Goal: Task Accomplishment & Management: Complete application form

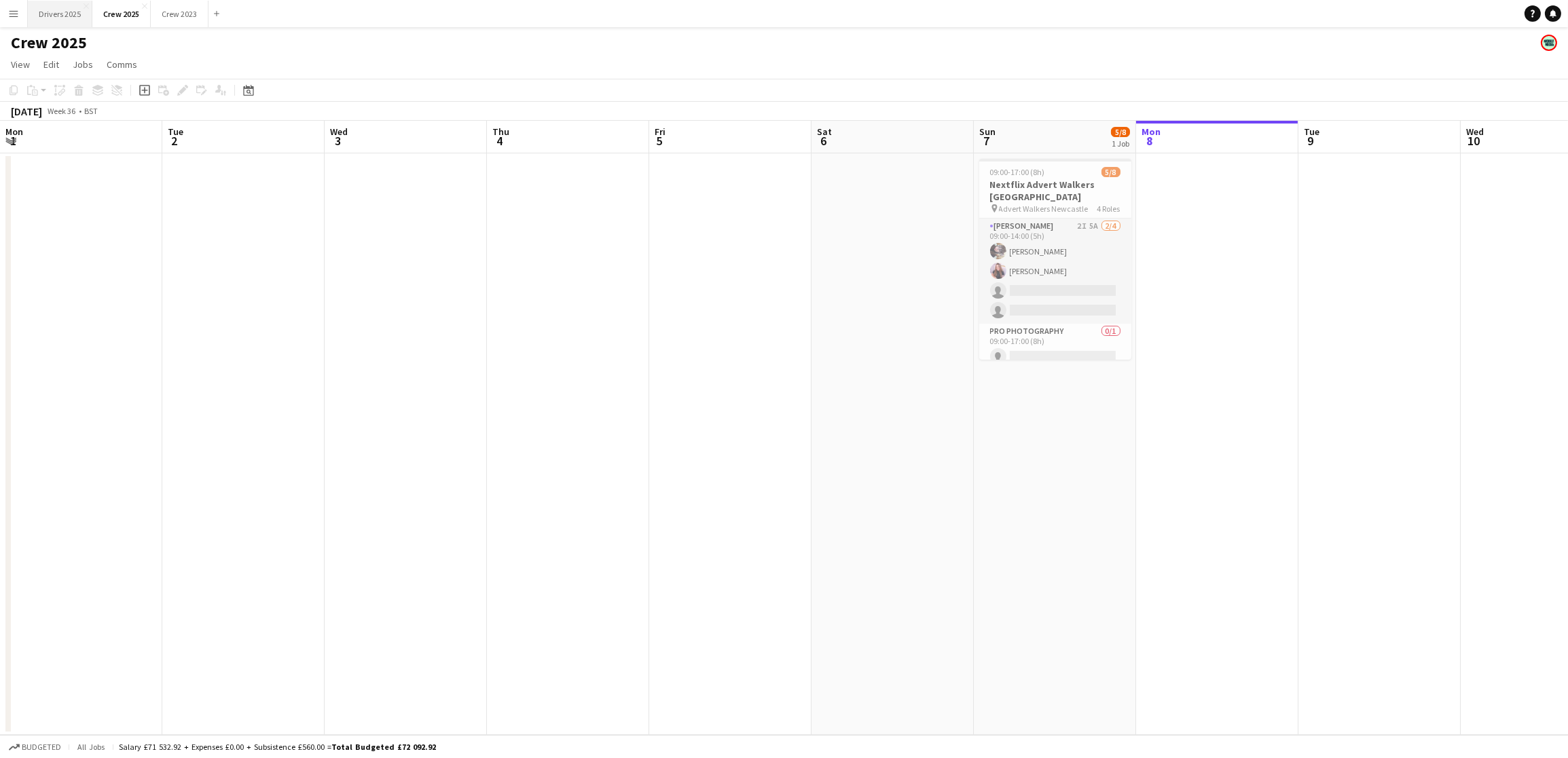
scroll to position [0, 364]
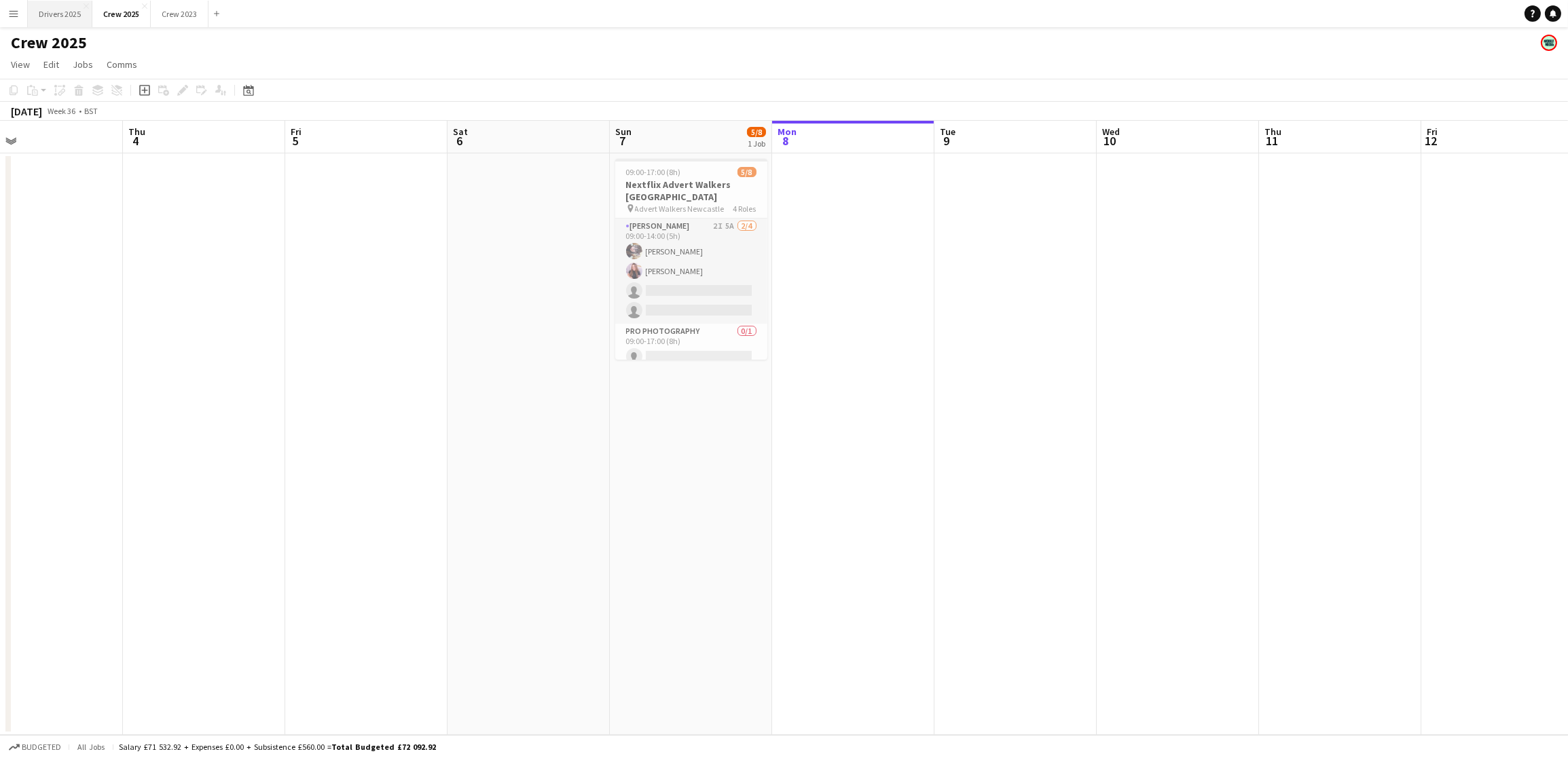
click at [62, 14] on button "Drivers 2025 Close" at bounding box center [60, 14] width 64 height 26
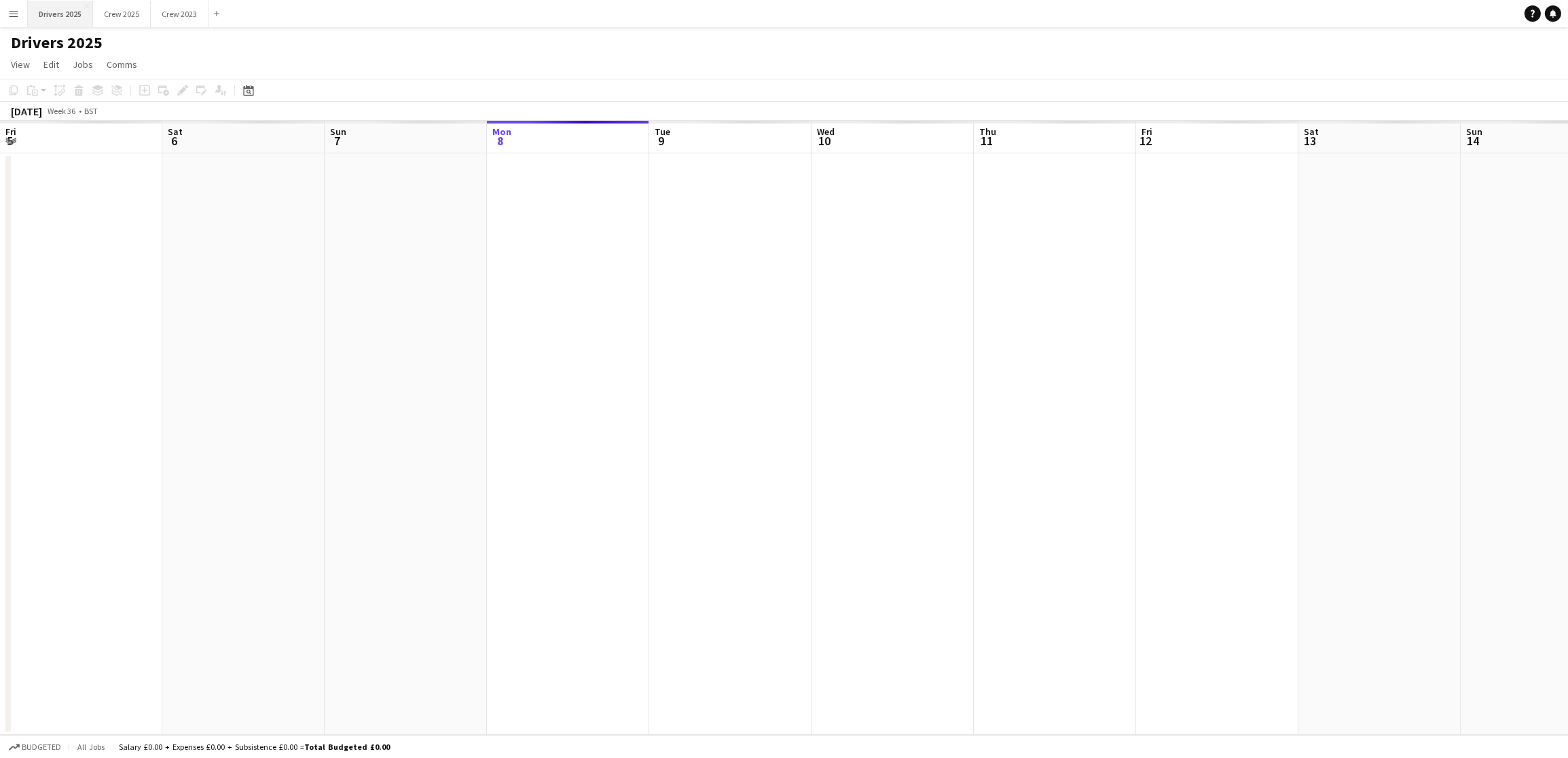
scroll to position [0, 324]
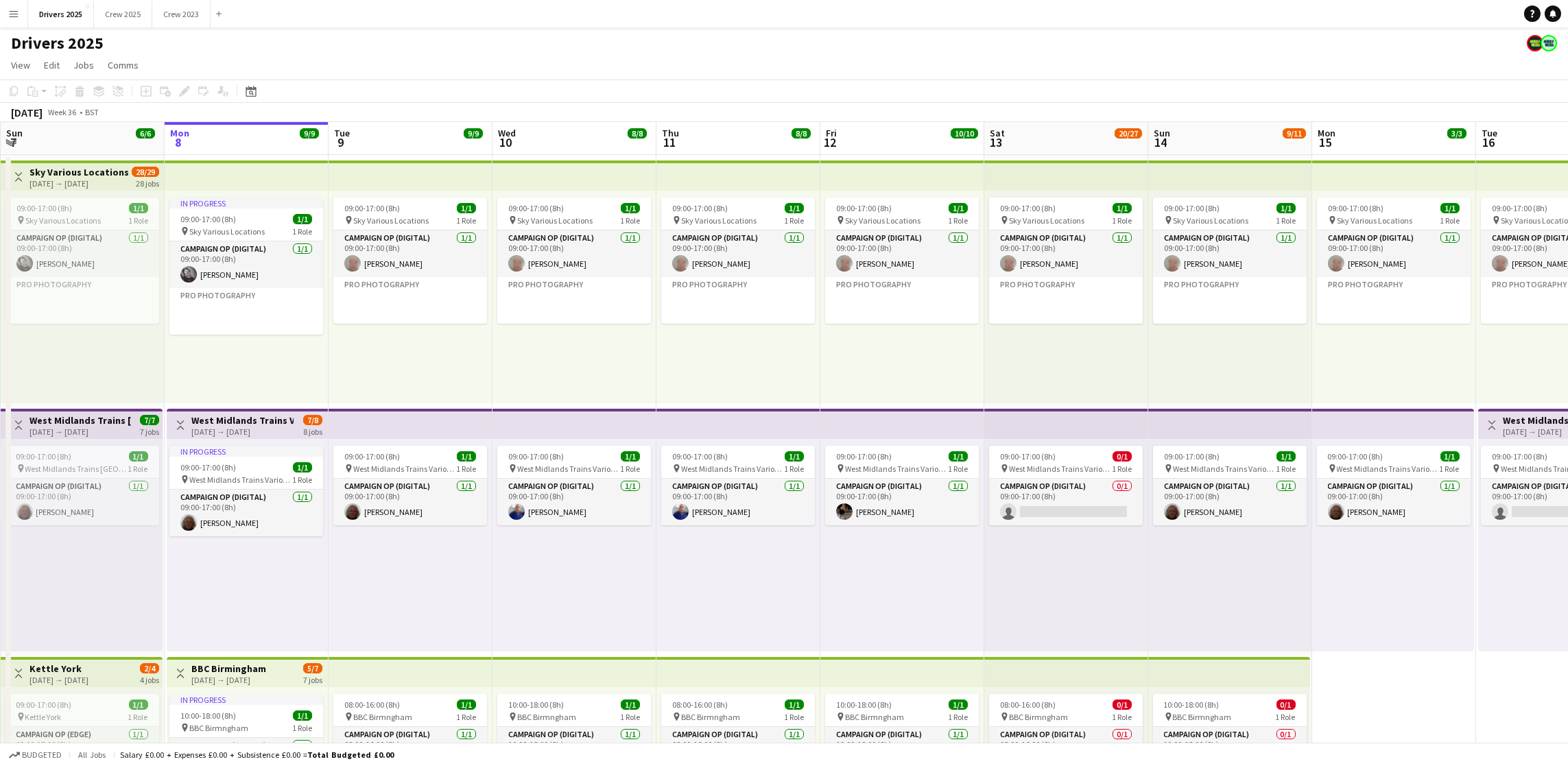
click at [14, 16] on app-icon "Menu" at bounding box center [13, 13] width 11 height 11
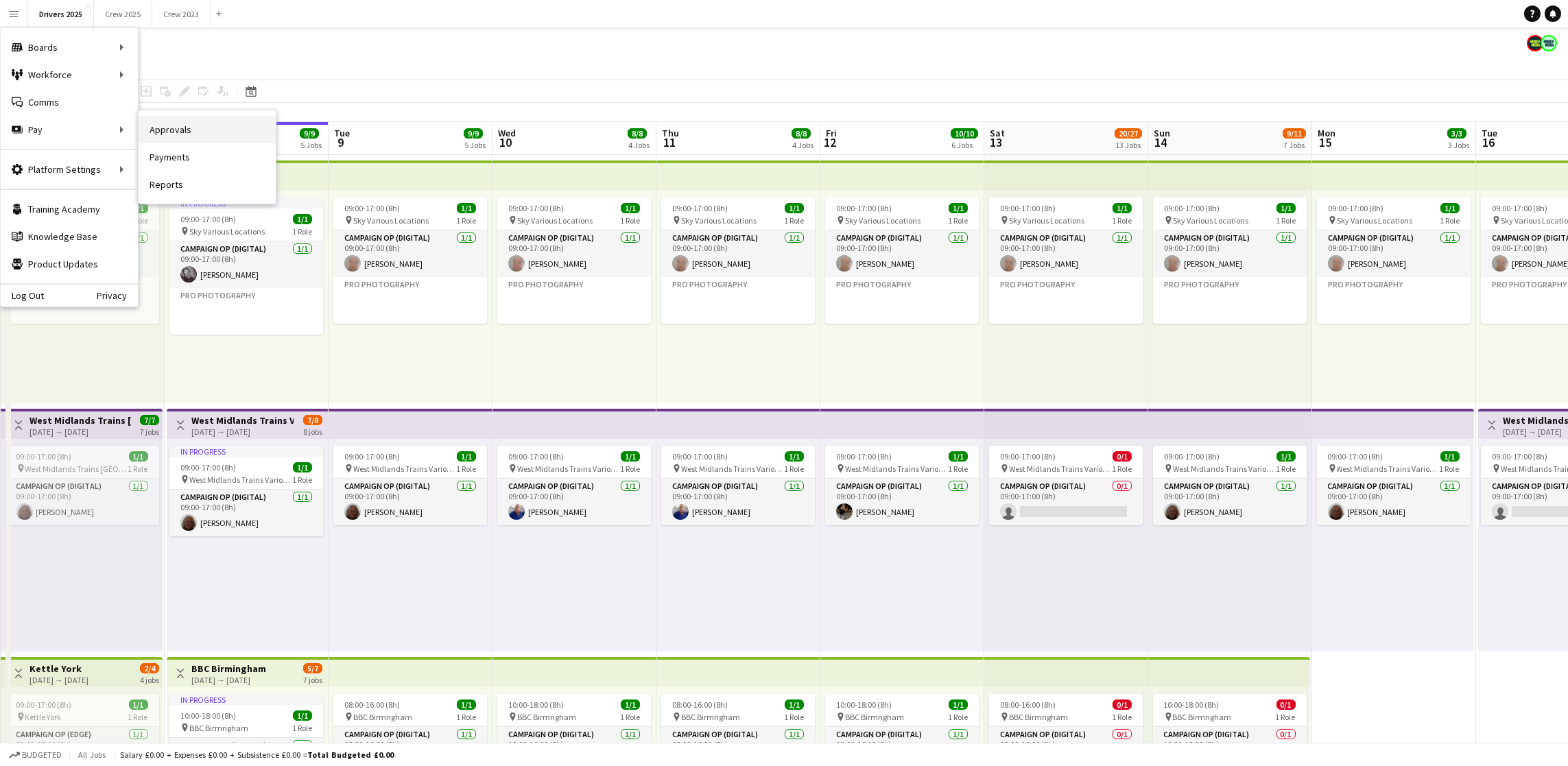
click at [191, 132] on link "Approvals" at bounding box center [207, 130] width 137 height 27
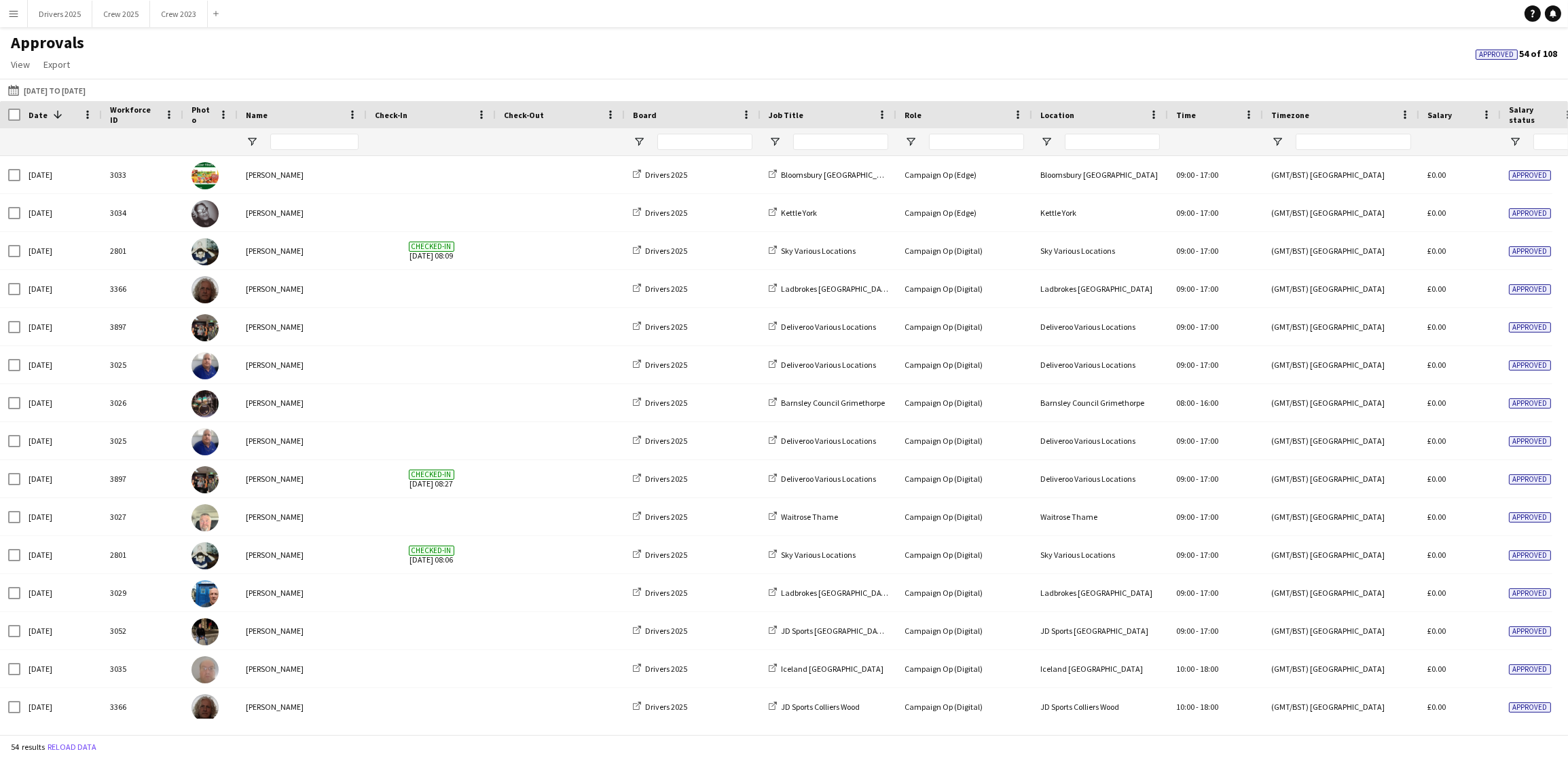
click at [19, 21] on button "Menu" at bounding box center [13, 13] width 27 height 27
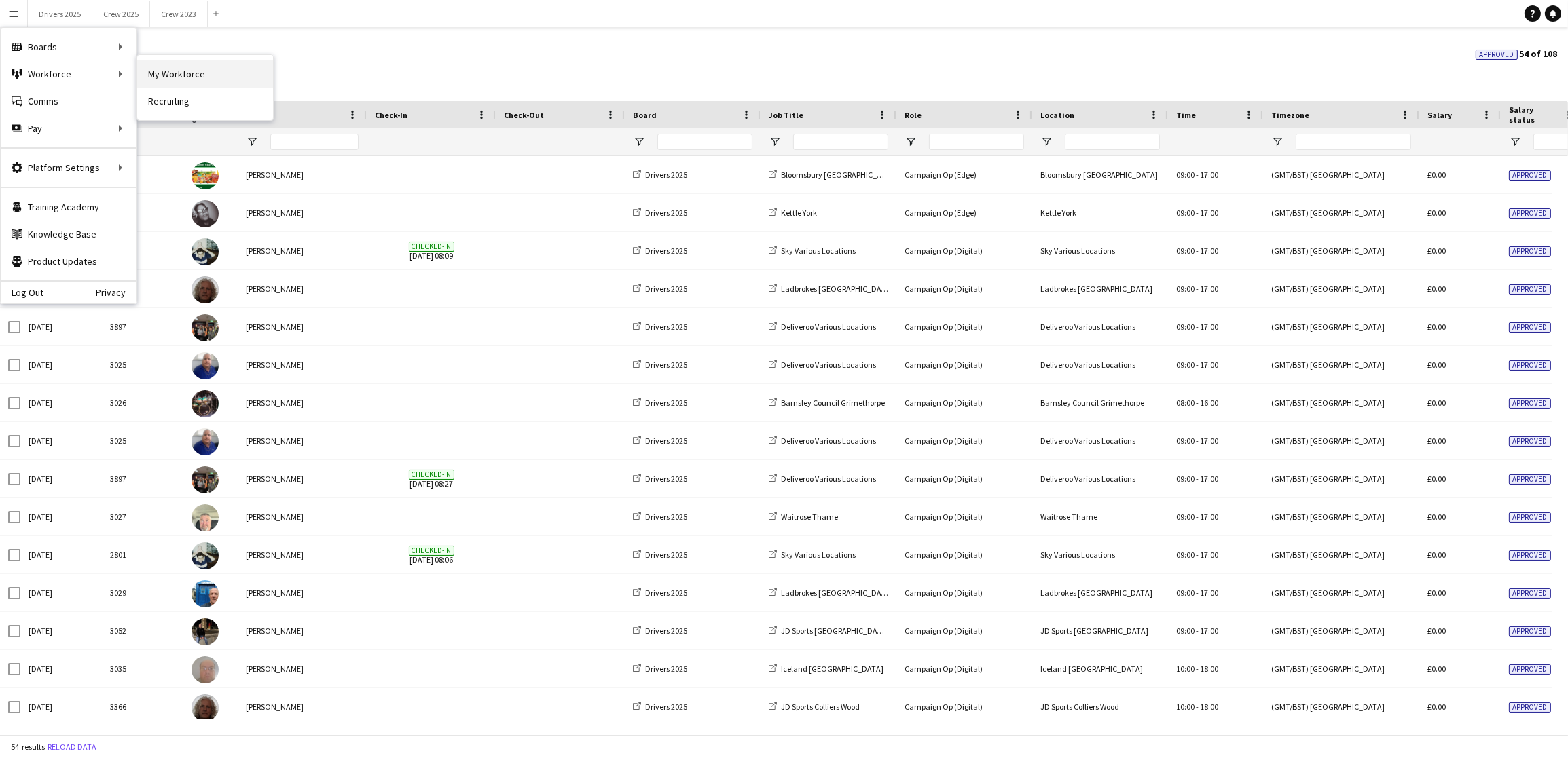
click at [193, 83] on link "My Workforce" at bounding box center [205, 73] width 136 height 27
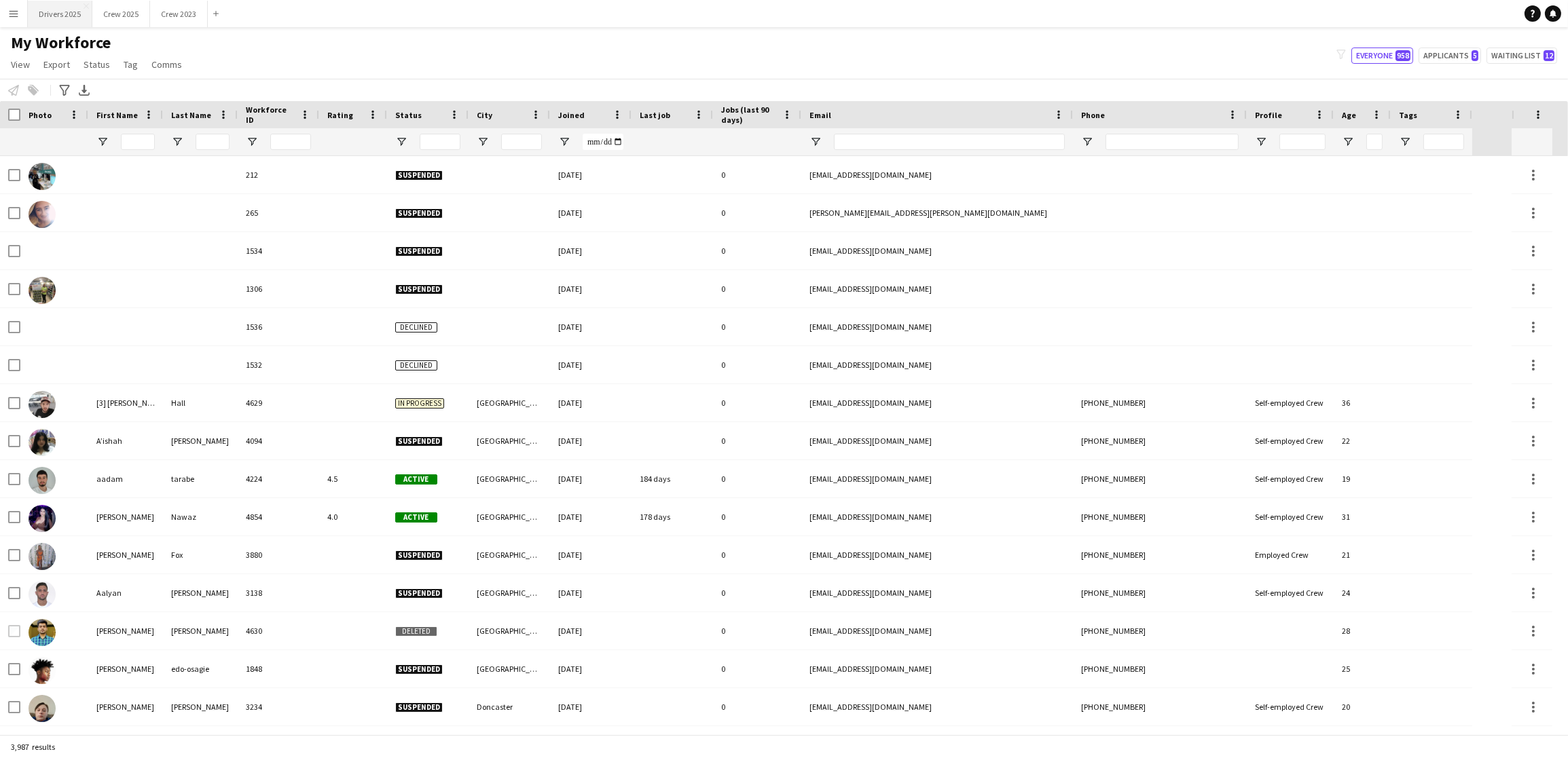
click at [58, 16] on button "Drivers 2025 Close" at bounding box center [60, 14] width 64 height 26
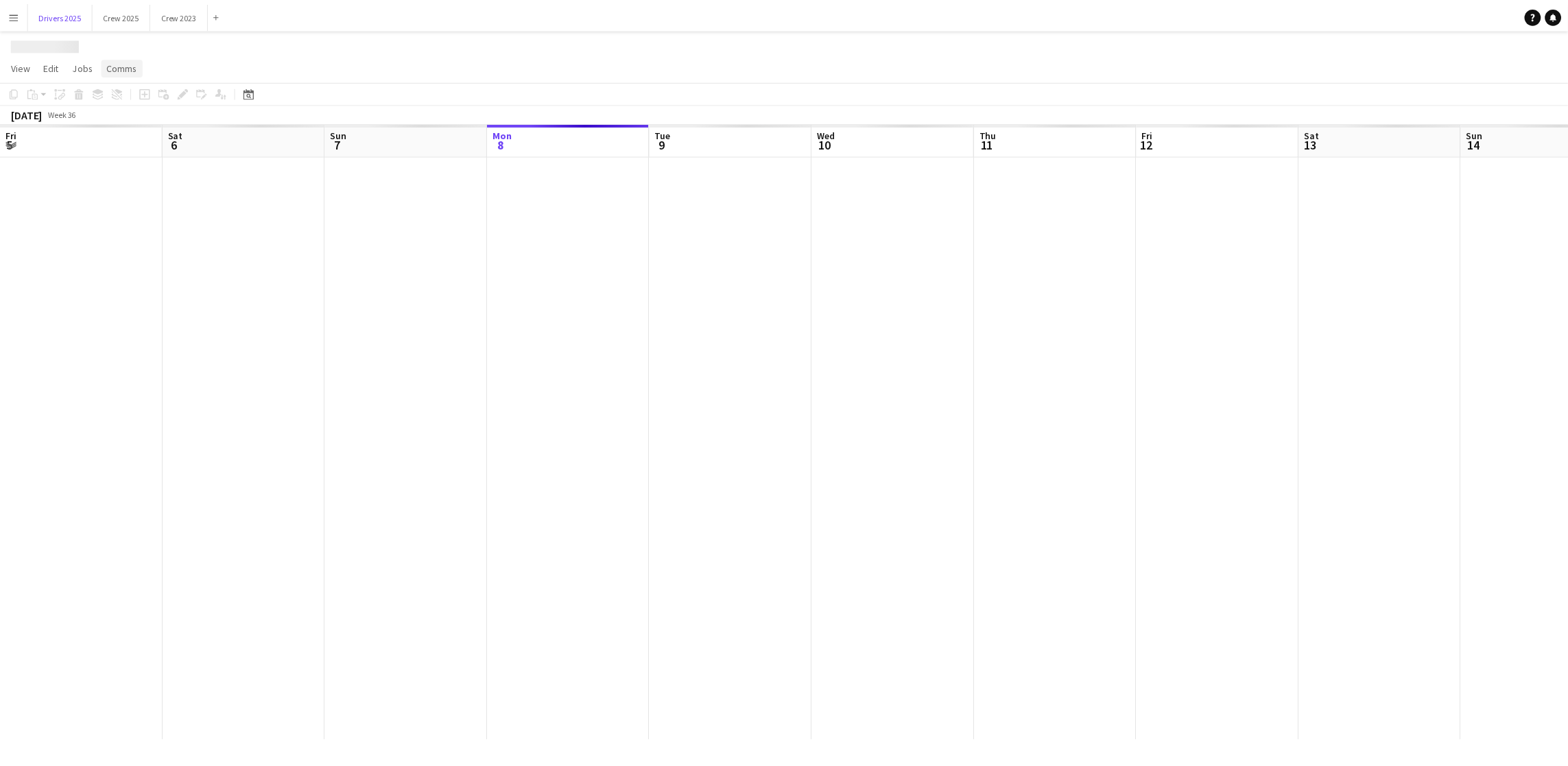
scroll to position [0, 327]
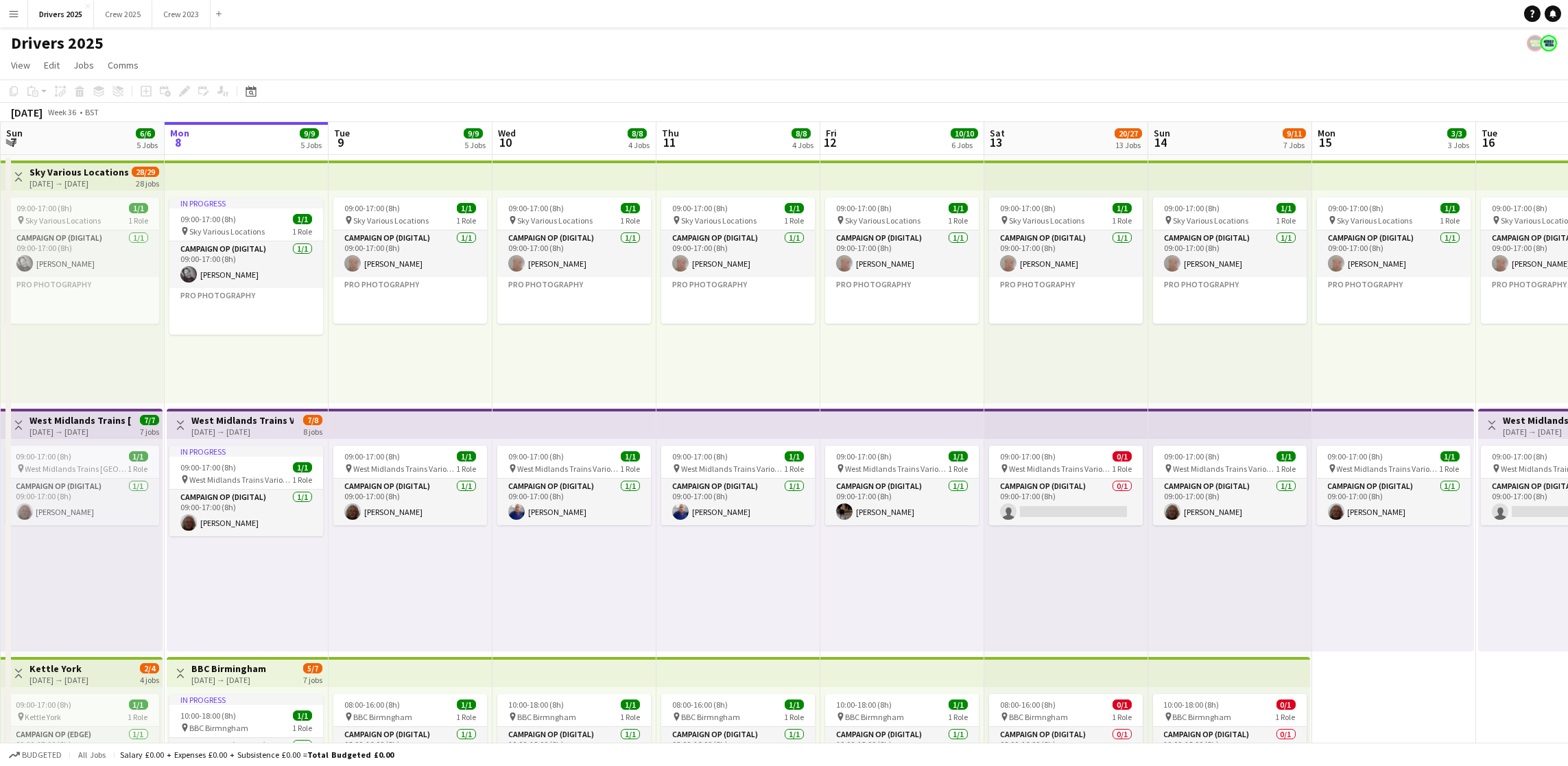
click at [242, 135] on app-board-header-date "Mon 8 9/9 5 Jobs" at bounding box center [246, 139] width 164 height 33
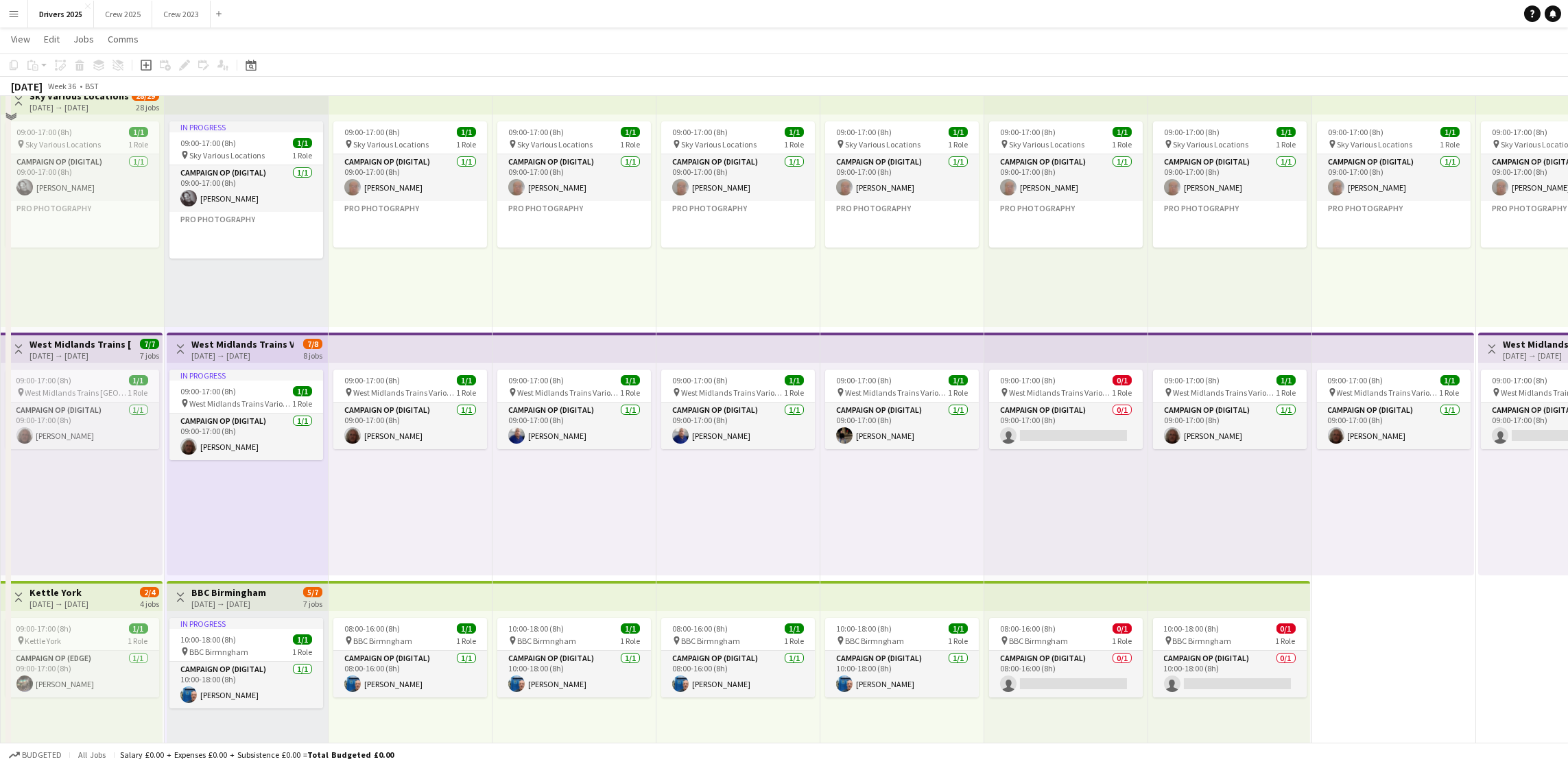
scroll to position [0, 0]
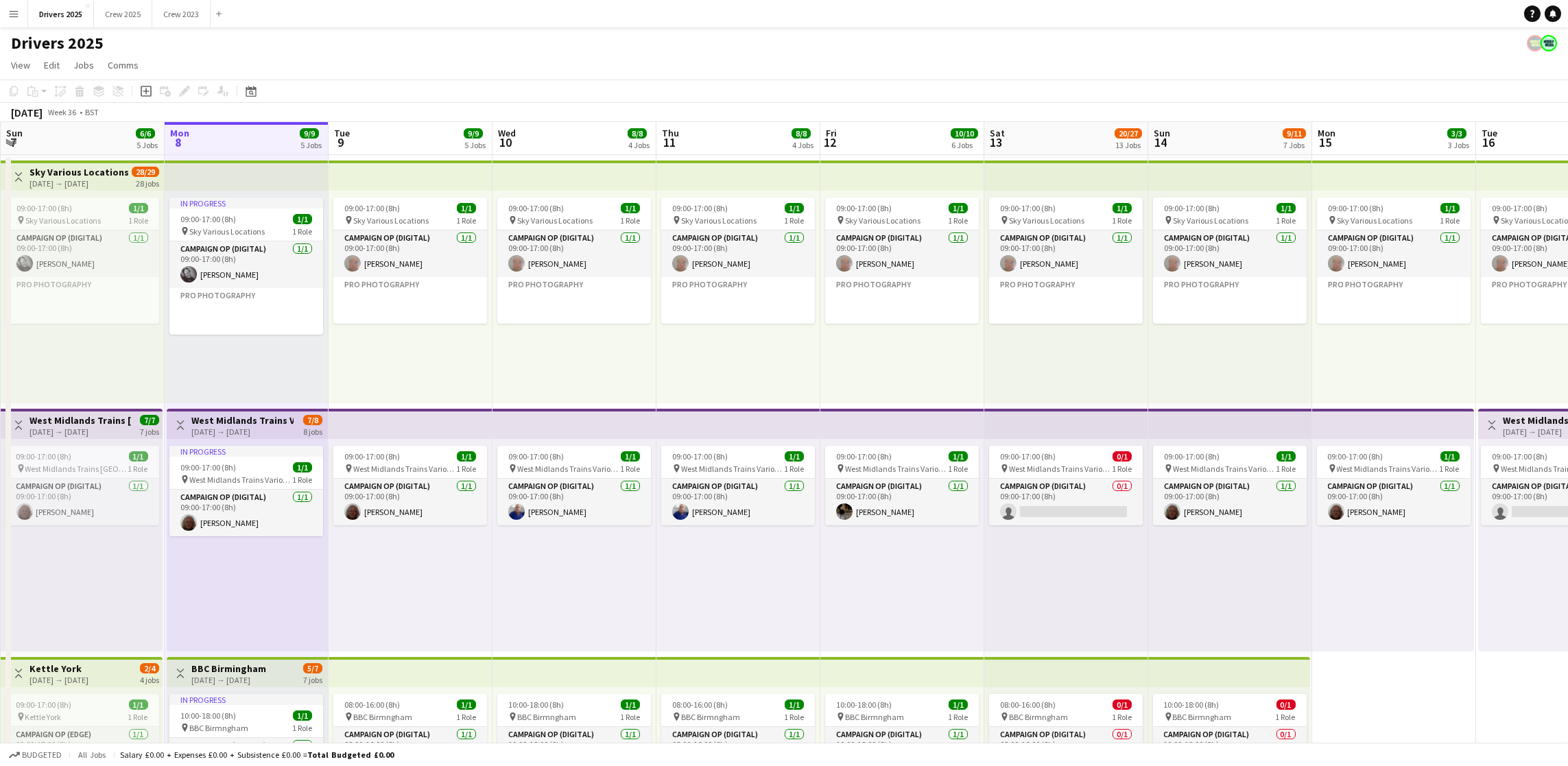
click at [390, 123] on app-board-header-date "Tue 9 9/9 5 Jobs" at bounding box center [410, 139] width 164 height 33
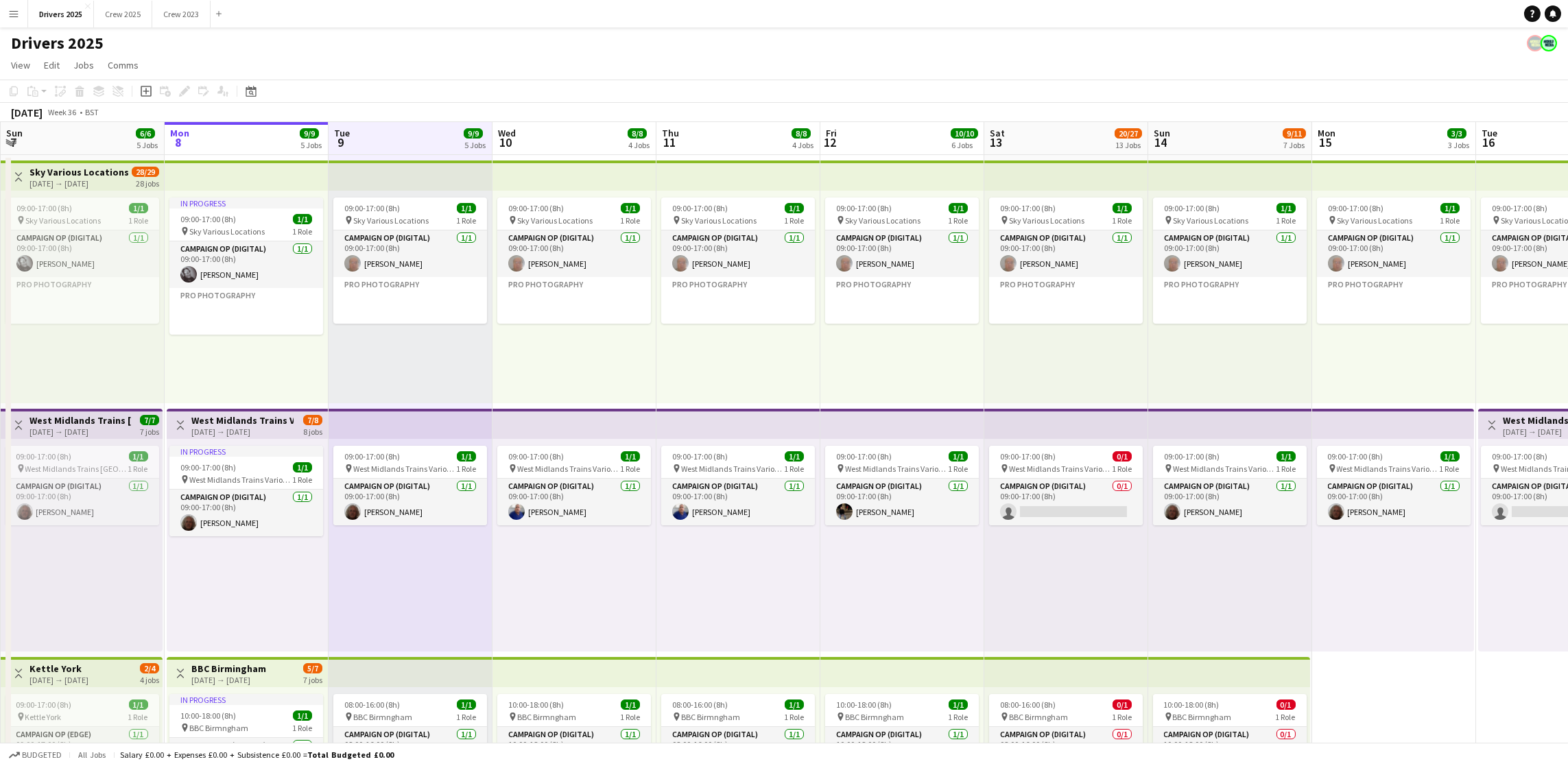
click at [573, 151] on app-board-header-date "Wed 10 8/8 4 Jobs" at bounding box center [574, 139] width 164 height 33
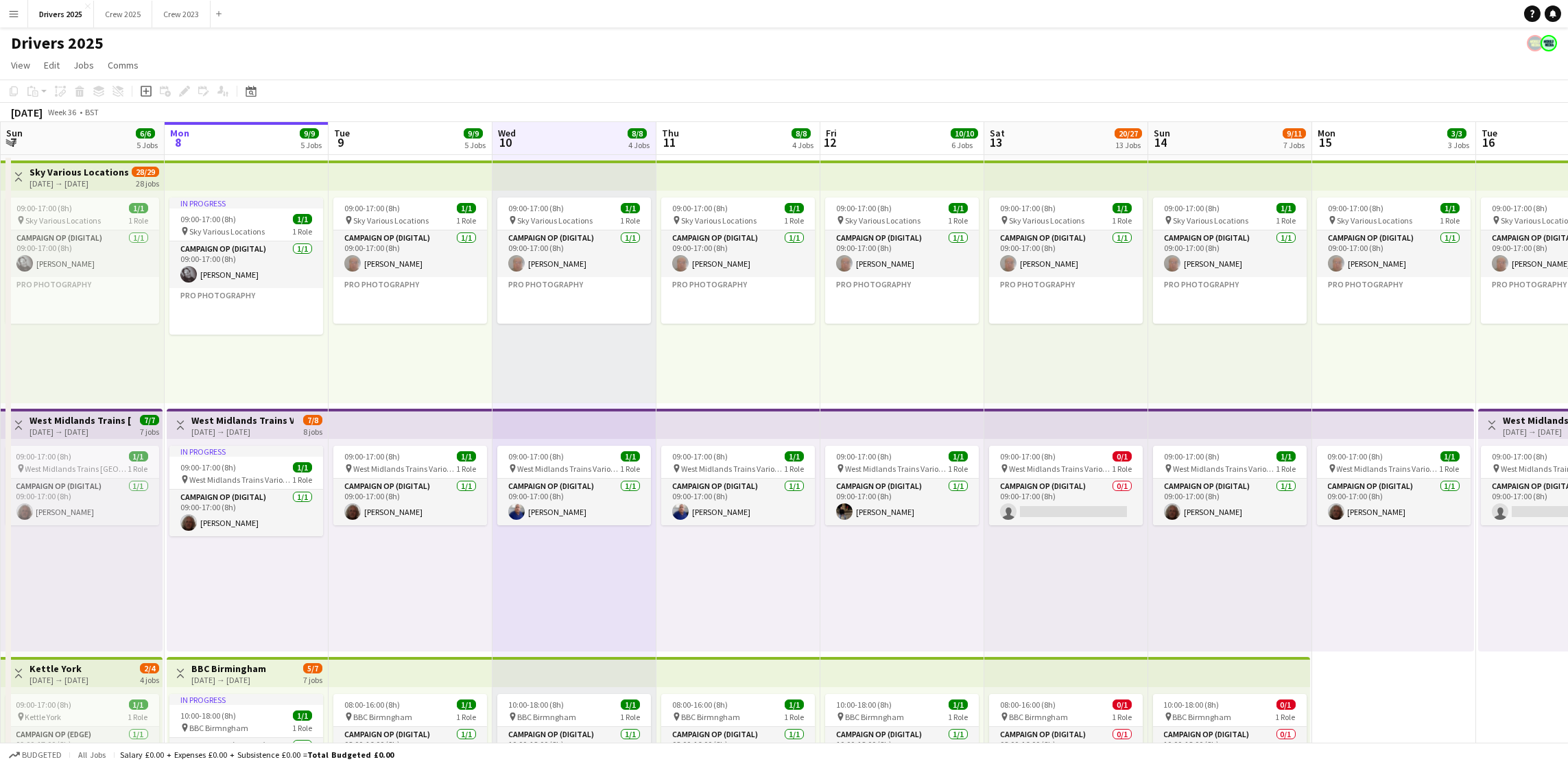
click at [743, 128] on app-board-header-date "Thu 11 8/8 4 Jobs" at bounding box center [737, 139] width 164 height 33
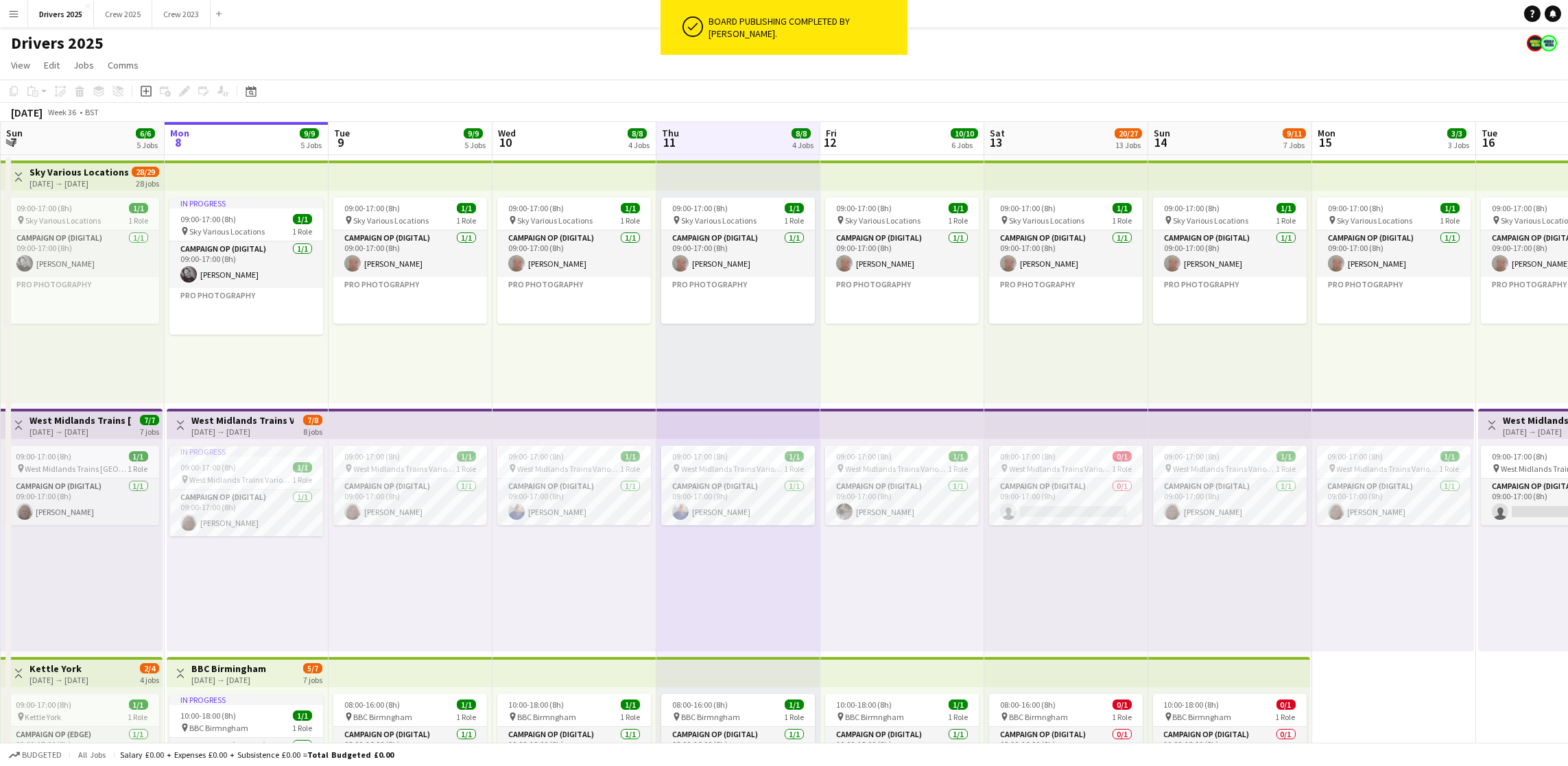
click at [730, 135] on app-board-header-date "Thu 11 8/8 4 Jobs" at bounding box center [737, 139] width 164 height 33
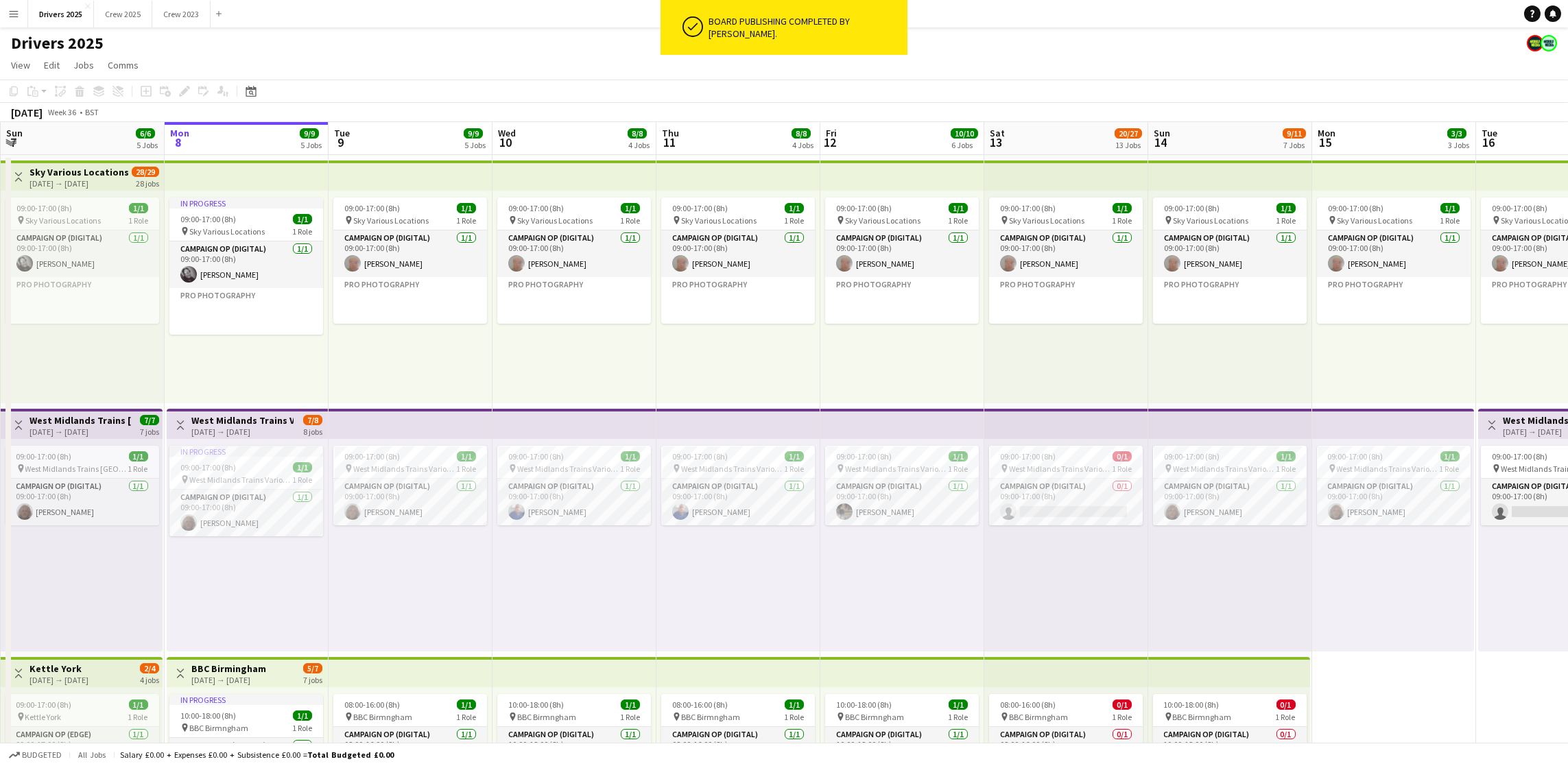
click at [727, 139] on app-board-header-date "Thu 11 8/8 4 Jobs" at bounding box center [737, 139] width 164 height 33
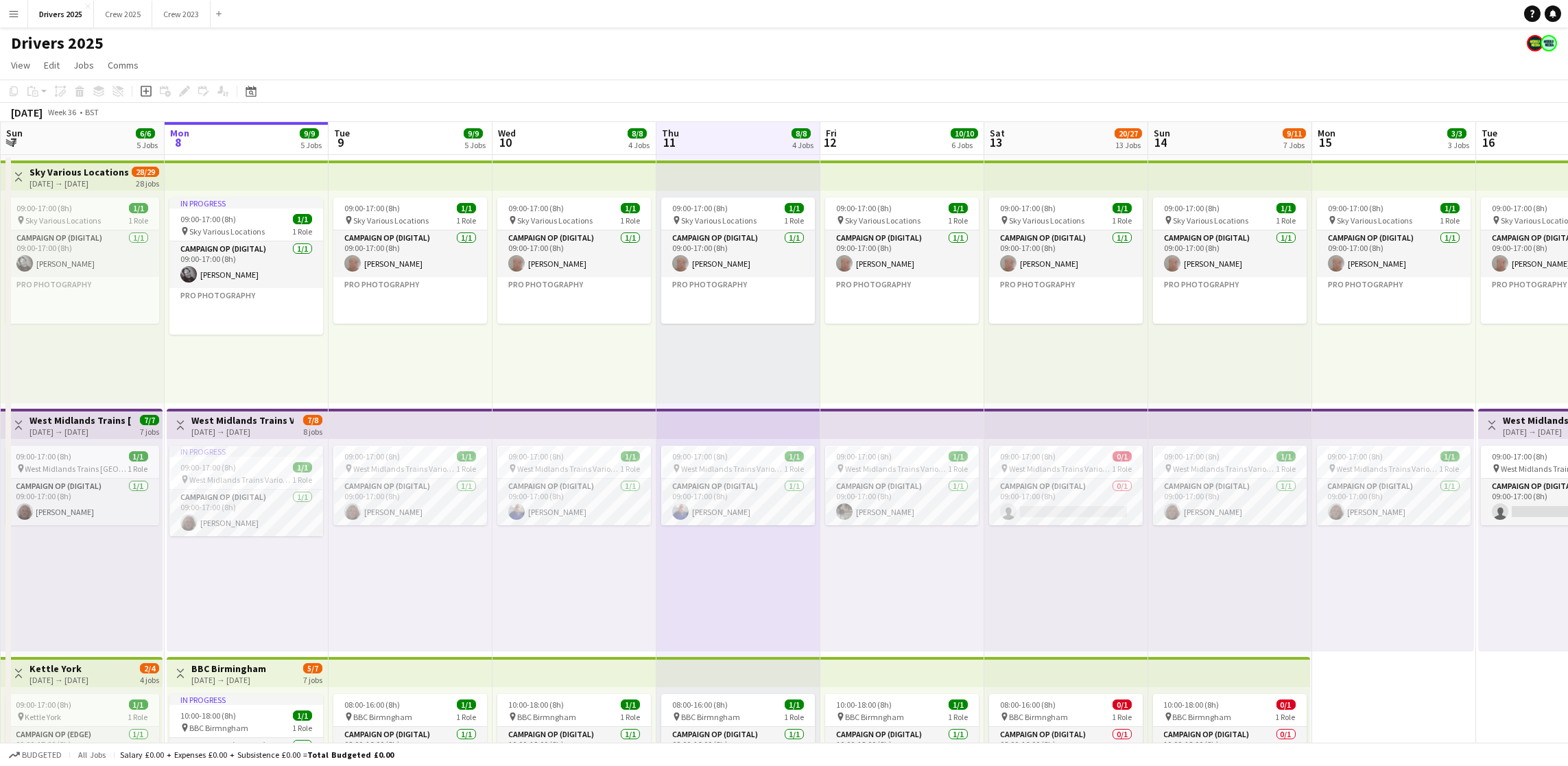
click at [869, 133] on app-board-header-date "Fri 12 10/10 6 Jobs" at bounding box center [902, 139] width 164 height 33
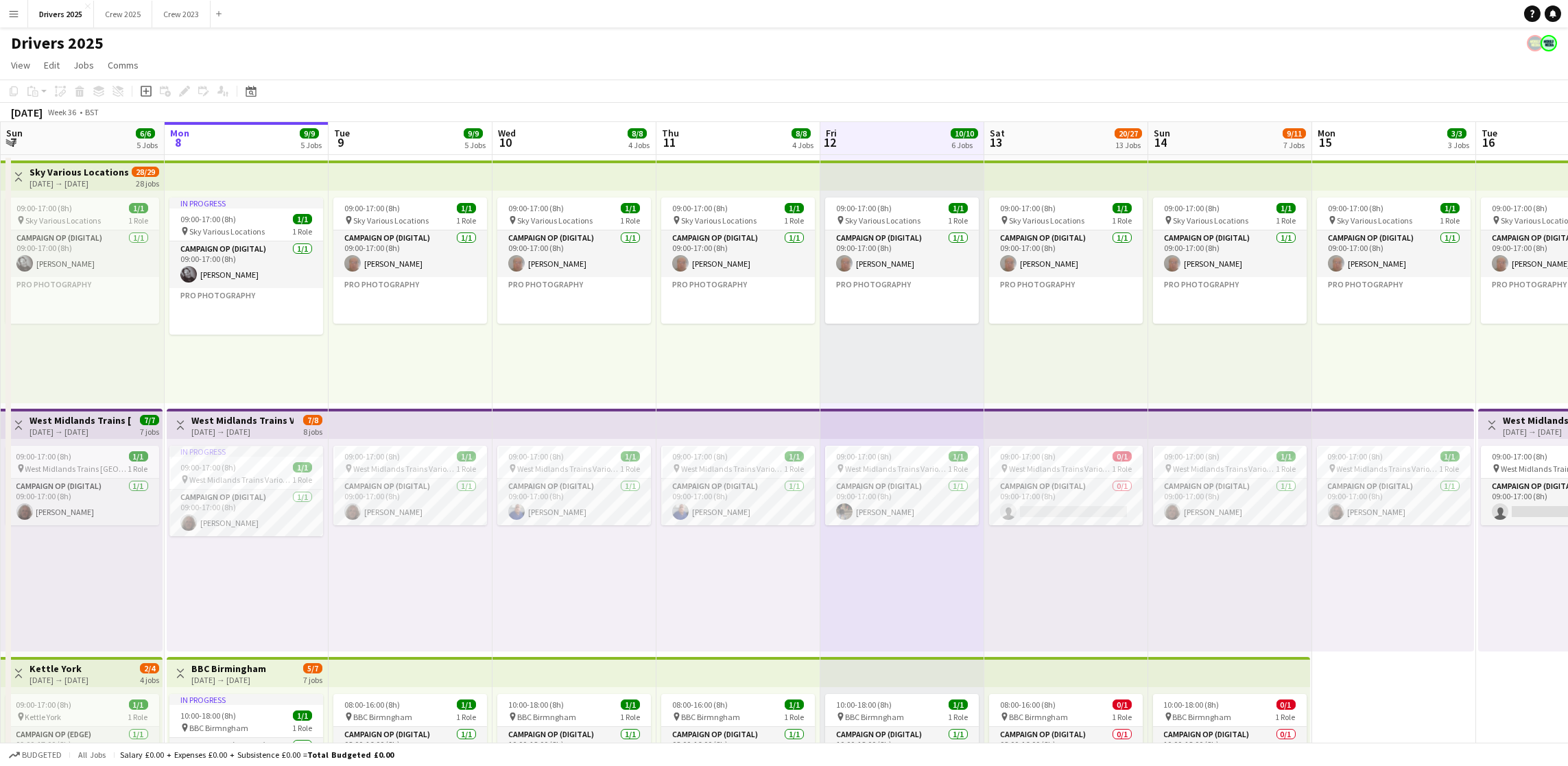
click at [1059, 140] on app-board-header-date "Sat 13 20/27 13 Jobs" at bounding box center [1066, 139] width 164 height 33
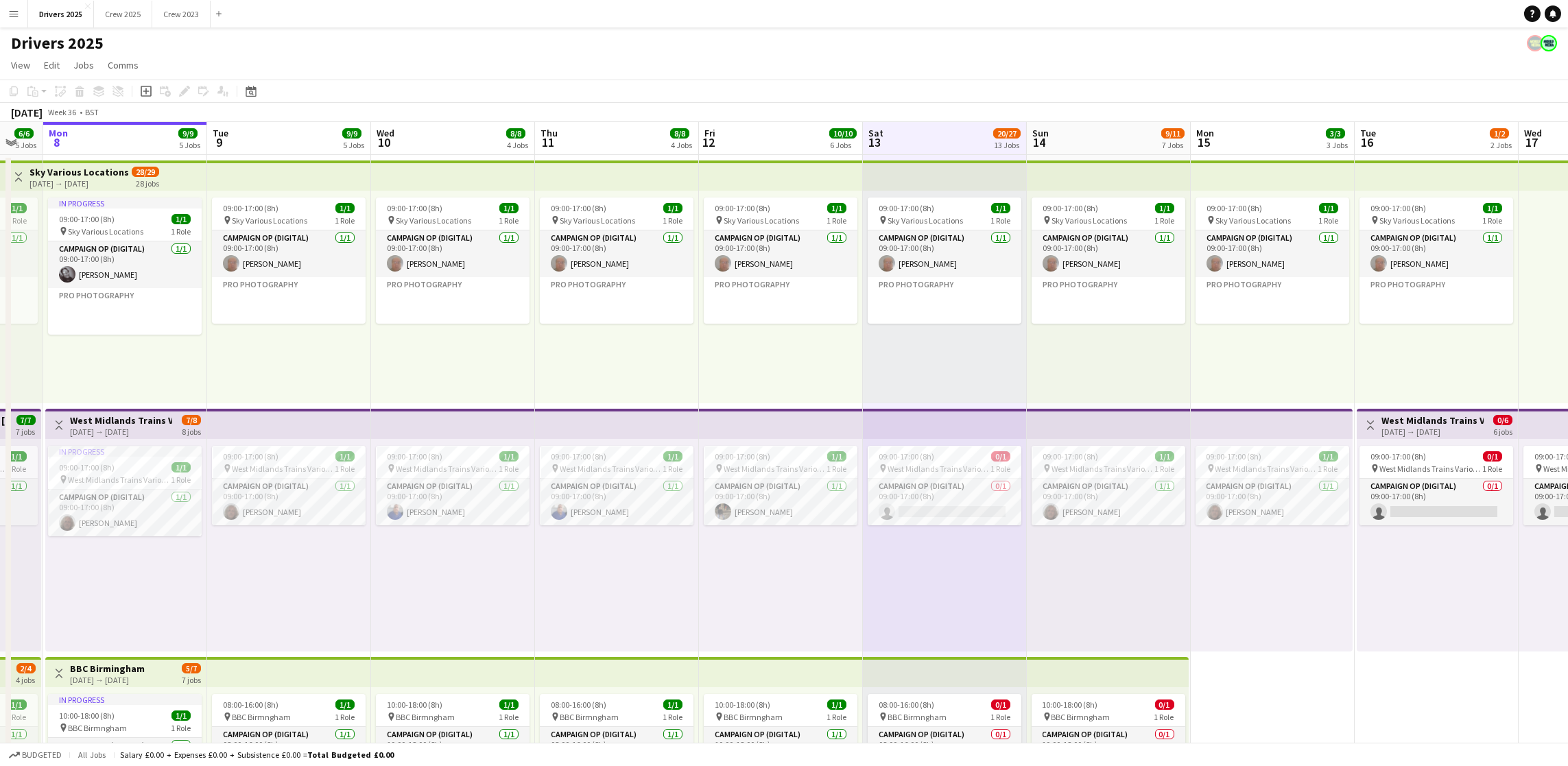
scroll to position [0, 458]
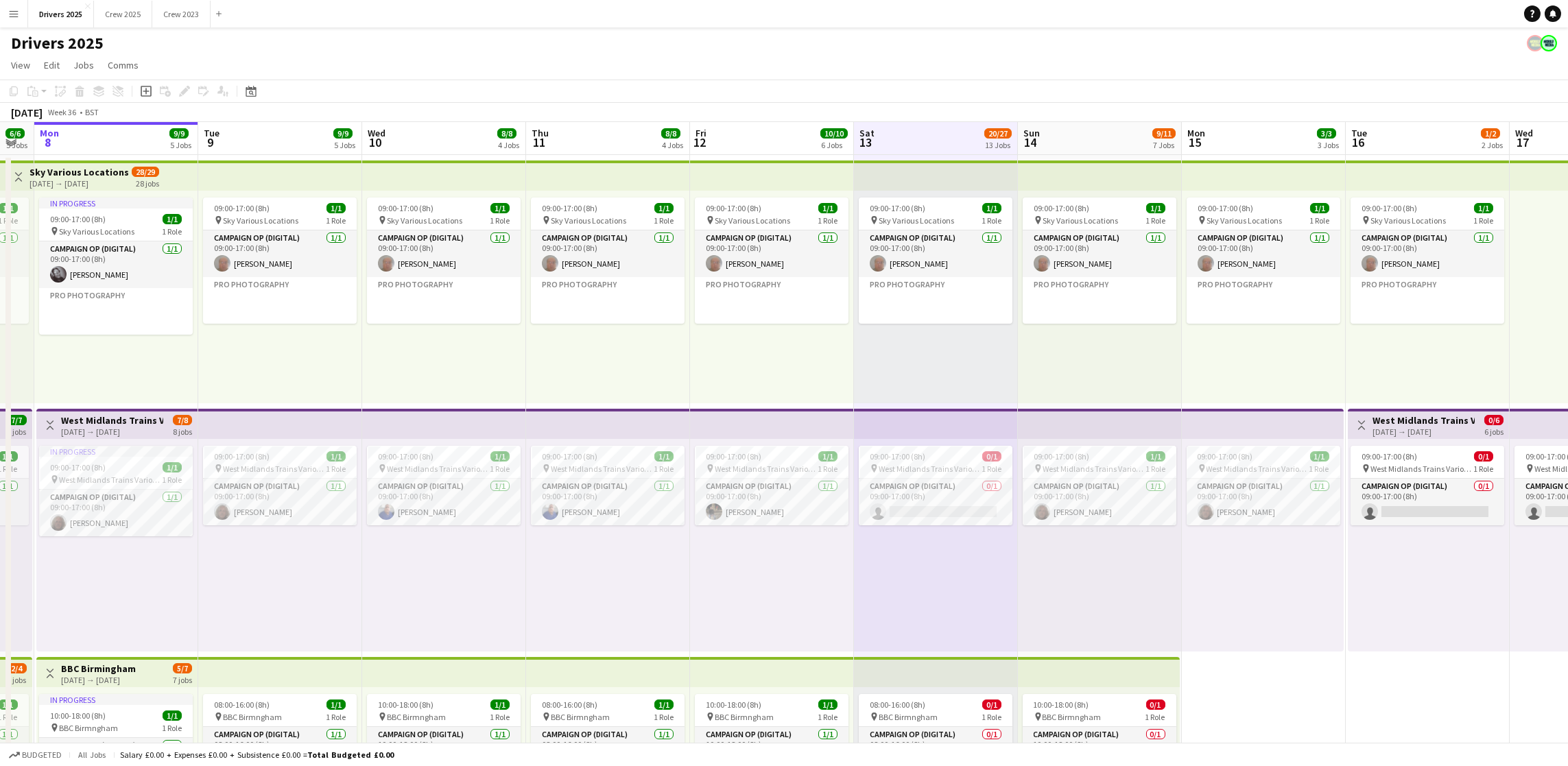
drag, startPoint x: 1071, startPoint y: 175, endPoint x: 940, endPoint y: 179, distance: 131.1
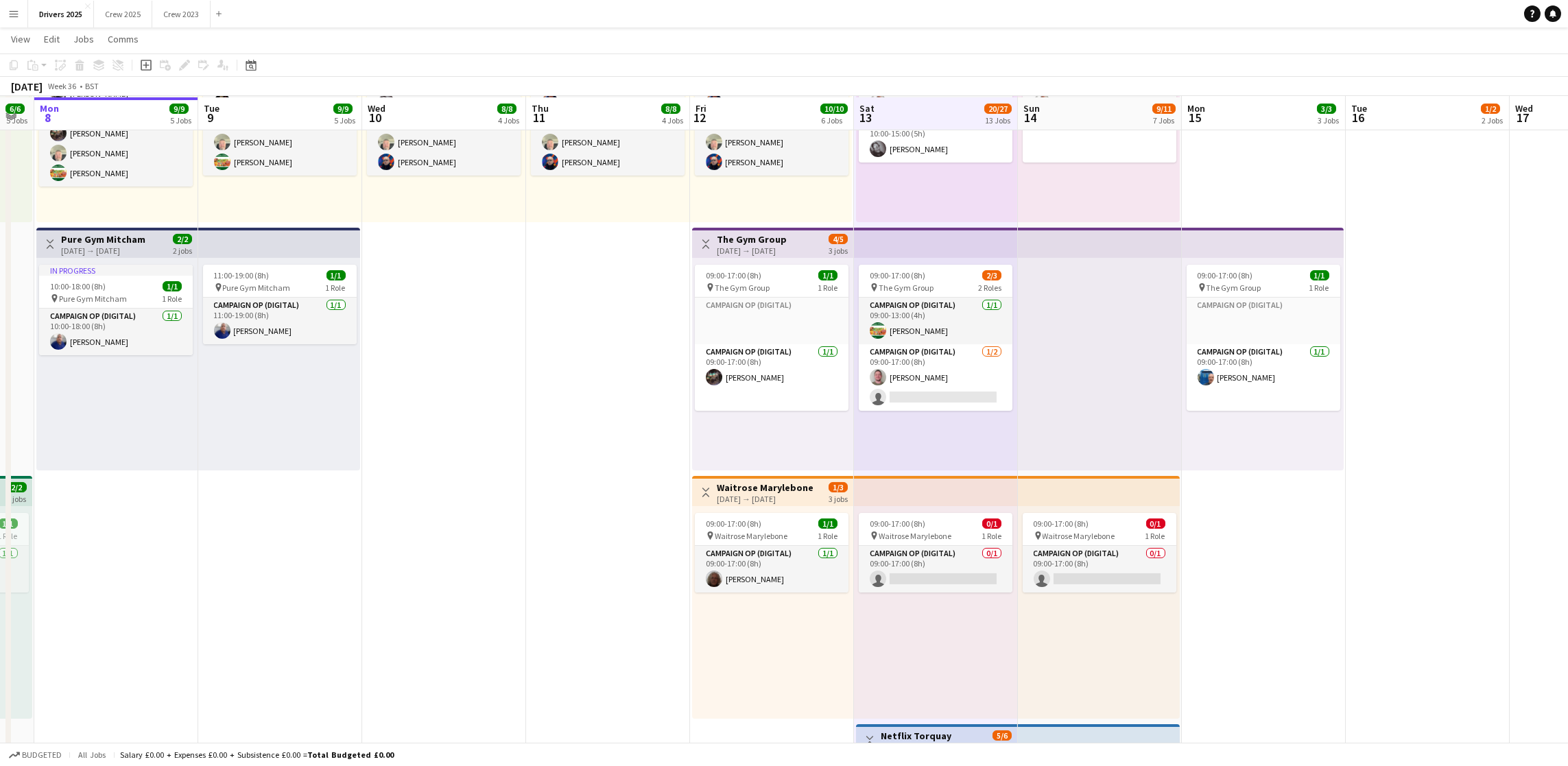
scroll to position [926, 0]
click at [1087, 568] on app-card-role "Campaign Op (Digital) 0/1 09:00-17:00 (8h) single-neutral-actions" at bounding box center [1099, 568] width 154 height 47
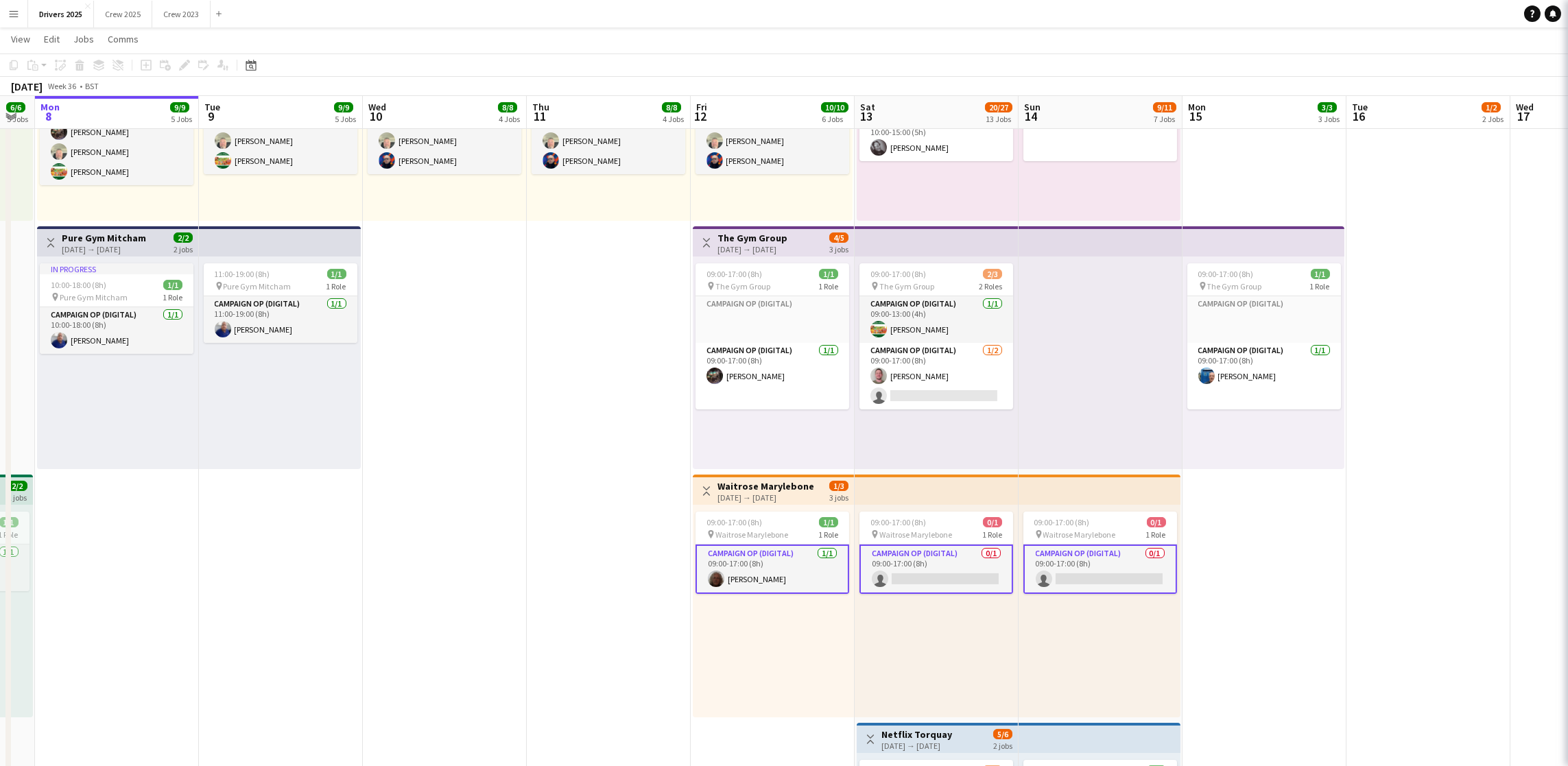
click at [1088, 568] on app-card-role "Campaign Op (Digital) 0/1 09:00-17:00 (8h) single-neutral-actions" at bounding box center [1100, 569] width 154 height 49
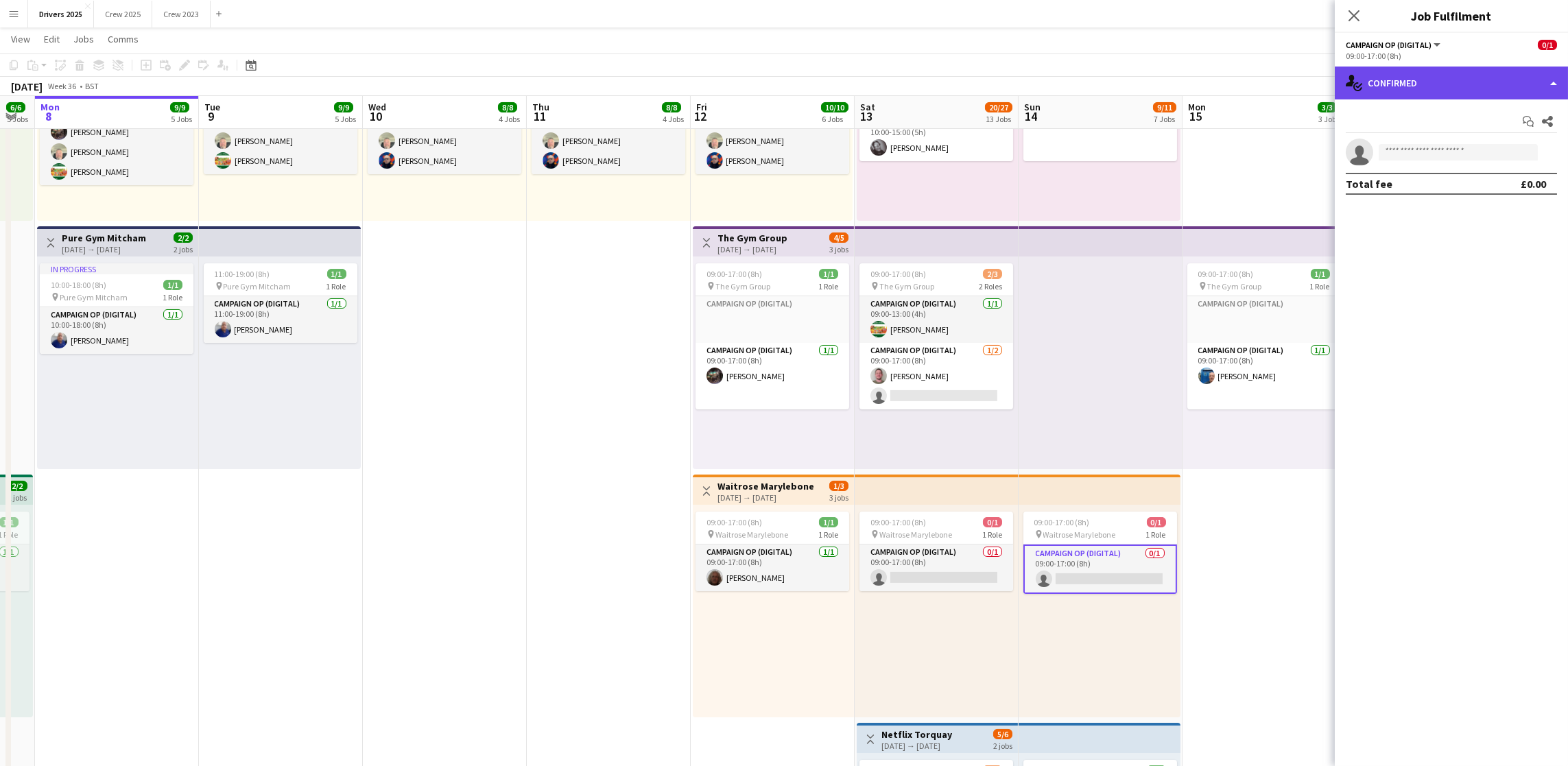
click at [1438, 89] on div "single-neutral-actions-check-2 Confirmed" at bounding box center [1451, 83] width 233 height 33
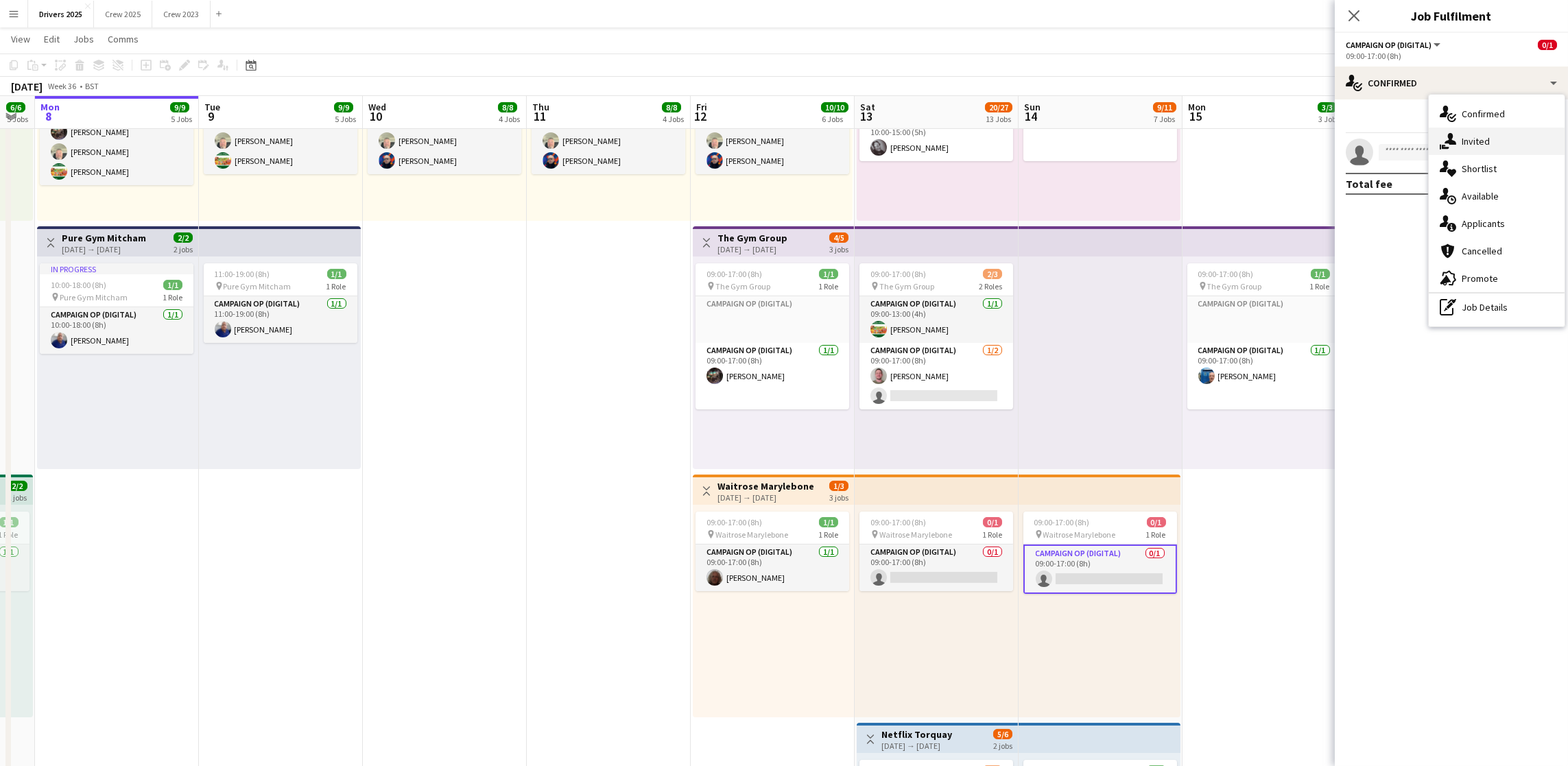
click at [1482, 150] on div "single-neutral-actions-share-1 Invited" at bounding box center [1497, 141] width 136 height 27
click at [1429, 115] on span "Declined" at bounding box center [1409, 120] width 37 height 10
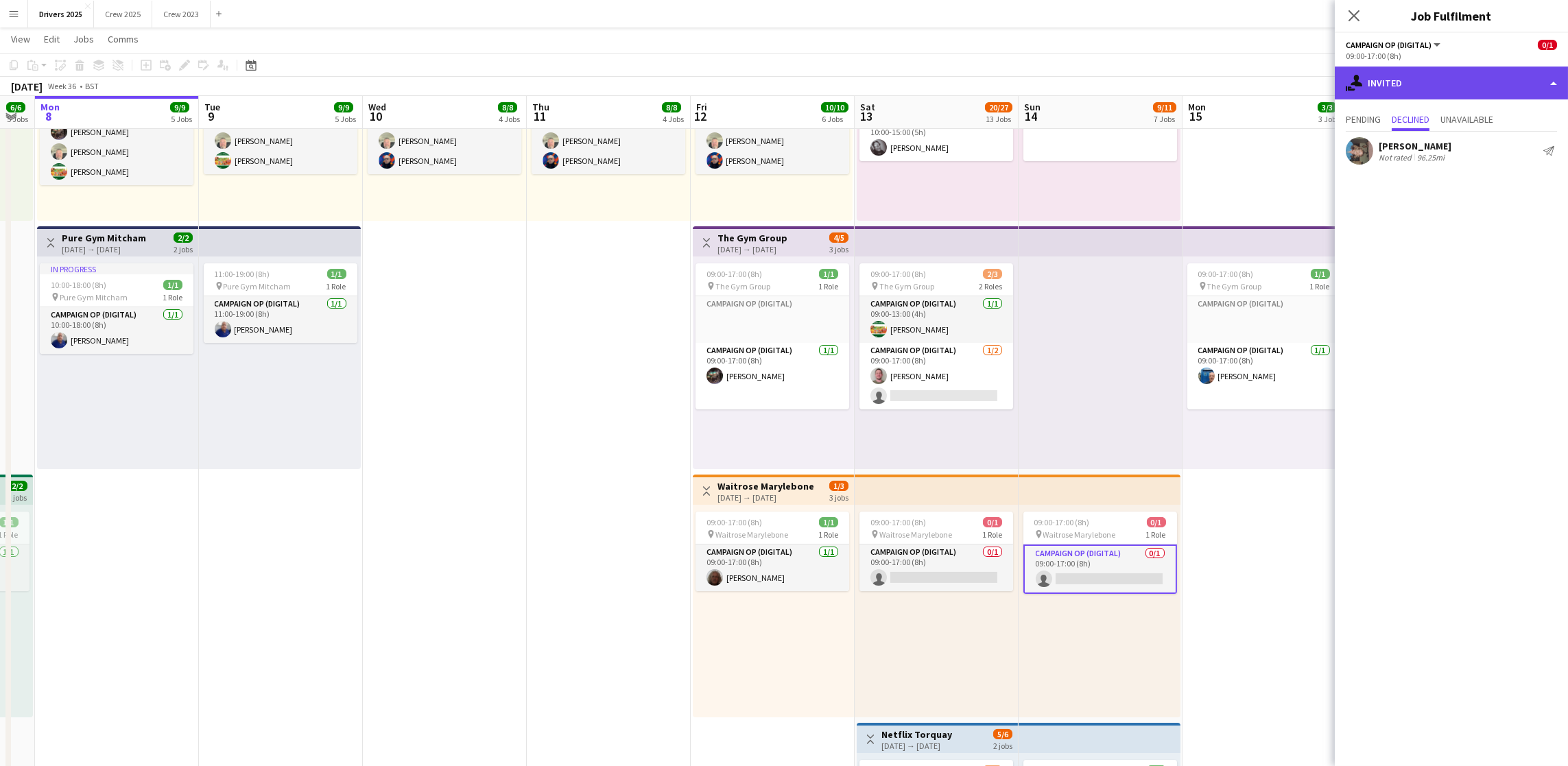
click at [1453, 98] on div "single-neutral-actions-share-1 Invited" at bounding box center [1451, 83] width 233 height 33
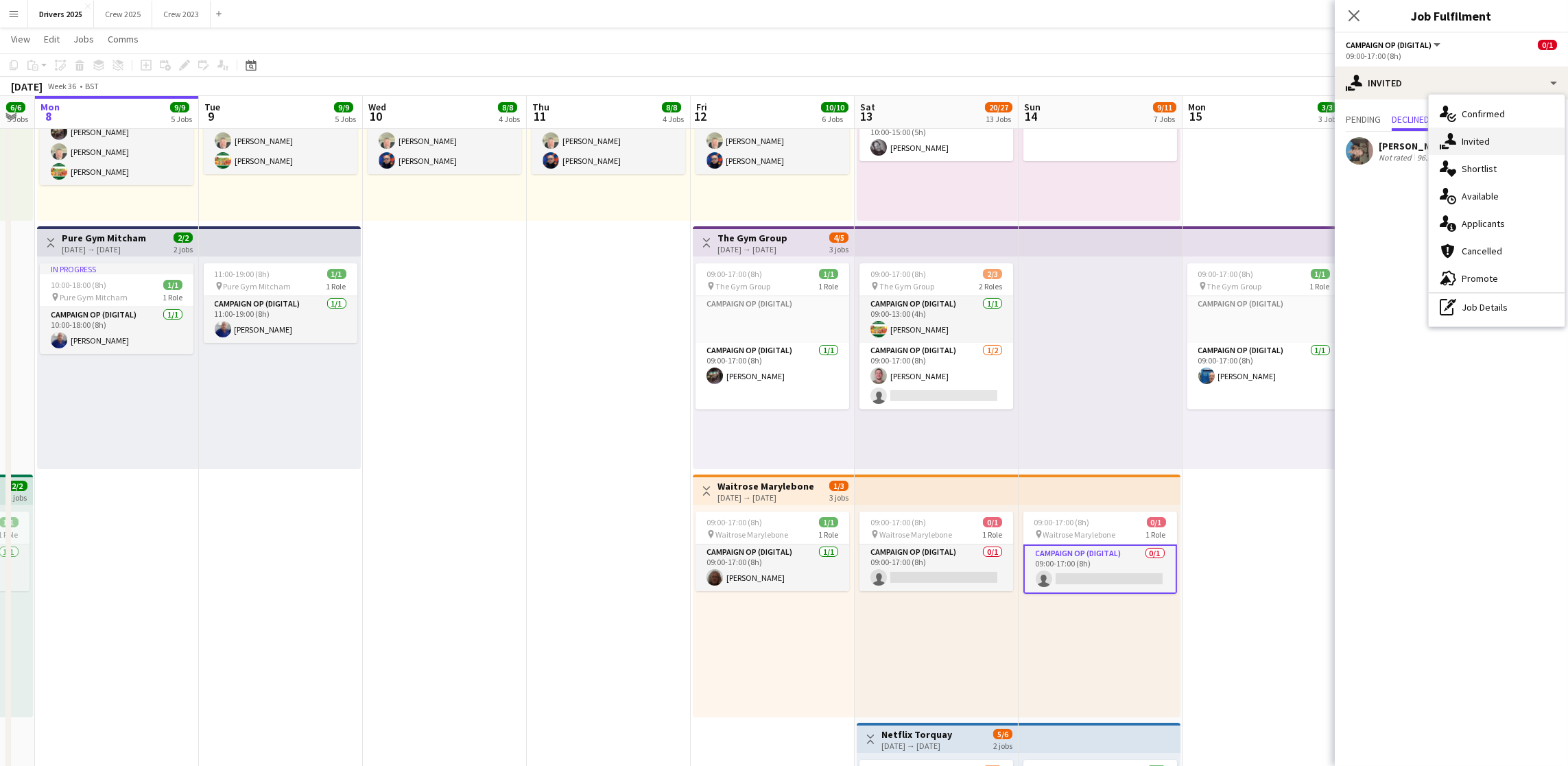
click at [1461, 144] on div "single-neutral-actions-share-1 Invited" at bounding box center [1497, 141] width 136 height 27
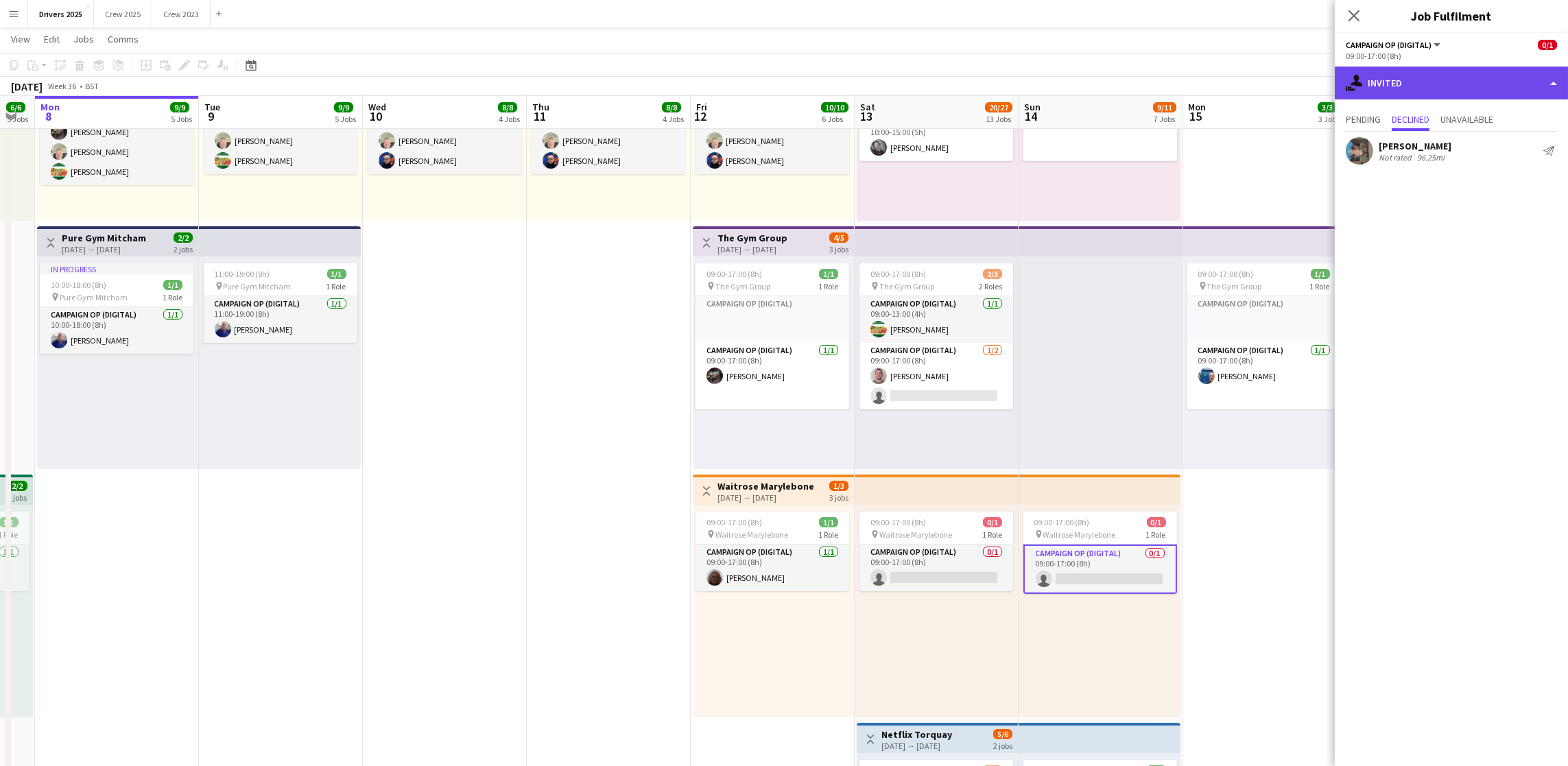
click at [1451, 94] on div "single-neutral-actions-share-1 Invited" at bounding box center [1451, 83] width 233 height 33
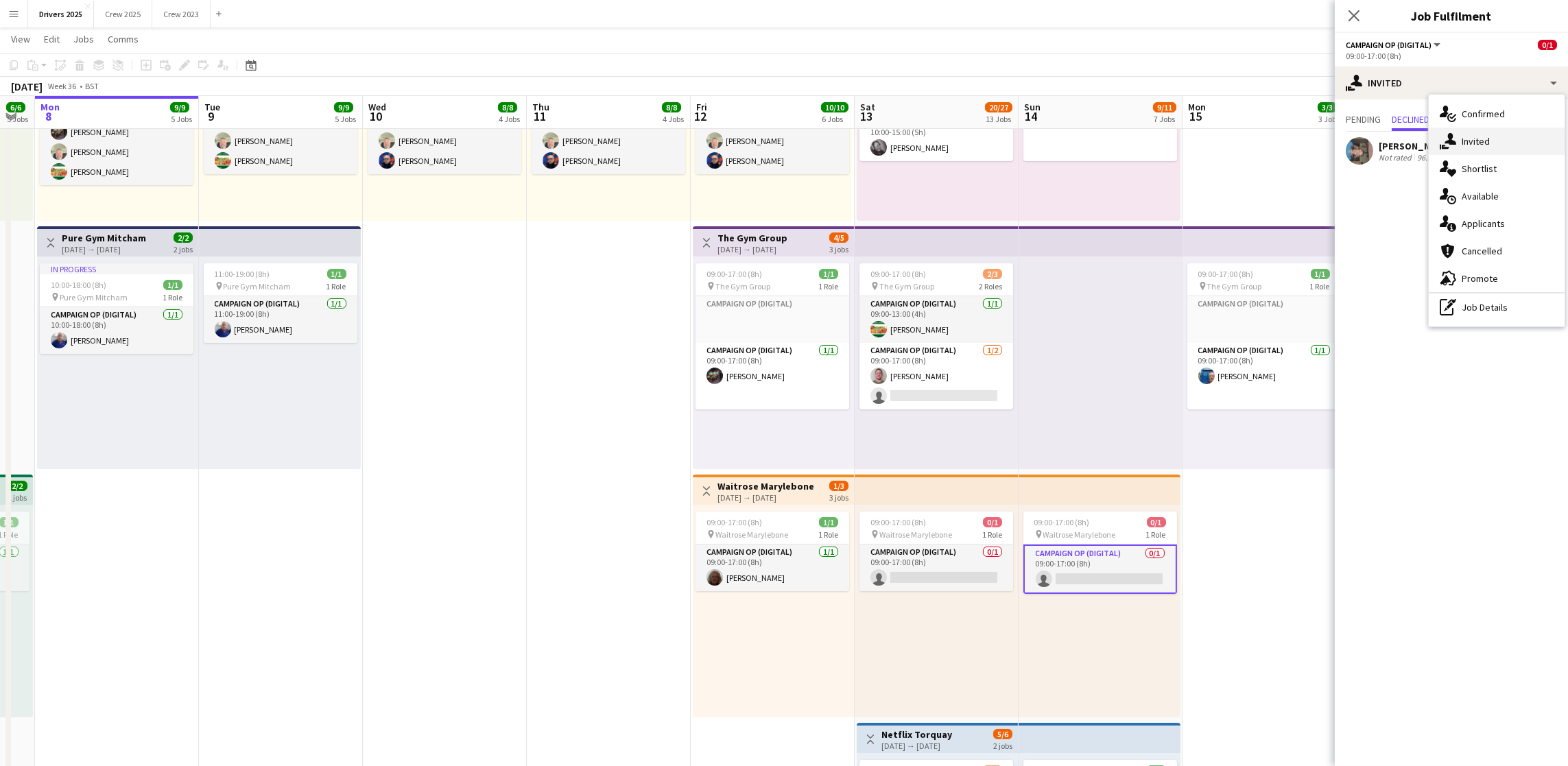
click at [1490, 135] on div "single-neutral-actions-share-1 Invited" at bounding box center [1497, 141] width 136 height 27
click at [1371, 117] on span "Pending" at bounding box center [1363, 120] width 35 height 10
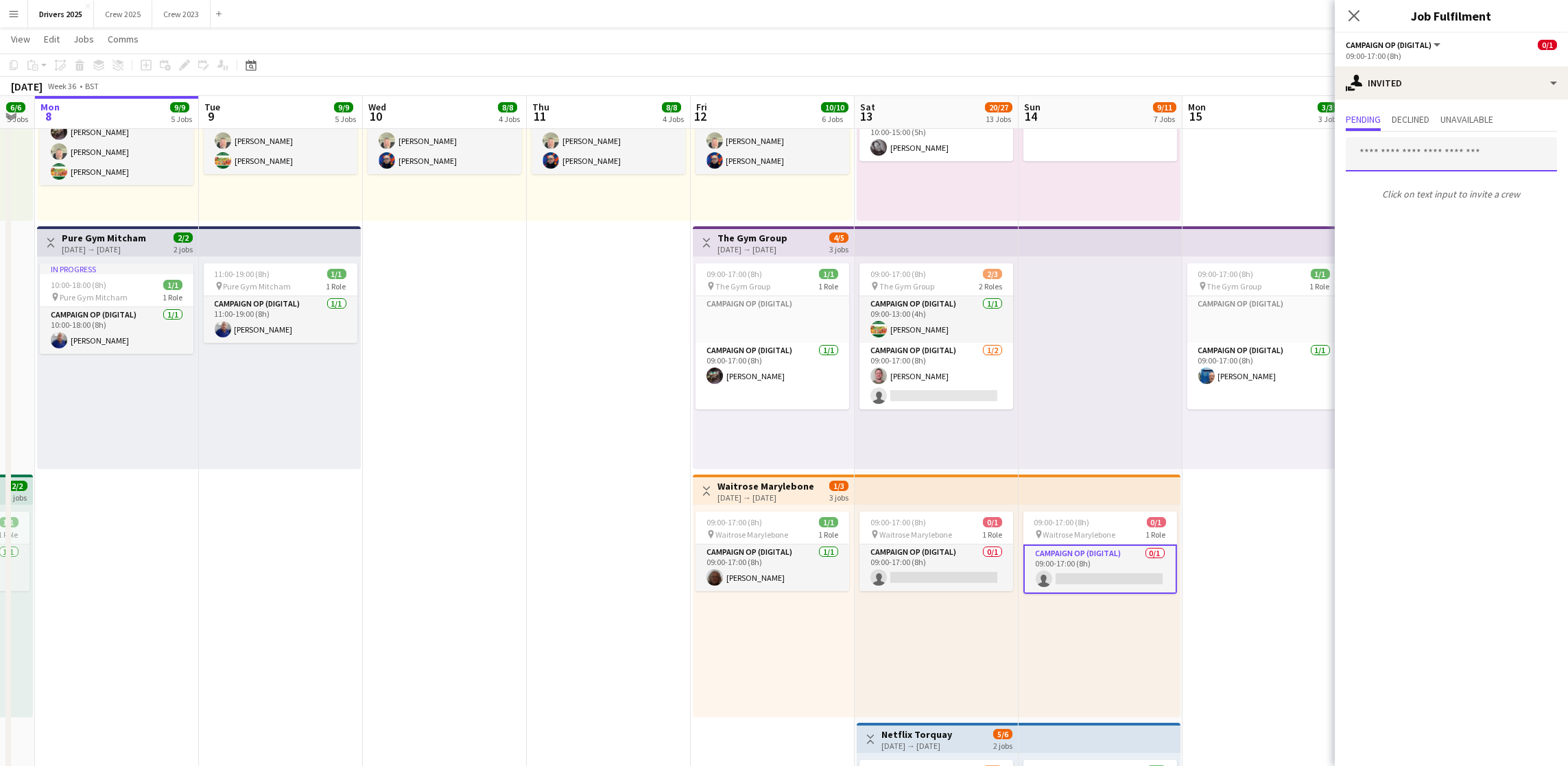
click at [1409, 146] on input "text" at bounding box center [1451, 154] width 211 height 34
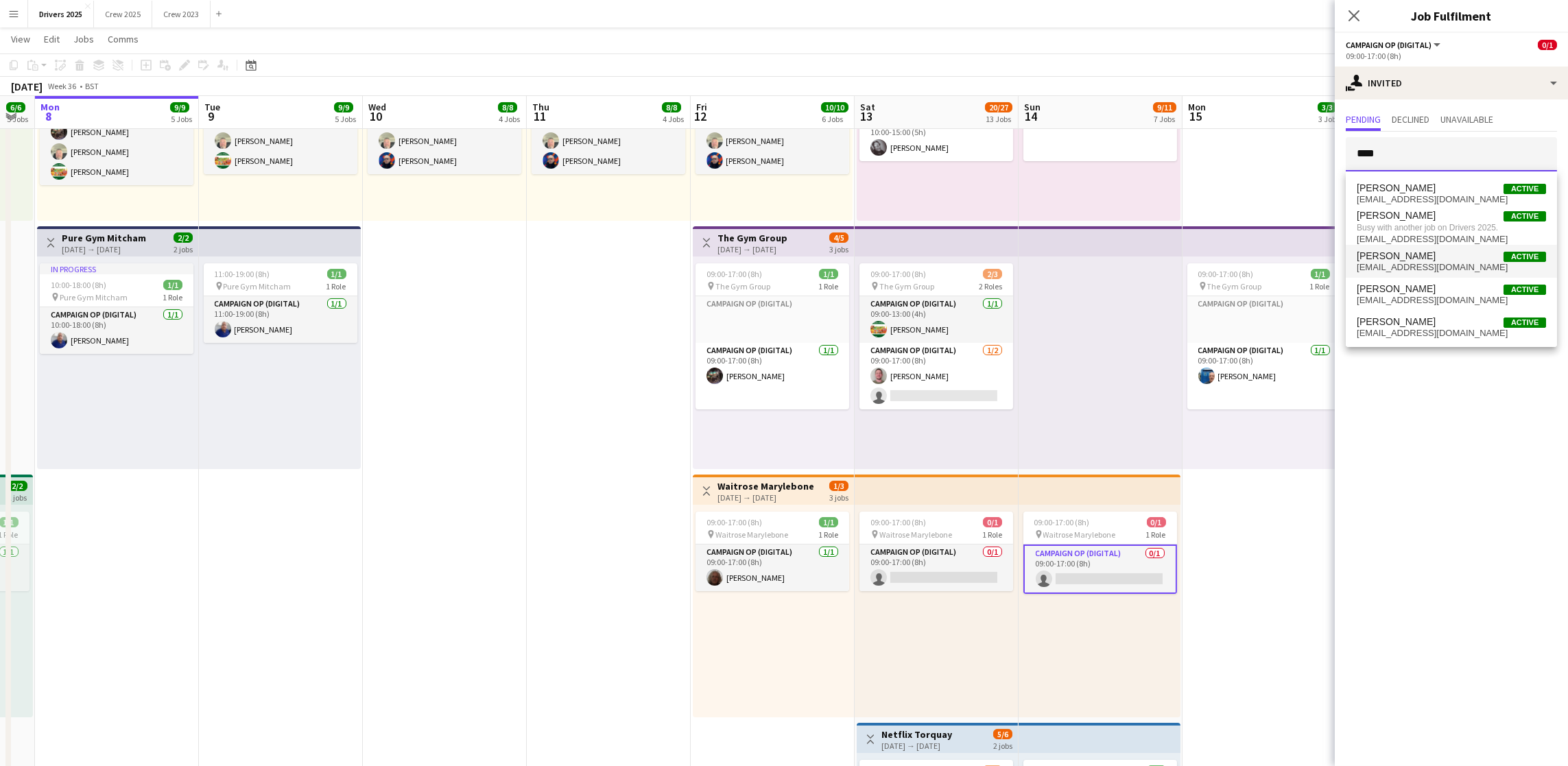
type input "****"
click at [1423, 266] on span "[EMAIL_ADDRESS][DOMAIN_NAME]" at bounding box center [1451, 267] width 189 height 11
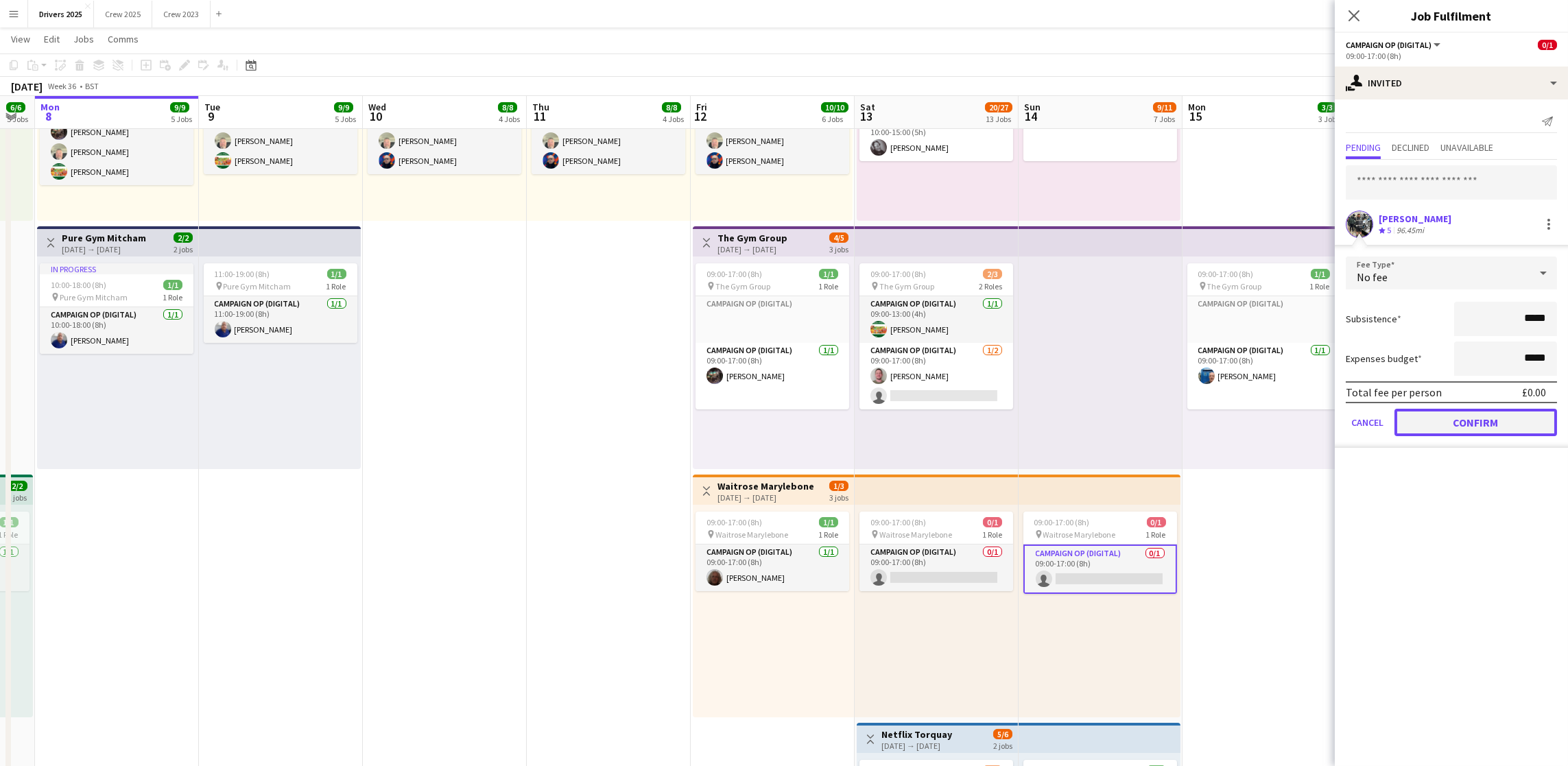
click at [1477, 421] on button "Confirm" at bounding box center [1476, 422] width 163 height 27
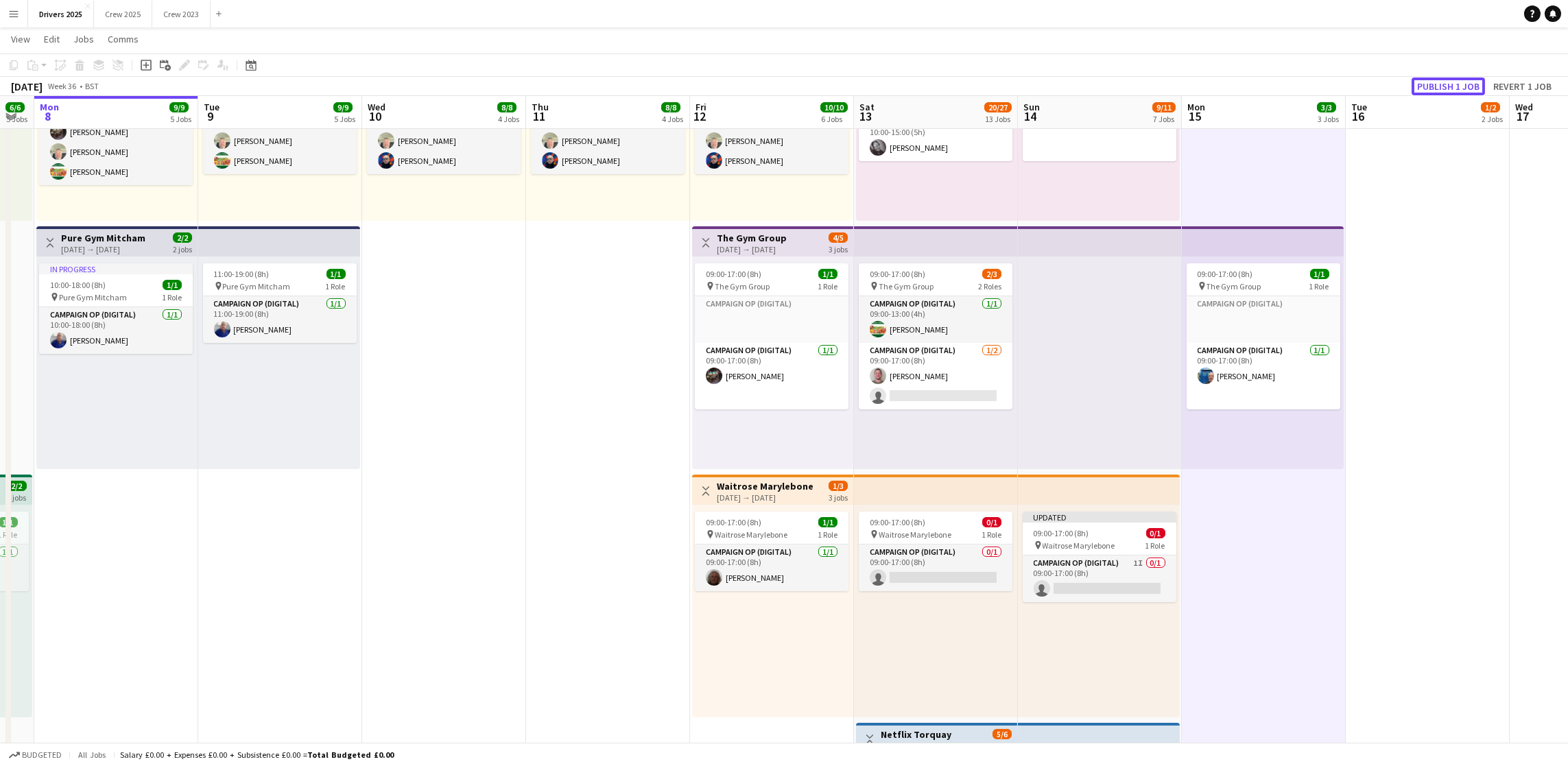
click at [1423, 86] on button "Publish 1 job" at bounding box center [1448, 86] width 73 height 17
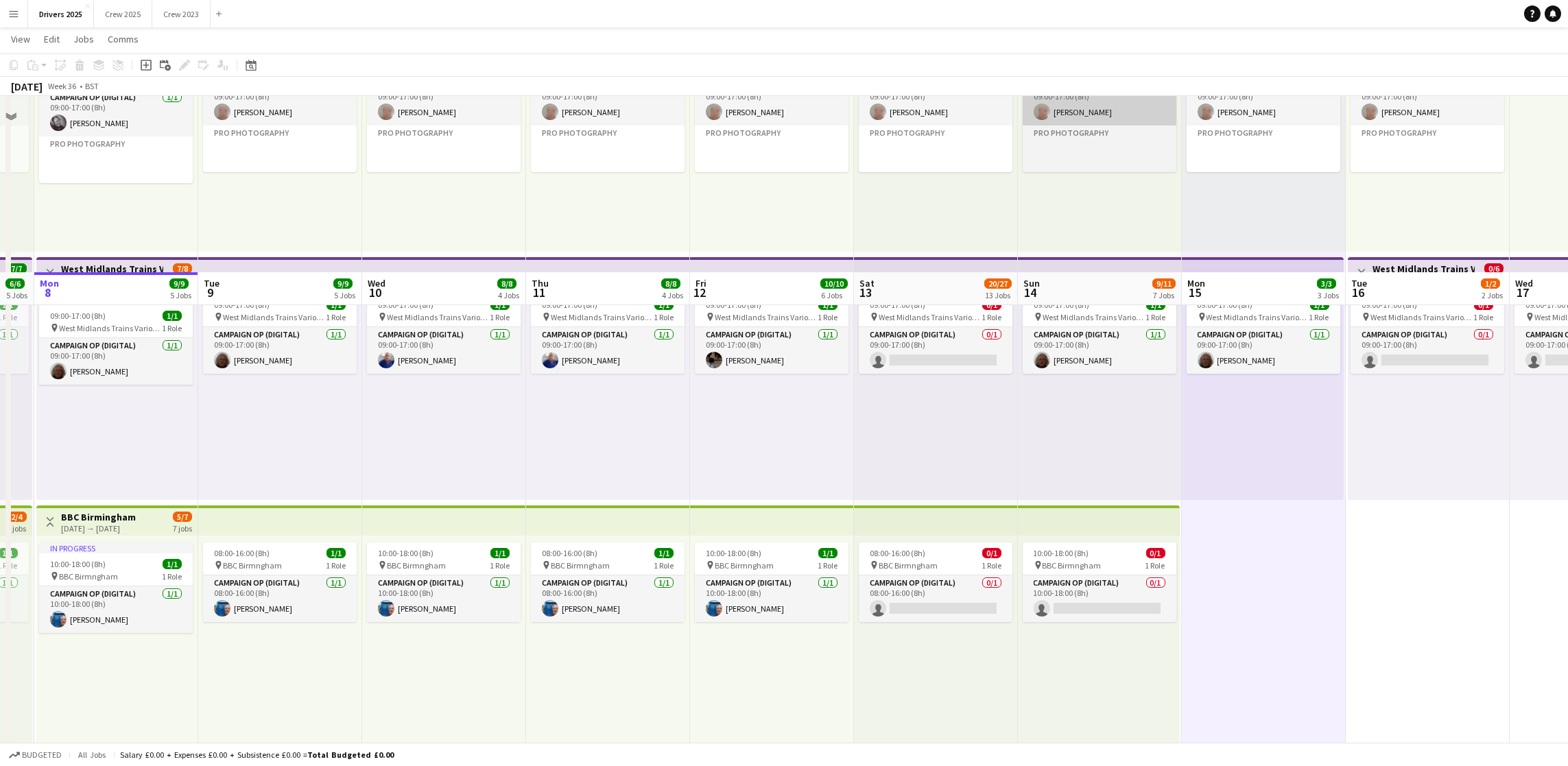
scroll to position [0, 0]
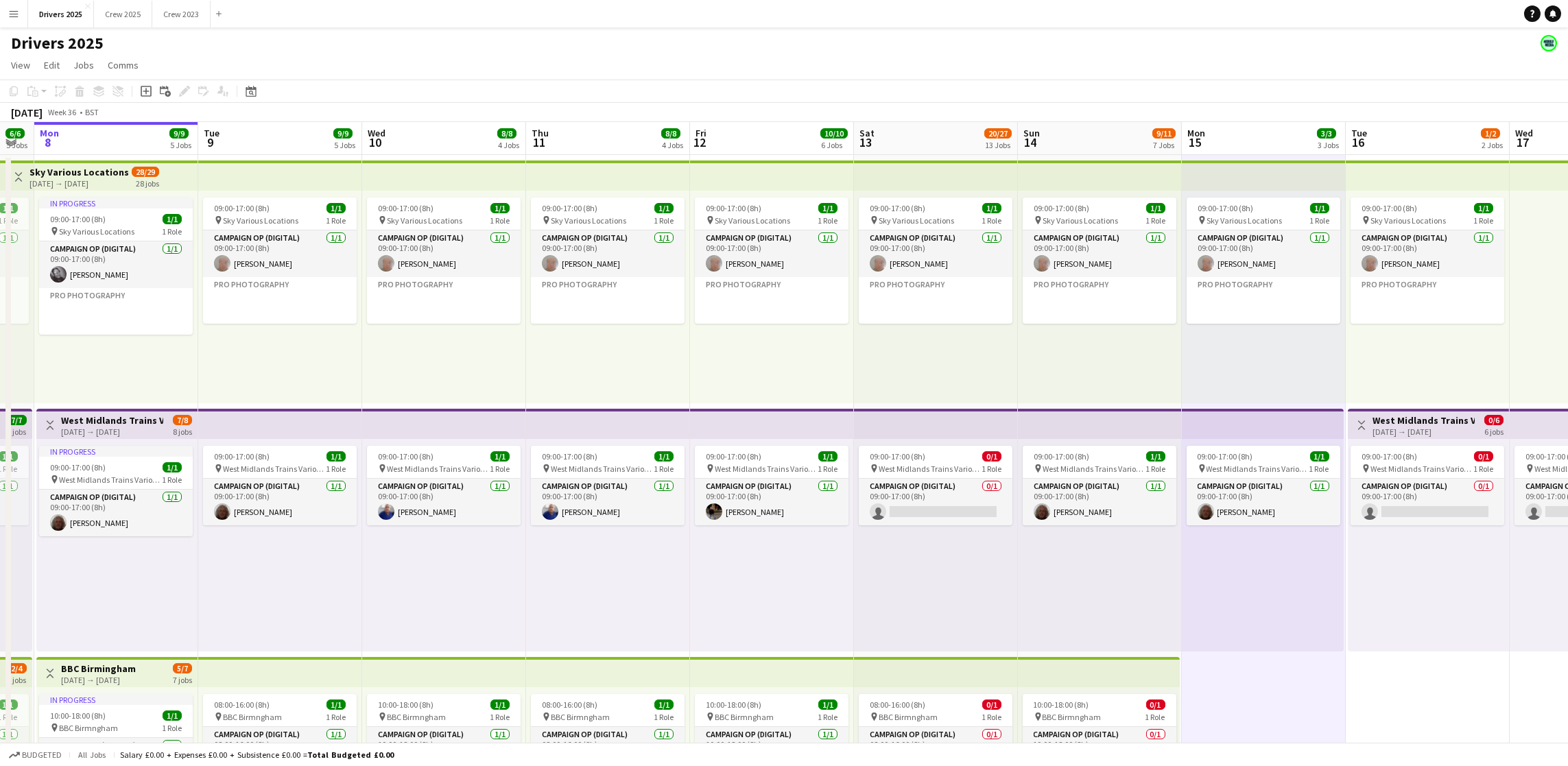
click at [1081, 150] on app-board-header-date "Sun 14 9/11 7 Jobs" at bounding box center [1099, 139] width 164 height 33
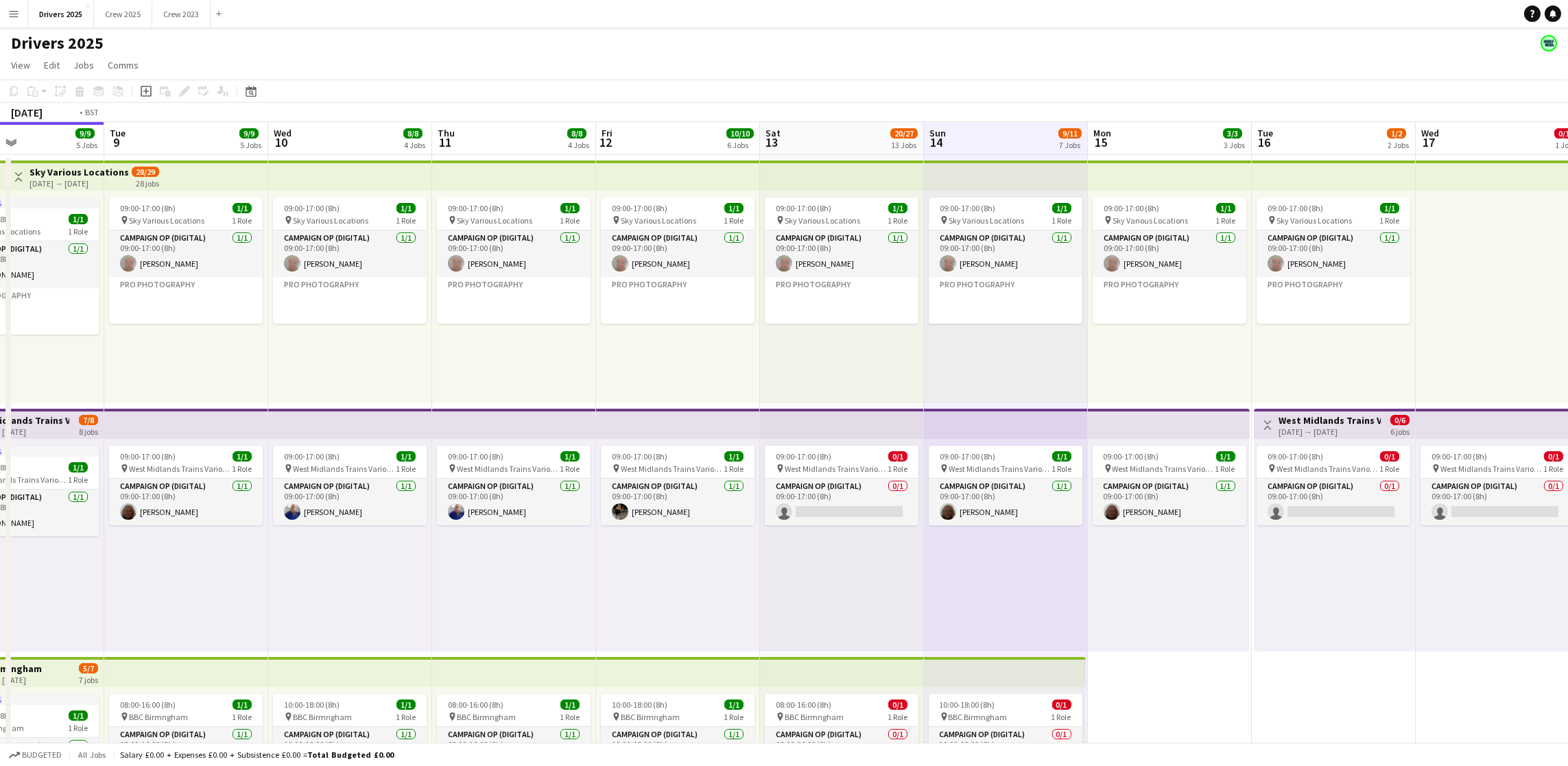
scroll to position [0, 363]
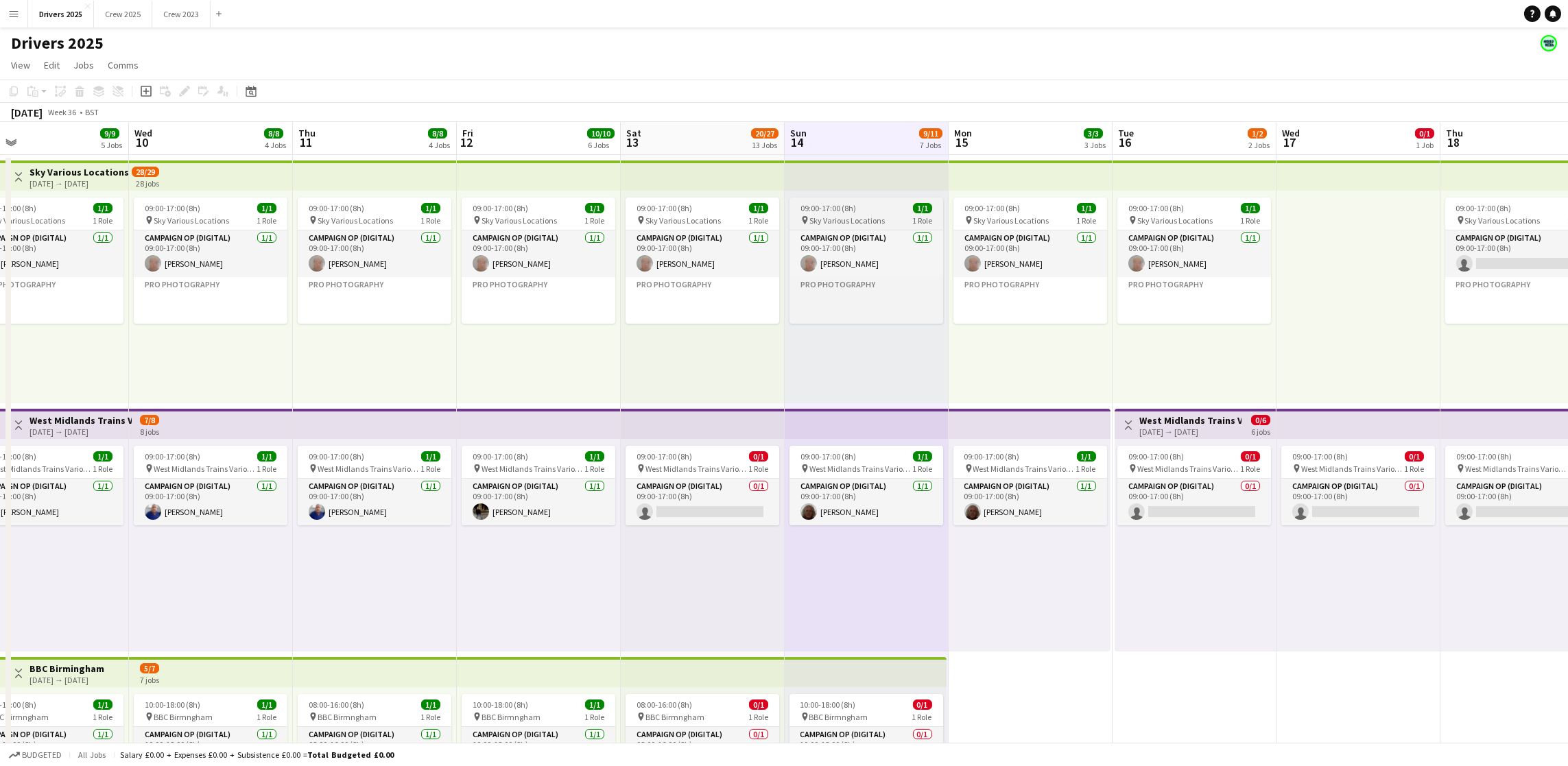
drag, startPoint x: 1231, startPoint y: 331, endPoint x: 904, endPoint y: 224, distance: 344.1
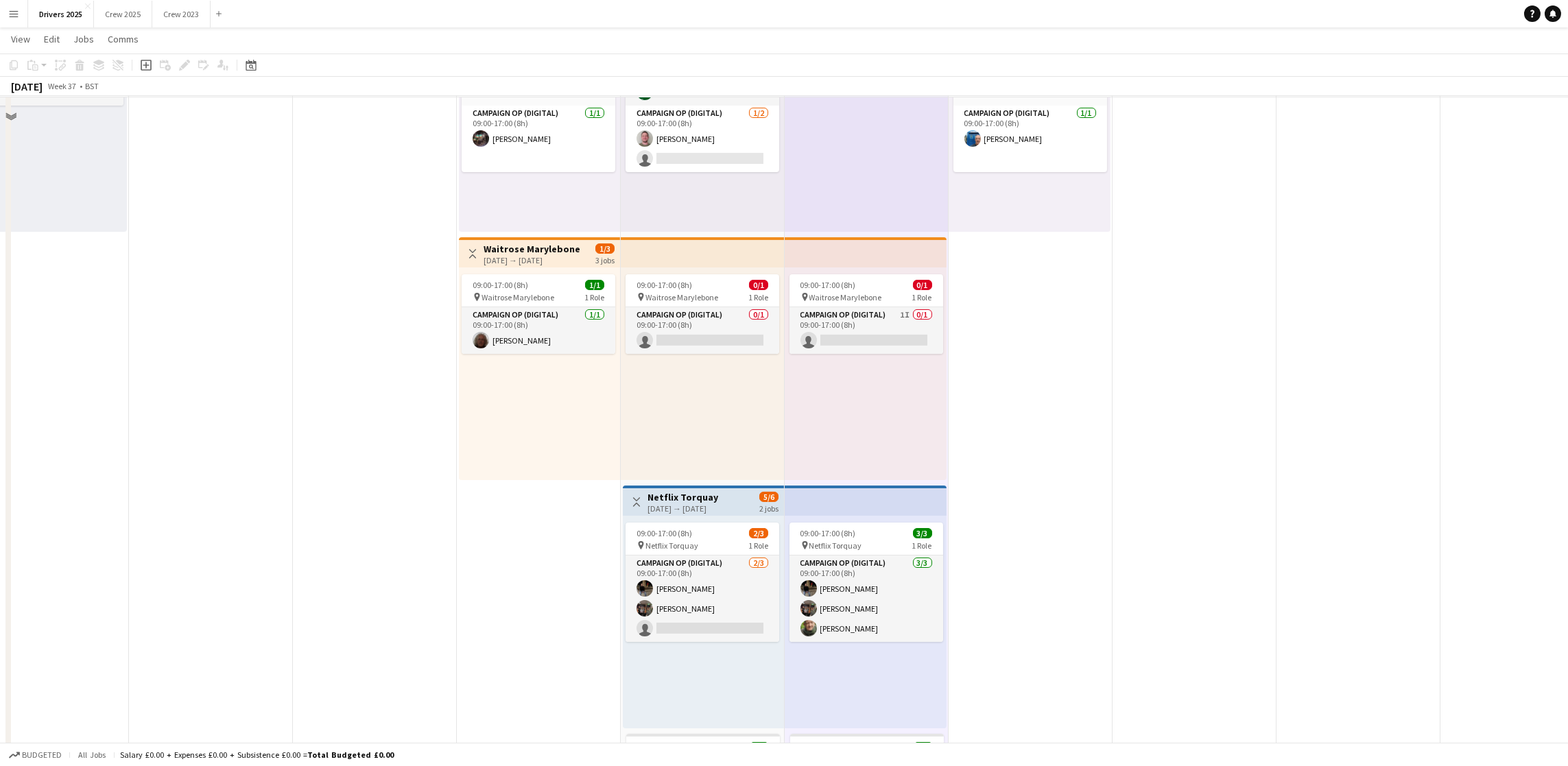
scroll to position [1132, 0]
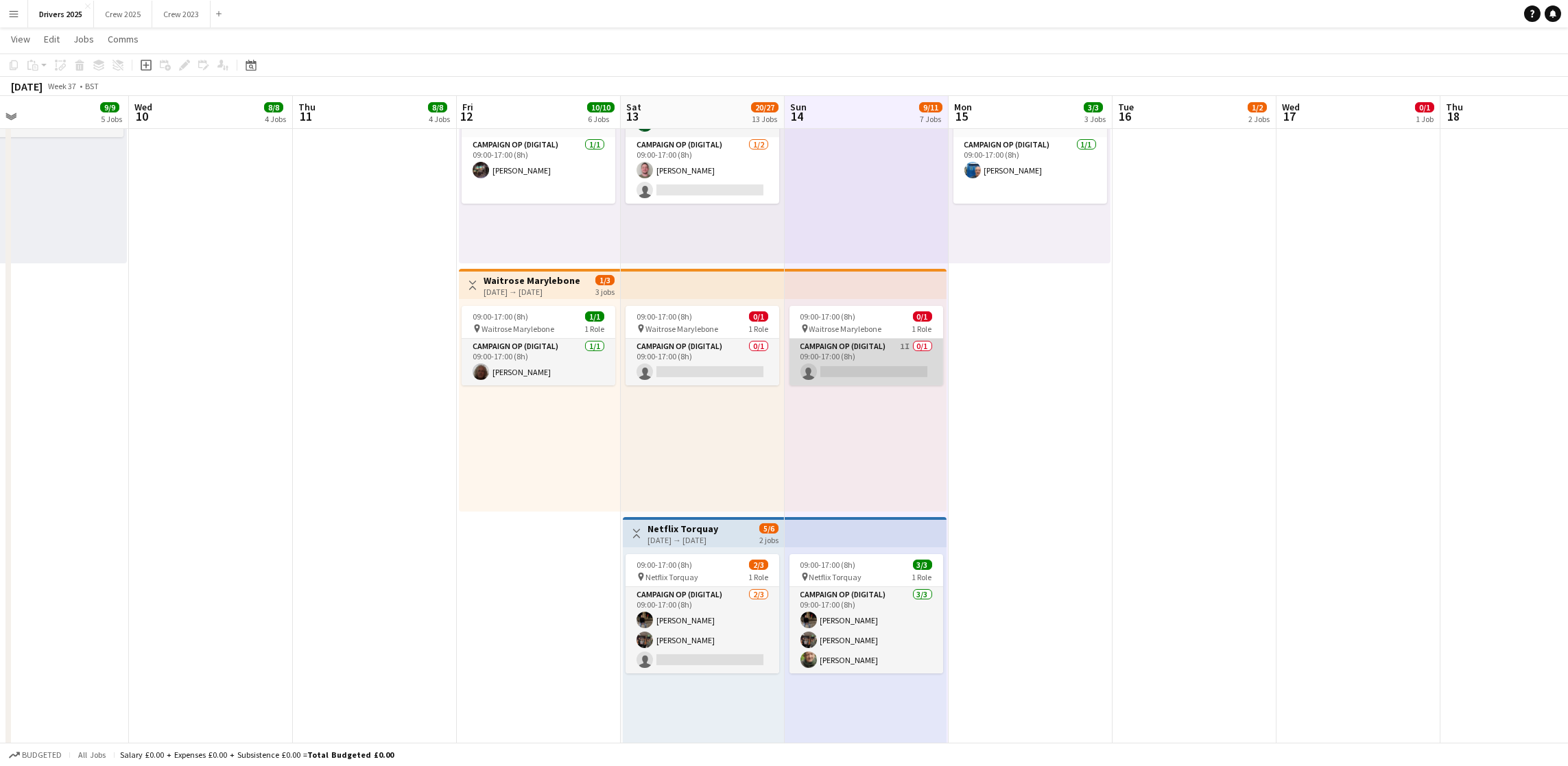
click at [845, 364] on app-card-role "Campaign Op (Digital) 1I 0/1 09:00-17:00 (8h) single-neutral-actions" at bounding box center [865, 362] width 154 height 47
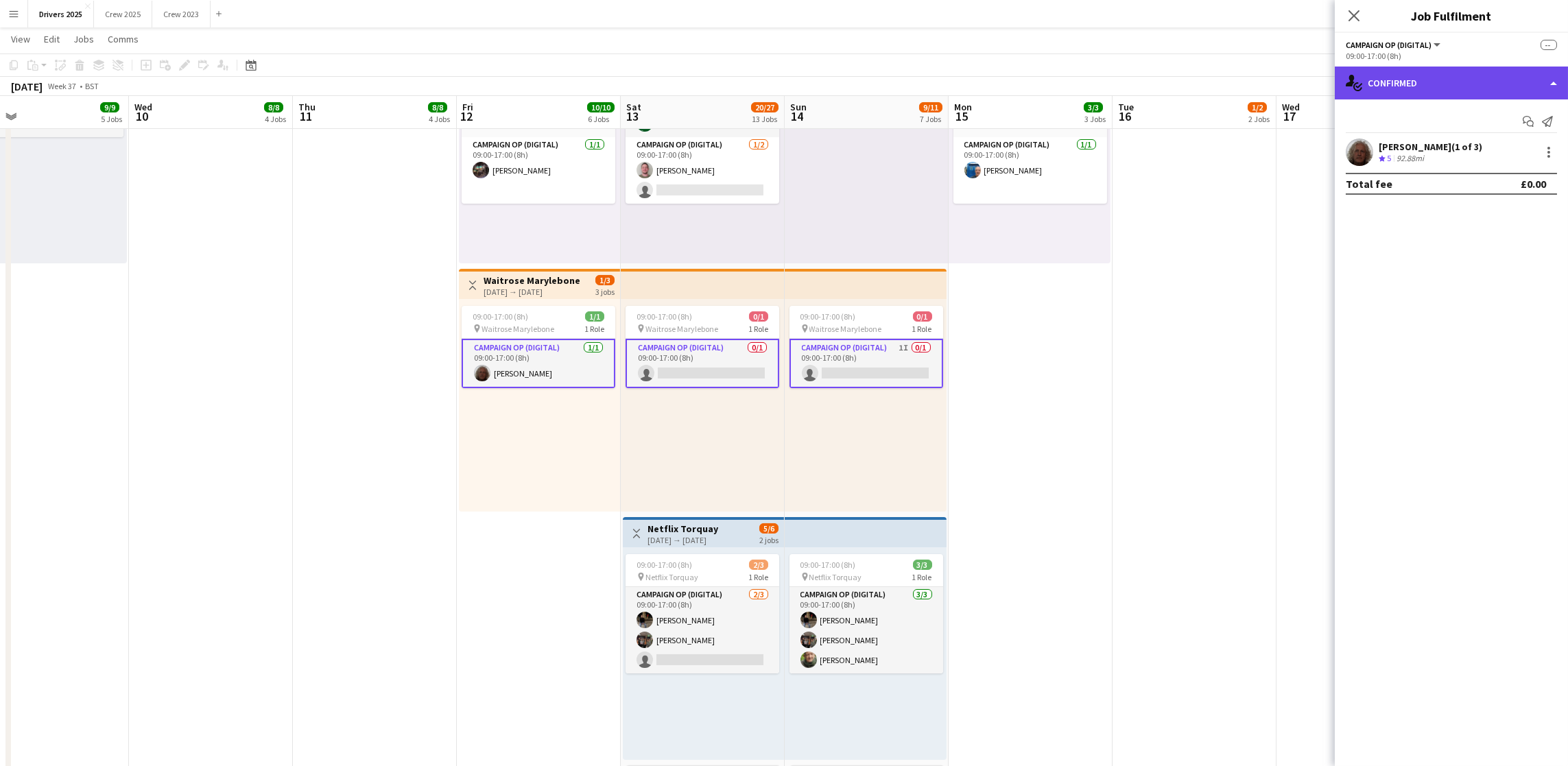
click at [1450, 76] on div "single-neutral-actions-check-2 Confirmed" at bounding box center [1451, 83] width 233 height 33
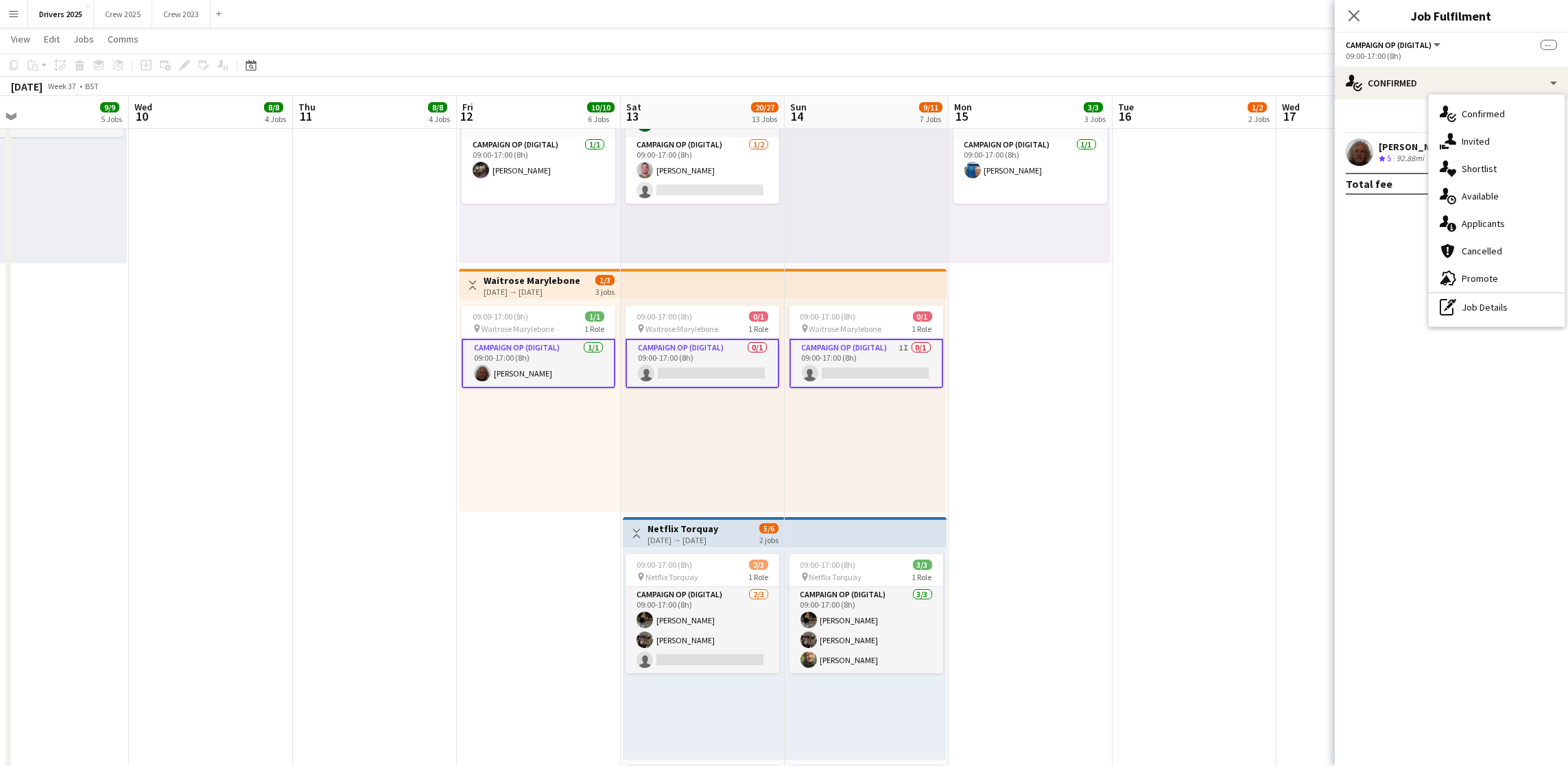
click at [860, 362] on app-card-role "Campaign Op (Digital) 1I 0/1 09:00-17:00 (8h) single-neutral-actions" at bounding box center [865, 363] width 154 height 49
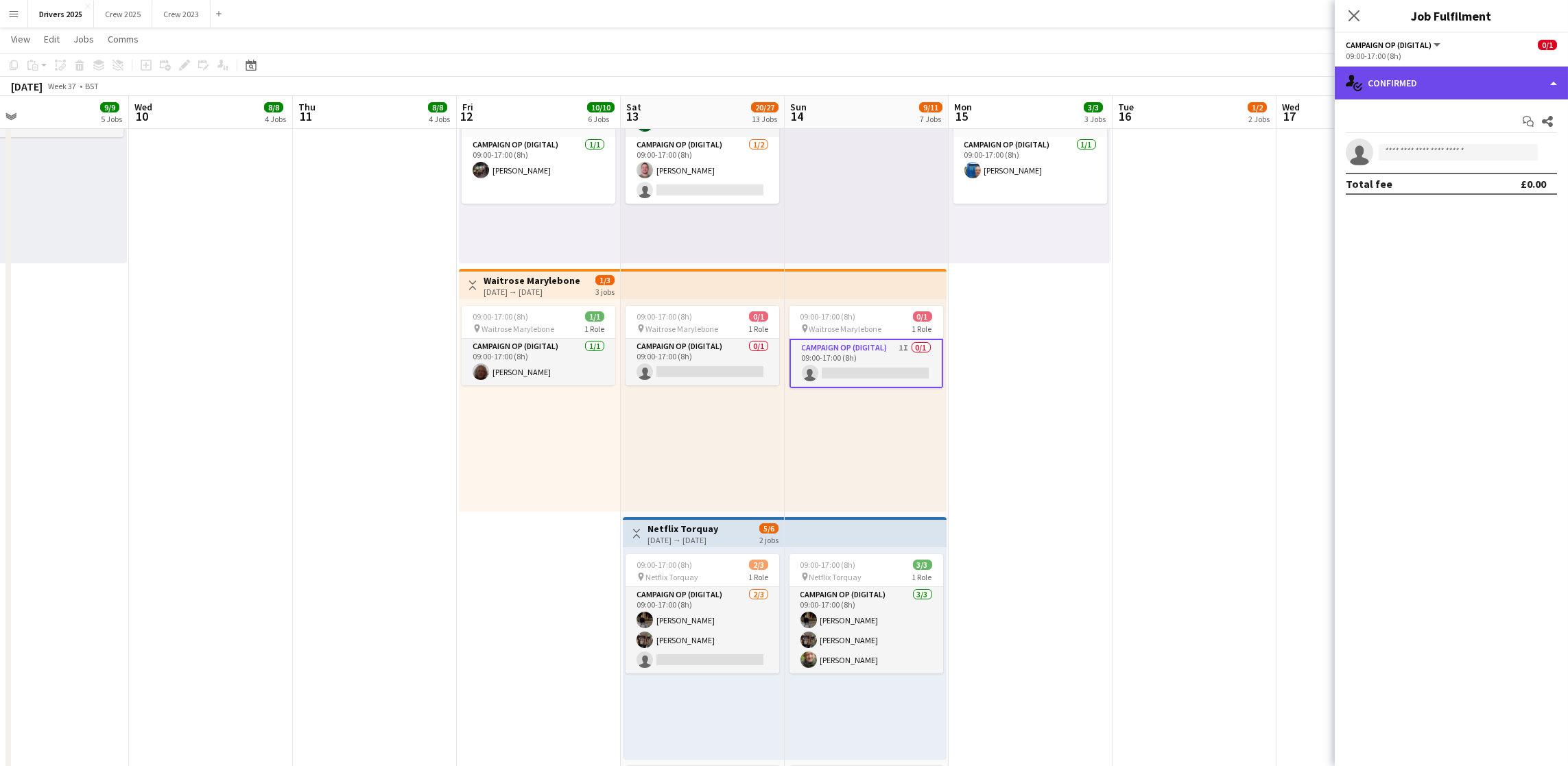
click at [1450, 69] on div "single-neutral-actions-check-2 Confirmed" at bounding box center [1451, 83] width 233 height 33
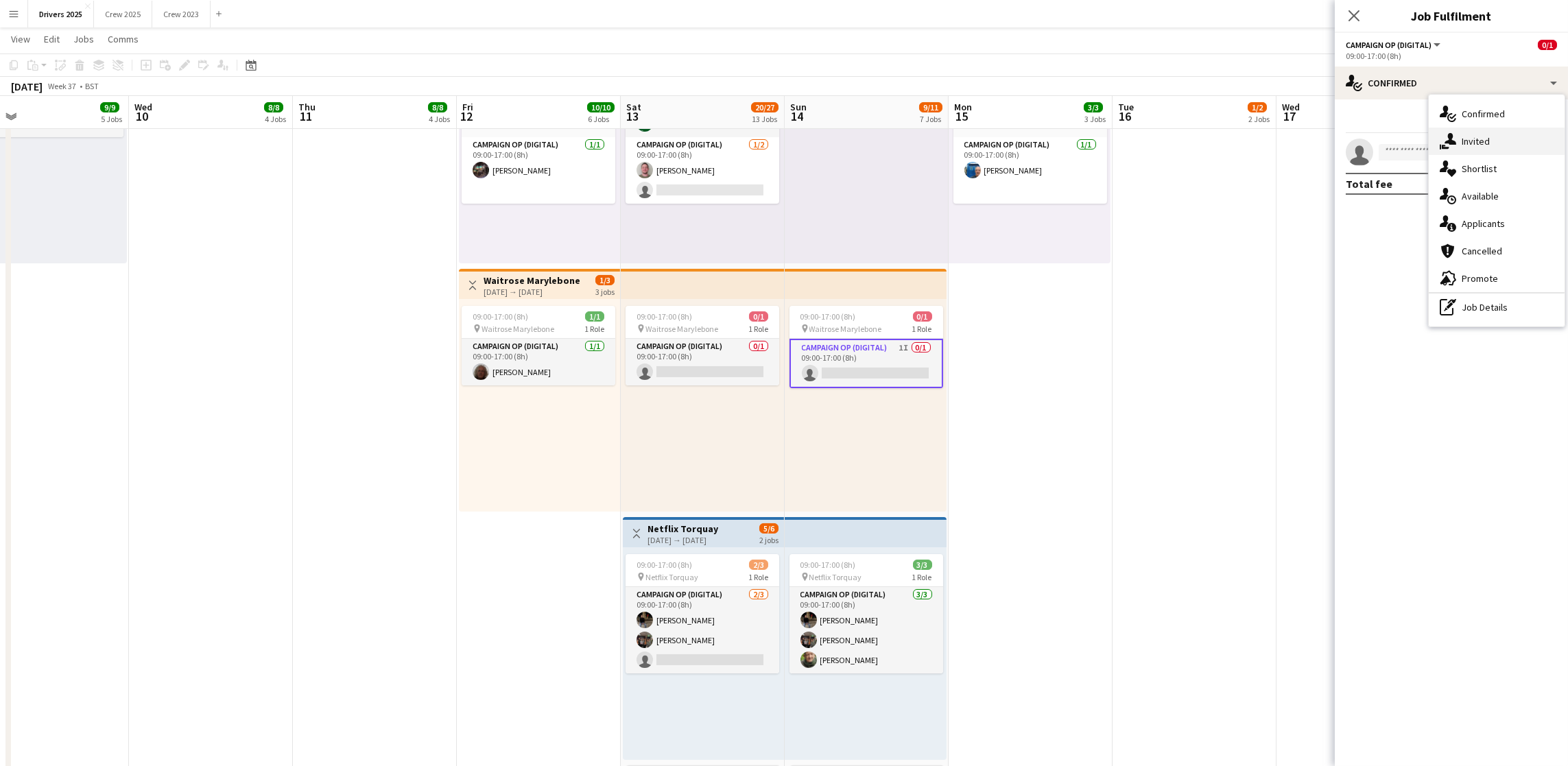
click at [1479, 139] on span "Invited" at bounding box center [1476, 141] width 28 height 12
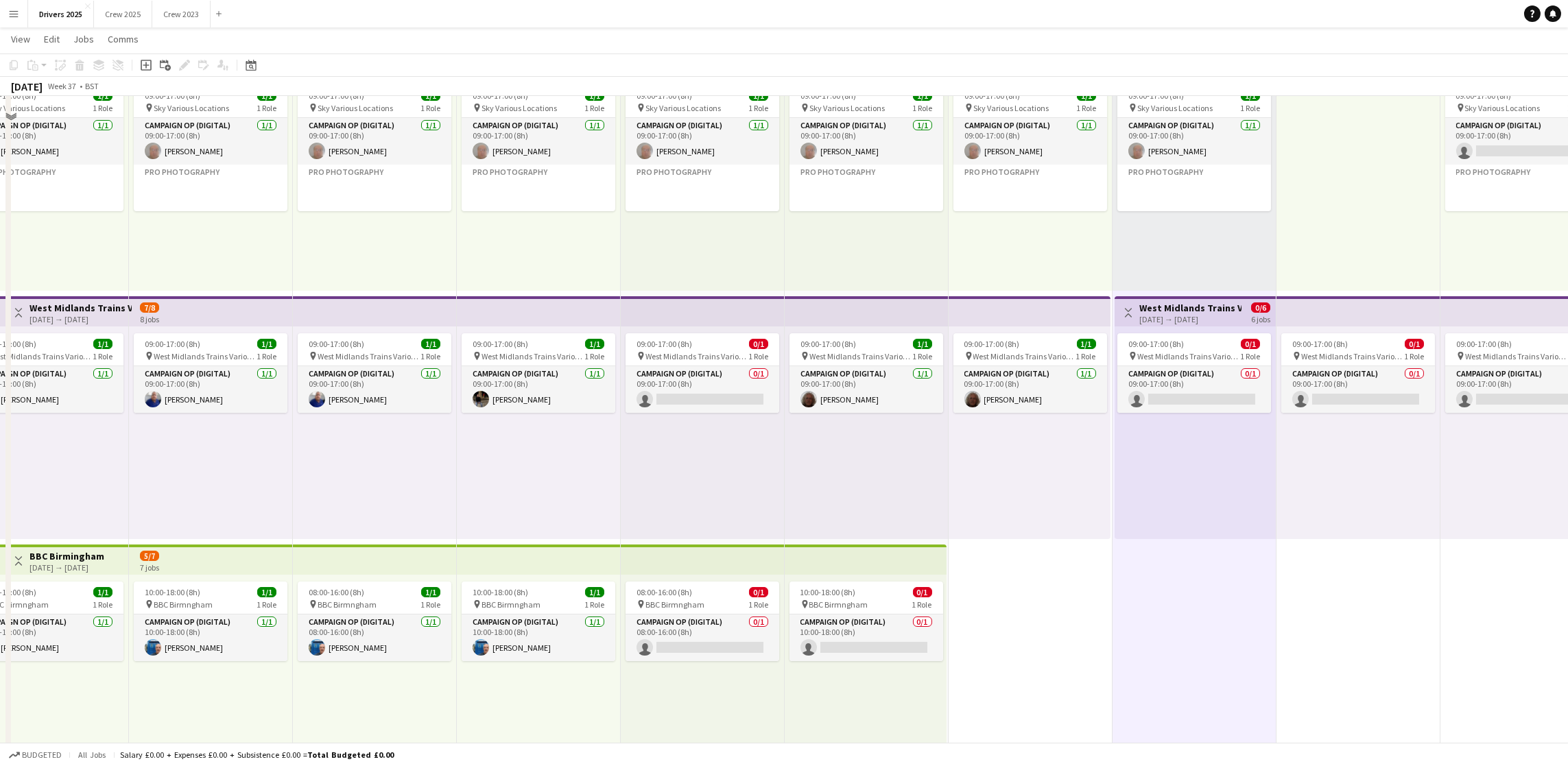
scroll to position [0, 0]
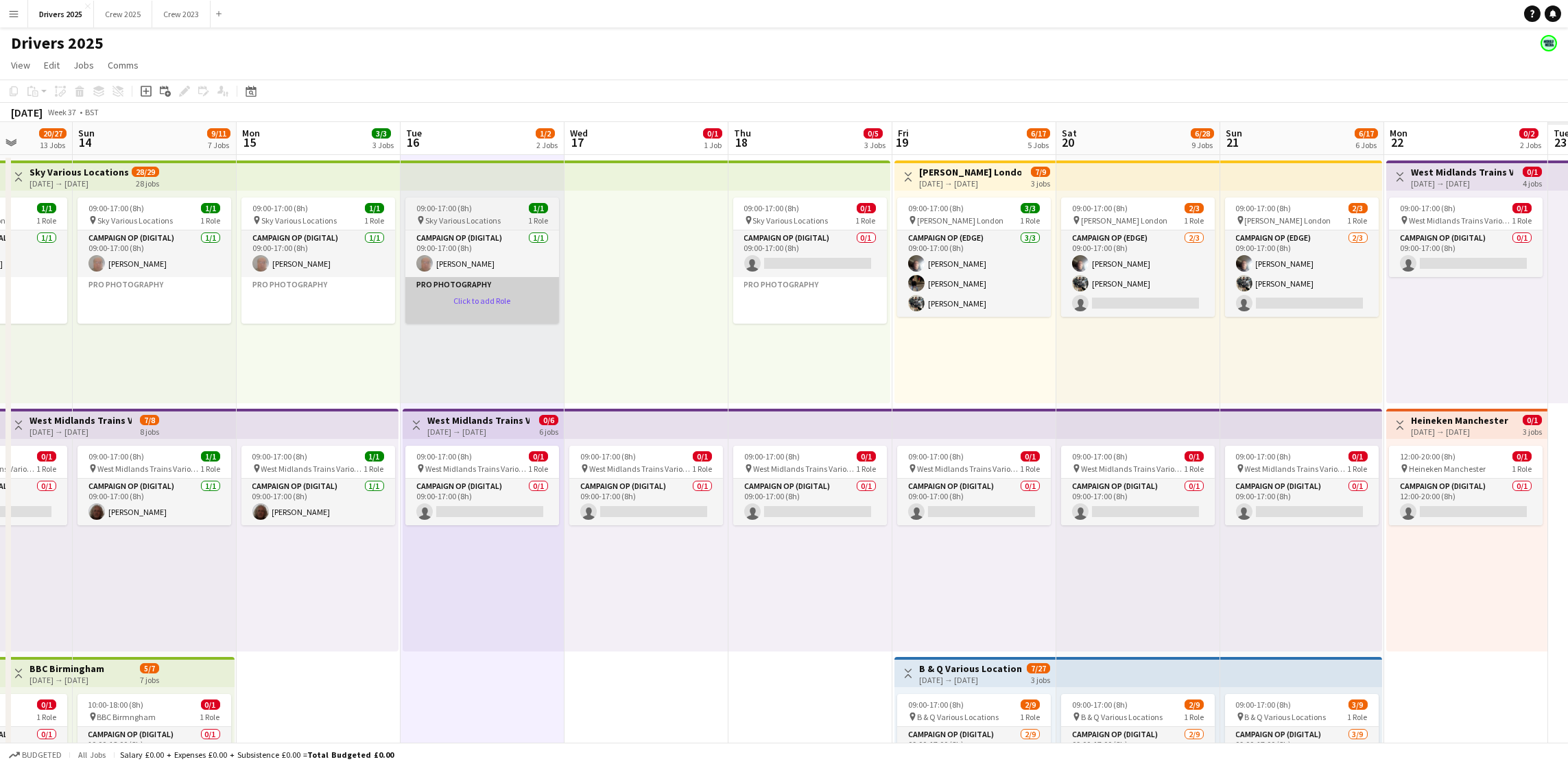
drag, startPoint x: 1391, startPoint y: 551, endPoint x: 679, endPoint y: 312, distance: 751.0
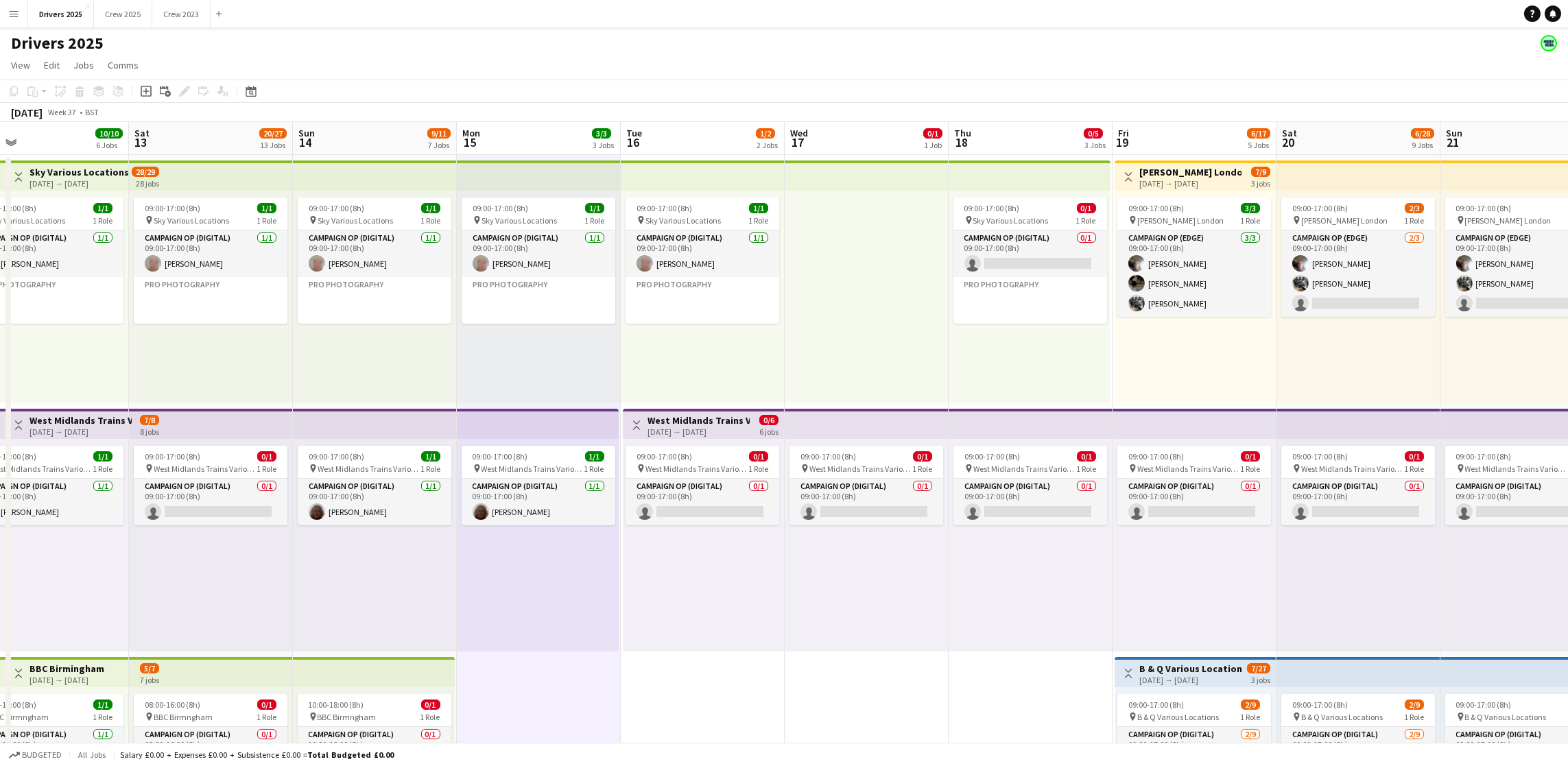
click at [561, 133] on app-board-header-date "Mon 15 3/3 3 Jobs" at bounding box center [538, 139] width 164 height 33
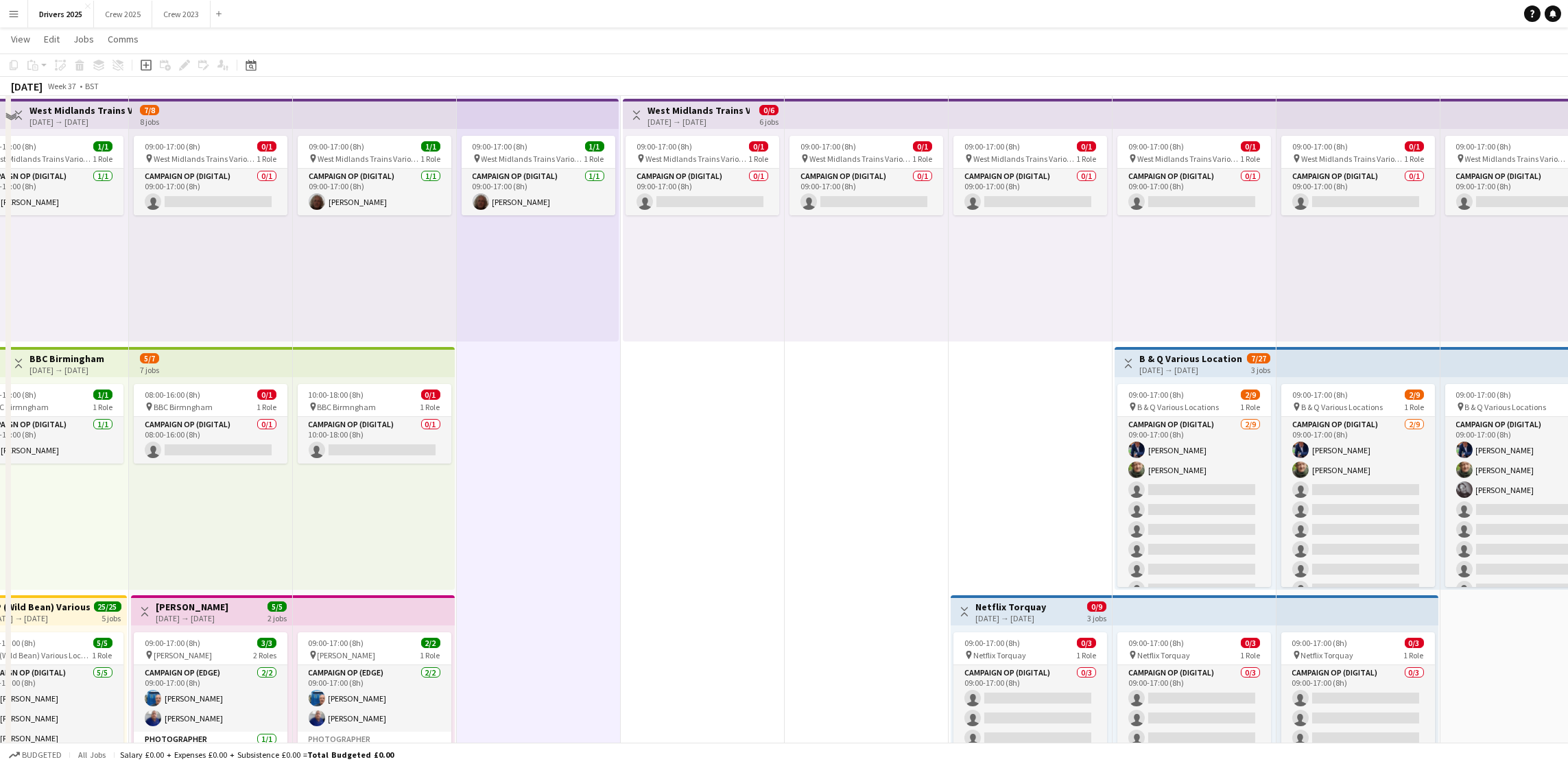
scroll to position [0, 0]
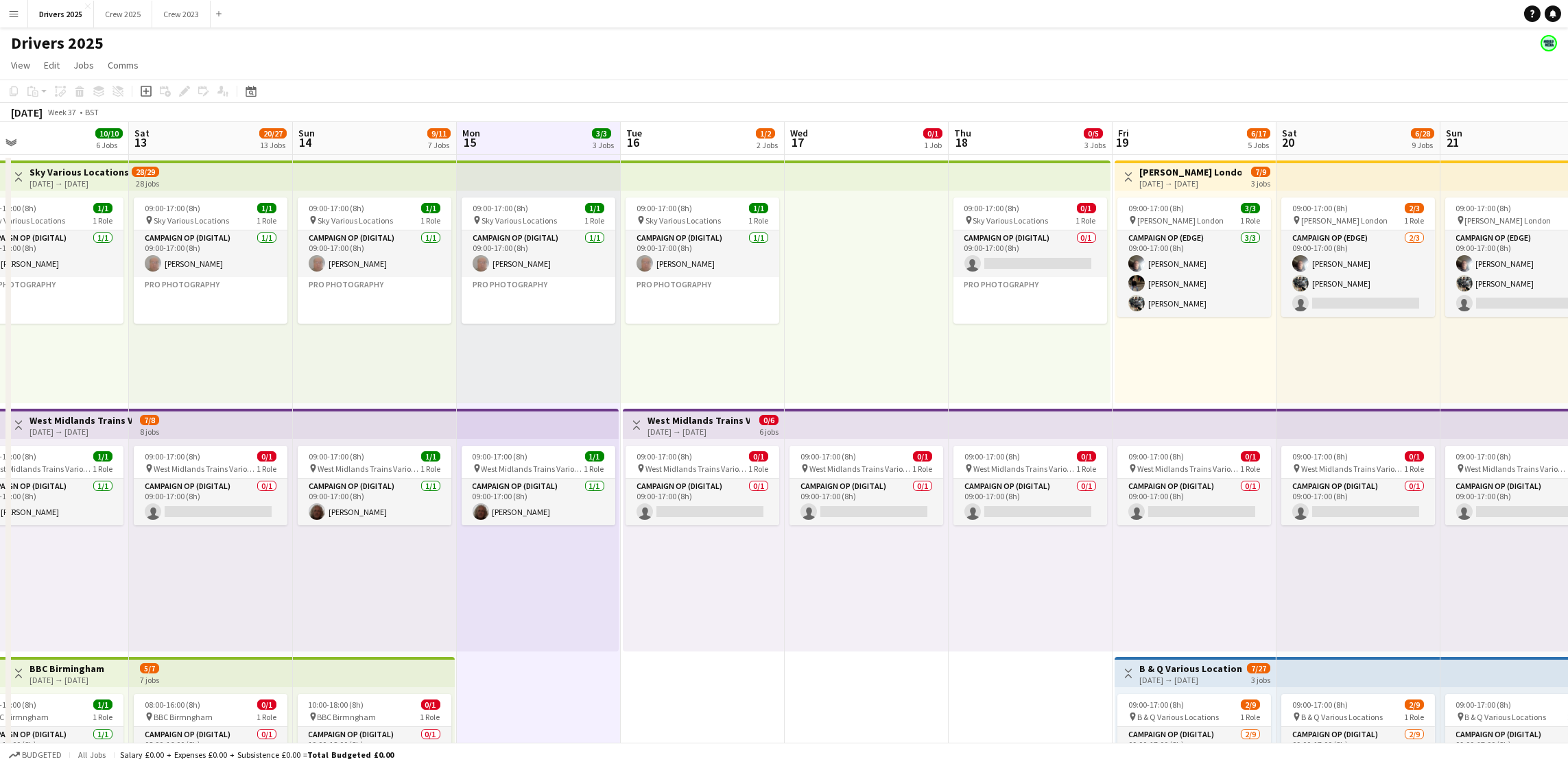
click at [691, 136] on app-board-header-date "Tue 16 1/2 2 Jobs" at bounding box center [702, 139] width 164 height 33
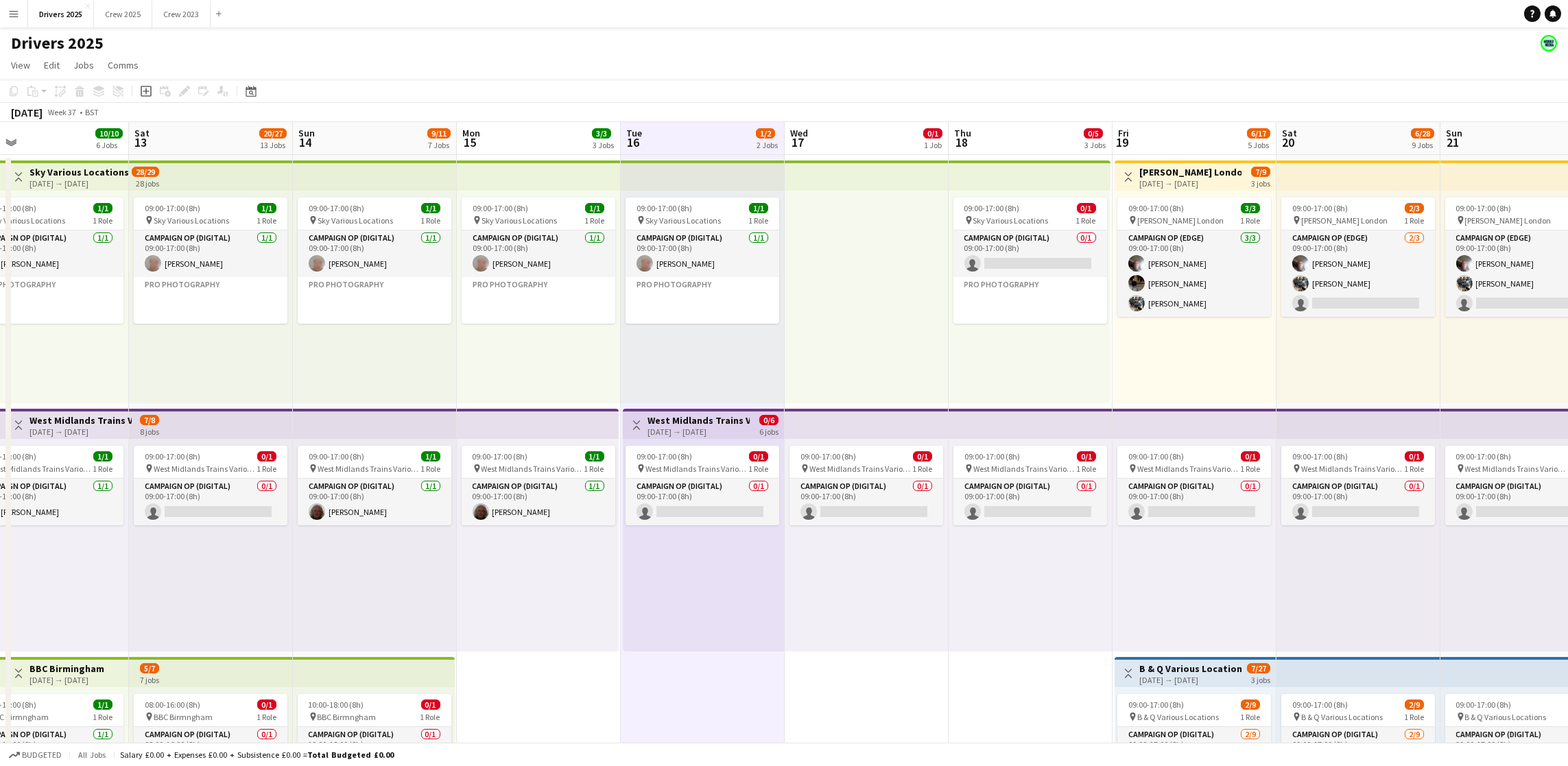
scroll to position [0, 488]
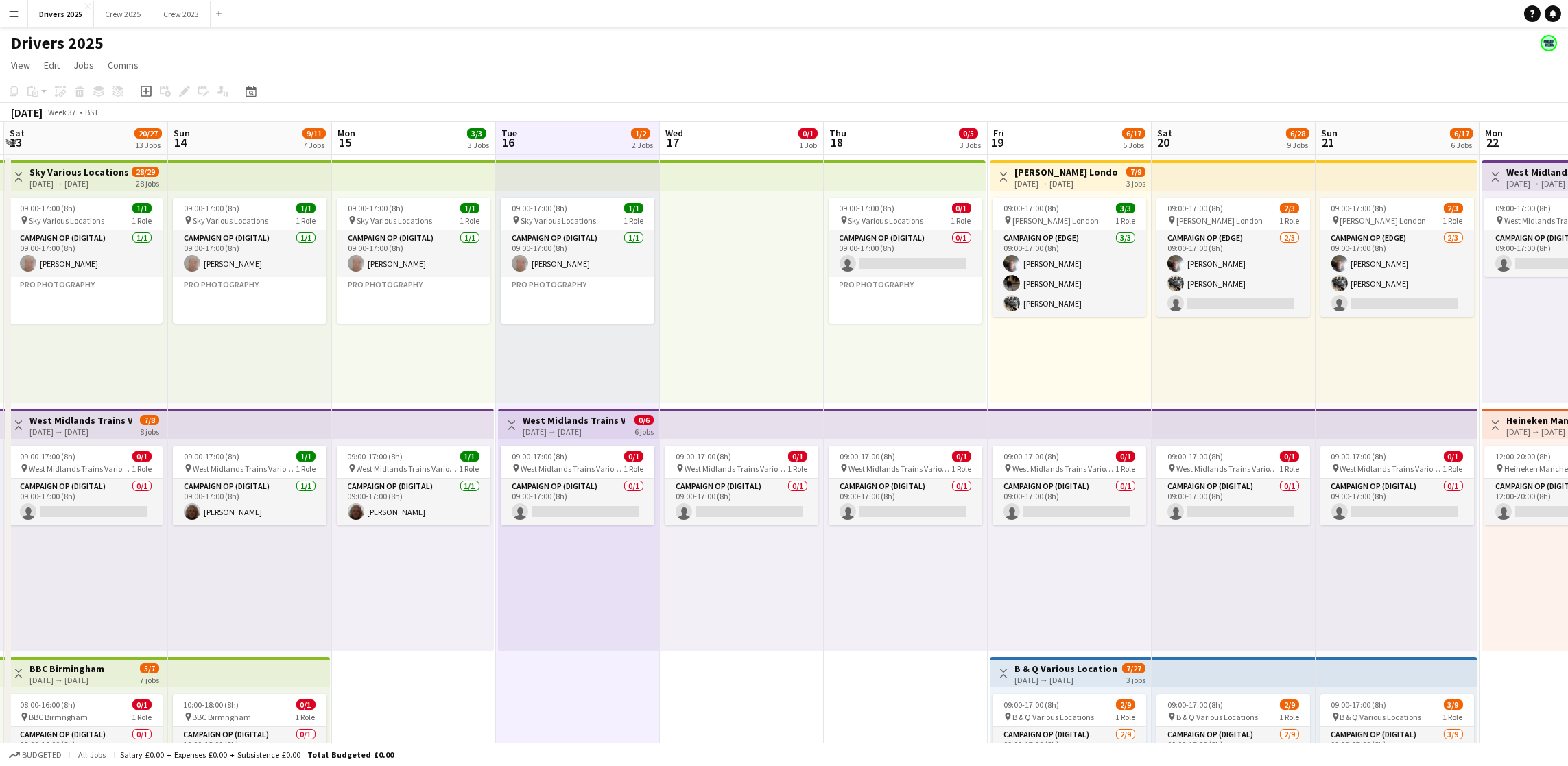
drag, startPoint x: 918, startPoint y: 227, endPoint x: 793, endPoint y: 233, distance: 125.1
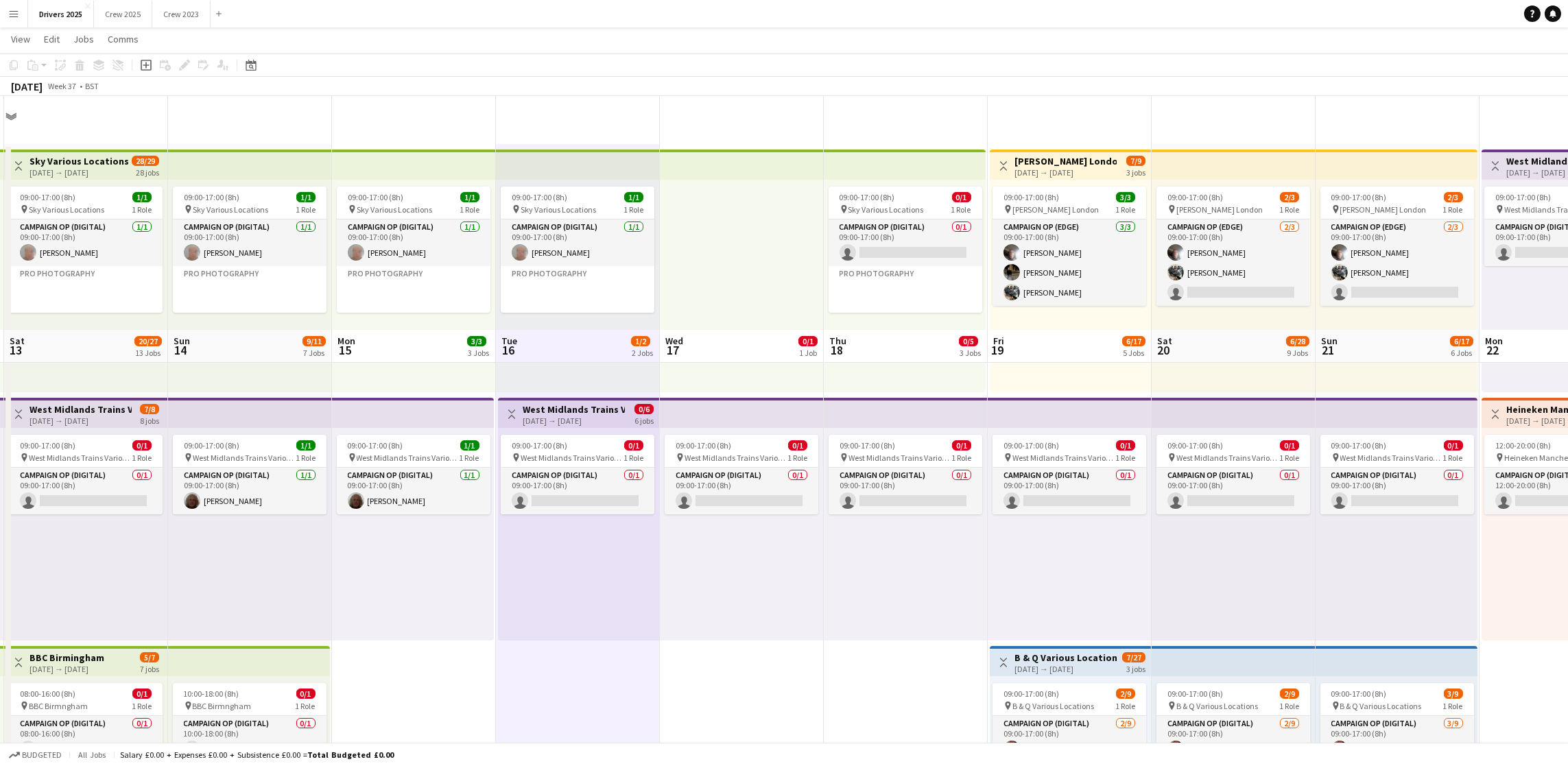
scroll to position [0, 0]
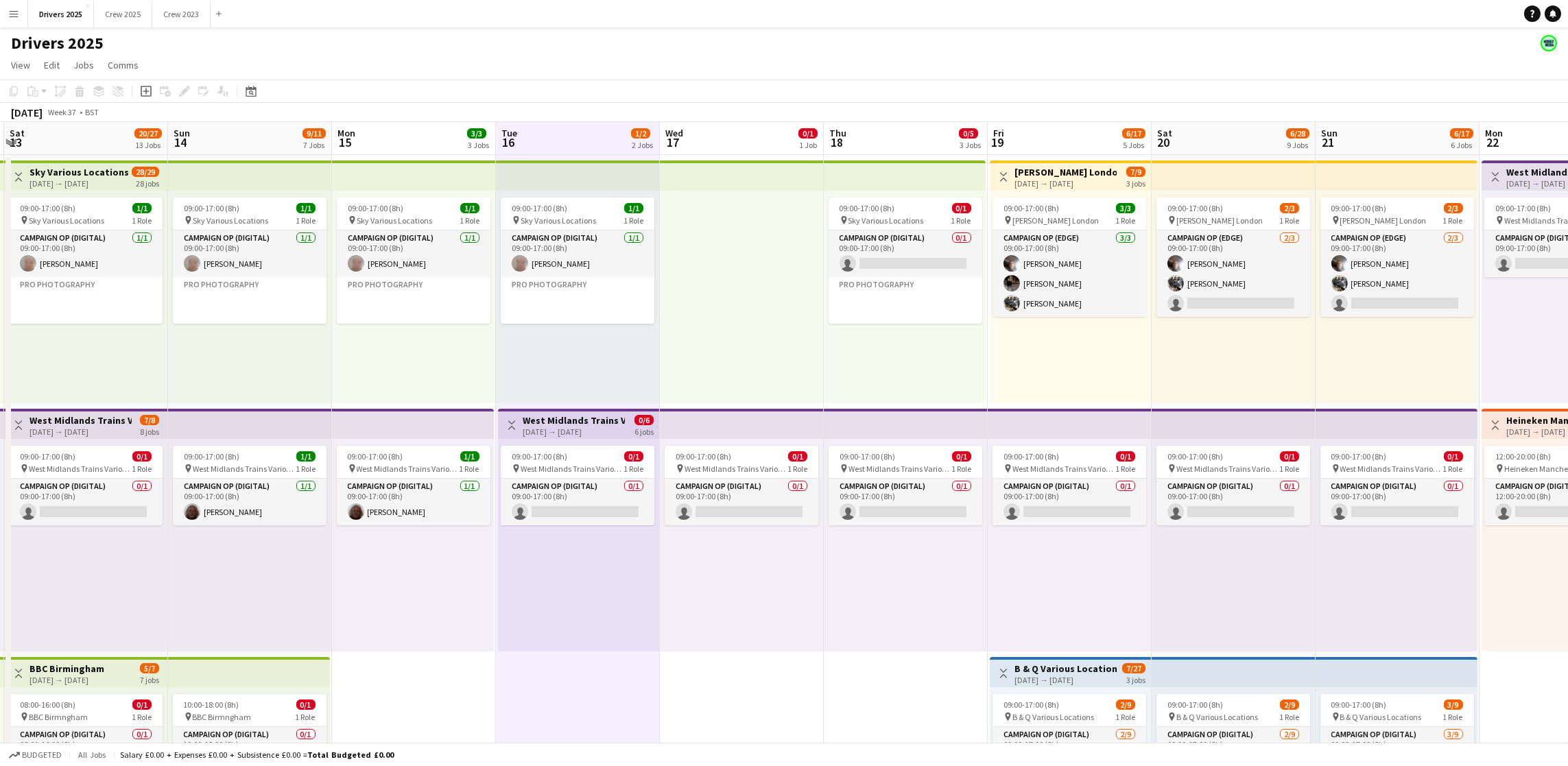
click at [746, 144] on app-board-header-date "Wed 17 0/1 1 Job" at bounding box center [741, 139] width 164 height 33
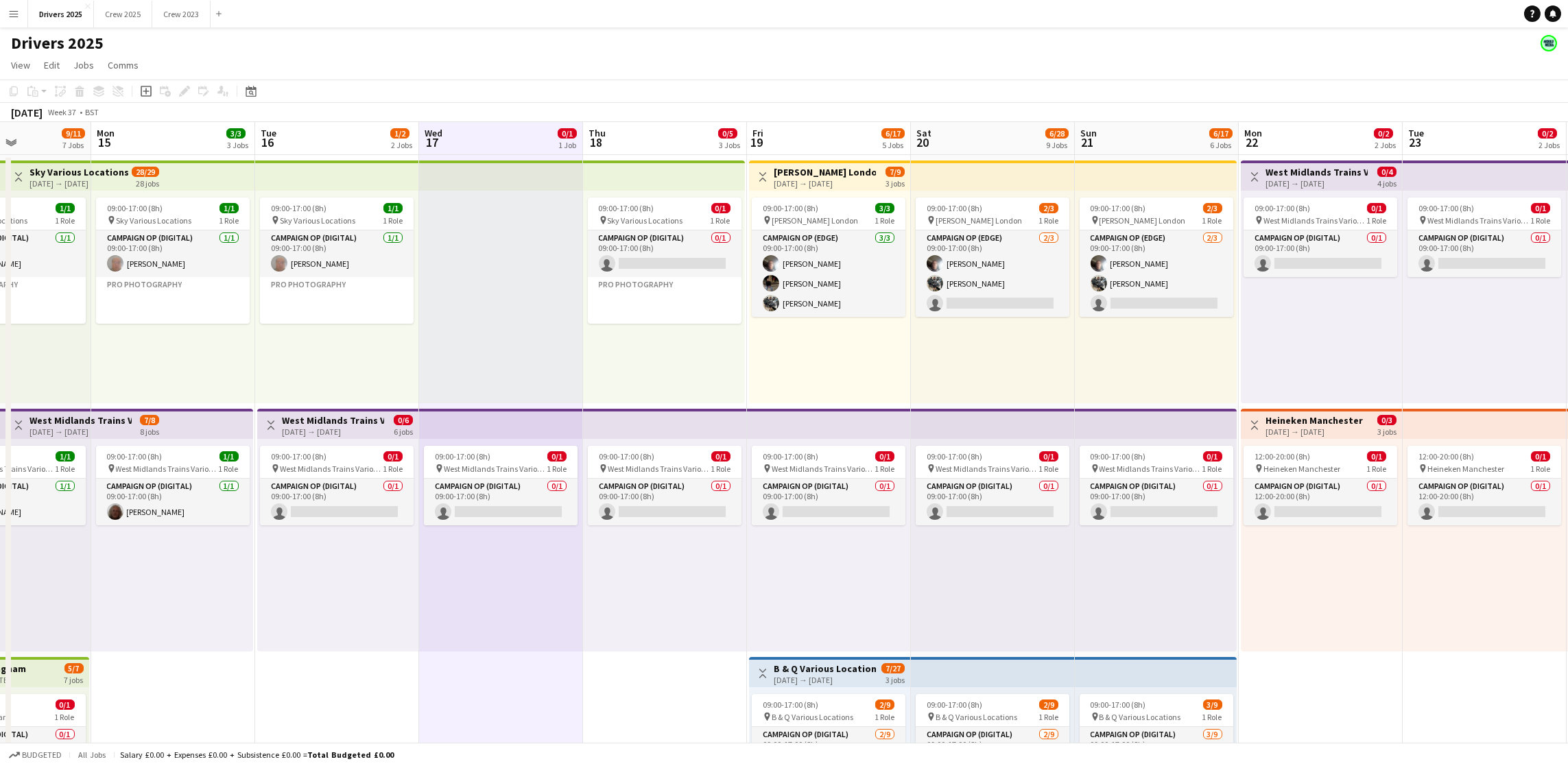
drag, startPoint x: 909, startPoint y: 685, endPoint x: 649, endPoint y: 640, distance: 263.9
click at [649, 140] on app-board-header-date "Thu 18 0/5 3 Jobs" at bounding box center [663, 139] width 164 height 33
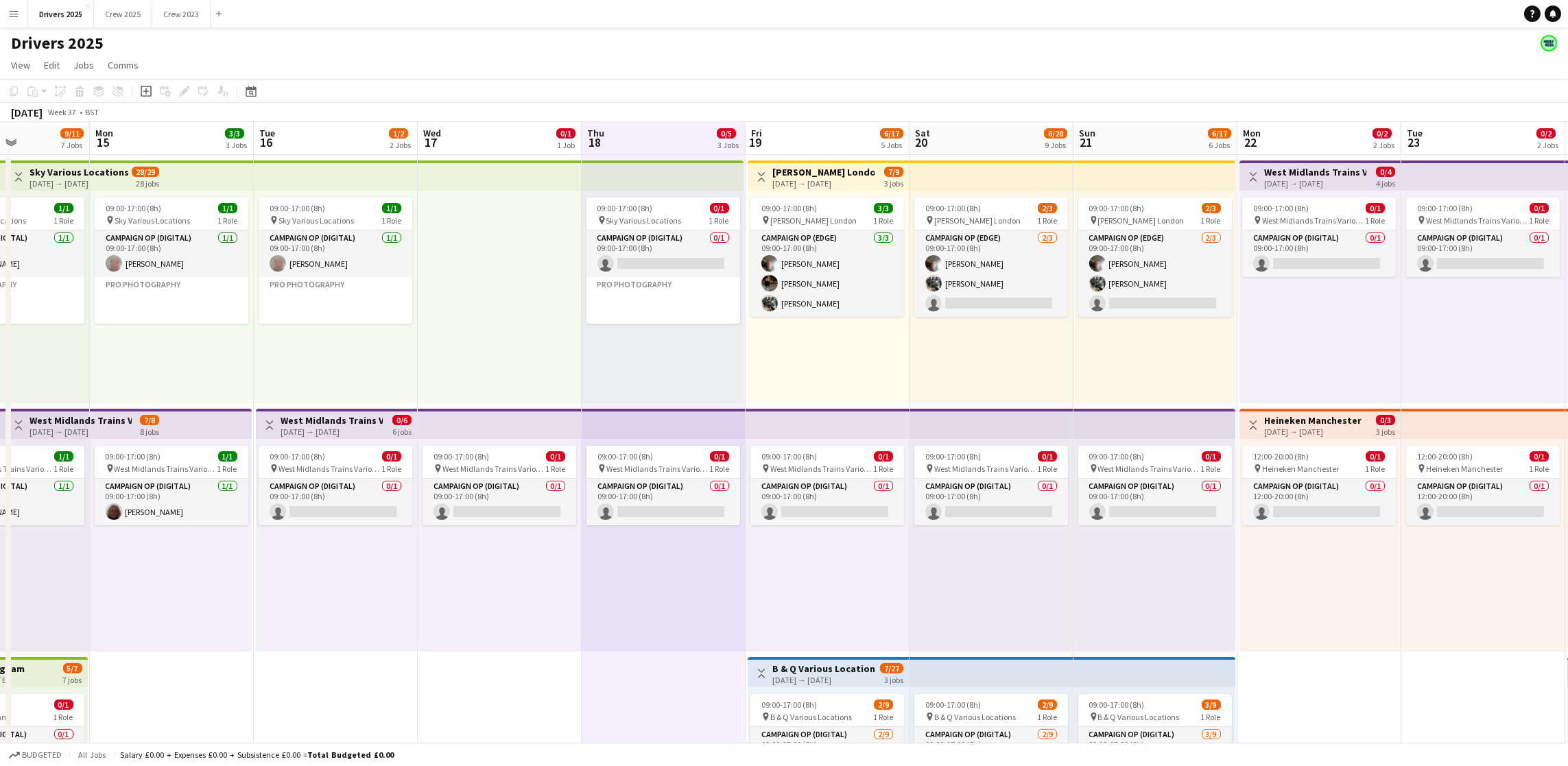
click at [826, 124] on app-board-header-date "Fri 19 6/17 5 Jobs" at bounding box center [827, 139] width 164 height 33
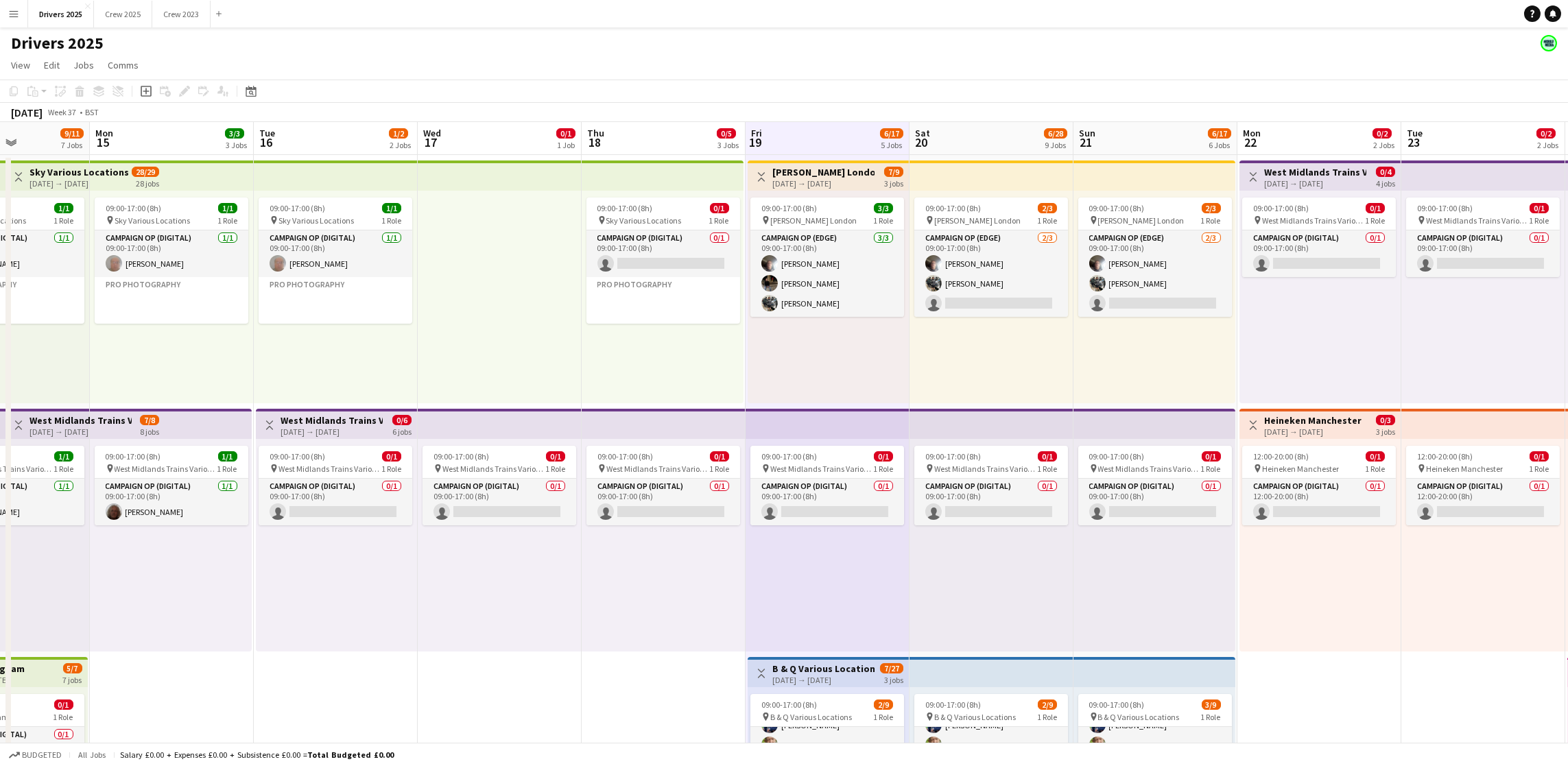
click at [978, 120] on div "[DATE] Week 37 • BST" at bounding box center [784, 112] width 1568 height 19
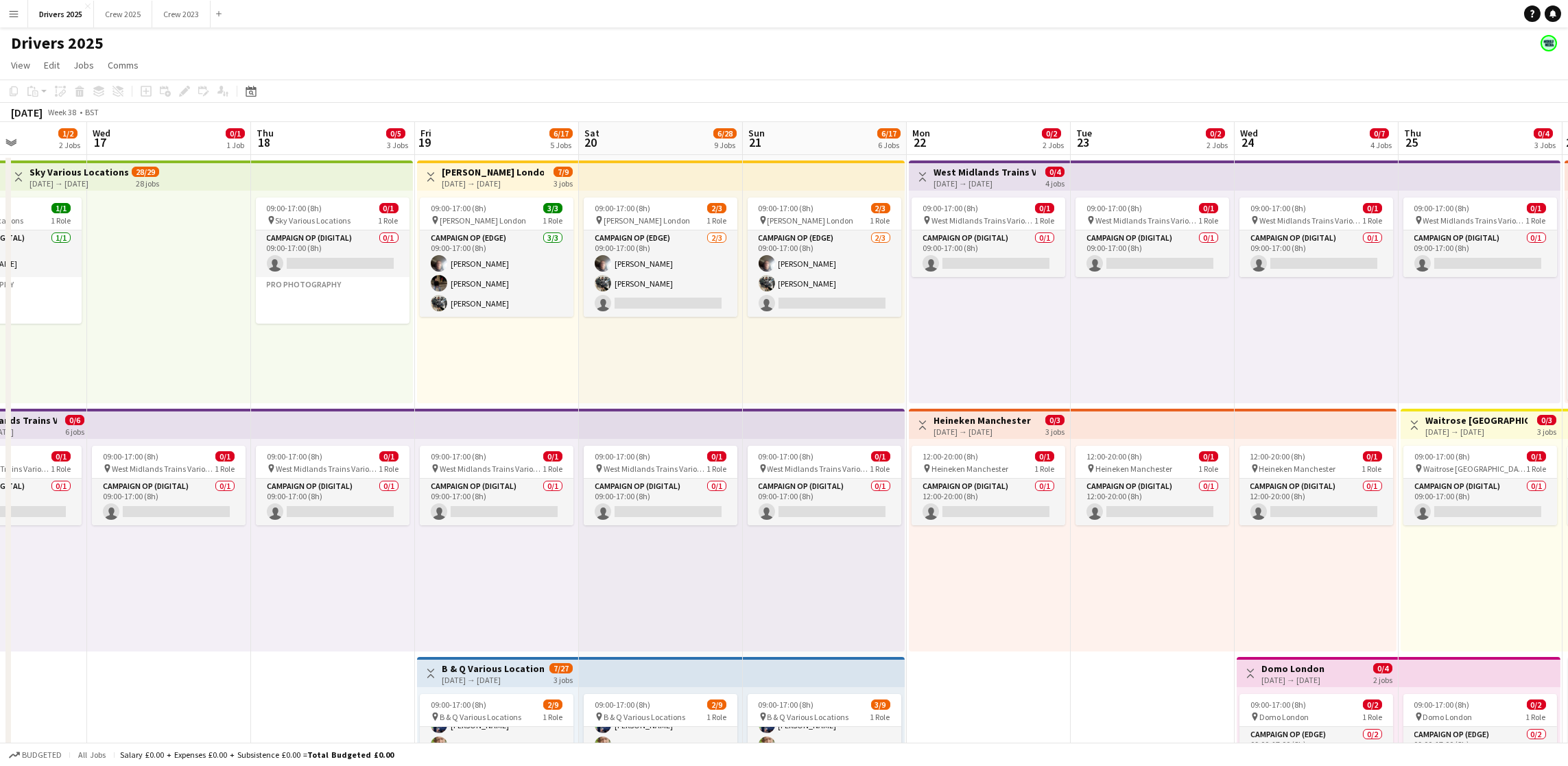
scroll to position [0, 593]
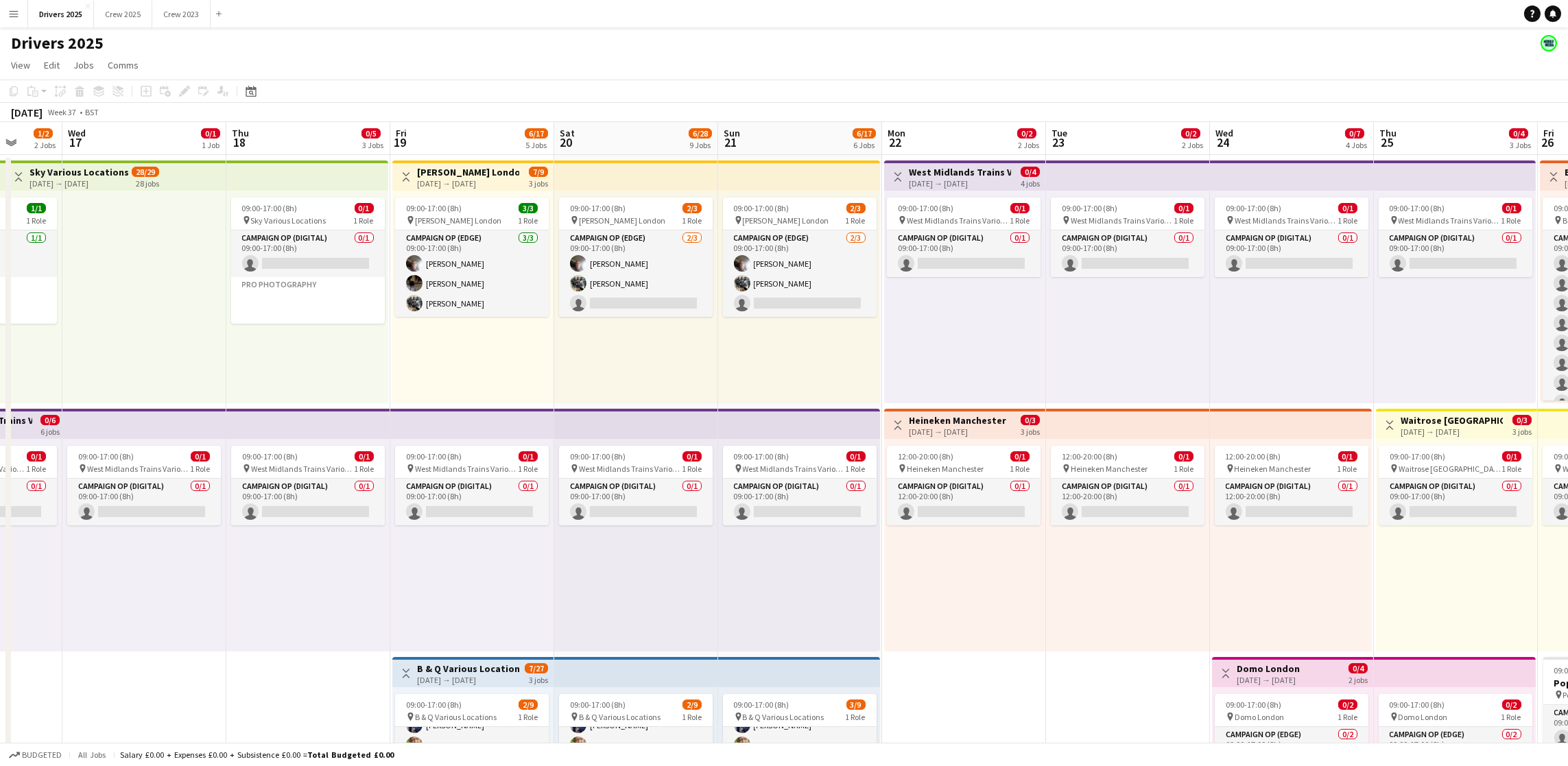
drag, startPoint x: 992, startPoint y: 124, endPoint x: 635, endPoint y: 133, distance: 357.1
click at [615, 135] on app-board-header-date "Sat 20 6/28 9 Jobs" at bounding box center [635, 139] width 164 height 33
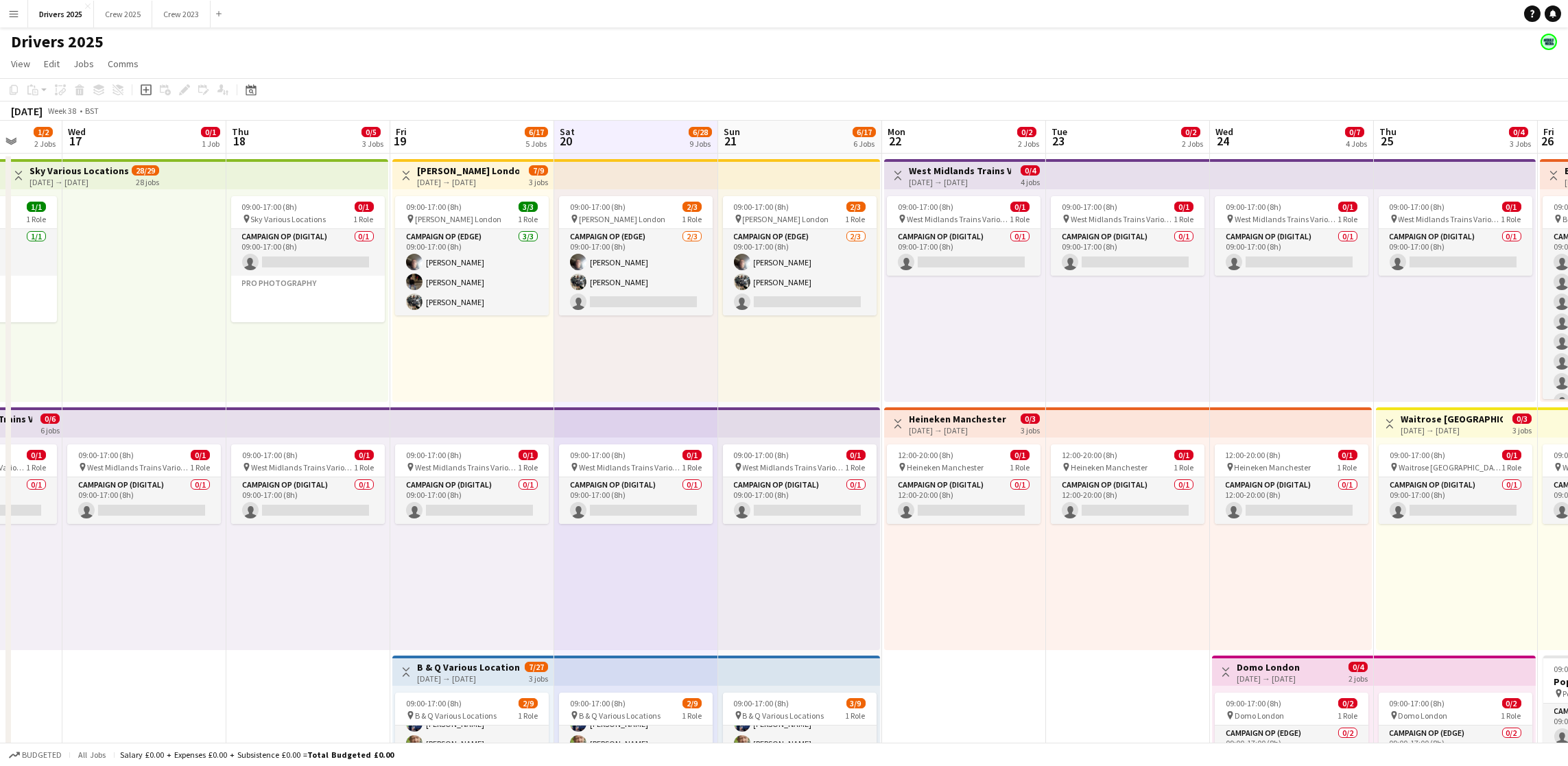
scroll to position [0, 0]
click at [791, 142] on app-board-header-date "Sun 21 6/17 6 Jobs" at bounding box center [800, 139] width 164 height 33
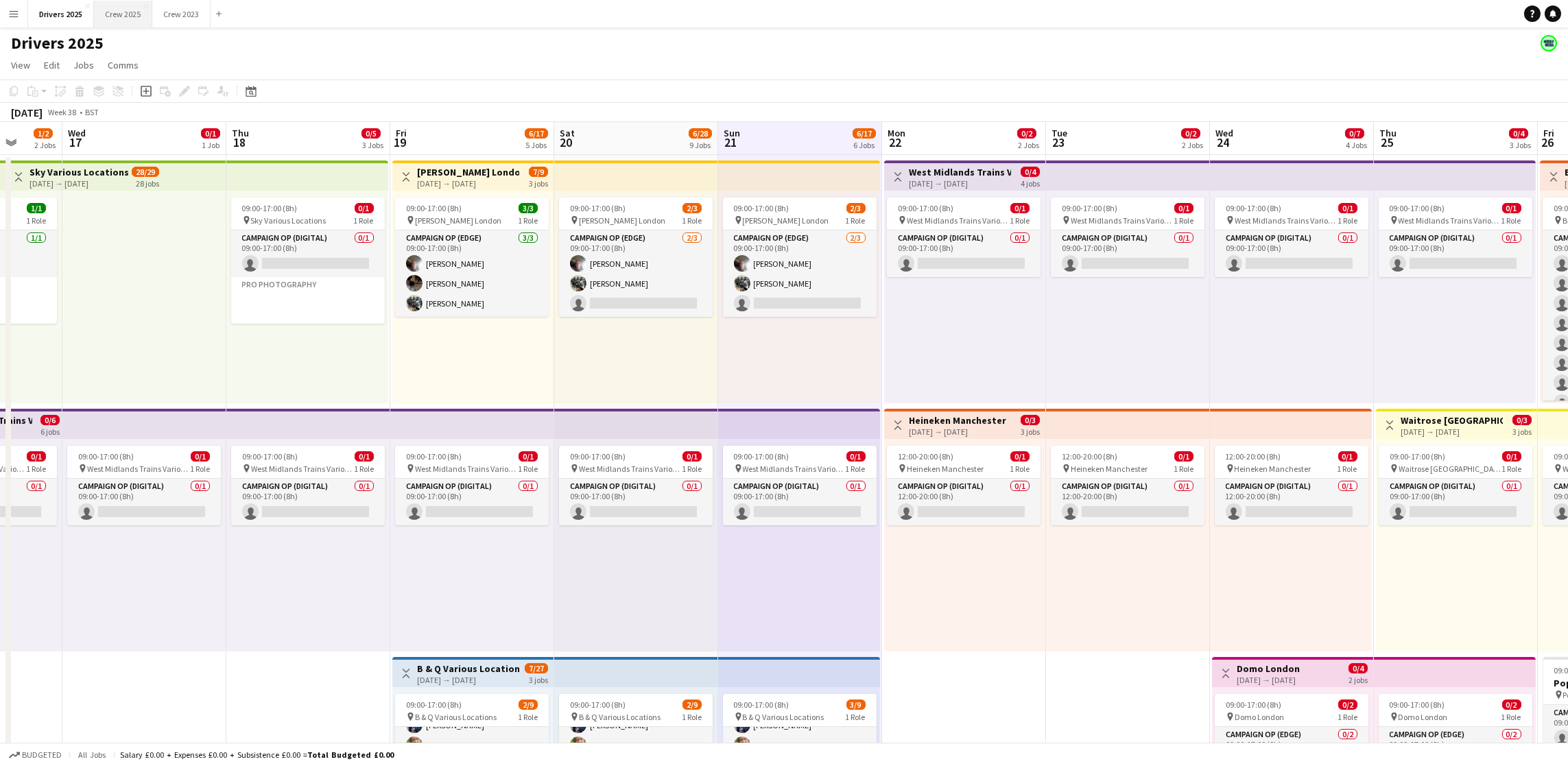
click at [152, 16] on button "Crew 2025 Close" at bounding box center [123, 14] width 58 height 27
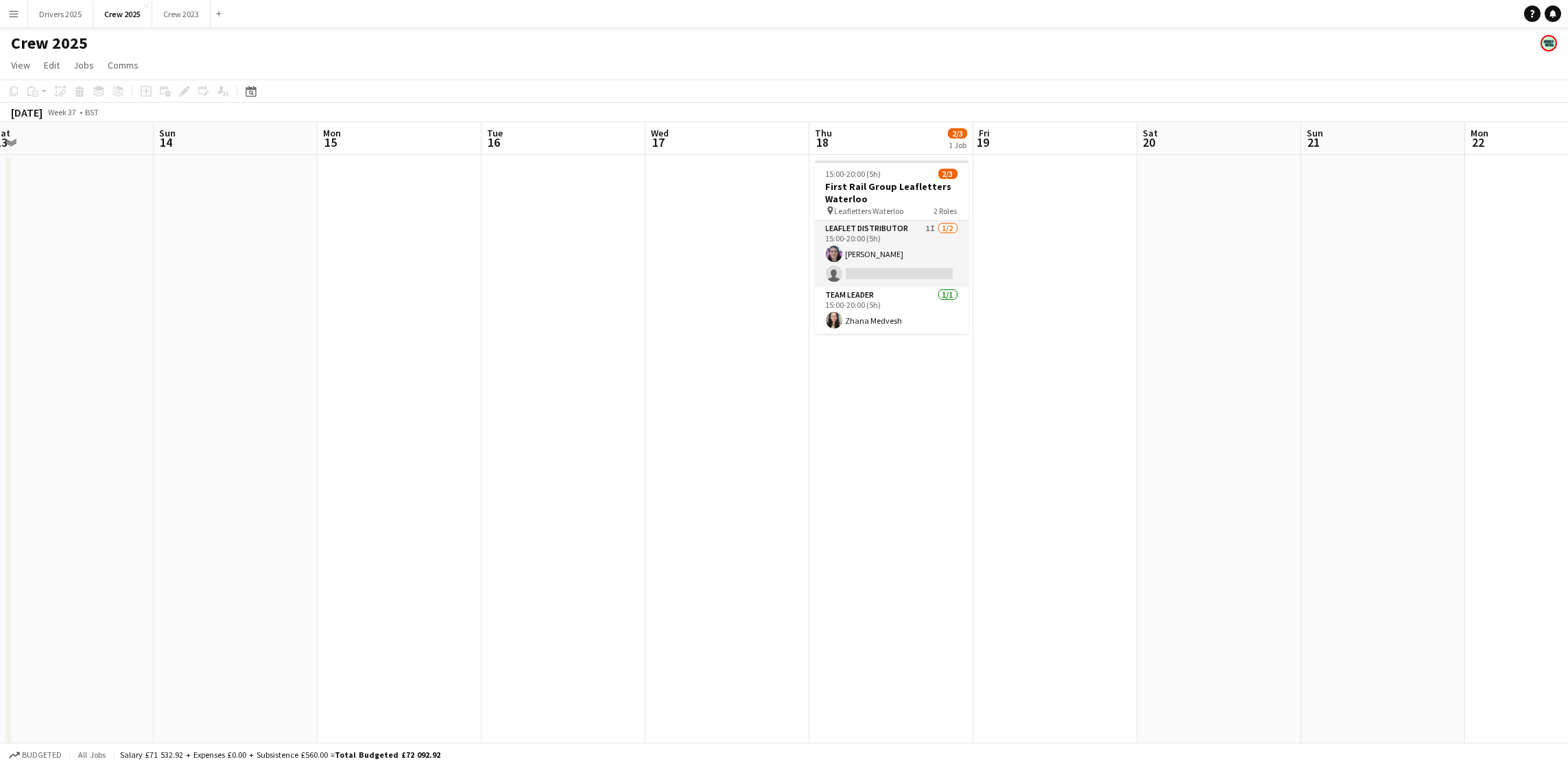
drag, startPoint x: 1094, startPoint y: 354, endPoint x: 100, endPoint y: 347, distance: 994.0
click at [100, 347] on app-calendar-viewport "Wed 10 Thu 11 Fri 12 Sat 13 Sun 14 Mon 15 Tue 16 Wed 17 Thu 18 2/3 1 Job Fri 19…" at bounding box center [784, 465] width 1568 height 686
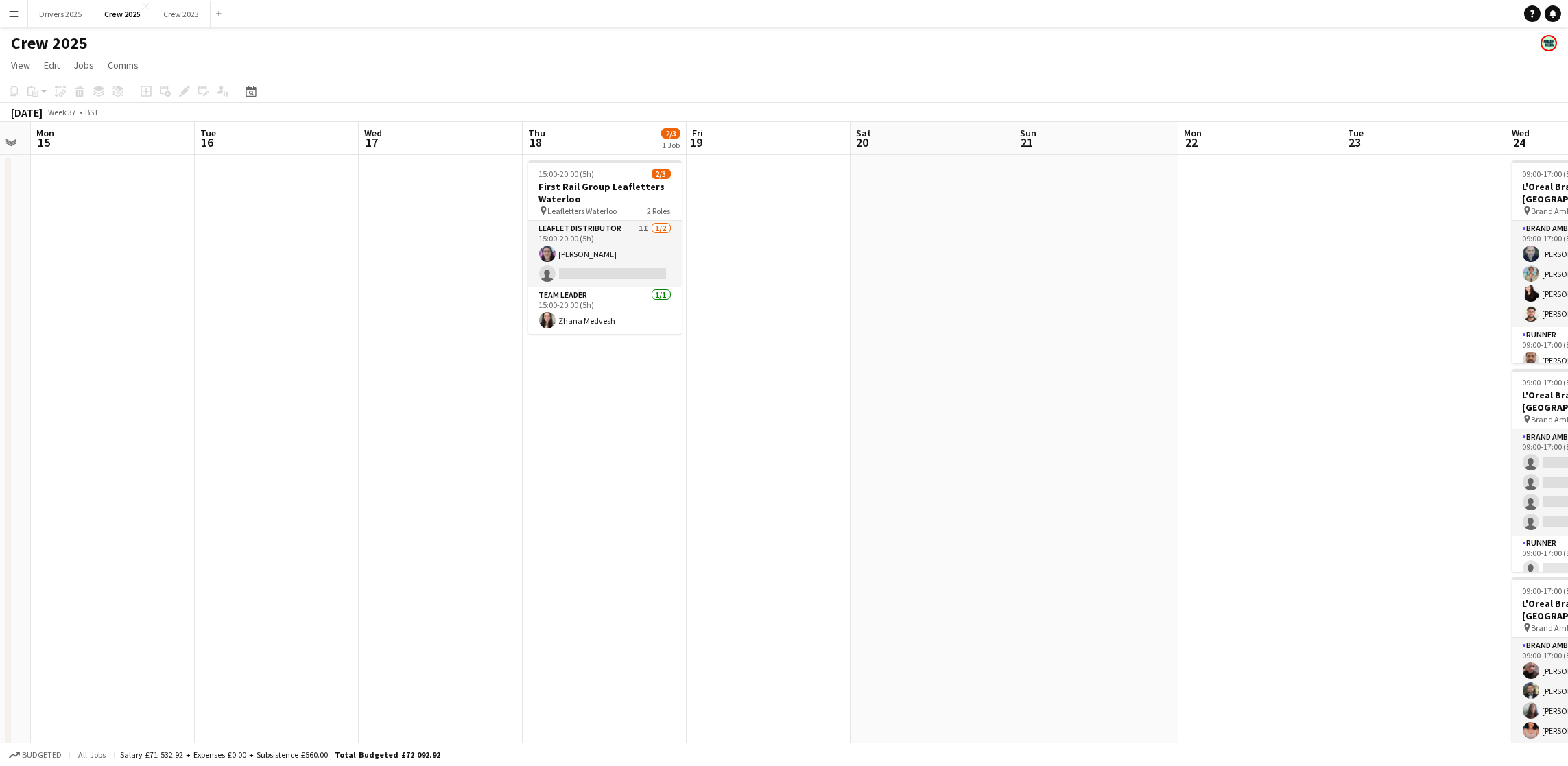
drag, startPoint x: 1065, startPoint y: 321, endPoint x: 737, endPoint y: 337, distance: 328.4
click at [774, 341] on app-calendar-viewport "Fri 12 Sat 13 Sun 14 Mon 15 Tue 16 Wed 17 Thu 18 2/3 1 Job Fri 19 Sat 20 Sun 21…" at bounding box center [784, 465] width 1568 height 686
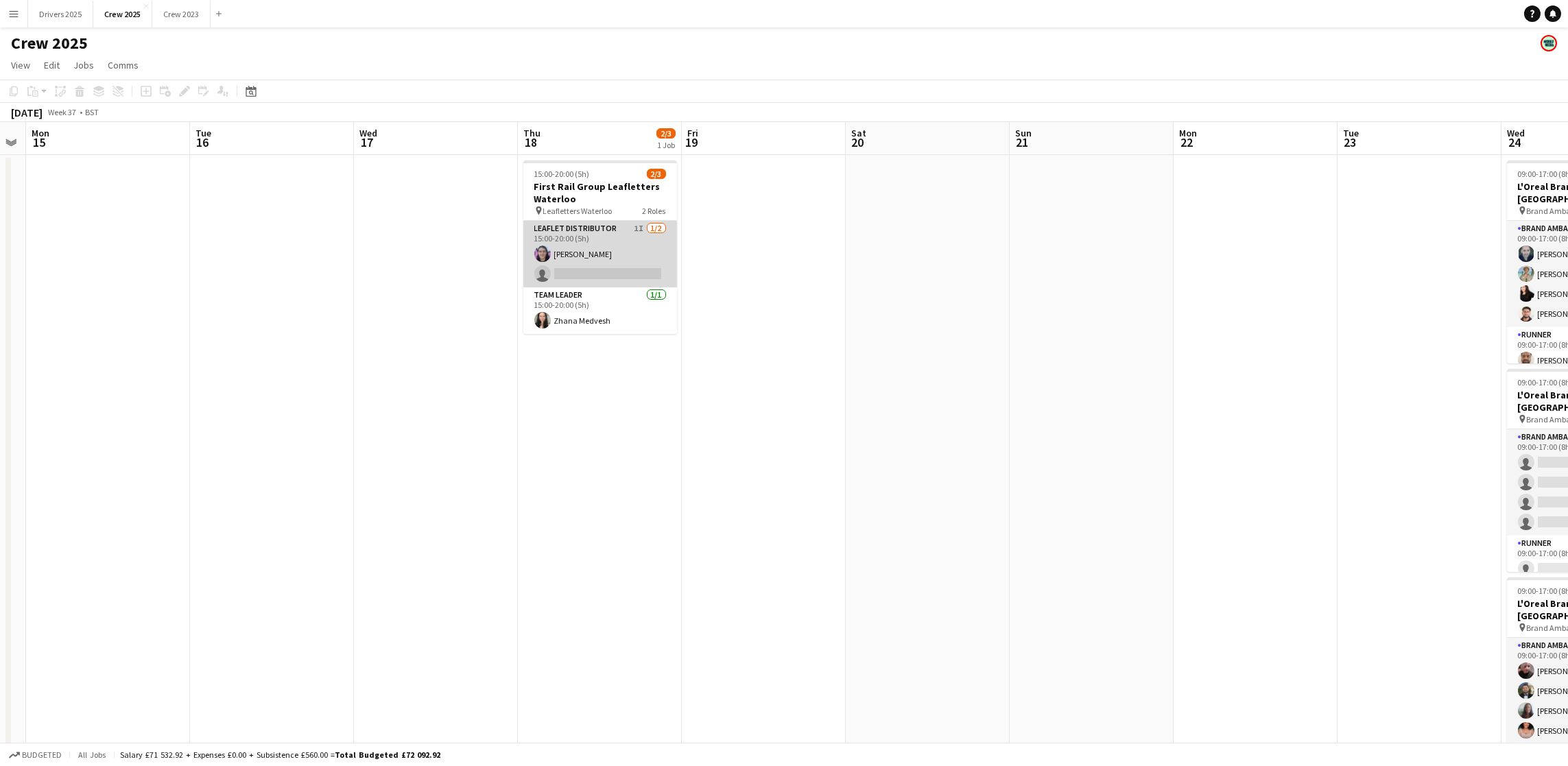
click at [605, 267] on app-card-role "Leaflet Distributor 1I [DATE] 15:00-20:00 (5h) [PERSON_NAME] single-neutral-act…" at bounding box center [600, 254] width 154 height 66
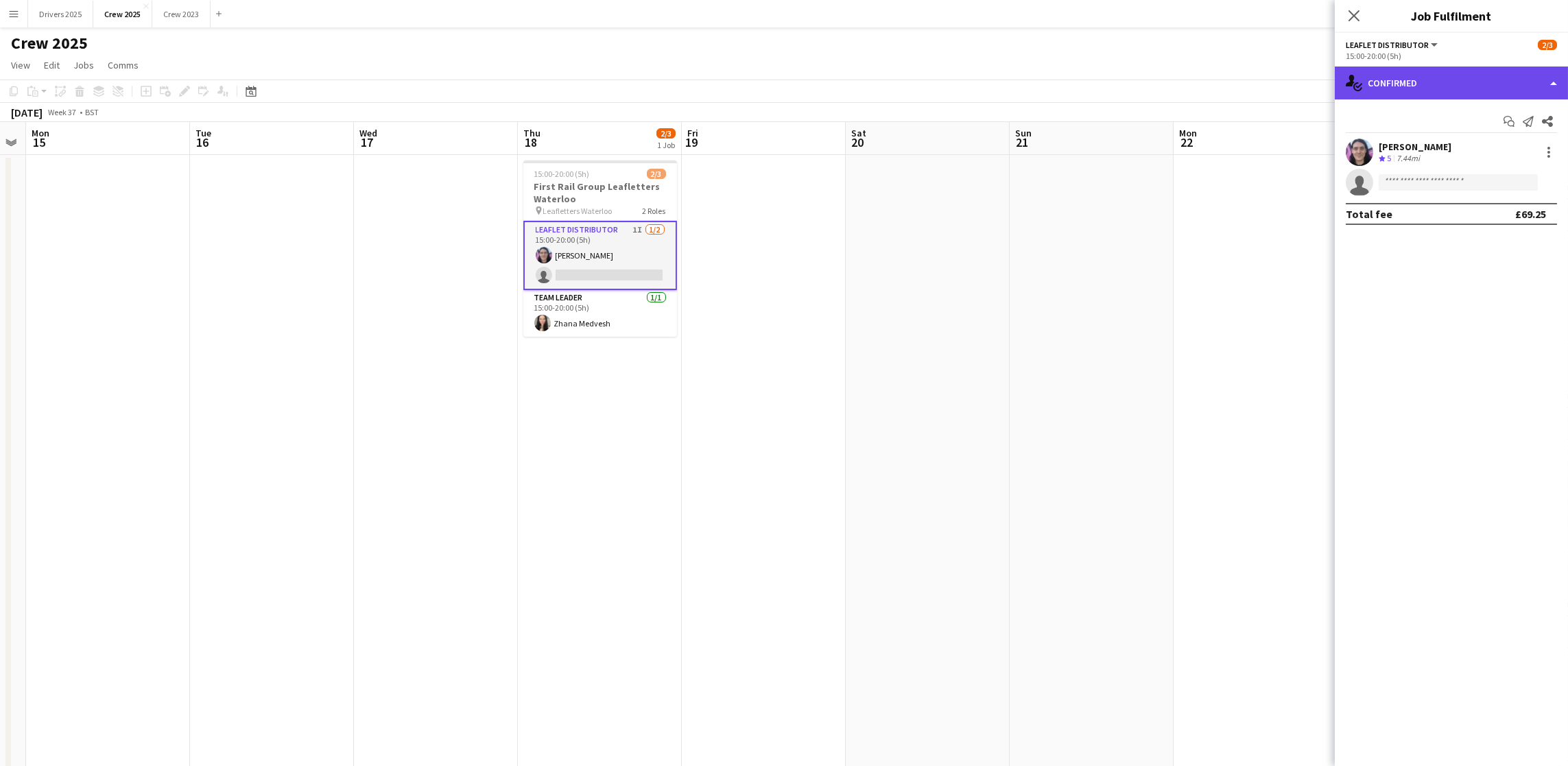
click at [1440, 83] on div "single-neutral-actions-check-2 Confirmed" at bounding box center [1451, 83] width 233 height 33
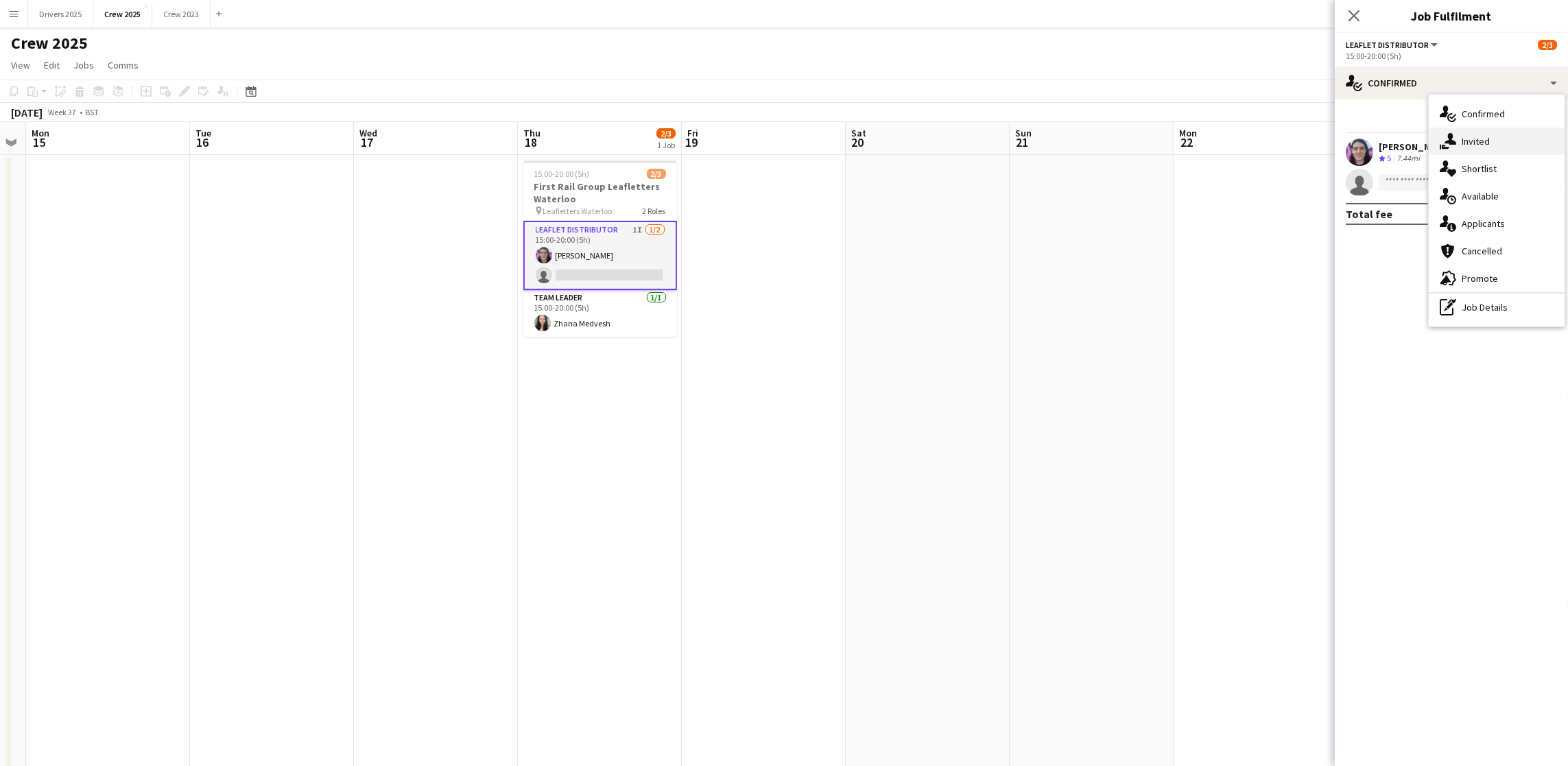
click at [1494, 137] on div "single-neutral-actions-share-1 Invited" at bounding box center [1497, 141] width 136 height 27
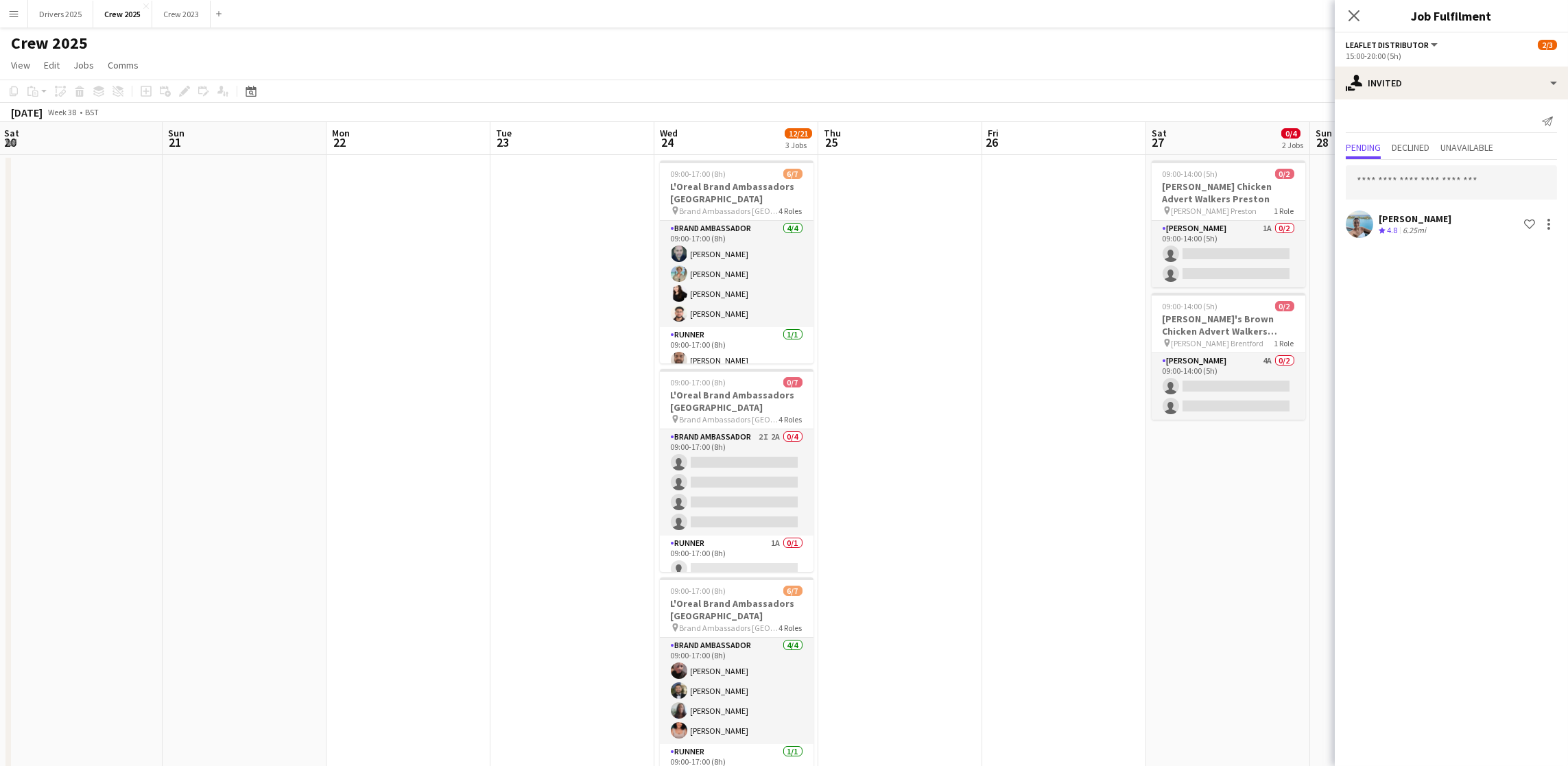
drag, startPoint x: 1165, startPoint y: 526, endPoint x: 316, endPoint y: 502, distance: 849.3
click at [316, 502] on app-calendar-viewport "Wed 17 Thu 18 2/3 1 Job Fri 19 Sat 20 Sun 21 Mon 22 Tue 23 Wed 24 12/21 3 Jobs …" at bounding box center [784, 465] width 1568 height 686
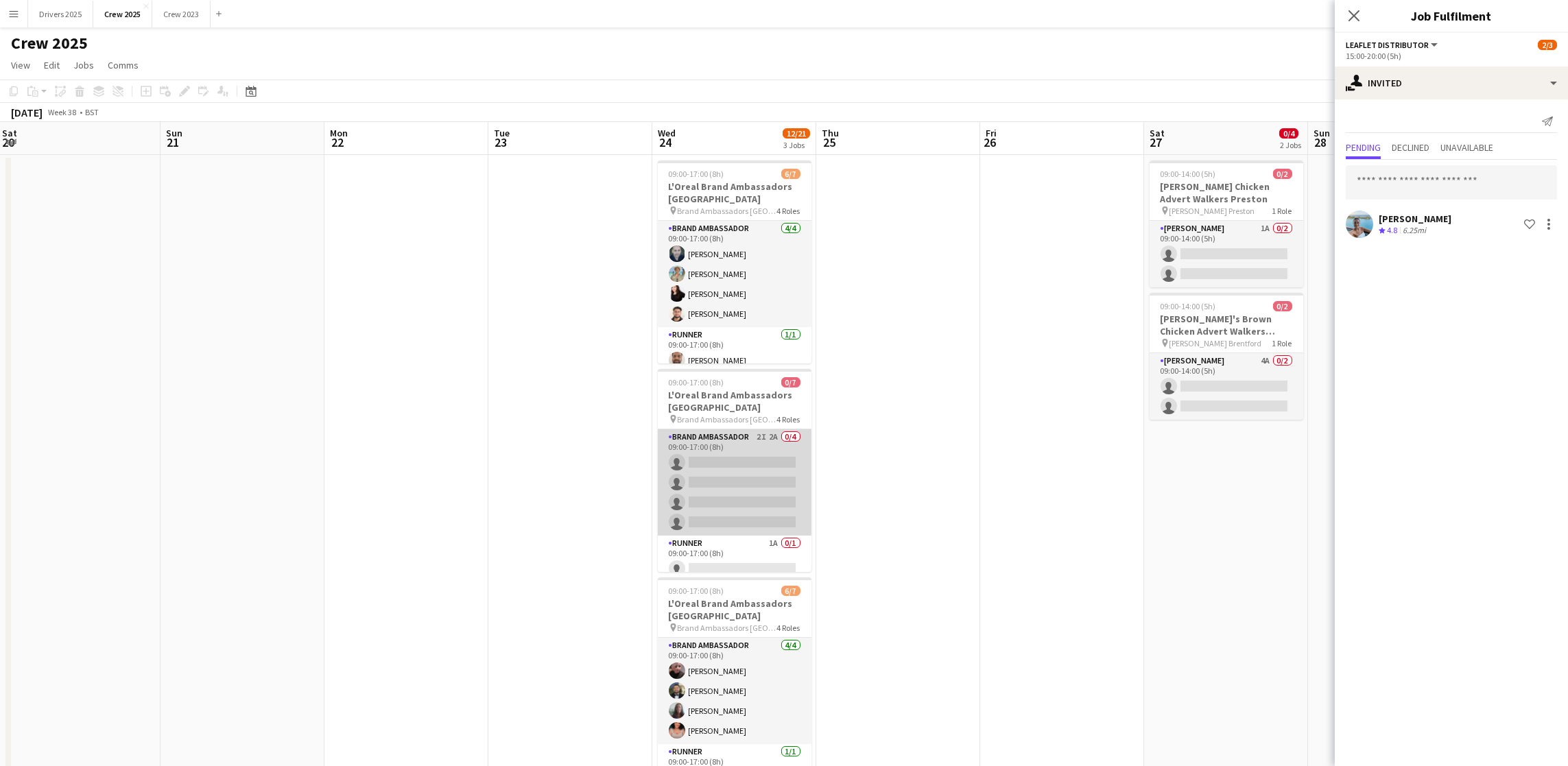
click at [714, 474] on app-card-role "Brand Ambassador 2I 2A 0/4 09:00-17:00 (8h) single-neutral-actions single-neutr…" at bounding box center [734, 483] width 154 height 106
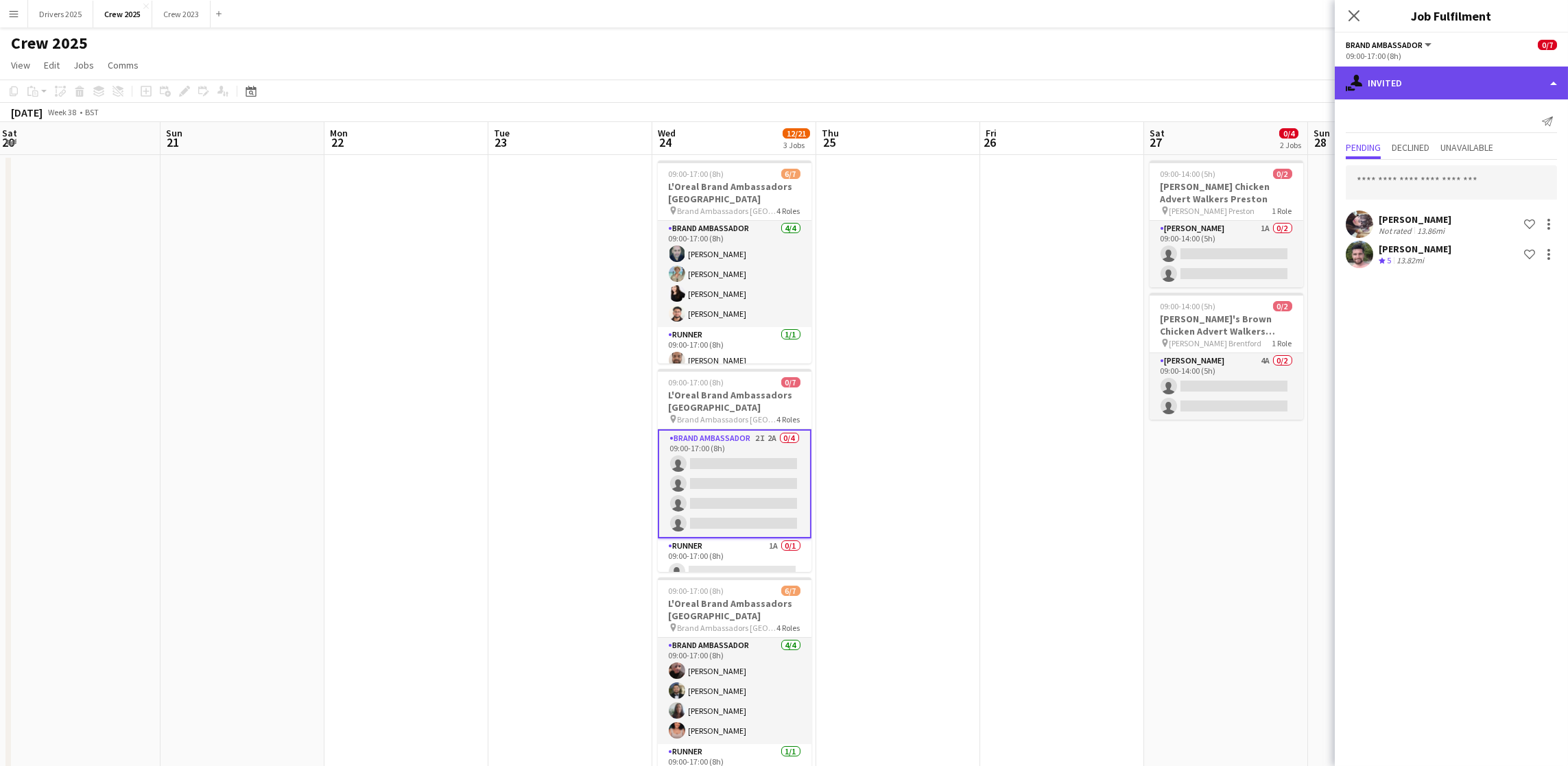
click at [1457, 81] on div "single-neutral-actions-share-1 Invited" at bounding box center [1451, 83] width 233 height 33
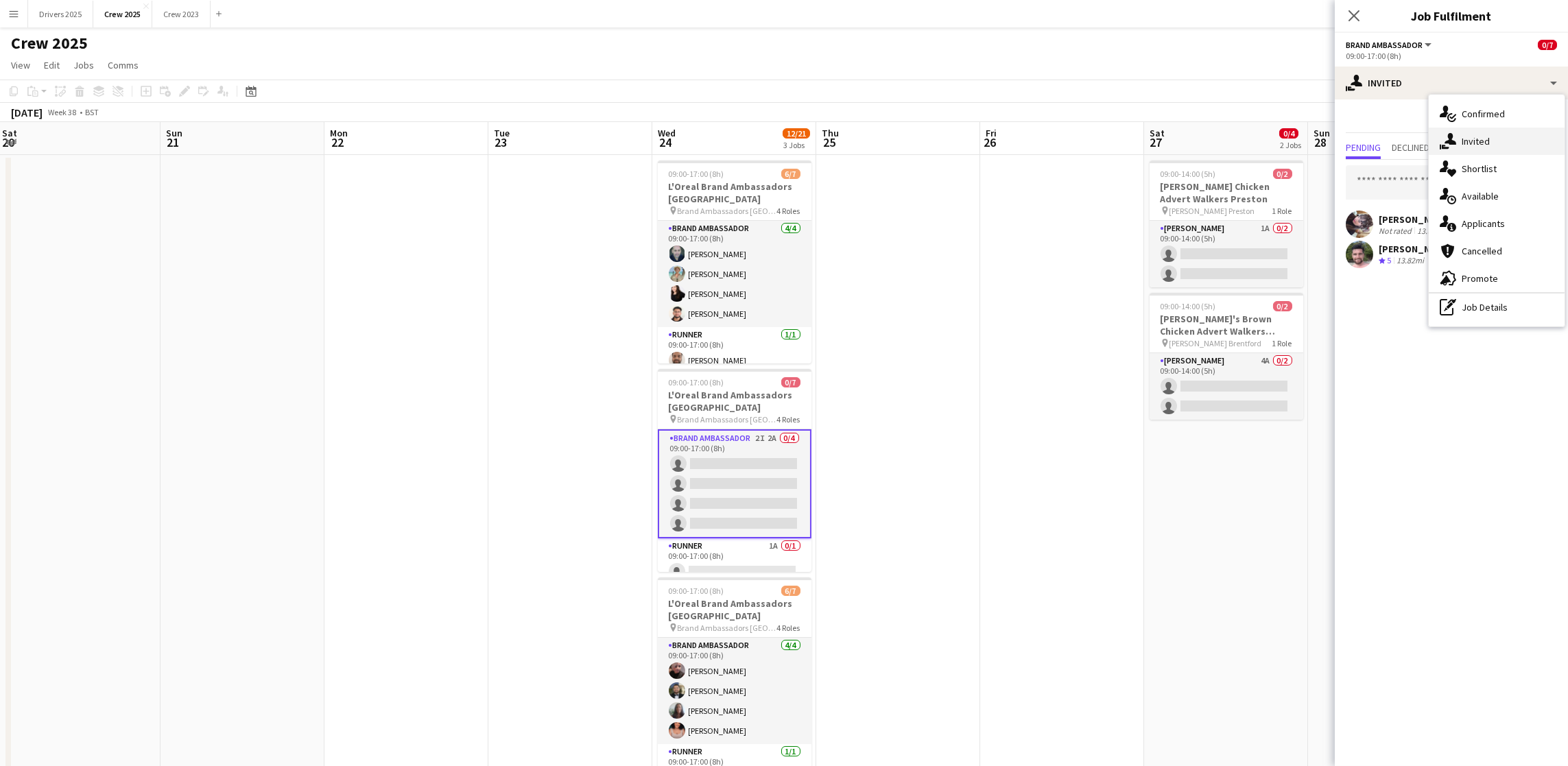
click at [1487, 135] on span "Invited" at bounding box center [1476, 141] width 28 height 12
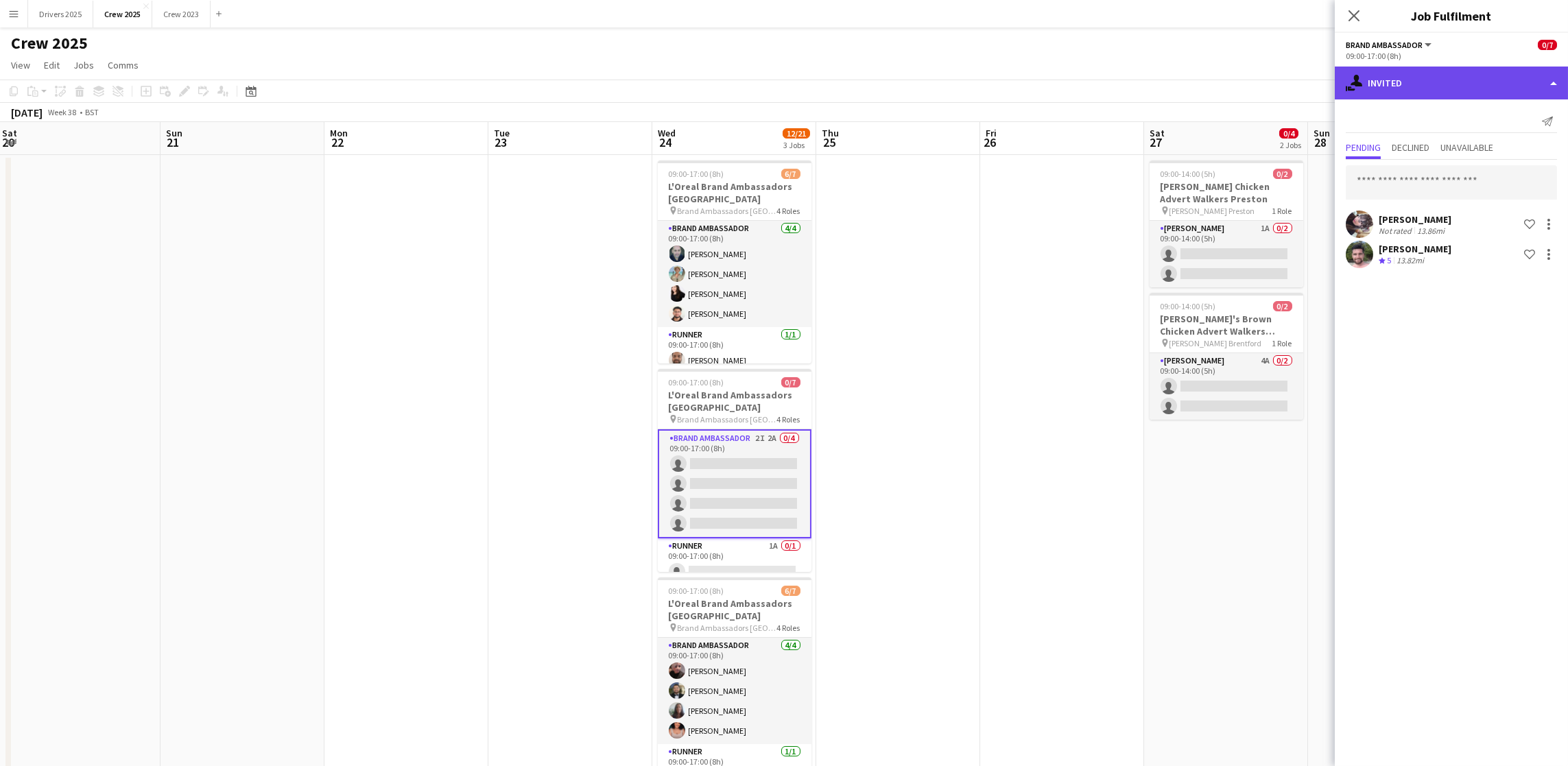
click at [1406, 79] on div "single-neutral-actions-share-1 Invited" at bounding box center [1451, 83] width 233 height 33
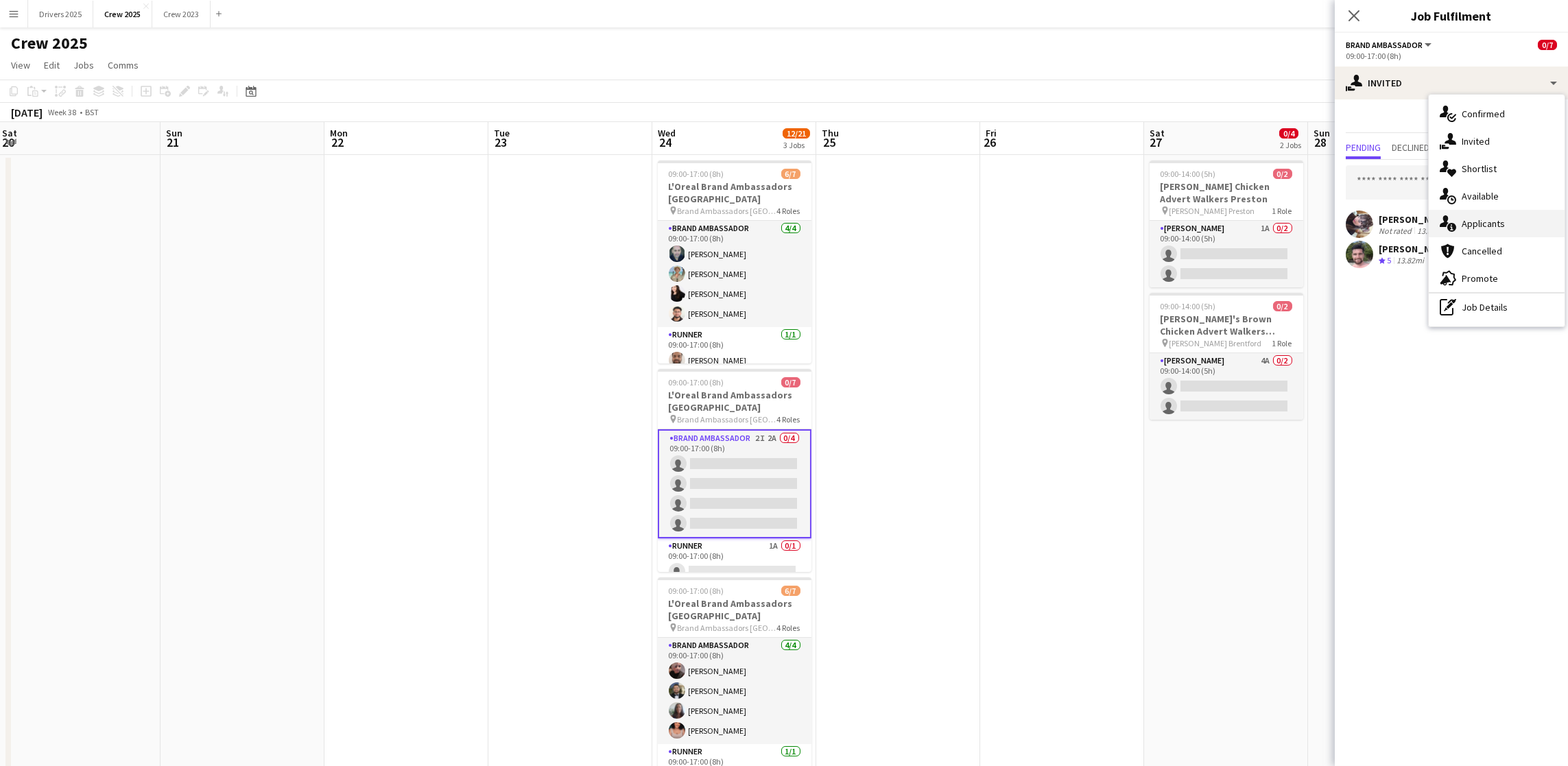
click at [1507, 223] on div "single-neutral-actions-information Applicants" at bounding box center [1497, 223] width 136 height 27
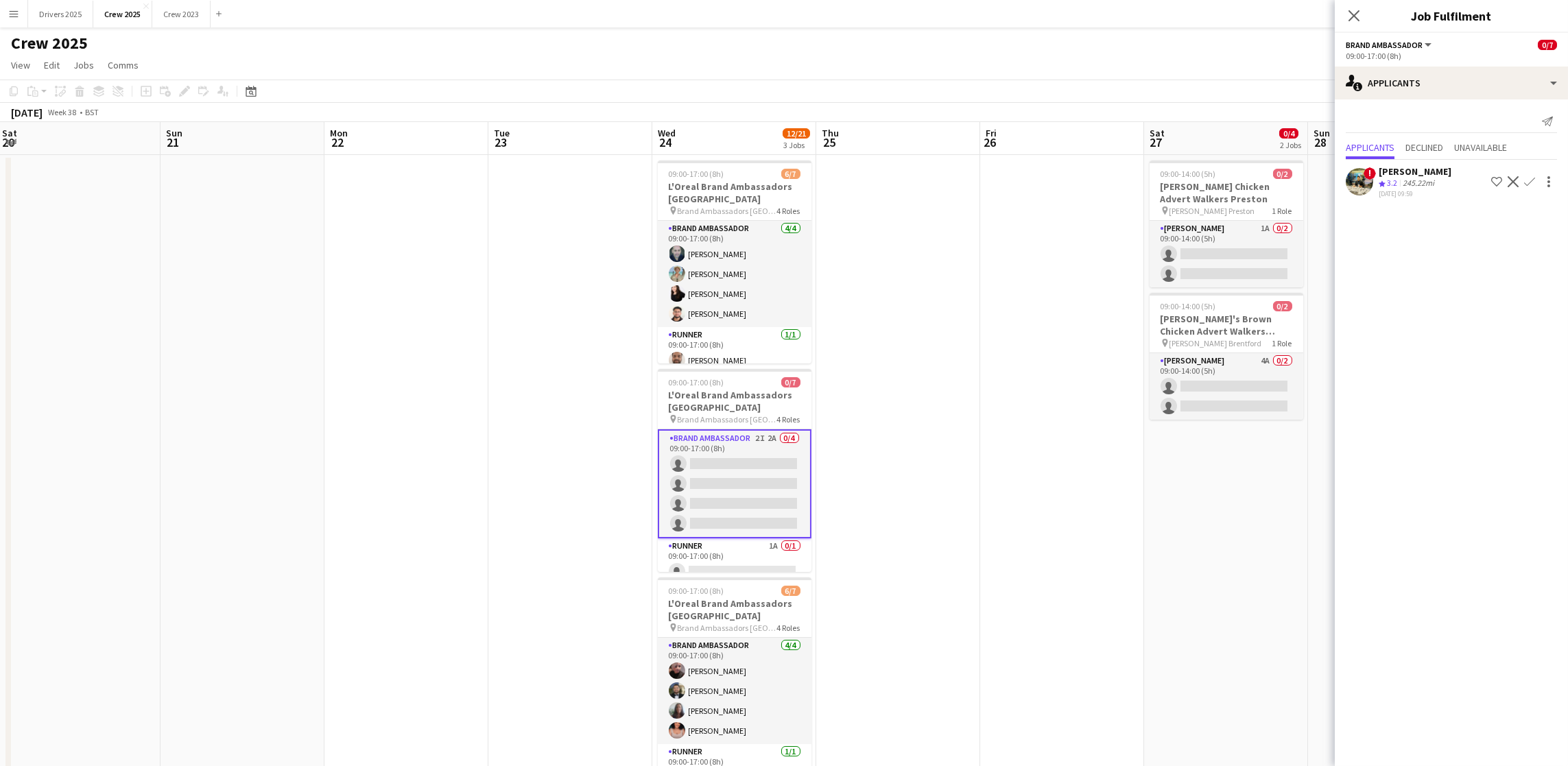
click at [924, 457] on app-date-cell at bounding box center [898, 482] width 164 height 653
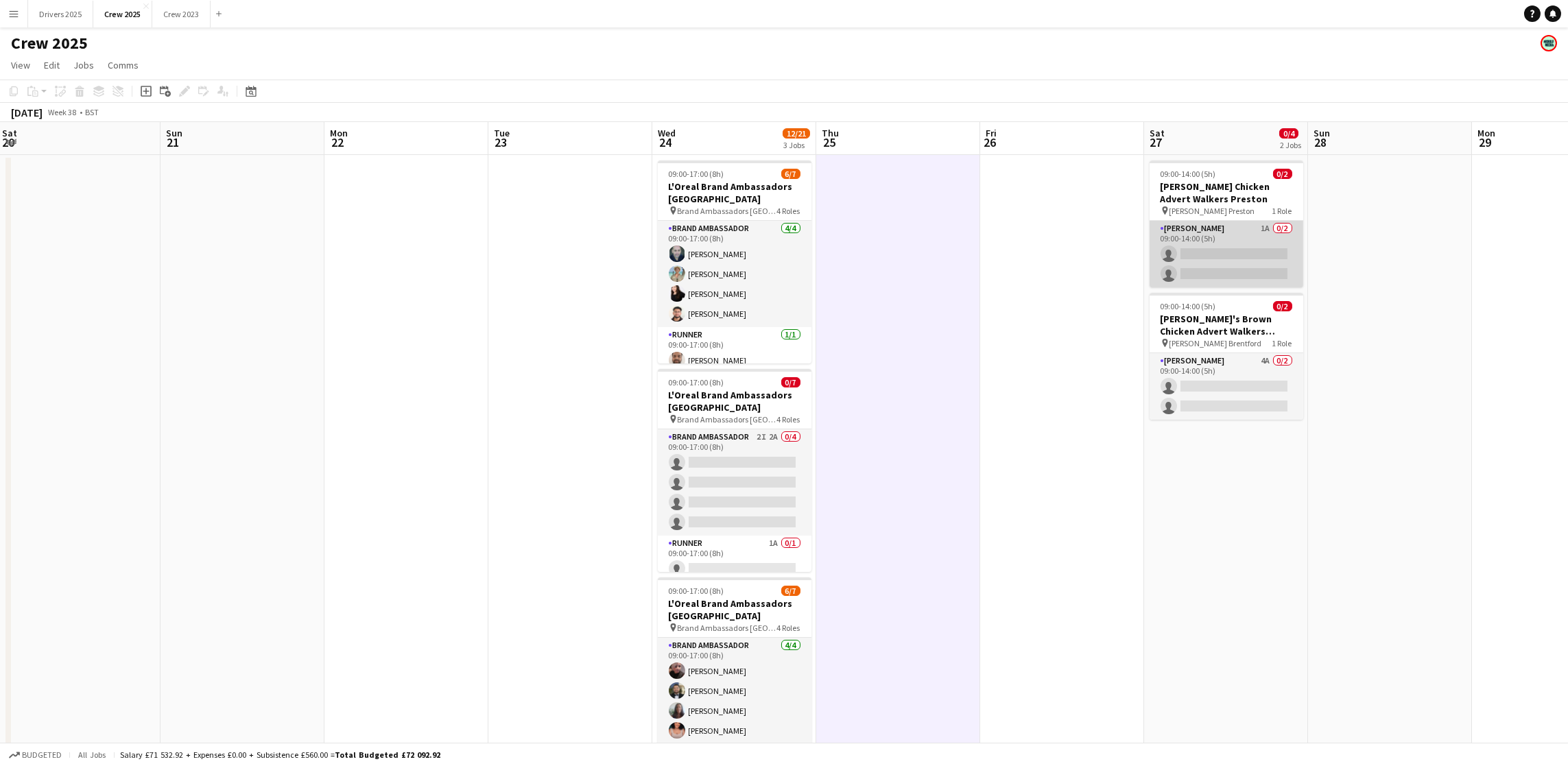
click at [1228, 260] on app-card-role "Advert Walkers 1A 0/2 09:00-14:00 (5h) single-neutral-actions single-neutral-ac…" at bounding box center [1226, 254] width 154 height 66
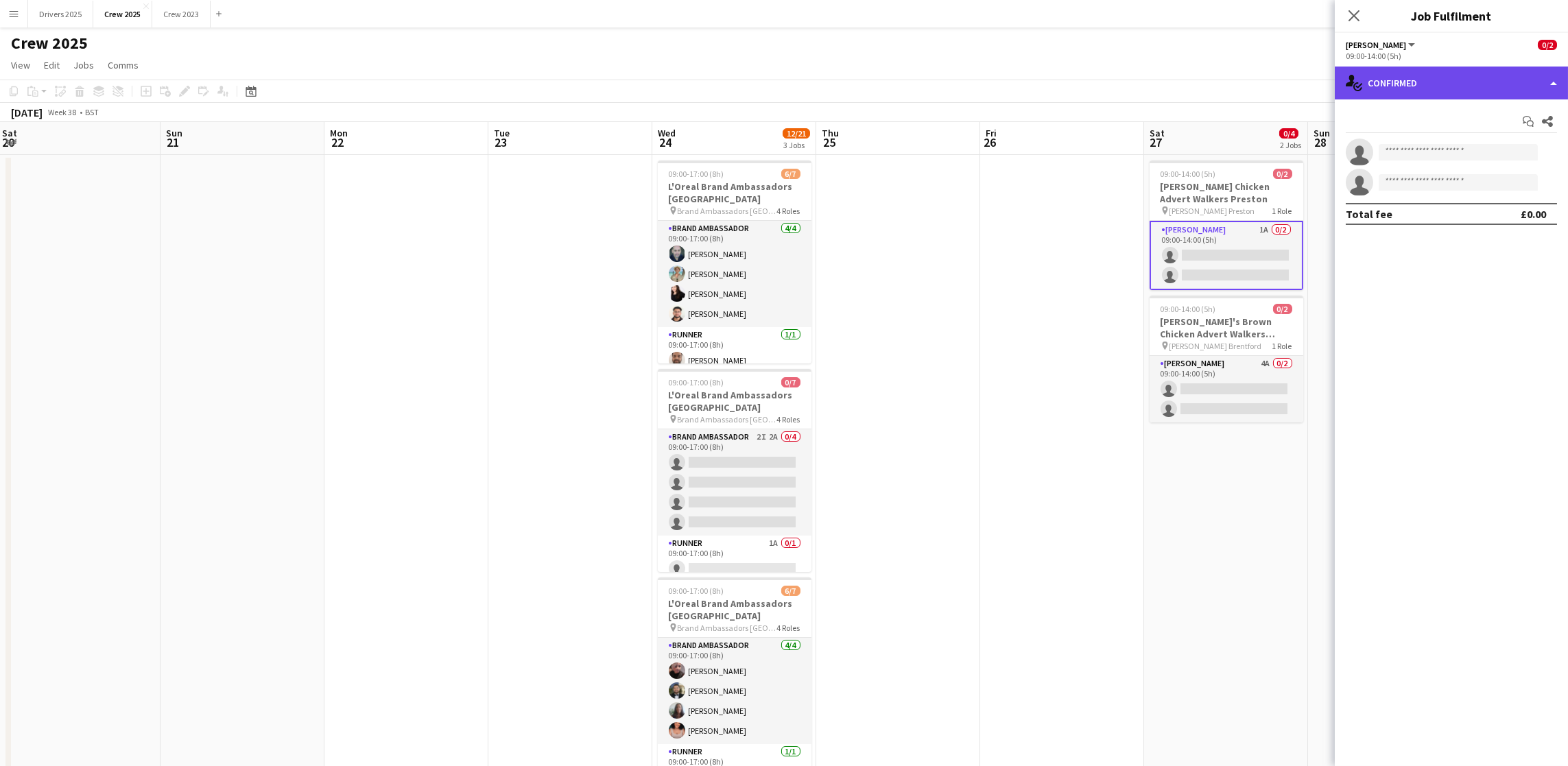
click at [1490, 90] on div "single-neutral-actions-check-2 Confirmed" at bounding box center [1451, 83] width 233 height 33
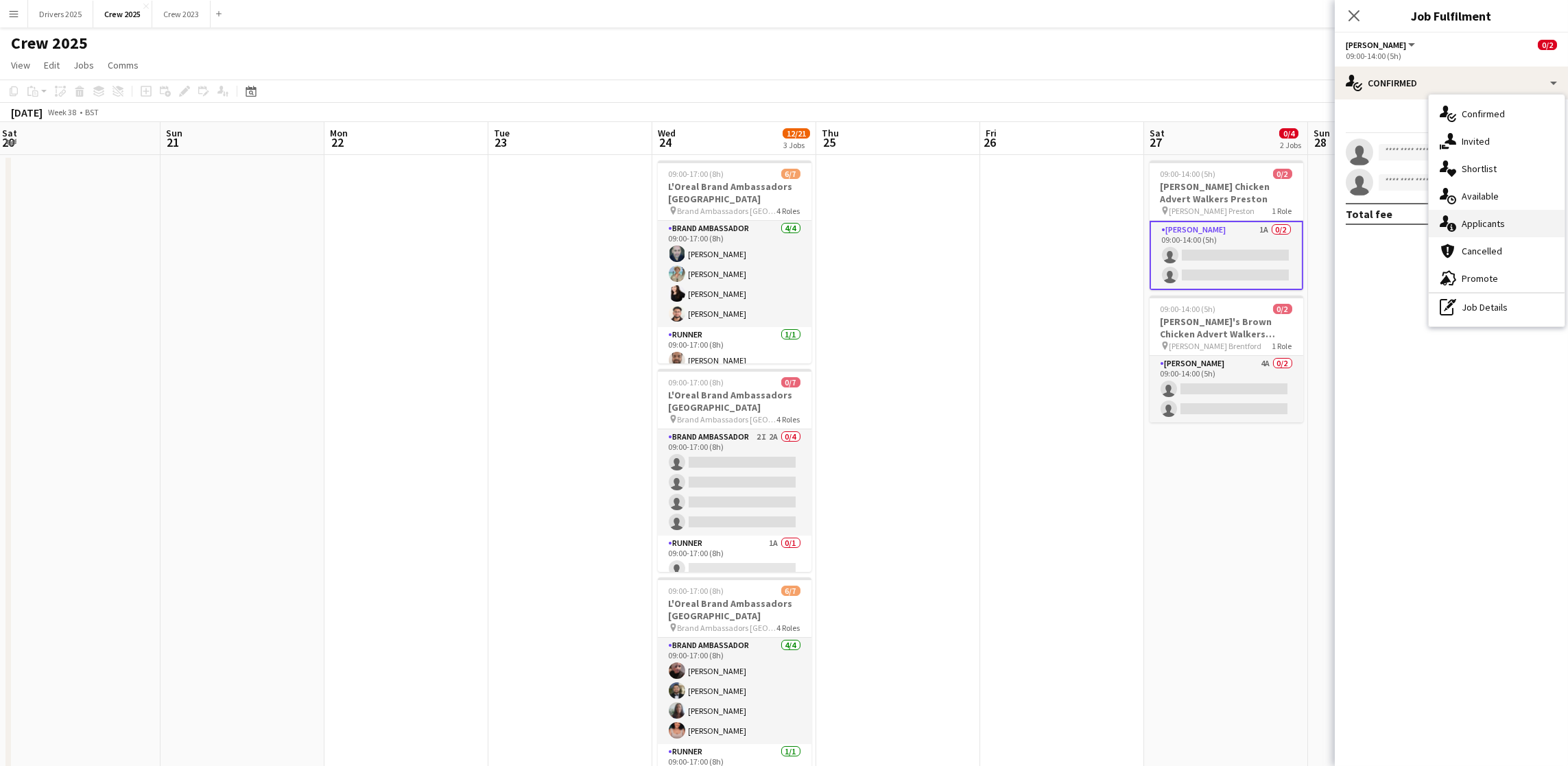
click at [1497, 218] on span "Applicants" at bounding box center [1483, 223] width 43 height 12
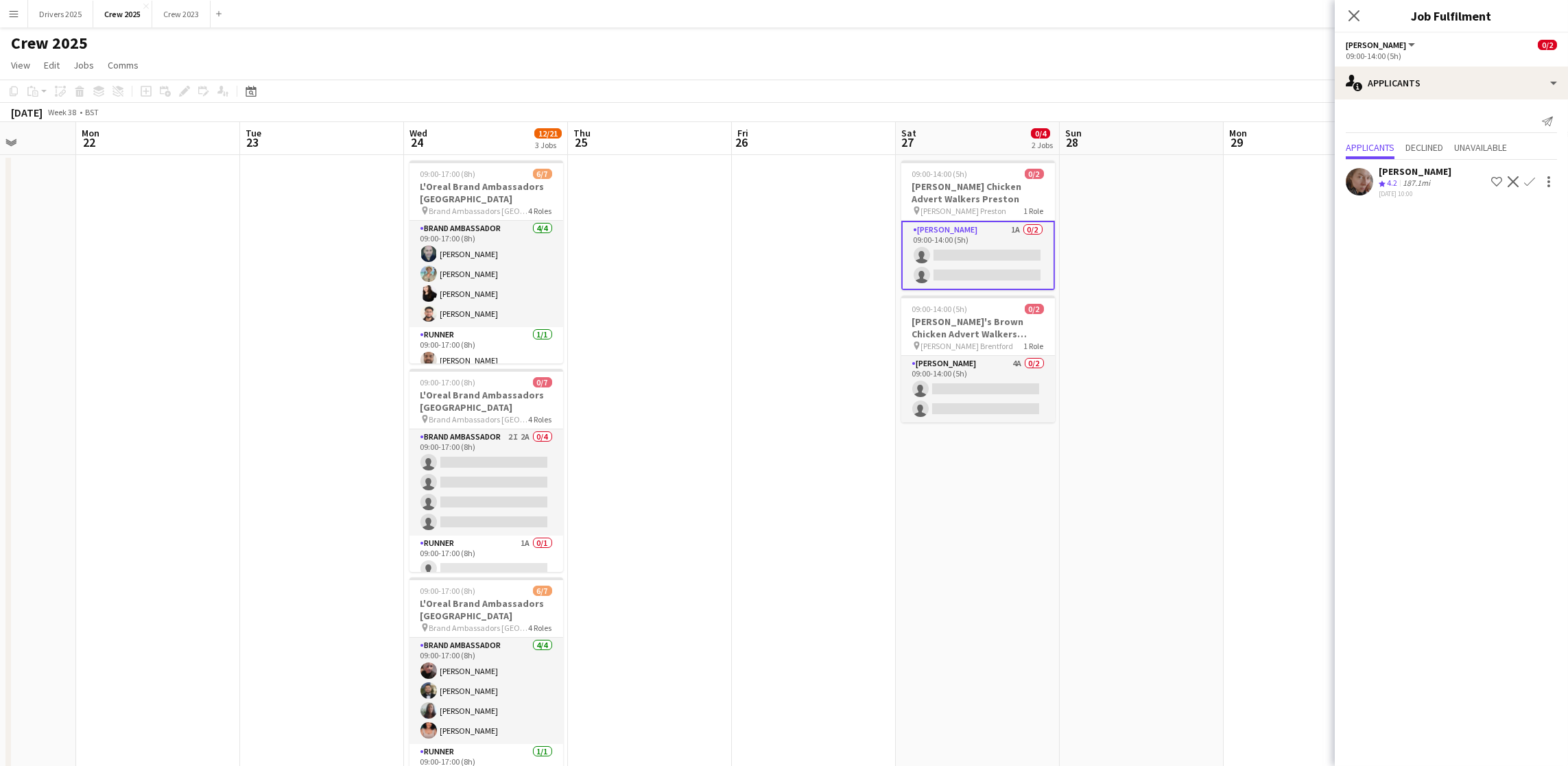
drag, startPoint x: 1238, startPoint y: 484, endPoint x: 978, endPoint y: 479, distance: 260.0
click at [987, 493] on app-calendar-viewport "Thu 18 2/3 1 Job Fri 19 Sat 20 Sun 21 Mon 22 Tue 23 Wed 24 12/21 3 Jobs Thu 25 …" at bounding box center [784, 465] width 1568 height 686
click at [944, 392] on app-card-role "Advert Walkers 4A 0/2 09:00-14:00 (5h) single-neutral-actions single-neutral-ac…" at bounding box center [976, 390] width 154 height 66
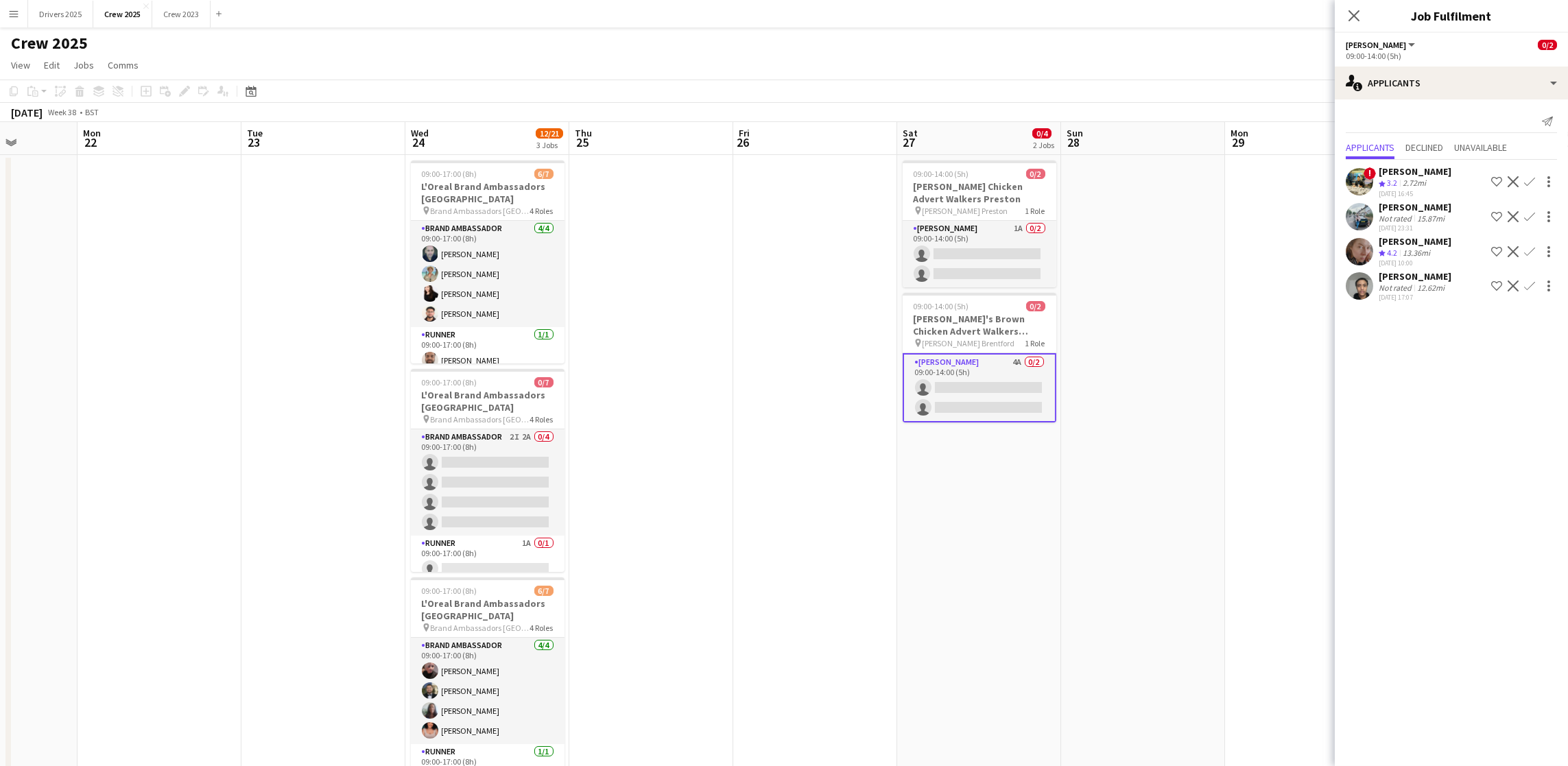
click at [1438, 202] on div "[PERSON_NAME]" at bounding box center [1415, 207] width 73 height 12
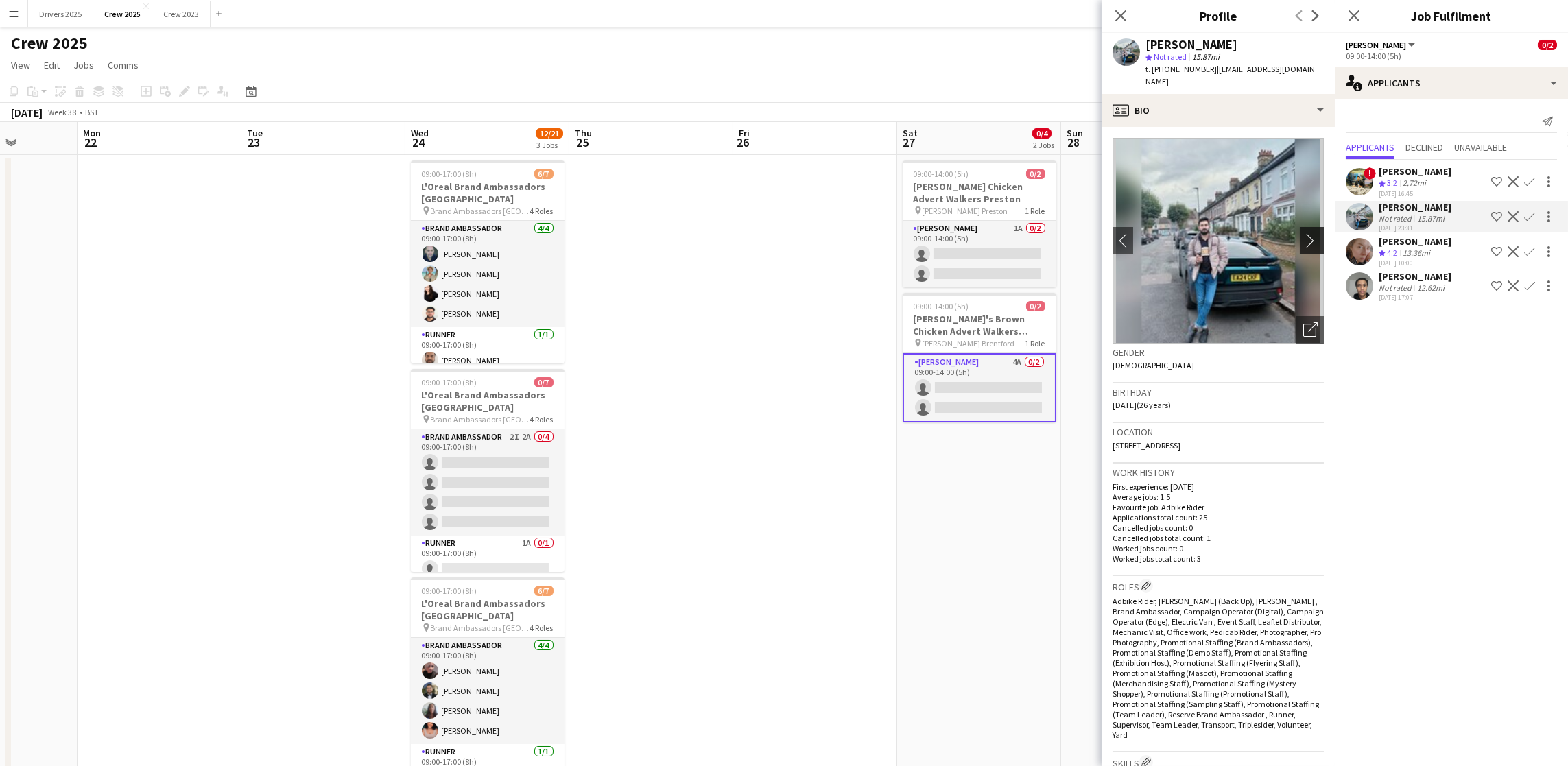
click at [1303, 233] on app-icon "chevron-right" at bounding box center [1314, 240] width 22 height 14
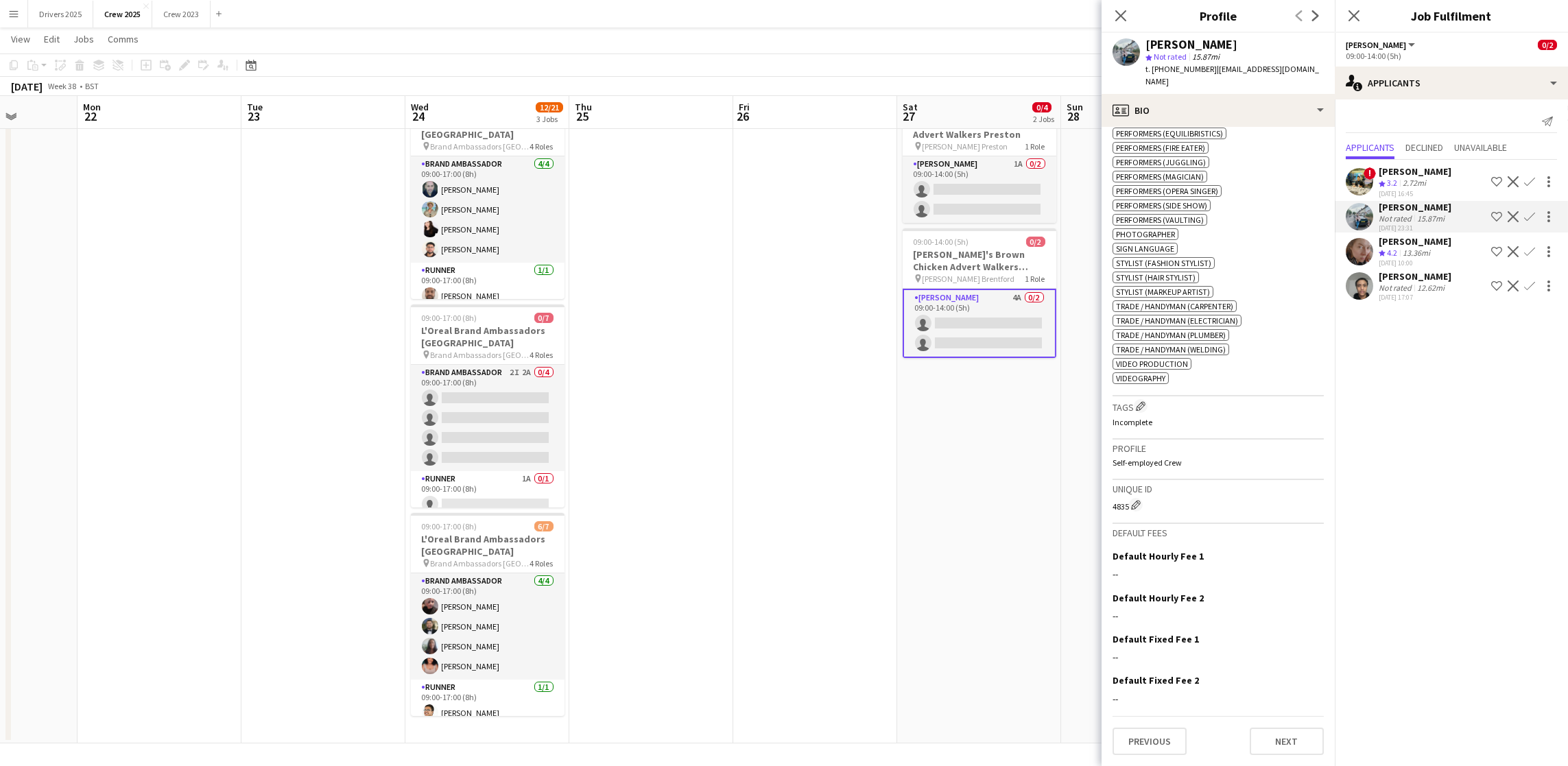
scroll to position [1629, 0]
click at [1146, 740] on button "Previous" at bounding box center [1149, 741] width 74 height 27
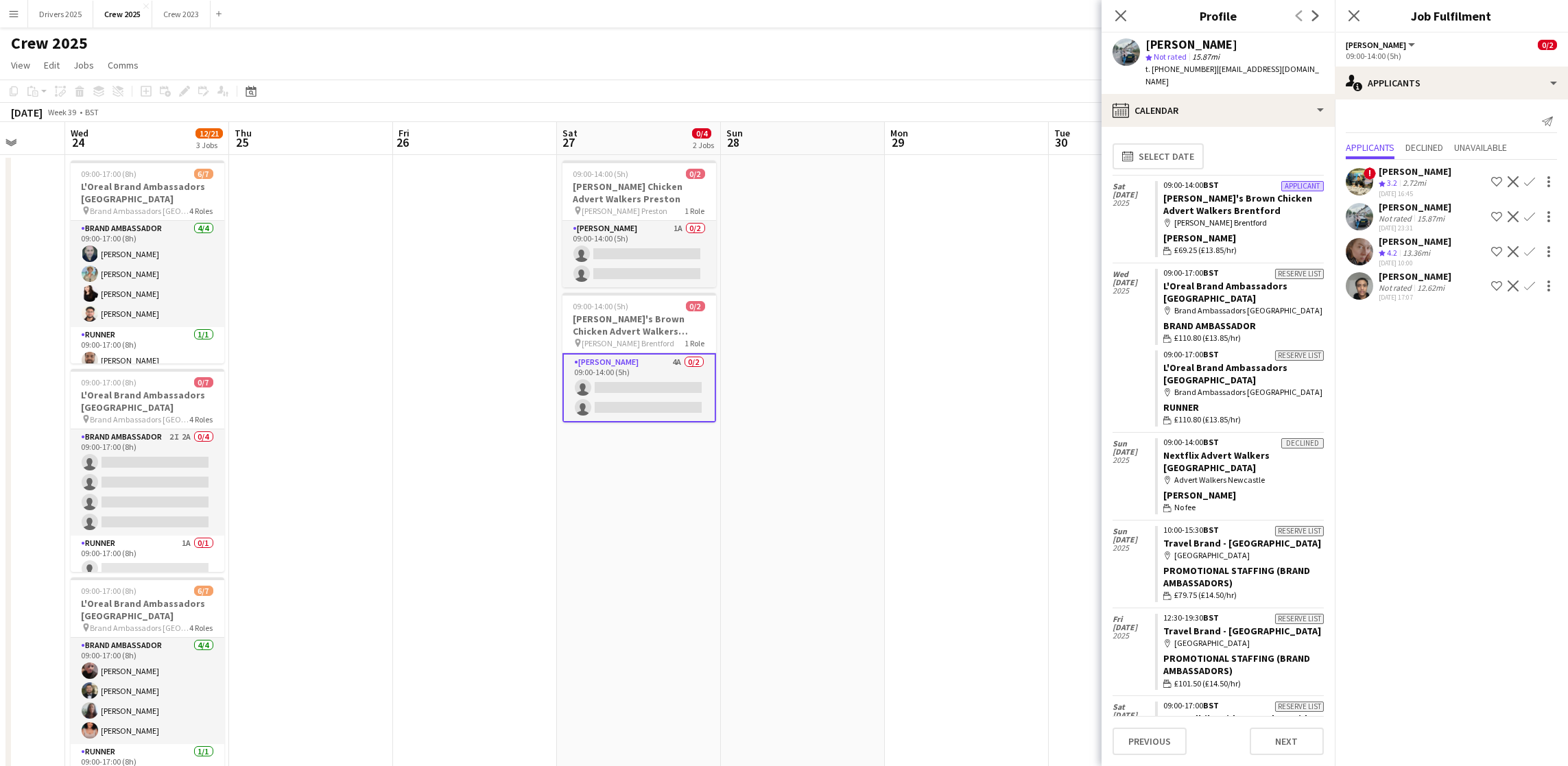
scroll to position [0, 593]
drag, startPoint x: 1043, startPoint y: 445, endPoint x: 705, endPoint y: 468, distance: 338.8
click at [705, 468] on app-calendar-viewport "Sat 20 Sun 21 Mon 22 Tue 23 Wed 24 12/21 3 Jobs Thu 25 Fri 26 Sat 27 0/4 2 Jobs…" at bounding box center [784, 465] width 1568 height 686
click at [1407, 171] on div "[PERSON_NAME]" at bounding box center [1415, 171] width 73 height 12
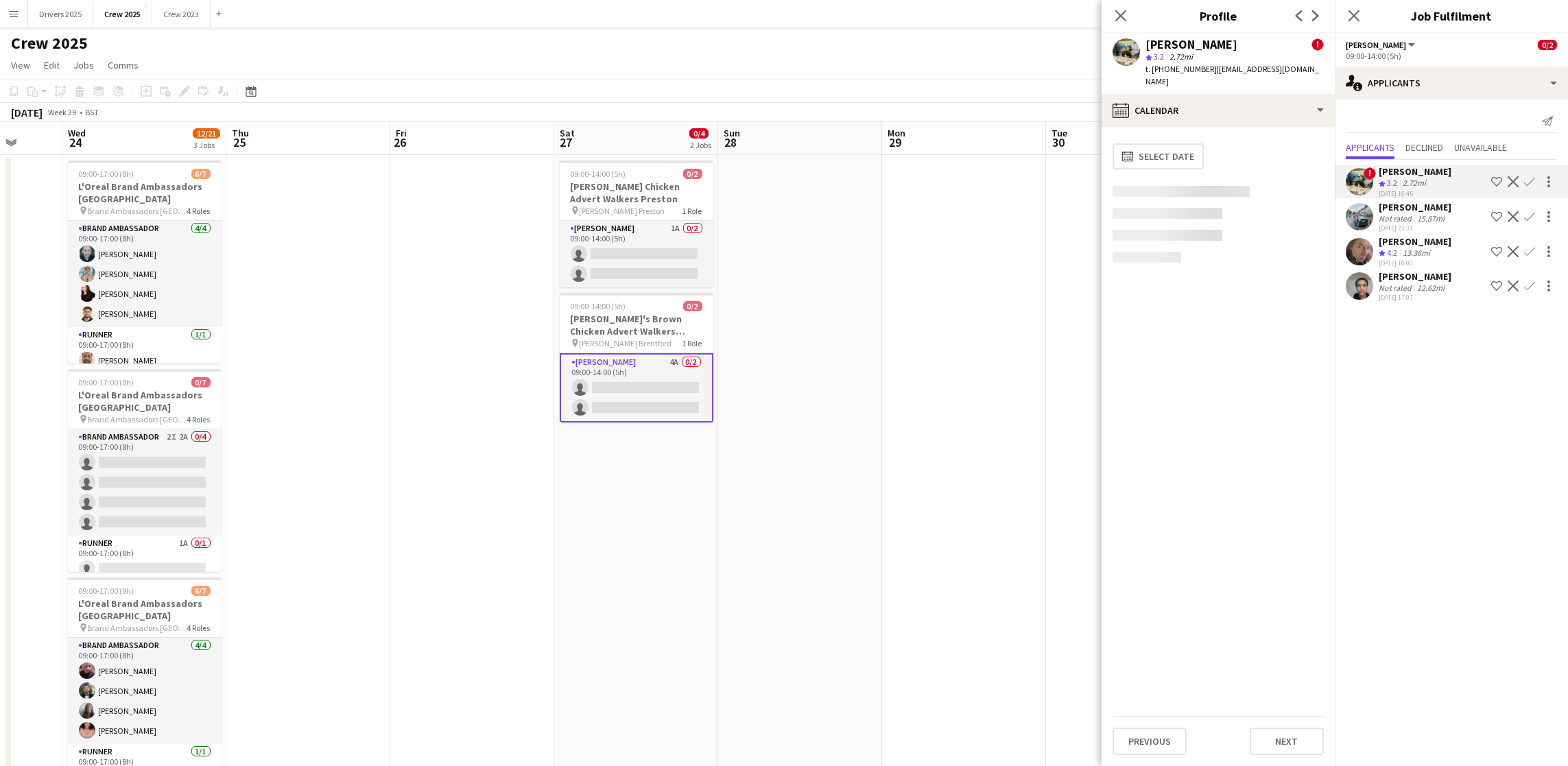
click at [1419, 242] on div "[PERSON_NAME]" at bounding box center [1415, 241] width 73 height 12
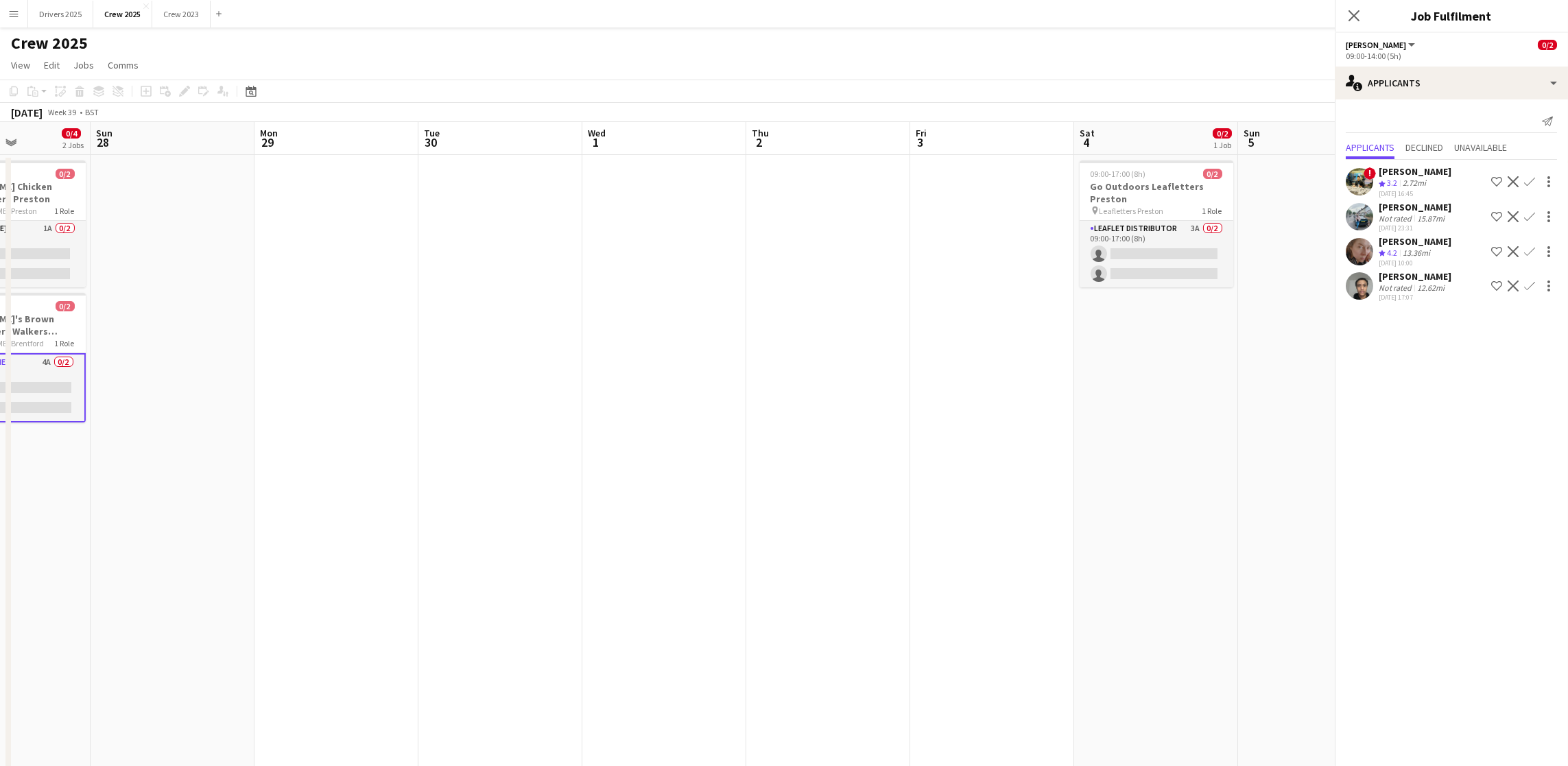
drag, startPoint x: 971, startPoint y: 367, endPoint x: 342, endPoint y: 368, distance: 629.0
click at [342, 368] on app-calendar-viewport "Thu 25 Fri 26 Sat 27 0/4 2 Jobs Sun 28 Mon 29 Tue 30 Wed 1 Thu 2 Fri 3 Sat 4 0/…" at bounding box center [784, 465] width 1568 height 686
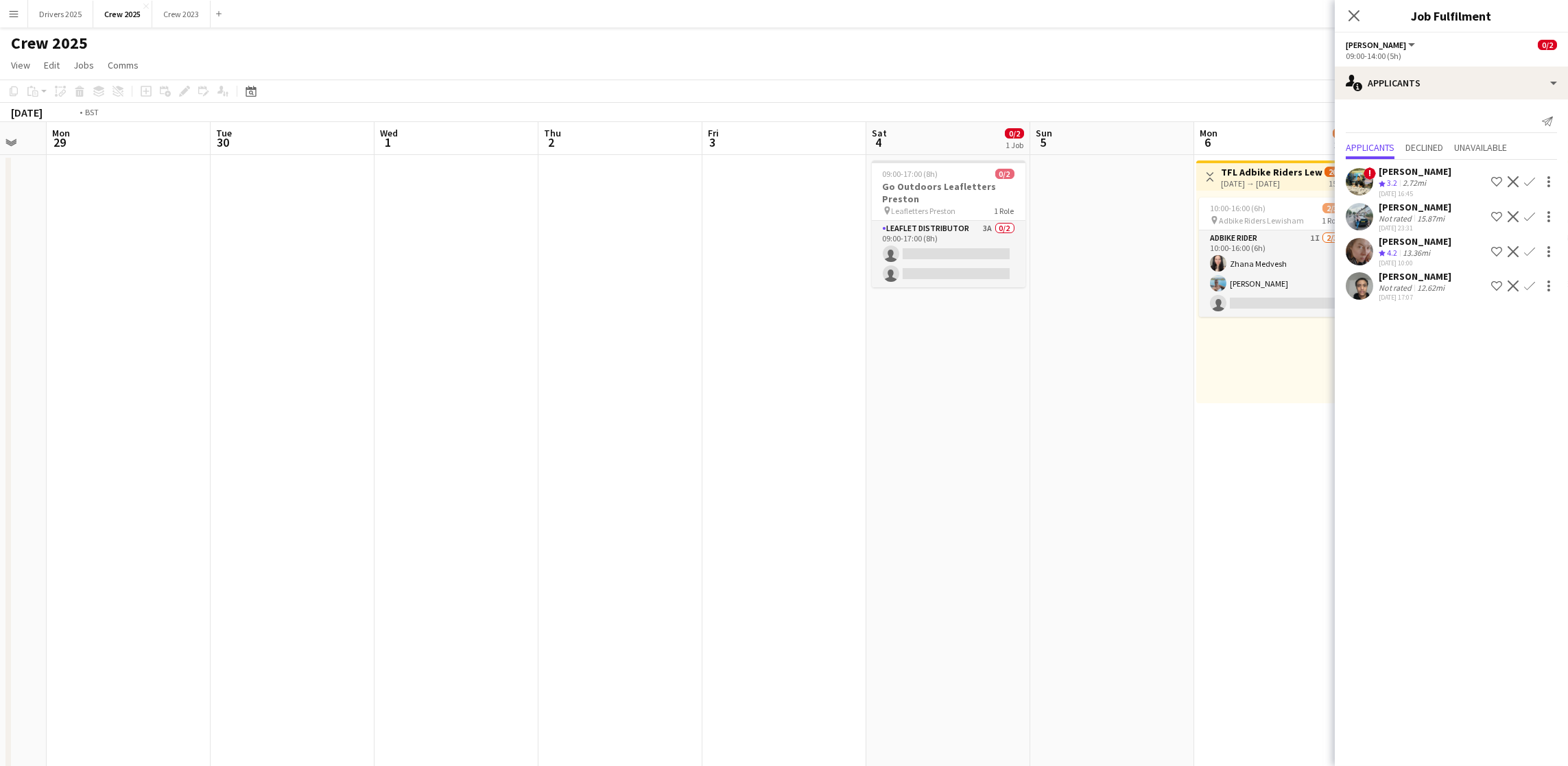
scroll to position [0, 408]
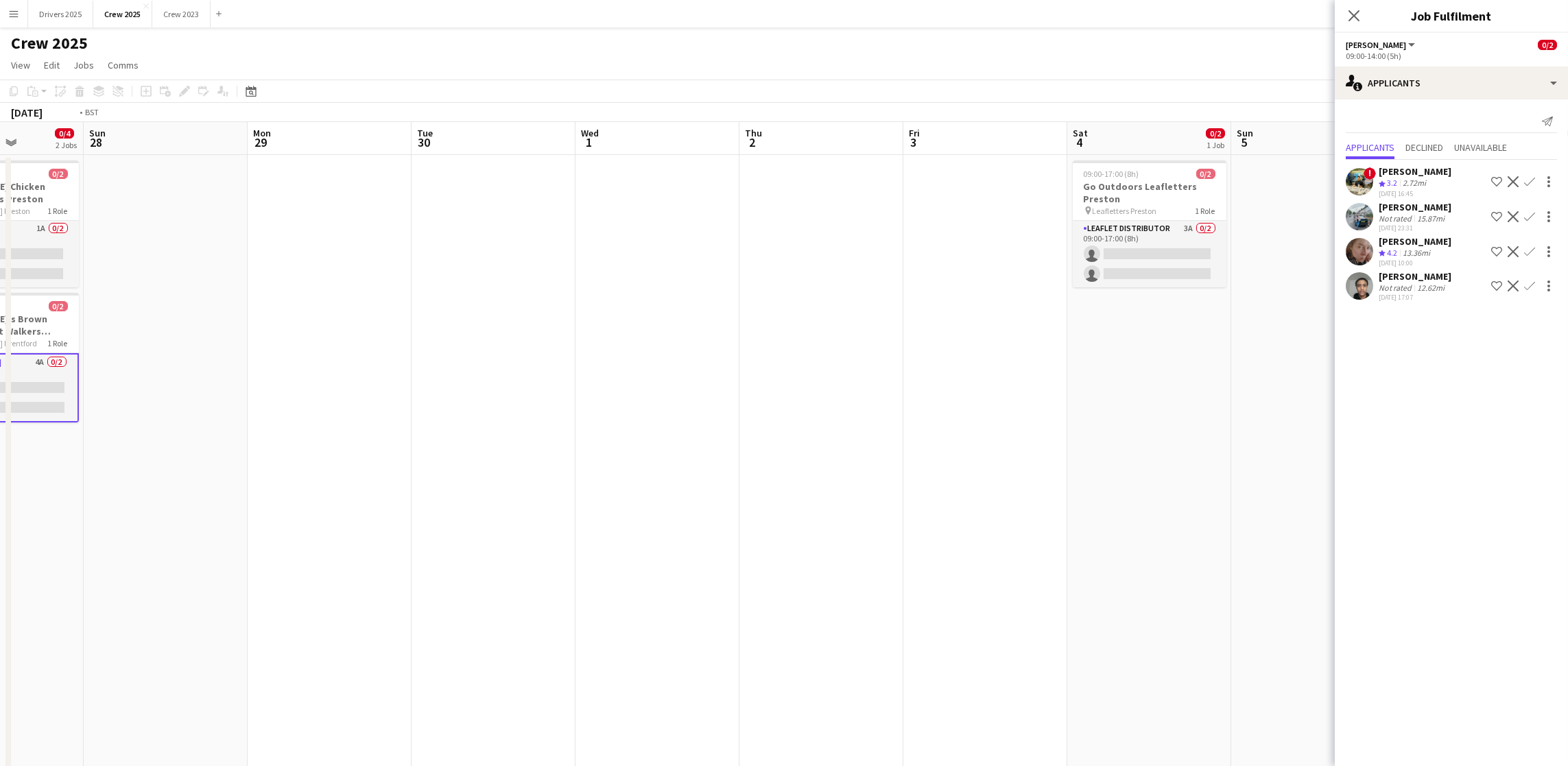
drag, startPoint x: 862, startPoint y: 365, endPoint x: 530, endPoint y: 372, distance: 332.1
click at [528, 376] on app-calendar-viewport "Thu 25 Fri 26 Sat 27 0/4 2 Jobs Sun 28 Mon 29 Tue 30 Wed 1 Thu 2 Fri 3 Sat 4 0/…" at bounding box center [784, 465] width 1568 height 686
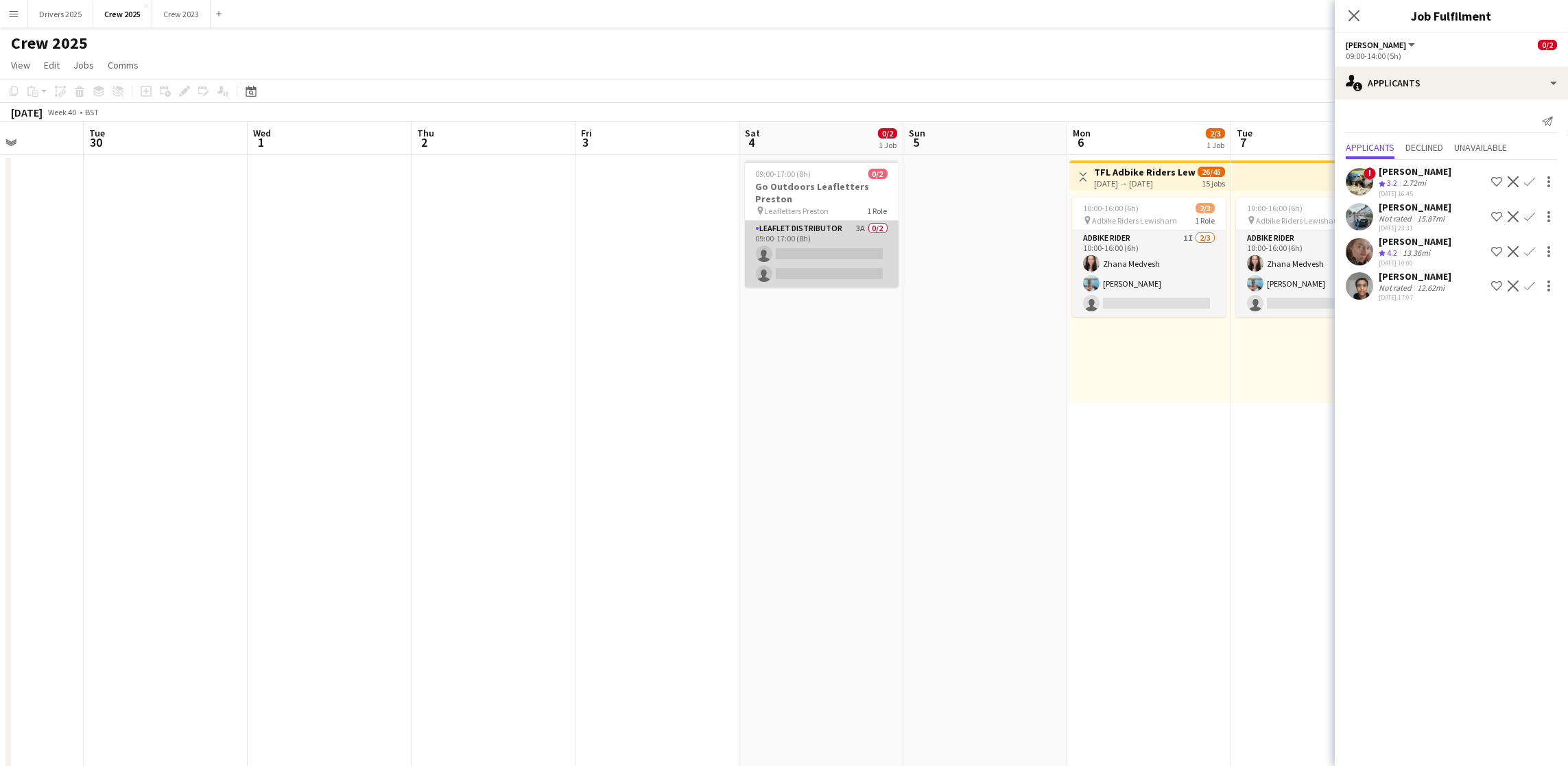
click at [815, 266] on app-card-role "Leaflet Distributor 3A 0/2 09:00-17:00 (8h) single-neutral-actions single-neutr…" at bounding box center [821, 254] width 154 height 66
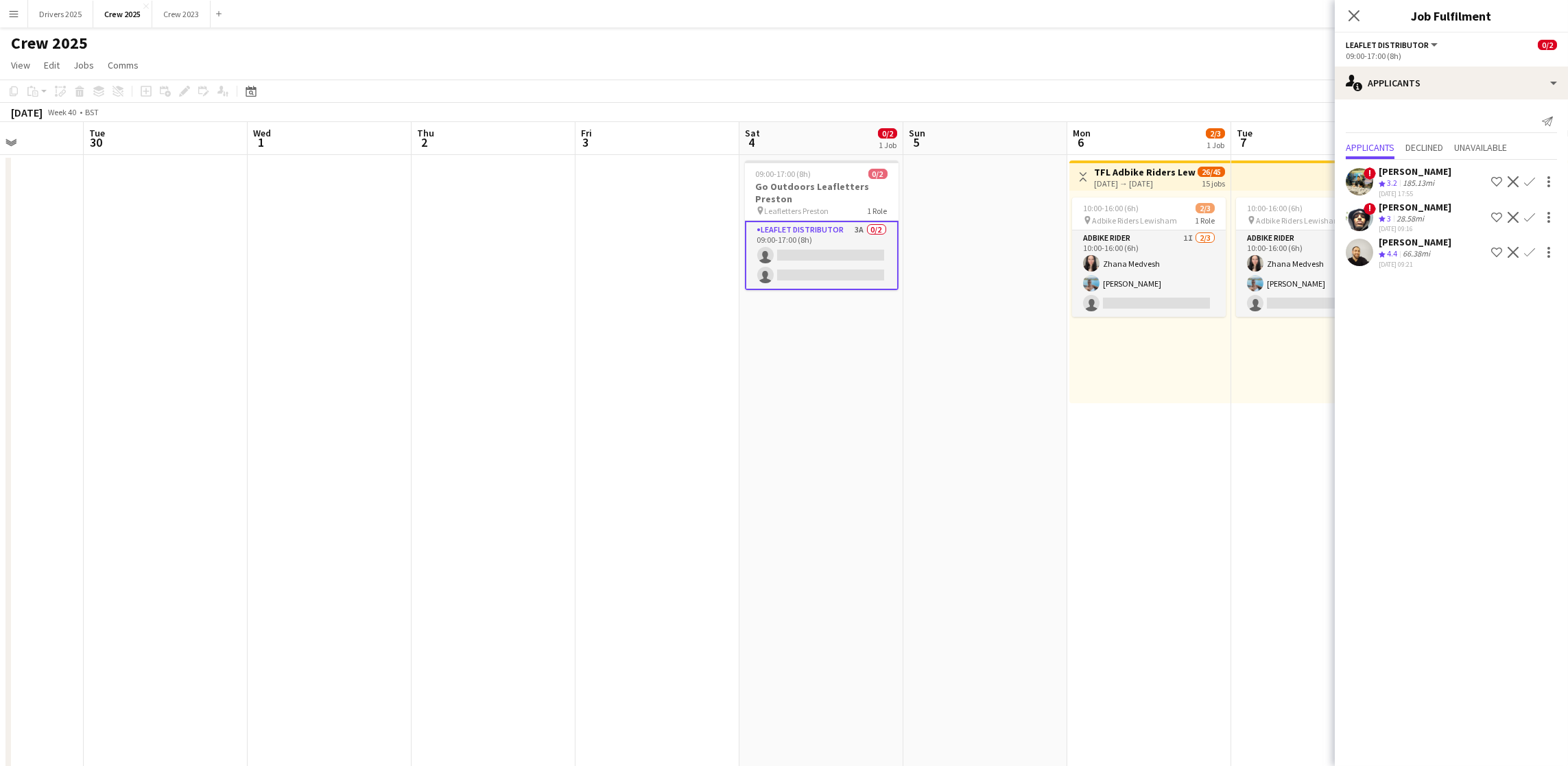
click at [1404, 243] on div "[PERSON_NAME]" at bounding box center [1415, 242] width 73 height 12
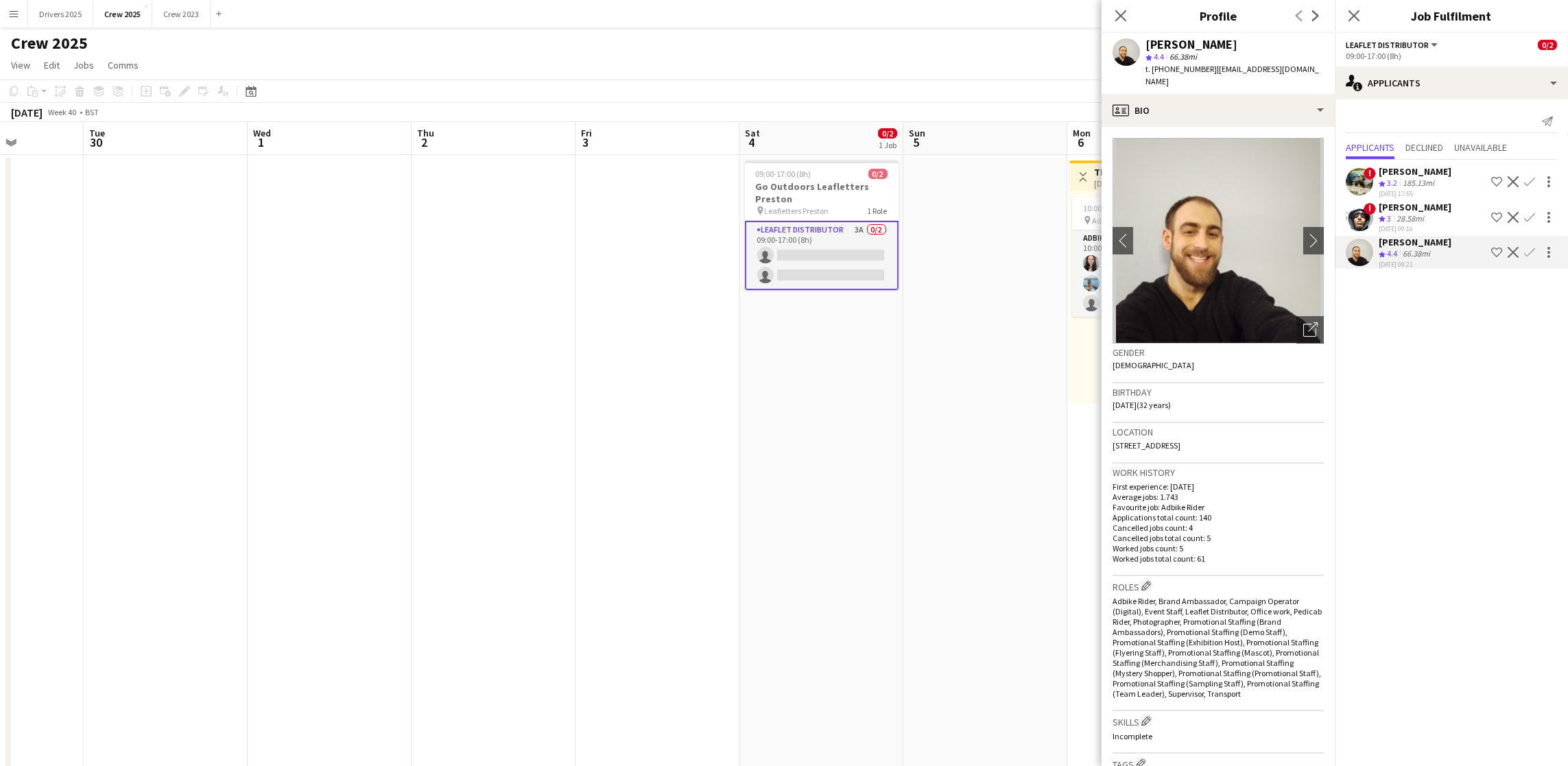
drag, startPoint x: 1227, startPoint y: 430, endPoint x: 1191, endPoint y: 430, distance: 36.0
click at [1191, 430] on div "Location [STREET_ADDRESS]" at bounding box center [1218, 444] width 211 height 40
copy span "YO30 6BG"
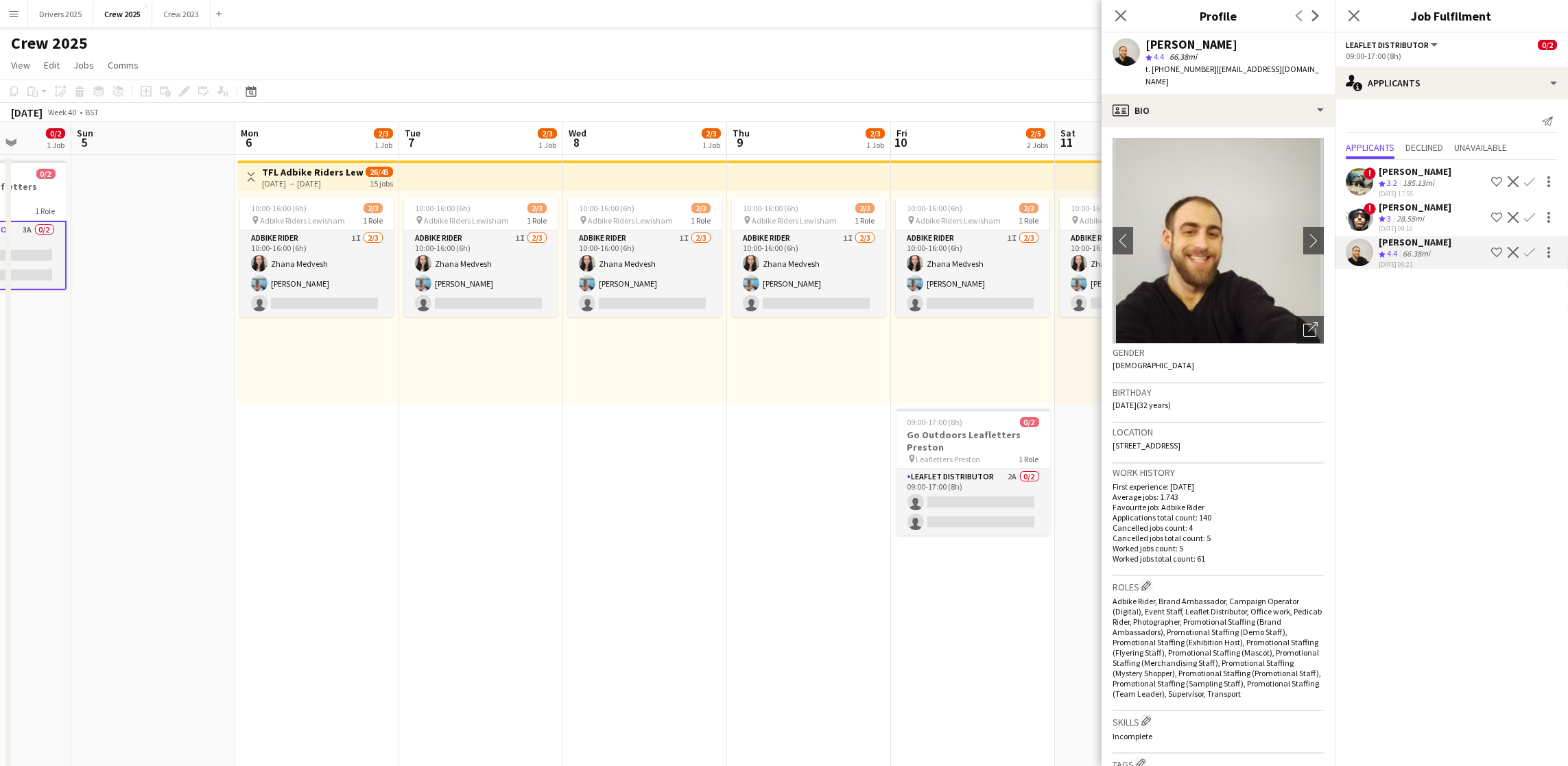
scroll to position [0, 603]
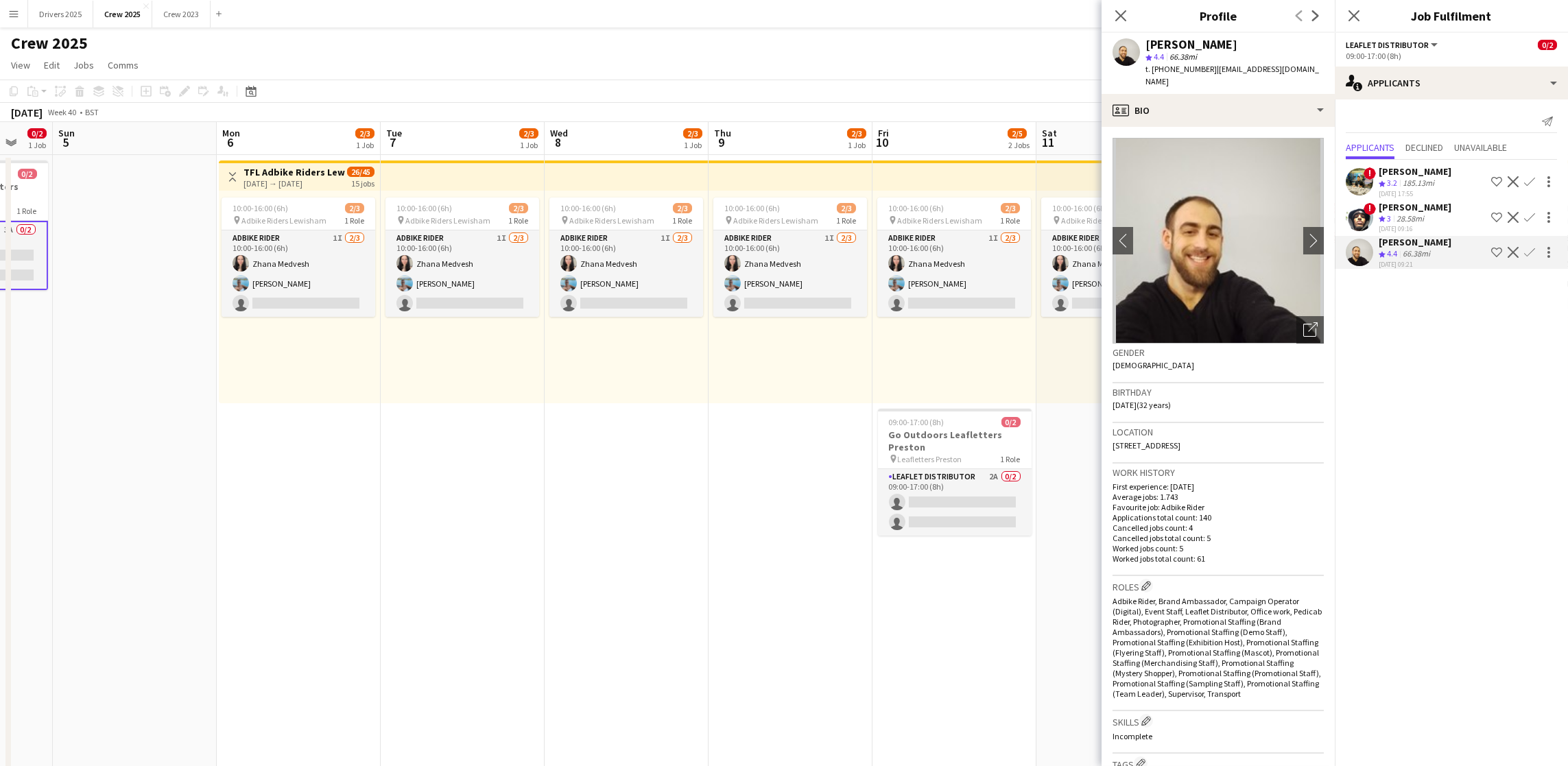
drag, startPoint x: 963, startPoint y: 430, endPoint x: 0, endPoint y: 400, distance: 963.5
click at [0, 400] on app-calendar-viewport "Wed 1 Thu 2 Fri 3 Sat 4 0/2 1 Job Sun 5 Mon 6 2/3 1 Job Tue 7 2/3 1 Job Wed 8 2…" at bounding box center [784, 465] width 1568 height 686
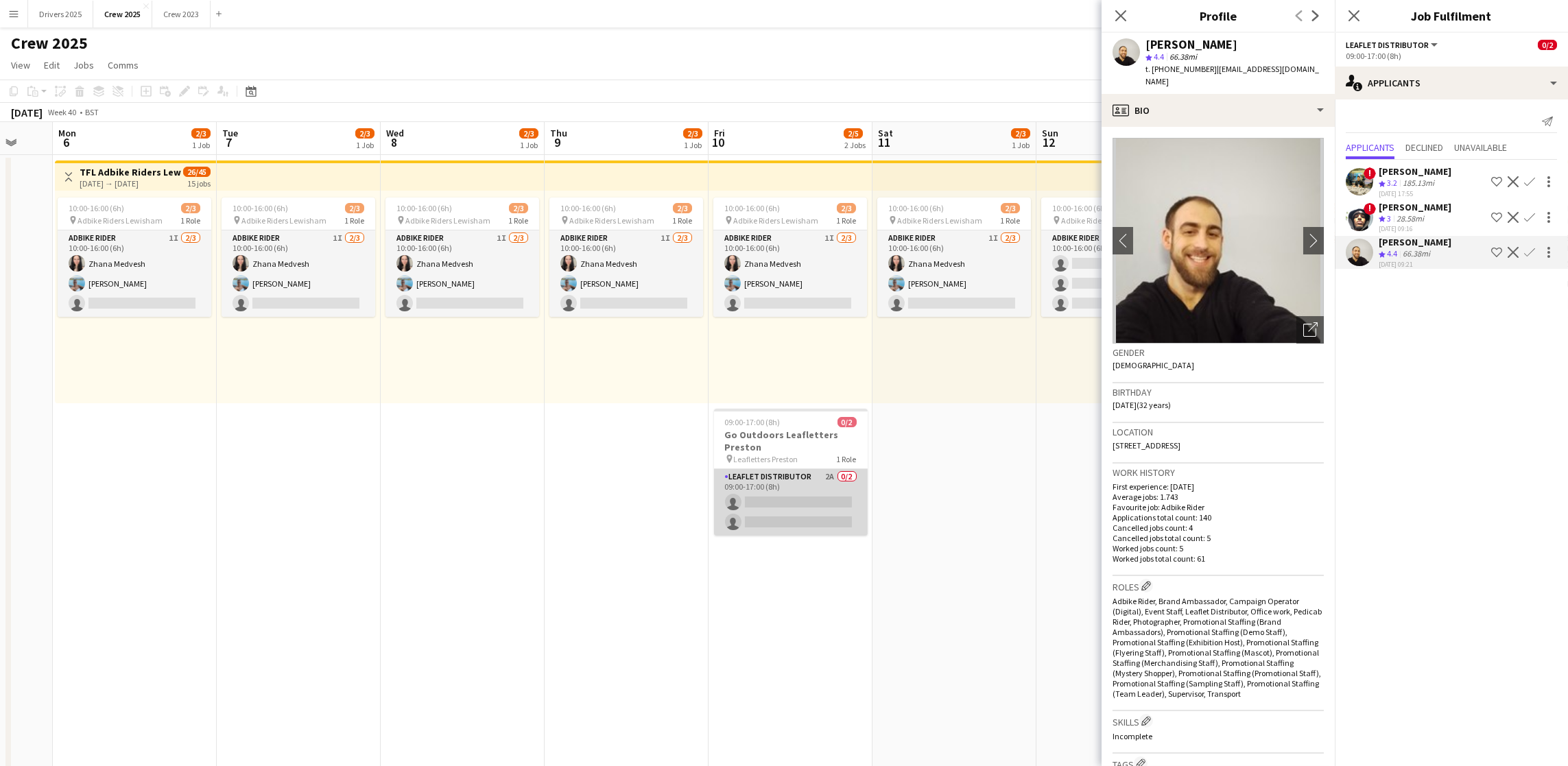
click at [791, 508] on app-card-role "Leaflet Distributor 2A 0/2 09:00-17:00 (8h) single-neutral-actions single-neutr…" at bounding box center [791, 503] width 154 height 66
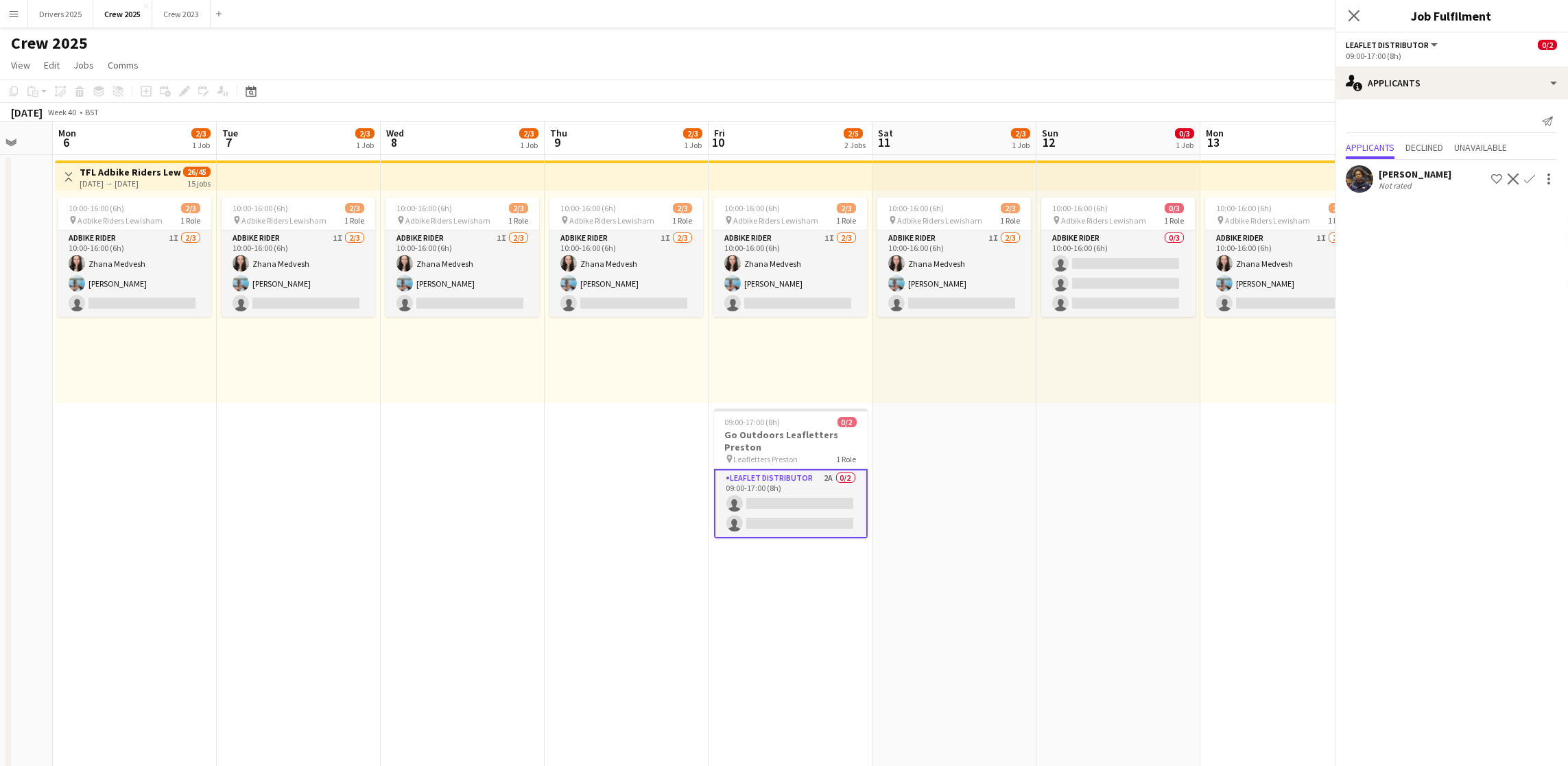
scroll to position [0, 602]
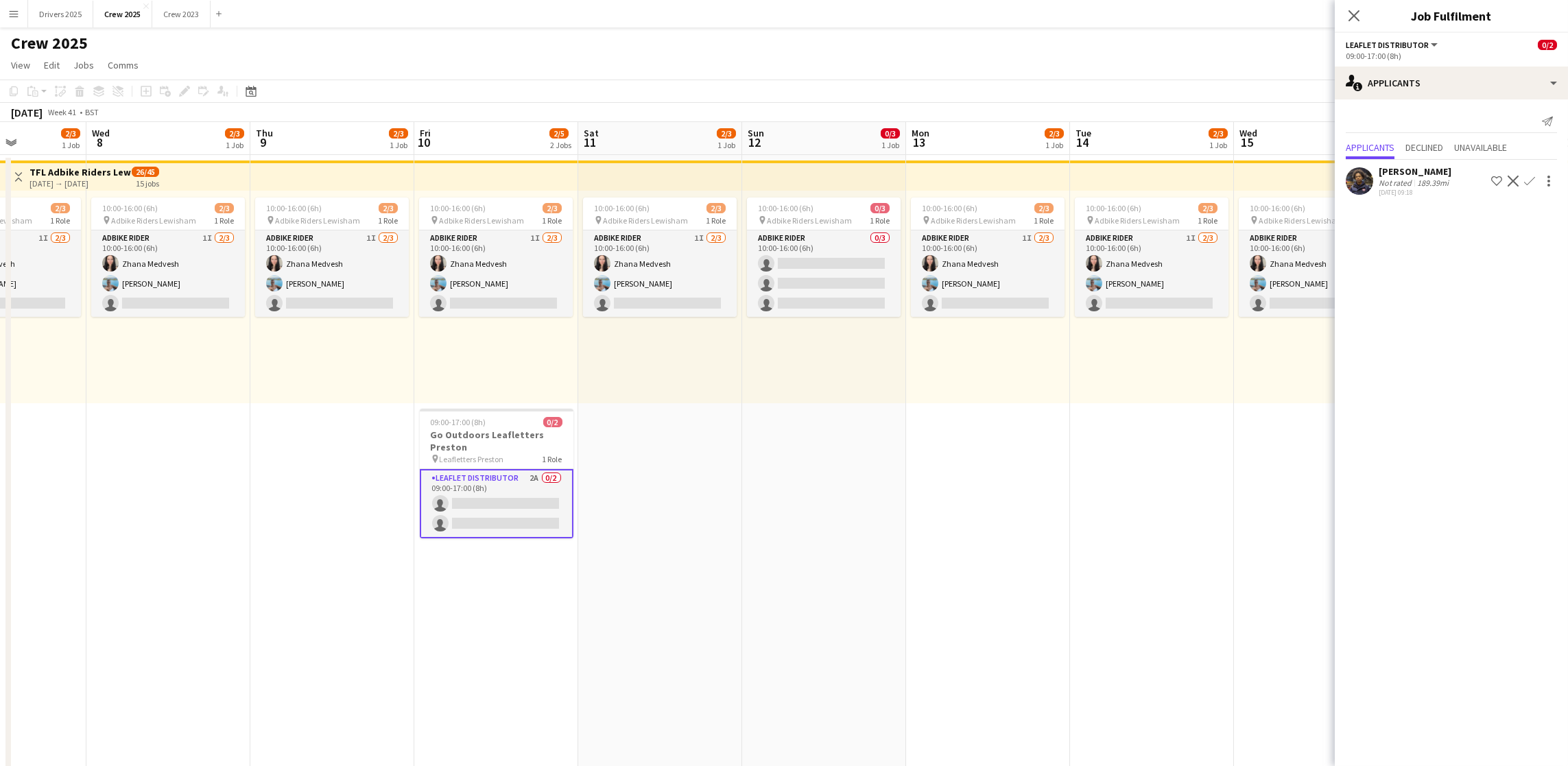
drag, startPoint x: 1085, startPoint y: 506, endPoint x: 451, endPoint y: 508, distance: 634.0
click at [451, 508] on app-calendar-viewport "Sat 4 0/2 1 Job Sun 5 Mon 6 2/3 1 Job Tue 7 2/3 1 Job Wed 8 2/3 1 Job Thu 9 2/3…" at bounding box center [784, 465] width 1568 height 686
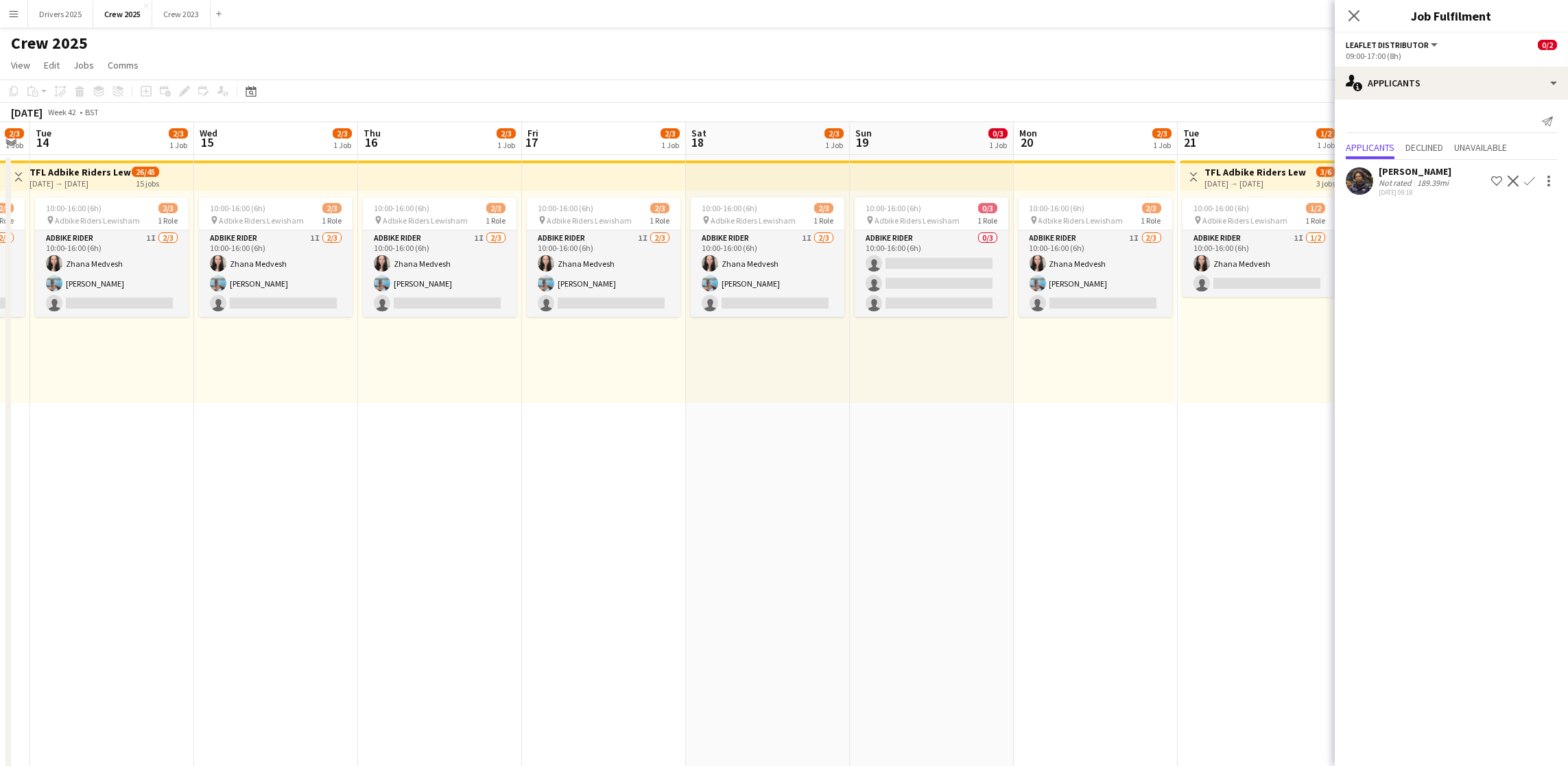
drag, startPoint x: 997, startPoint y: 510, endPoint x: 179, endPoint y: 483, distance: 818.4
click at [179, 484] on app-calendar-viewport "Sat 11 2/3 1 Job Sun 12 0/3 1 Job Mon 13 2/3 1 Job Tue 14 2/3 1 Job Wed 15 2/3 …" at bounding box center [784, 465] width 1568 height 686
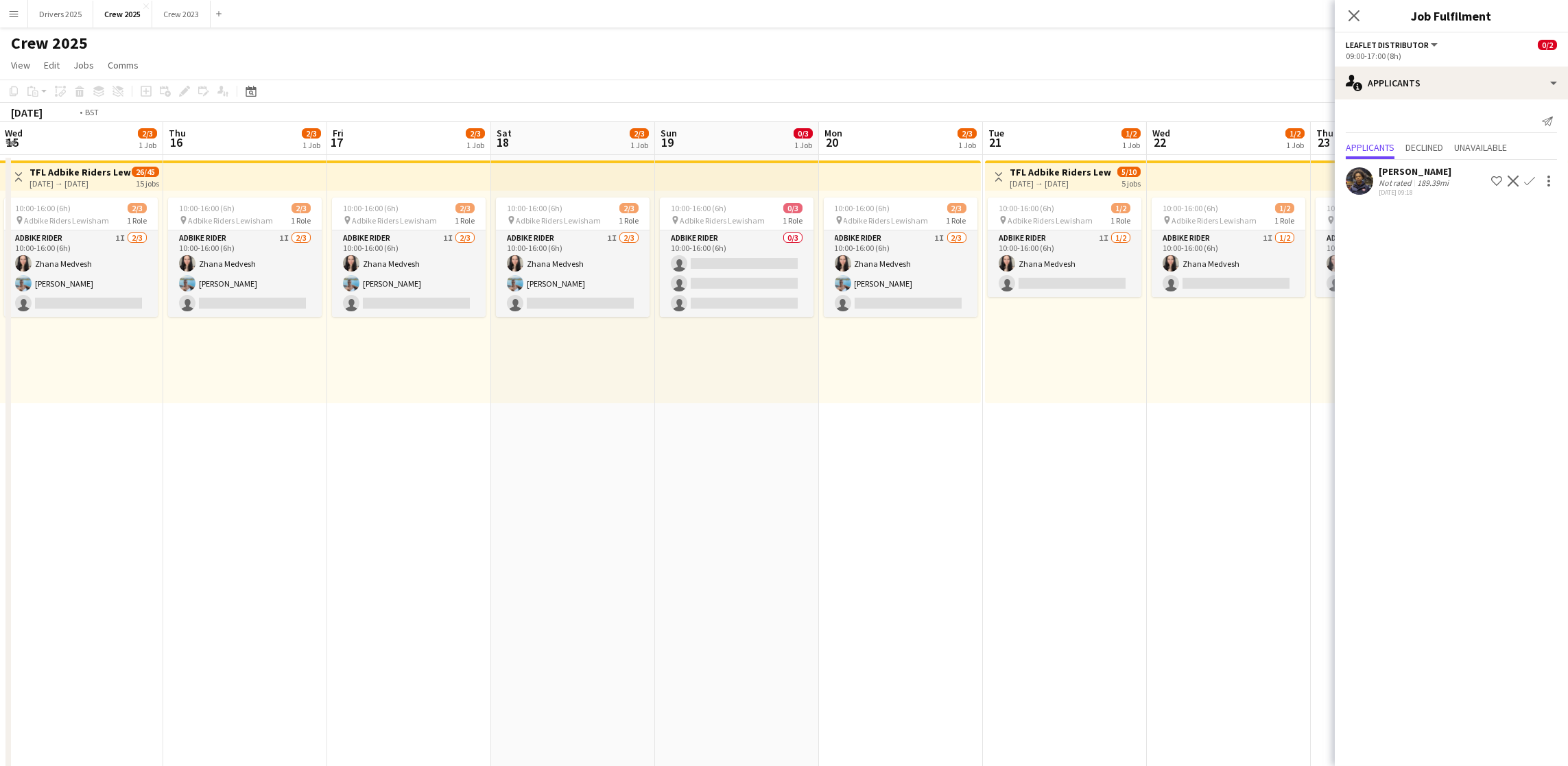
drag, startPoint x: 1110, startPoint y: 539, endPoint x: 260, endPoint y: 519, distance: 850.2
click at [260, 519] on app-calendar-viewport "Sun 12 0/3 1 Job Mon 13 2/3 1 Job Tue 14 2/3 1 Job Wed 15 2/3 1 Job Thu 16 2/3 …" at bounding box center [784, 465] width 1568 height 686
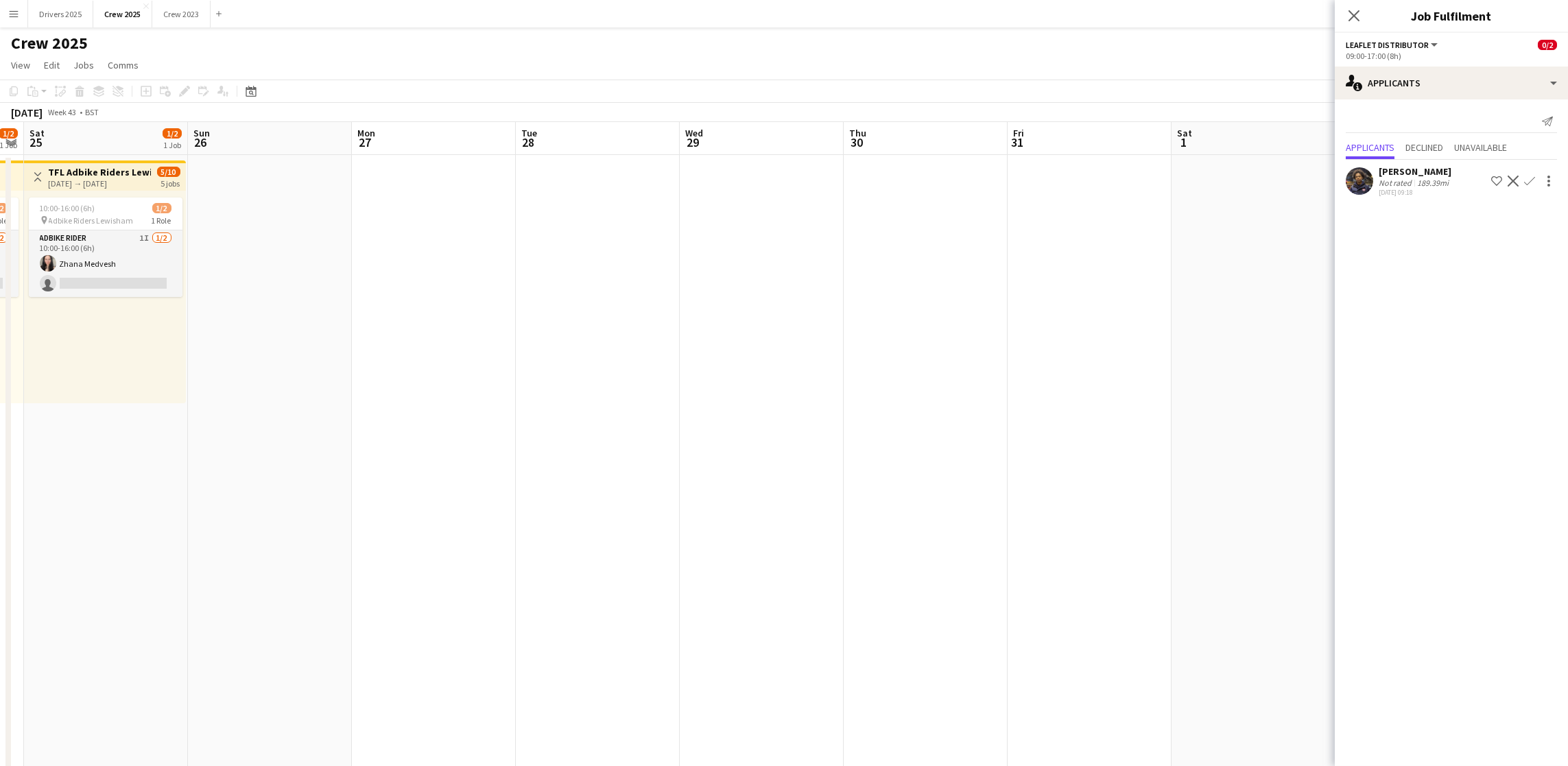
drag, startPoint x: 1096, startPoint y: 546, endPoint x: 149, endPoint y: 526, distance: 947.2
click at [137, 530] on app-calendar-viewport "Wed 22 1/2 1 Job Thu 23 1/2 1 Job Fri 24 1/2 1 Job Sat 25 1/2 1 Job Sun 26 Mon …" at bounding box center [784, 465] width 1568 height 686
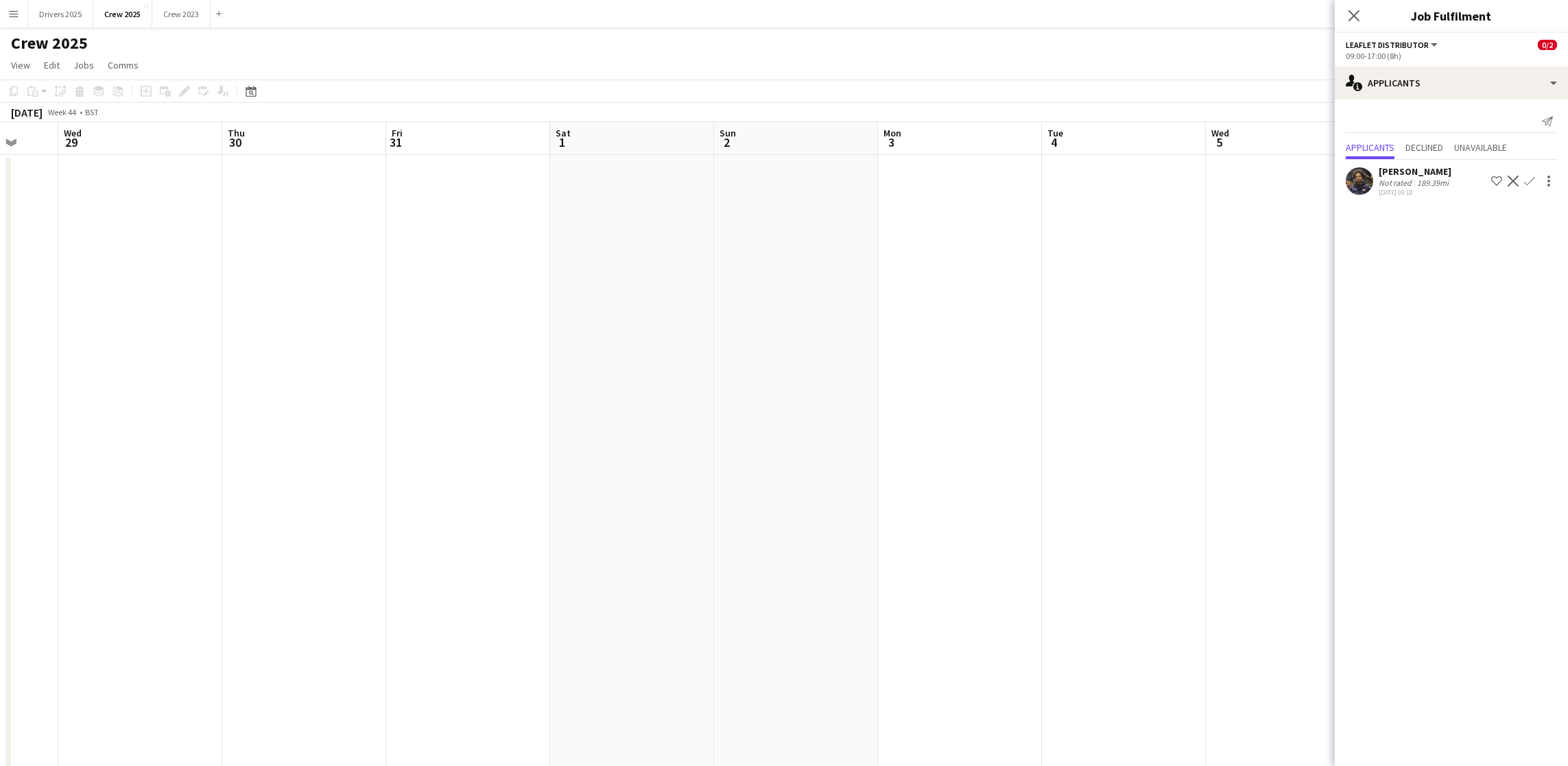
drag, startPoint x: 1104, startPoint y: 535, endPoint x: 414, endPoint y: 498, distance: 691.0
click at [155, 502] on app-calendar-viewport "Sat 25 1/2 1 Job Sun 26 Mon 27 Tue 28 Wed 29 Thu 30 Fri 31 Sat 1 Sun 2 Mon 3 Tu…" at bounding box center [784, 465] width 1568 height 686
drag, startPoint x: 1088, startPoint y: 506, endPoint x: 155, endPoint y: 483, distance: 933.3
click at [136, 484] on app-calendar-viewport "Tue 28 Wed 29 Thu 30 Fri 31 Sat 1 Sun 2 Mon 3 Tue 4 Wed 5 Thu 6 Fri 7 Sat 8 Sun…" at bounding box center [784, 465] width 1568 height 686
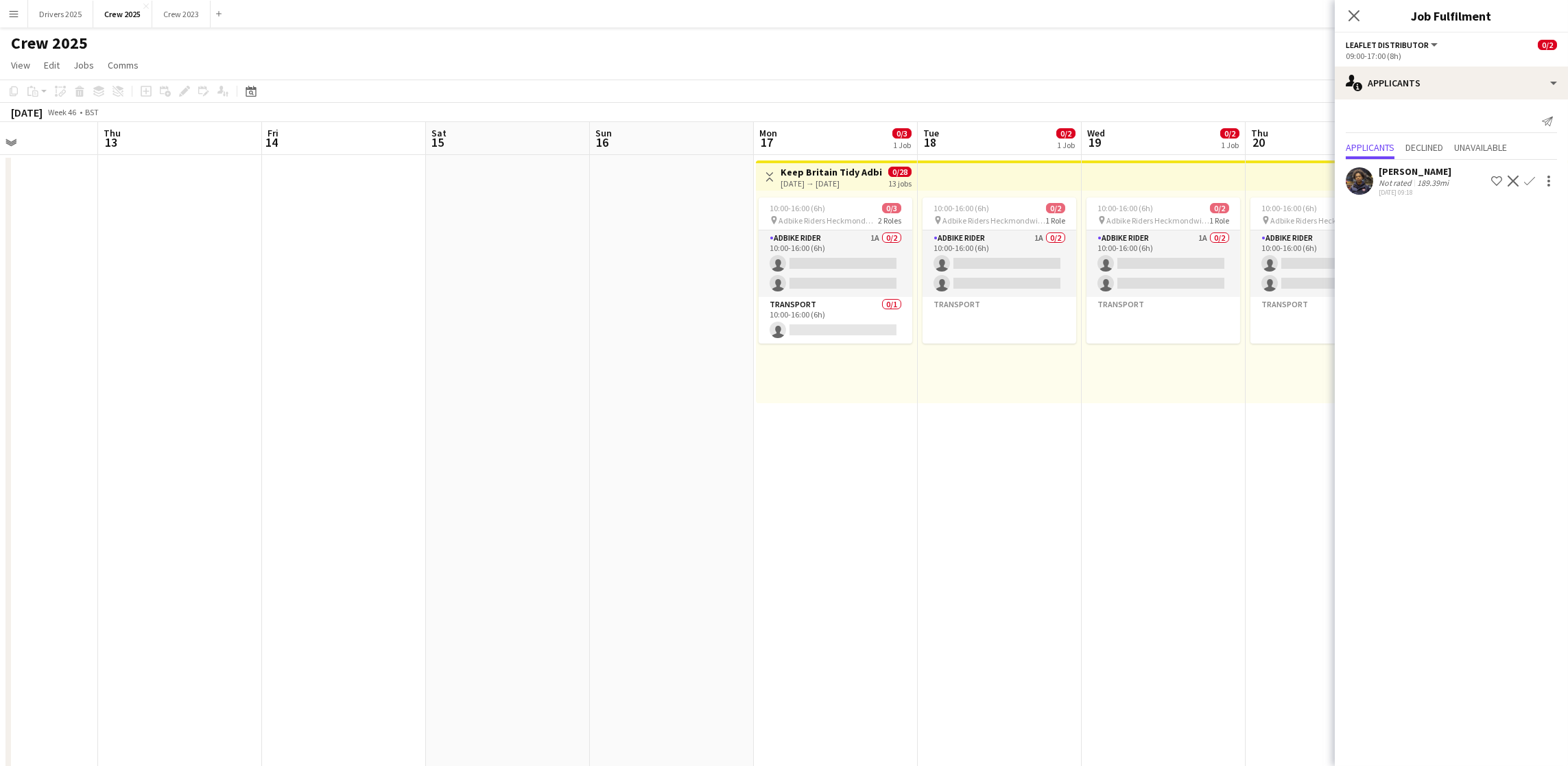
drag, startPoint x: 1193, startPoint y: 493, endPoint x: 218, endPoint y: 490, distance: 975.0
click at [218, 490] on app-calendar-viewport "Sun 9 Mon 10 Tue 11 Wed 12 Thu 13 Fri 14 Sat 15 Sun 16 Mon 17 0/3 1 Job Tue 18 …" at bounding box center [784, 465] width 1568 height 686
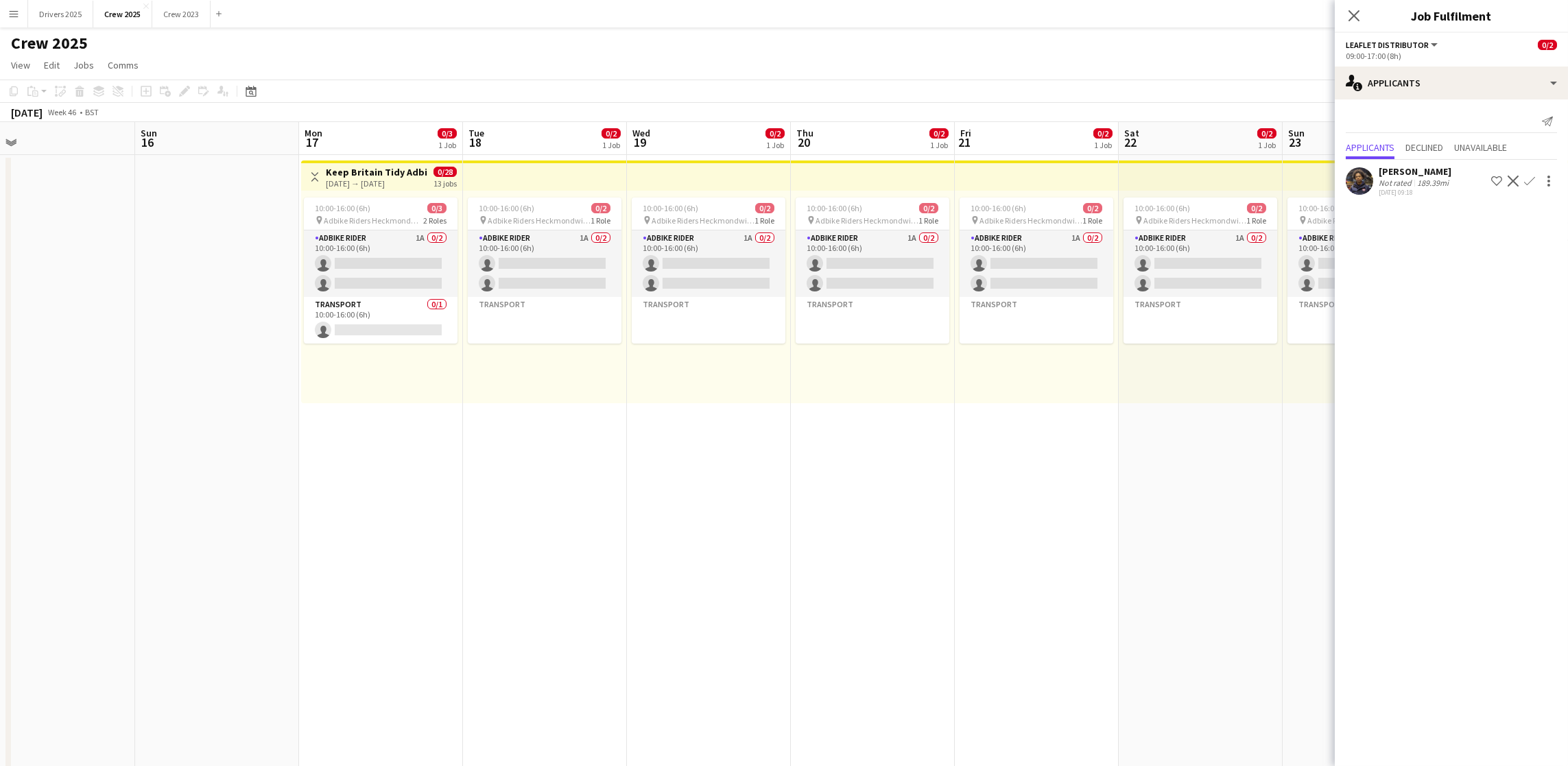
scroll to position [0, 489]
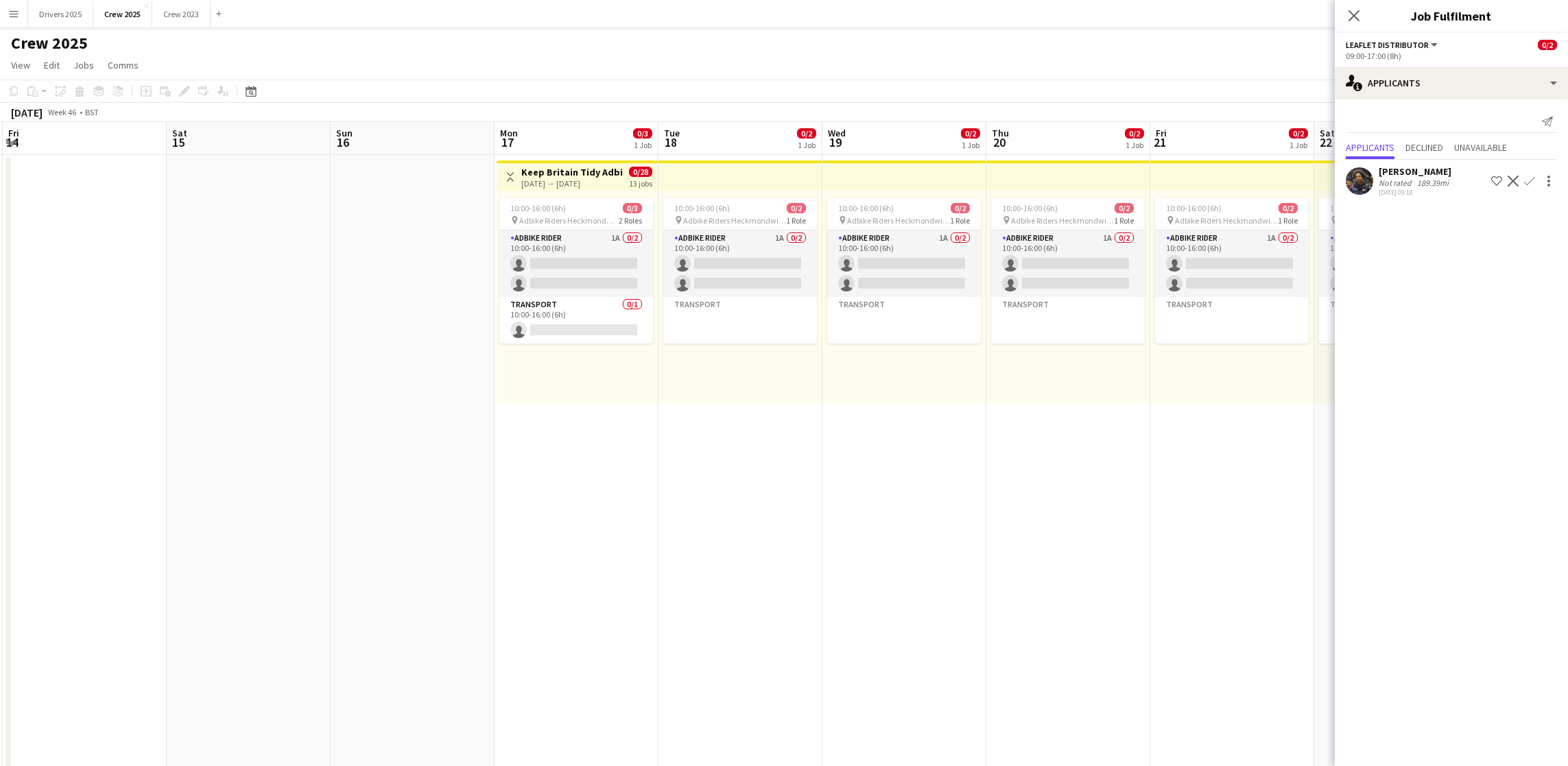
drag, startPoint x: 1062, startPoint y: 494, endPoint x: 474, endPoint y: 493, distance: 588.0
click at [474, 493] on app-calendar-viewport "Tue 11 Wed 12 Thu 13 Fri 14 Sat 15 Sun 16 Mon 17 0/3 1 Job Tue 18 0/2 1 Job Wed…" at bounding box center [784, 465] width 1568 height 686
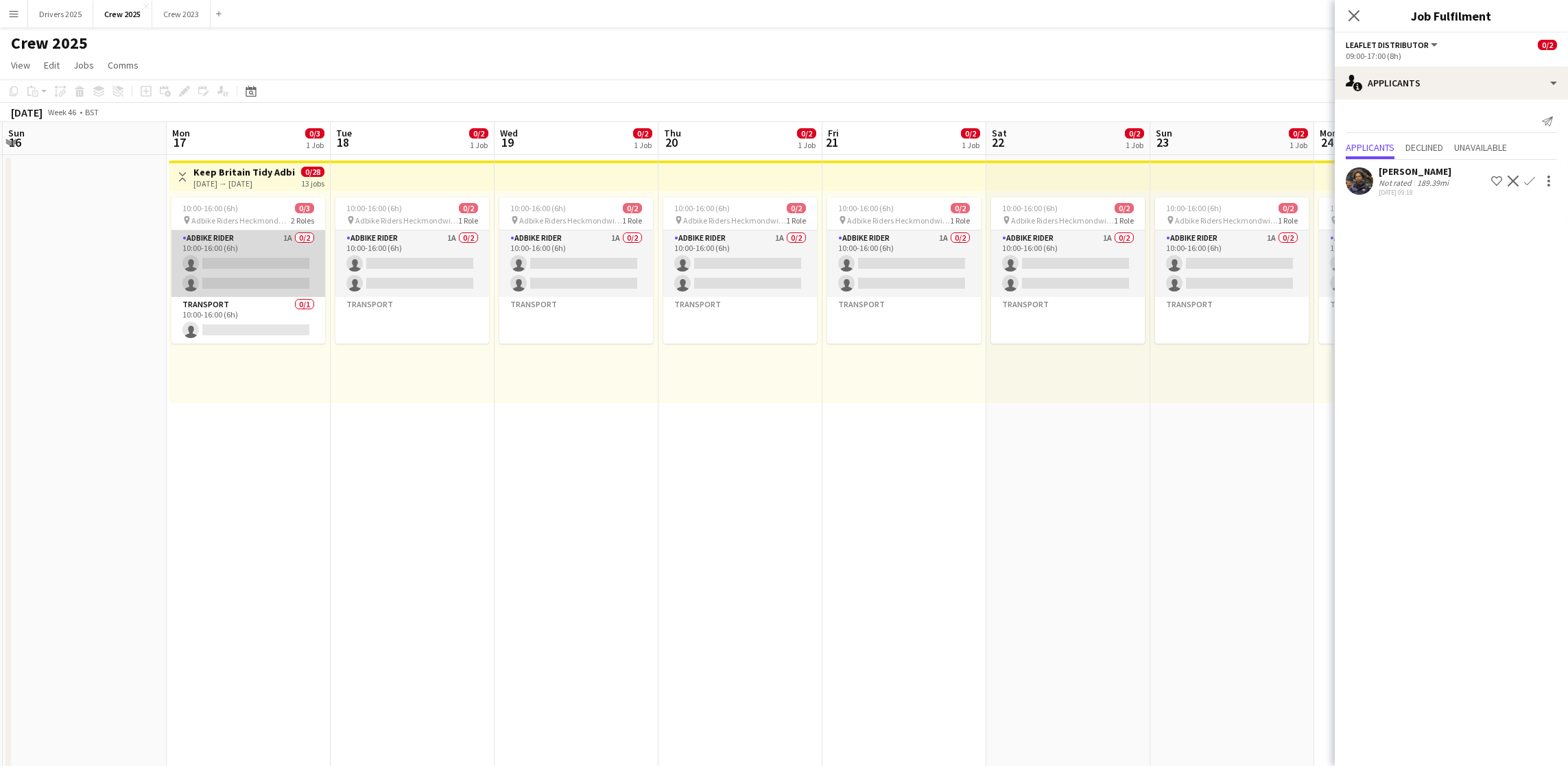
click at [283, 244] on app-card-role "Adbike Rider 1A 0/2 10:00-16:00 (6h) single-neutral-actions single-neutral-acti…" at bounding box center [247, 263] width 154 height 66
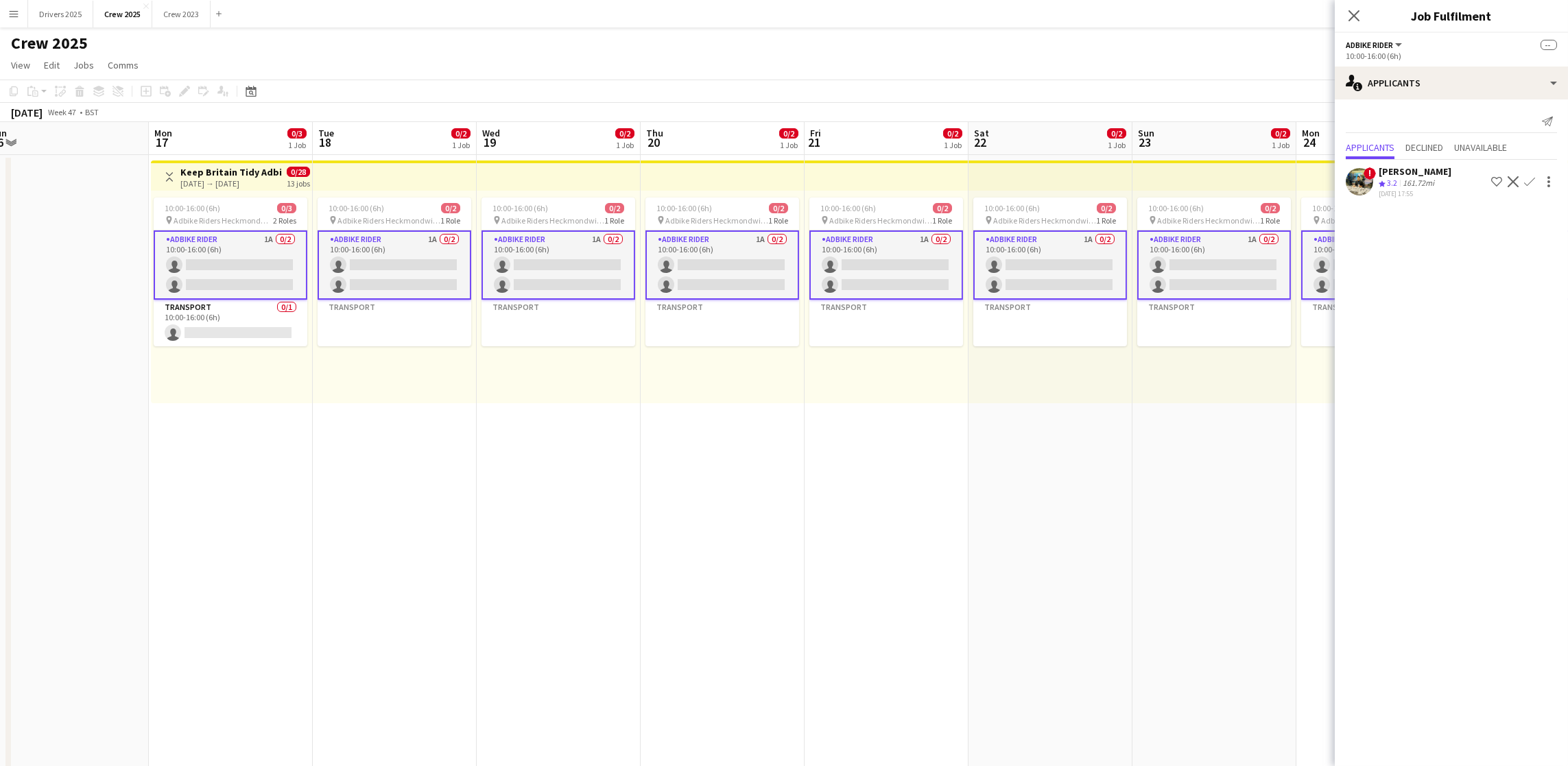
drag, startPoint x: 1199, startPoint y: 498, endPoint x: 507, endPoint y: 506, distance: 692.0
click at [507, 506] on app-calendar-viewport "Fri 14 Sat 15 Sun 16 Mon 17 0/3 1 Job Tue 18 0/2 1 Job Wed 19 0/2 1 Job Thu 20 …" at bounding box center [784, 465] width 1568 height 686
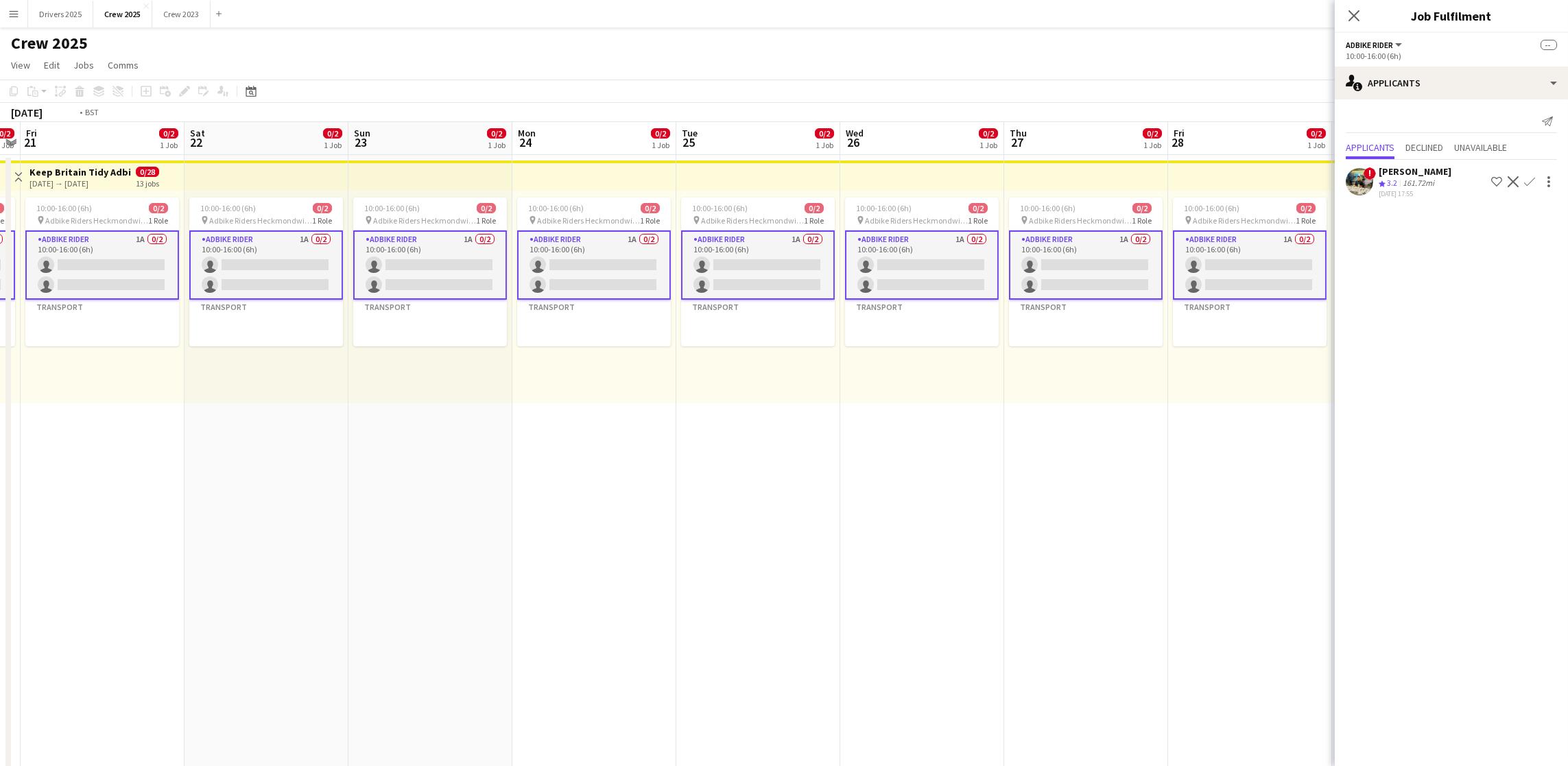
drag, startPoint x: 1226, startPoint y: 508, endPoint x: 483, endPoint y: 502, distance: 743.0
click at [462, 508] on app-calendar-viewport "Tue 18 0/2 1 Job Wed 19 0/2 1 Job Thu 20 0/2 1 Job Fri 21 0/2 1 Job Sat 22 0/2 …" at bounding box center [784, 465] width 1568 height 686
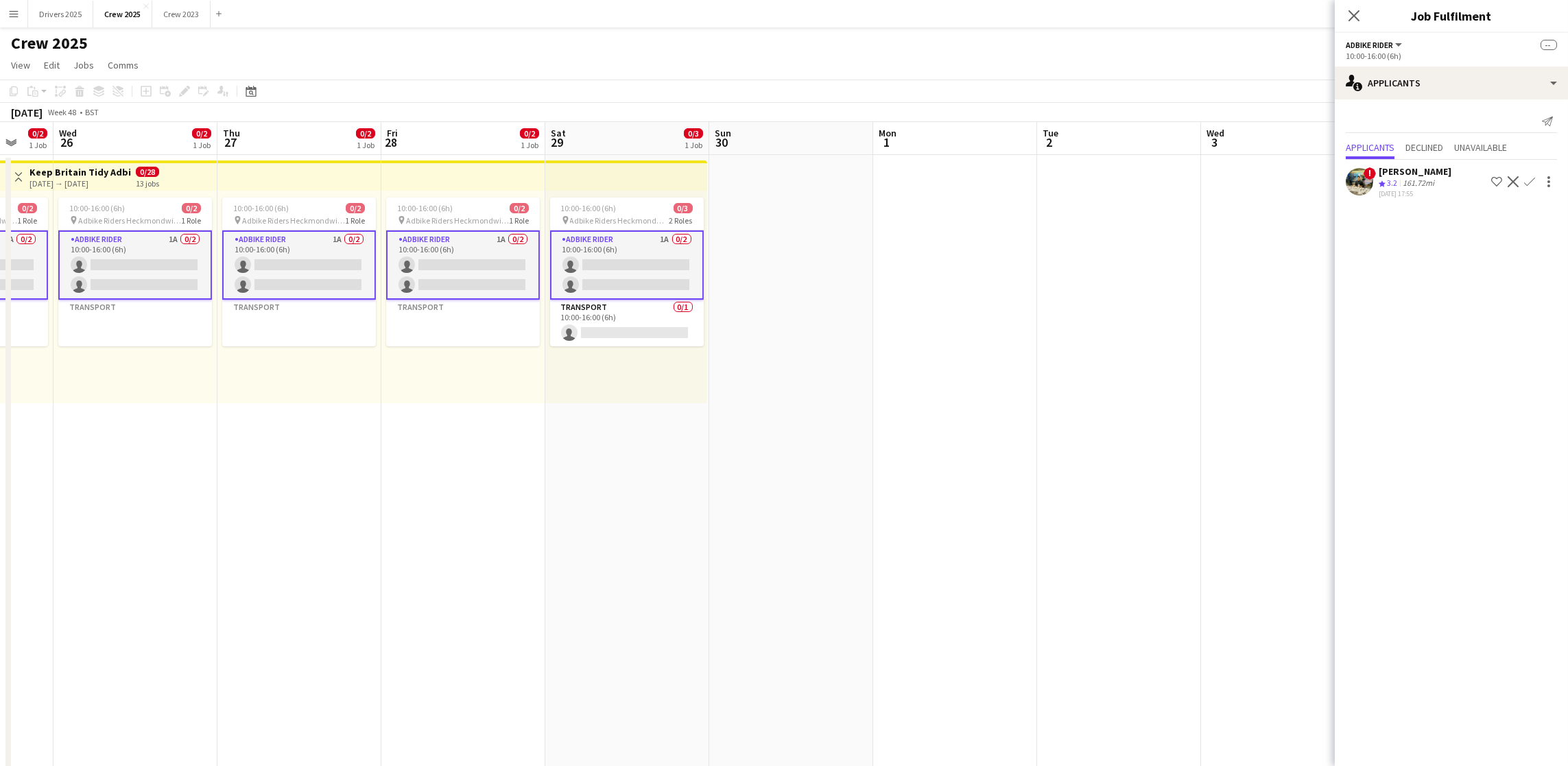
drag, startPoint x: 1076, startPoint y: 498, endPoint x: 431, endPoint y: 488, distance: 645.1
click at [431, 489] on app-calendar-viewport "Sat 22 0/2 1 Job Sun 23 0/2 1 Job Mon 24 0/2 1 Job Tue 25 0/2 1 Job Wed 26 0/2 …" at bounding box center [784, 465] width 1568 height 686
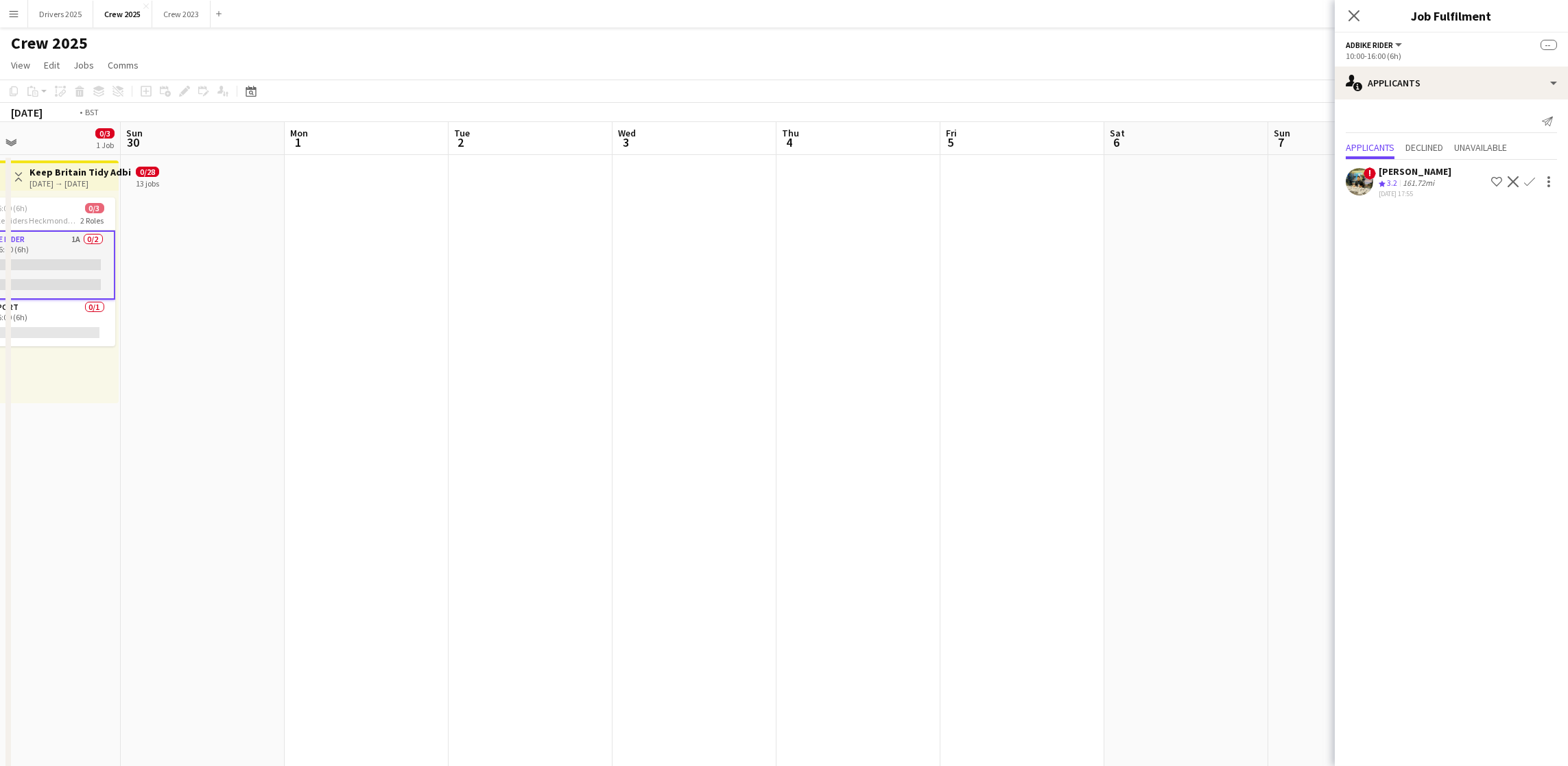
drag, startPoint x: 1203, startPoint y: 484, endPoint x: 486, endPoint y: 481, distance: 717.0
click at [486, 481] on app-calendar-viewport "Wed 26 0/2 1 Job Thu 27 0/2 1 Job Fri 28 0/2 1 Job Sat 29 0/3 1 Job Sun 30 Mon …" at bounding box center [784, 465] width 1568 height 686
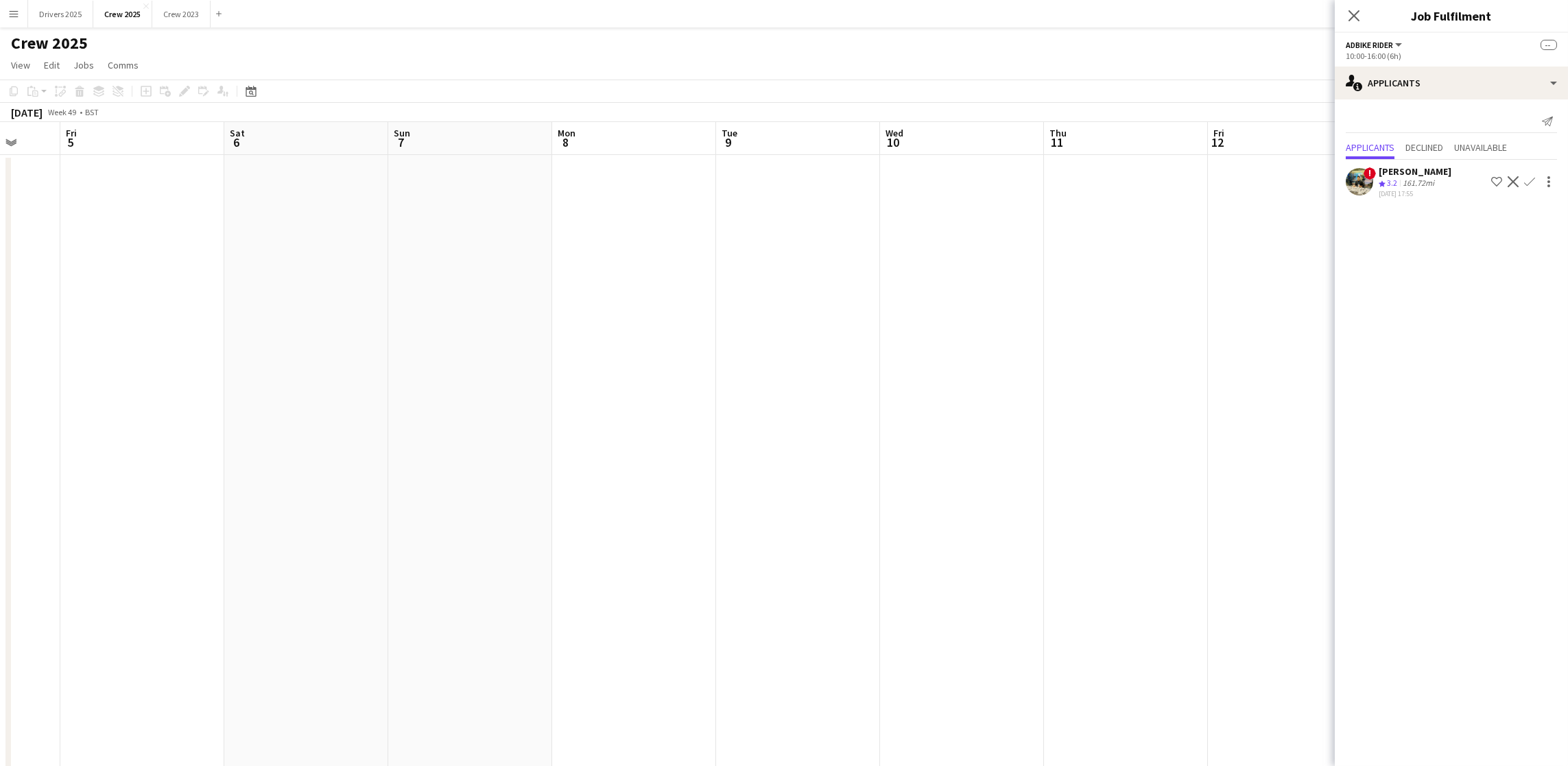
drag, startPoint x: 1096, startPoint y: 470, endPoint x: 728, endPoint y: 461, distance: 368.1
click at [733, 463] on app-calendar-viewport "Mon 1 Tue 2 Wed 3 Thu 4 Fri 5 Sat 6 Sun 7 Mon 8 Tue 9 Wed 10 Thu 11 Fri 12 Sat …" at bounding box center [784, 465] width 1568 height 686
drag, startPoint x: 491, startPoint y: 439, endPoint x: 1834, endPoint y: 398, distance: 1343.6
click at [1568, 398] on html "Menu Boards Boards Boards All jobs Status Workforce Workforce My Workforce Recr…" at bounding box center [784, 415] width 1568 height 832
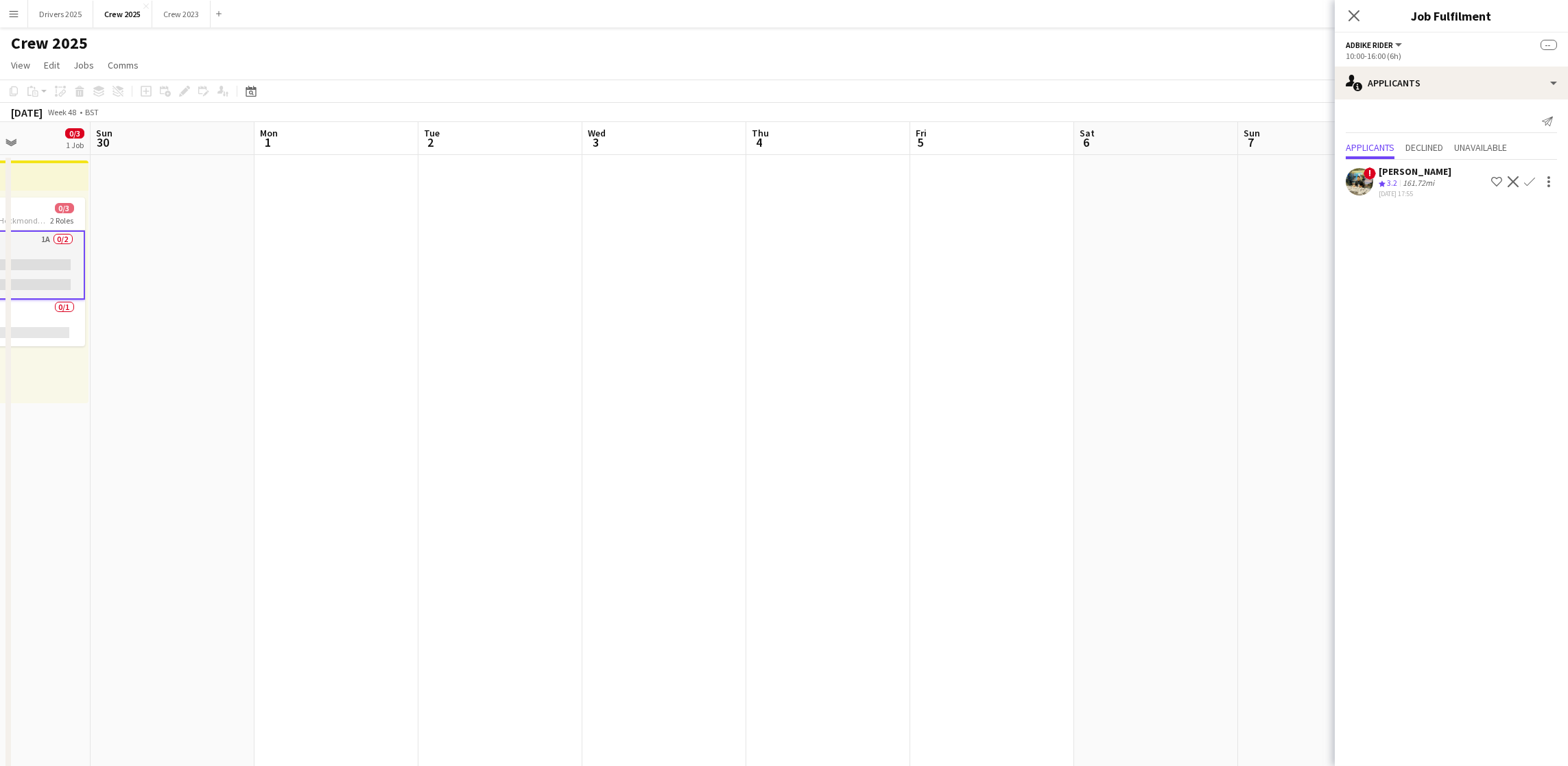
drag, startPoint x: 502, startPoint y: 454, endPoint x: 1433, endPoint y: 361, distance: 935.6
click at [1433, 361] on body "Menu Boards Boards Boards All jobs Status Workforce Workforce My Workforce Recr…" at bounding box center [784, 415] width 1568 height 832
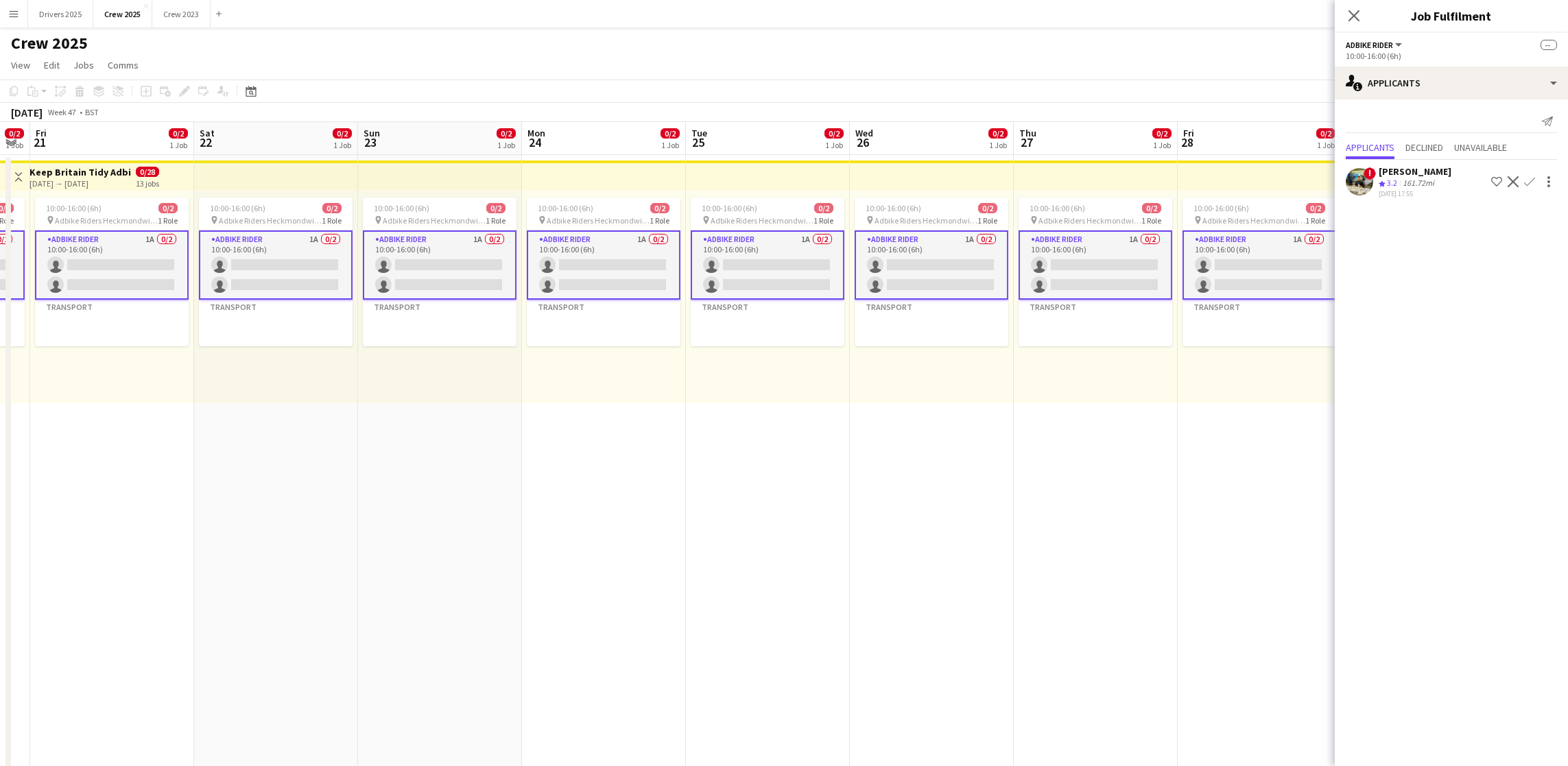
drag, startPoint x: 312, startPoint y: 437, endPoint x: 494, endPoint y: 444, distance: 182.1
click at [1236, 381] on app-calendar-viewport "Wed 19 0/2 1 Job Thu 20 0/2 1 Job Fri 21 0/2 1 Job Sat 22 0/2 1 Job Sun 23 0/2 …" at bounding box center [784, 465] width 1568 height 686
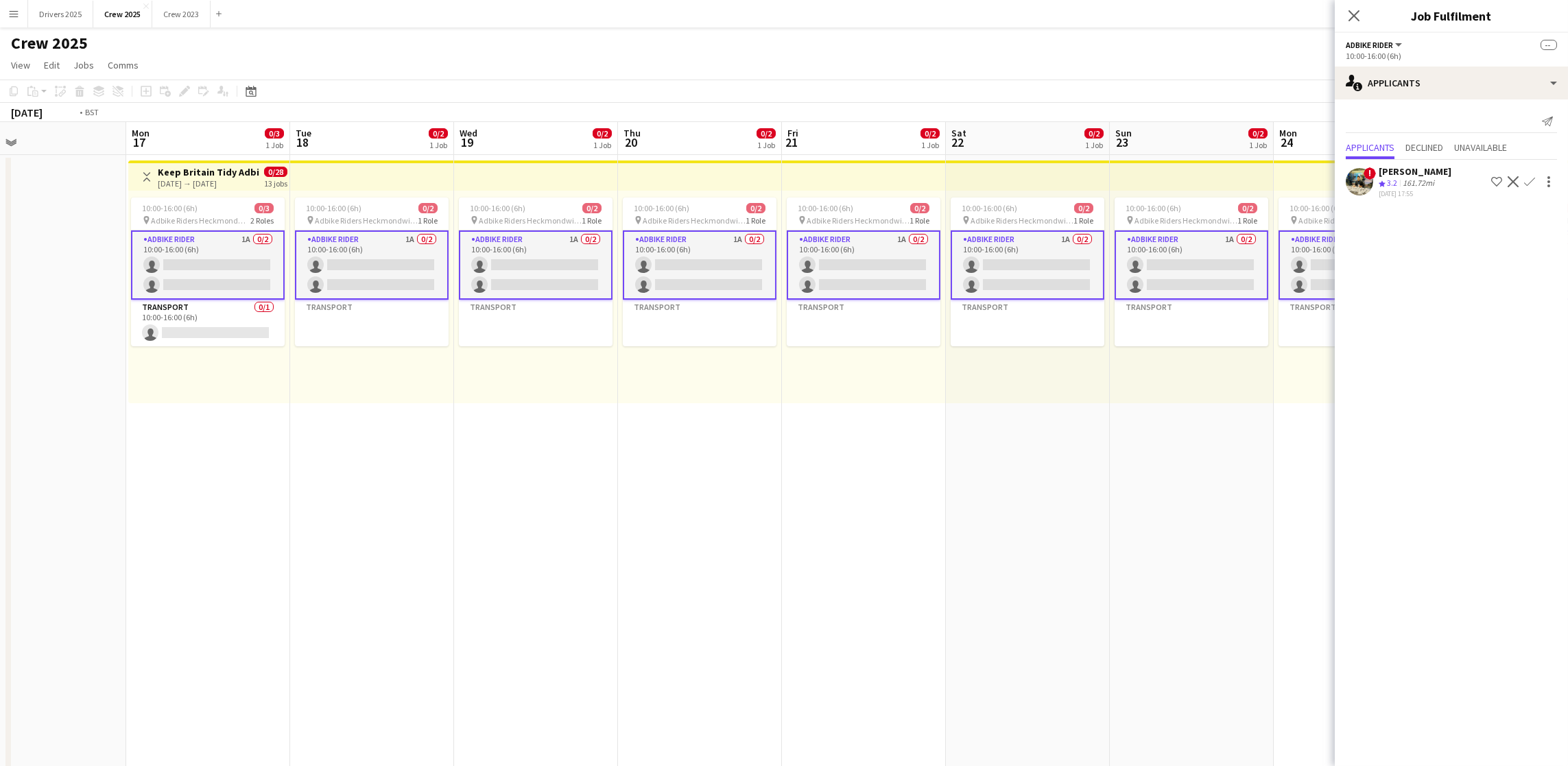
drag, startPoint x: 147, startPoint y: 464, endPoint x: 703, endPoint y: 510, distance: 557.9
click at [1120, 446] on app-calendar-viewport "Sat 15 Sun 16 Mon 17 0/3 1 Job Tue 18 0/2 1 Job Wed 19 0/2 1 Job Thu 20 0/2 1 J…" at bounding box center [784, 465] width 1568 height 686
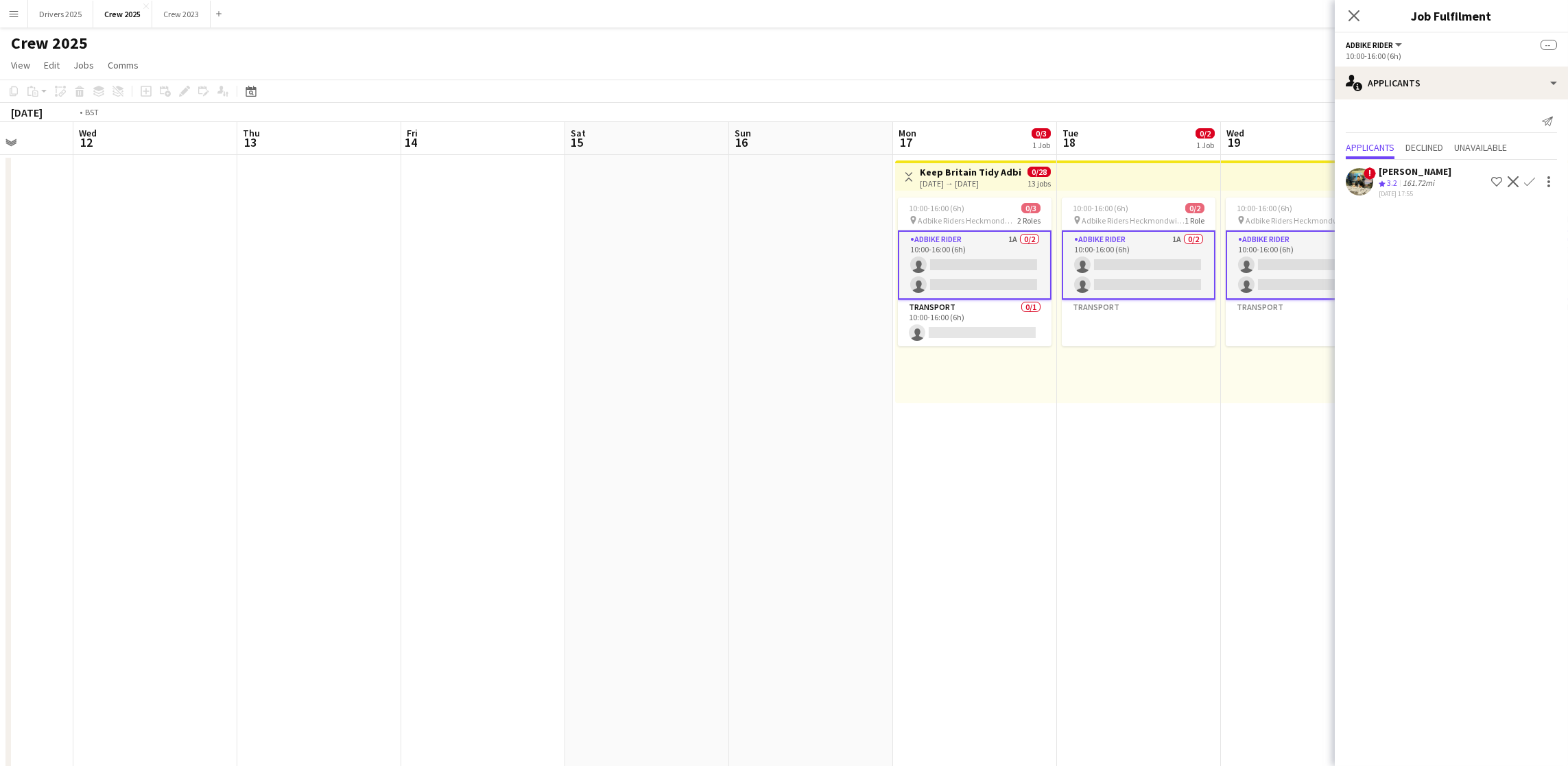
drag, startPoint x: 360, startPoint y: 522, endPoint x: 1250, endPoint y: 488, distance: 890.6
click at [1250, 488] on app-calendar-viewport "Sun 9 Mon 10 Tue 11 Wed 12 Thu 13 Fri 14 Sat 15 Sun 16 Mon 17 0/3 1 Job Tue 18 …" at bounding box center [784, 465] width 1568 height 686
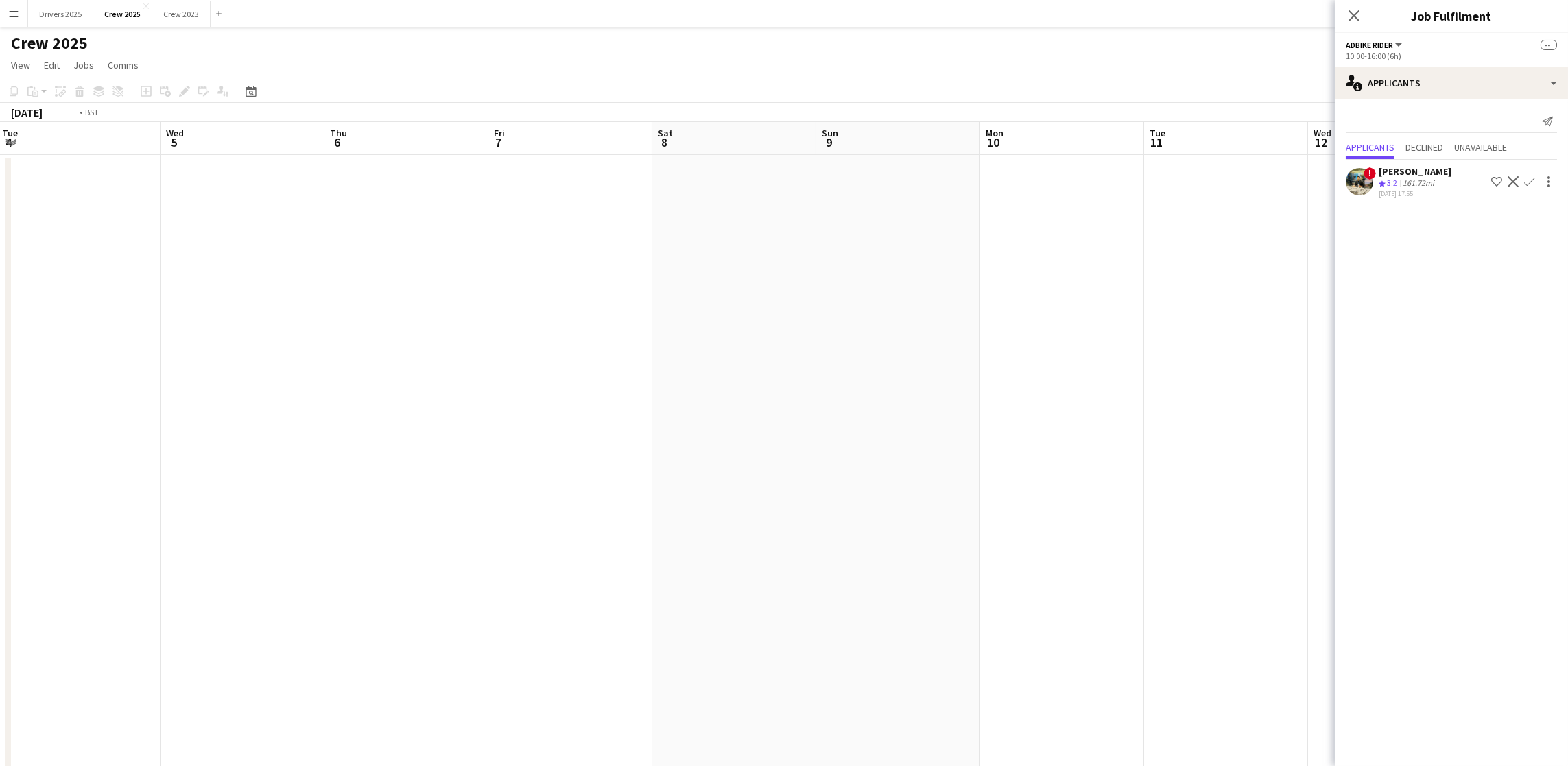
drag, startPoint x: 356, startPoint y: 513, endPoint x: 1349, endPoint y: 457, distance: 994.6
click at [1345, 457] on body "Menu Boards Boards Boards All jobs Status Workforce Workforce My Workforce Recr…" at bounding box center [784, 415] width 1568 height 832
drag, startPoint x: 448, startPoint y: 504, endPoint x: 1226, endPoint y: 462, distance: 779.1
click at [1229, 462] on app-calendar-viewport "Mon 27 Tue 28 Wed 29 Thu 30 Fri 31 Sat 1 Sun 2 Mon 3 Tue 4 Wed 5 Thu 6 Fri 7 Sa…" at bounding box center [784, 465] width 1568 height 686
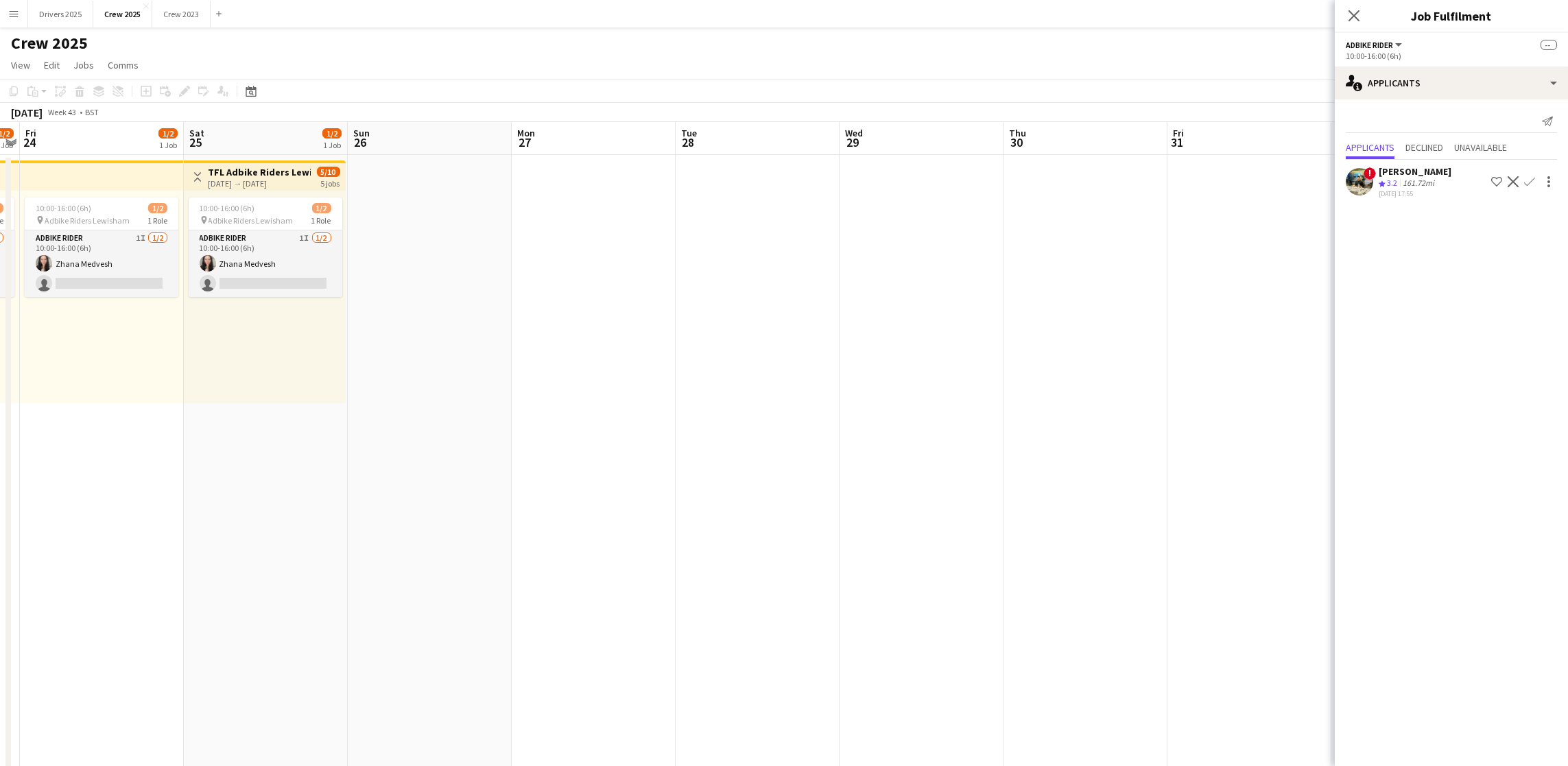
drag, startPoint x: 680, startPoint y: 501, endPoint x: 1076, endPoint y: 441, distance: 400.5
click at [1080, 462] on app-calendar-viewport "Thu 23 1/2 1 Job Fri 24 1/2 1 Job Sat 25 1/2 1 Job Sun 26 Mon 27 Tue 28 Wed 29 …" at bounding box center [784, 465] width 1568 height 686
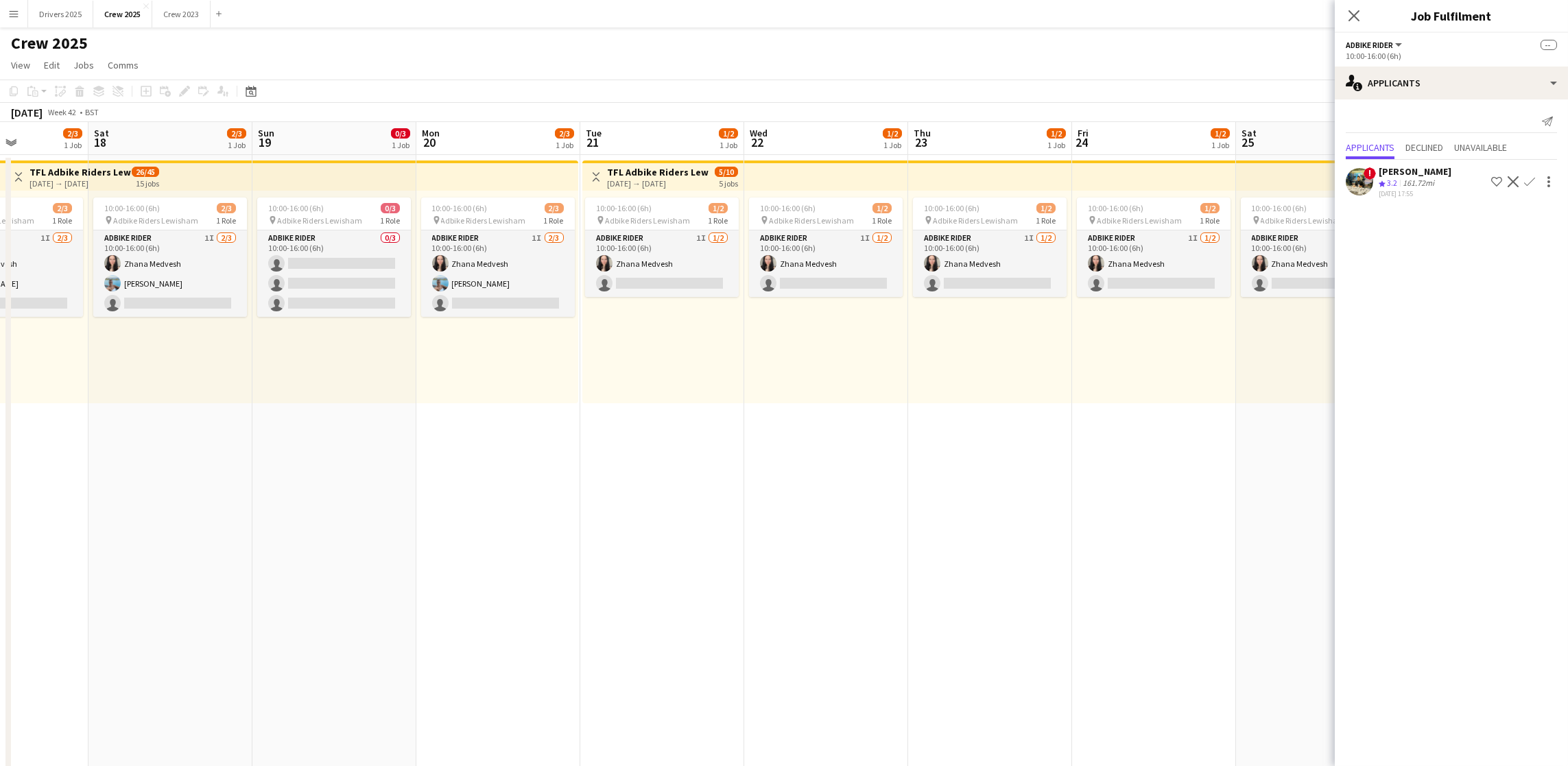
drag, startPoint x: 503, startPoint y: 426, endPoint x: 1265, endPoint y: 313, distance: 770.3
click at [1260, 325] on app-calendar-viewport "Thu 16 2/3 1 Job Fri 17 2/3 1 Job Sat 18 2/3 1 Job Sun 19 0/3 1 Job Mon 20 2/3 …" at bounding box center [784, 465] width 1568 height 686
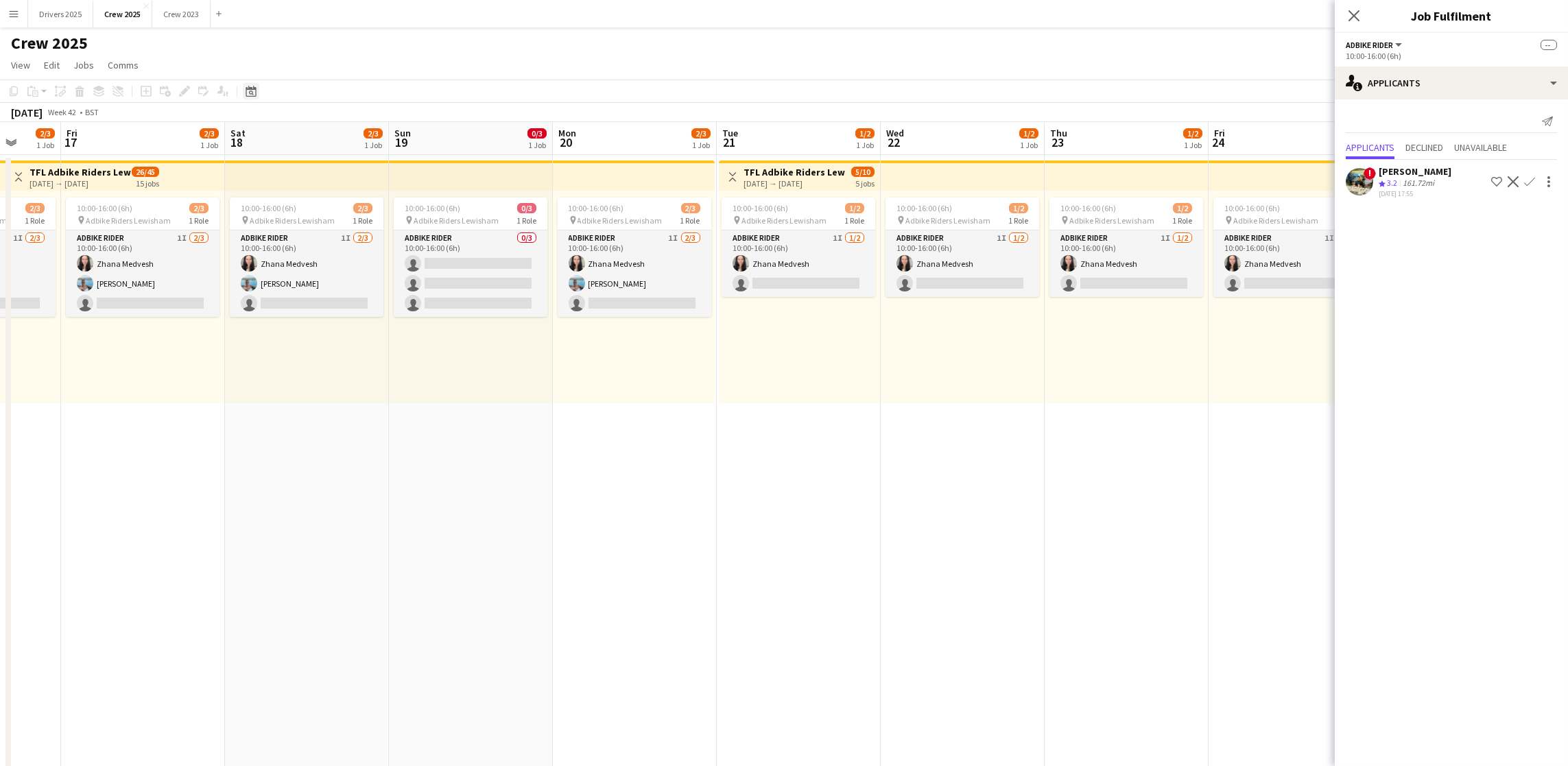
click at [251, 86] on icon at bounding box center [251, 91] width 10 height 11
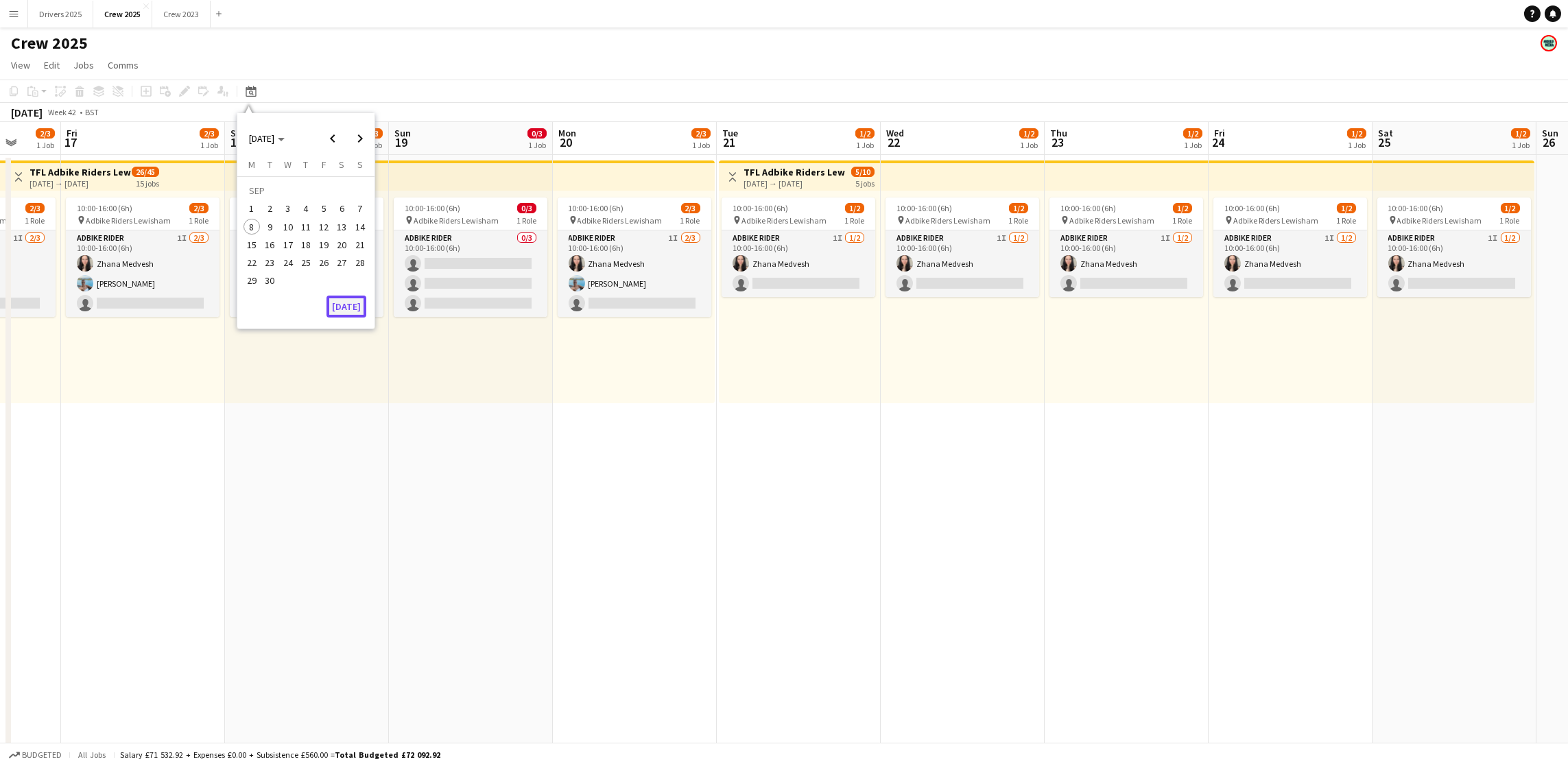
click at [336, 300] on button "[DATE]" at bounding box center [346, 307] width 40 height 22
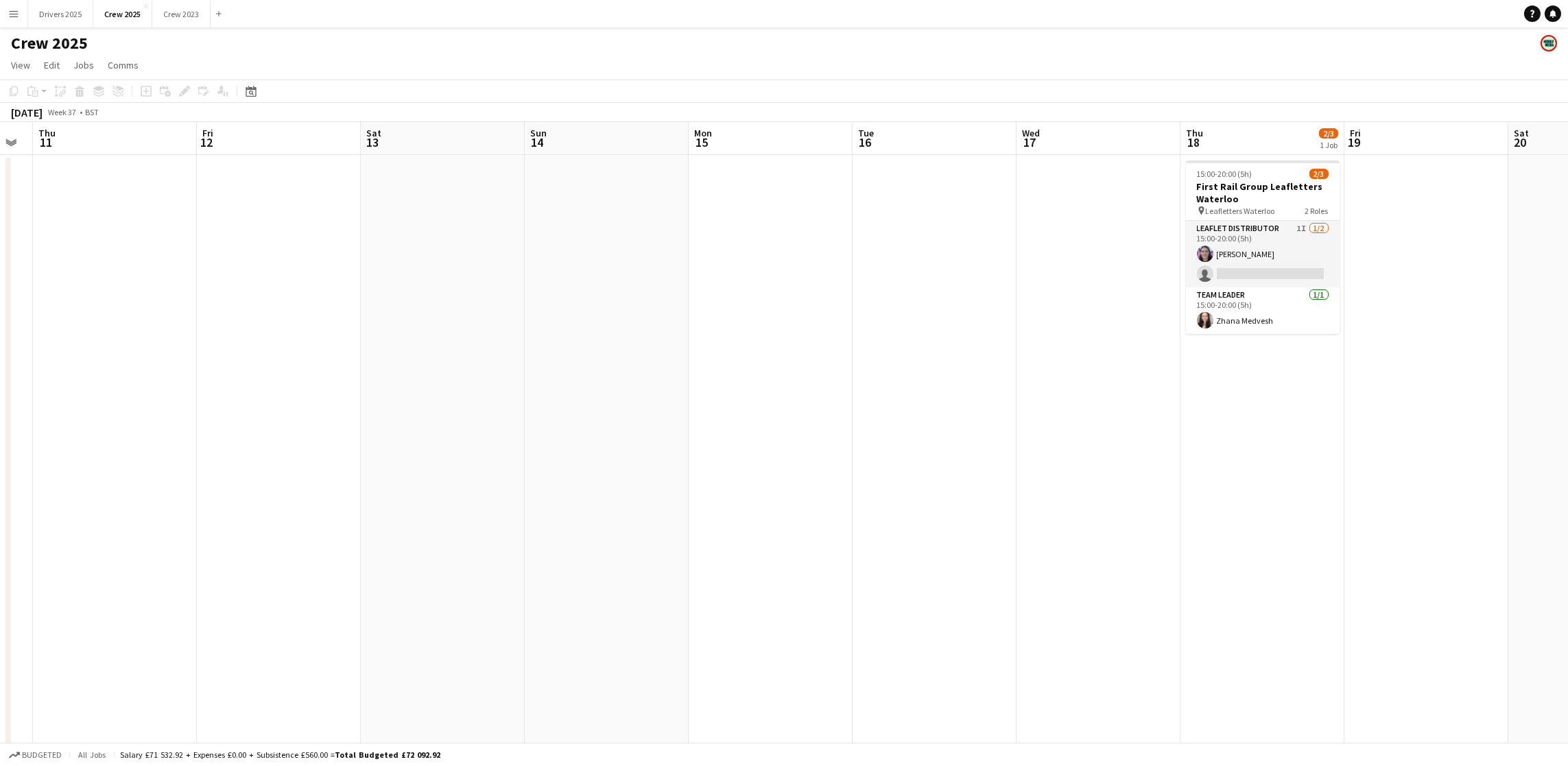
scroll to position [0, 468]
drag, startPoint x: 1412, startPoint y: 364, endPoint x: 432, endPoint y: 392, distance: 980.4
click at [432, 392] on app-calendar-viewport "Mon 8 Tue 9 Wed 10 Thu 11 Fri 12 Sat 13 Sun 14 Mon 15 Tue 16 Wed 17 Thu 18 2/3 …" at bounding box center [784, 465] width 1568 height 686
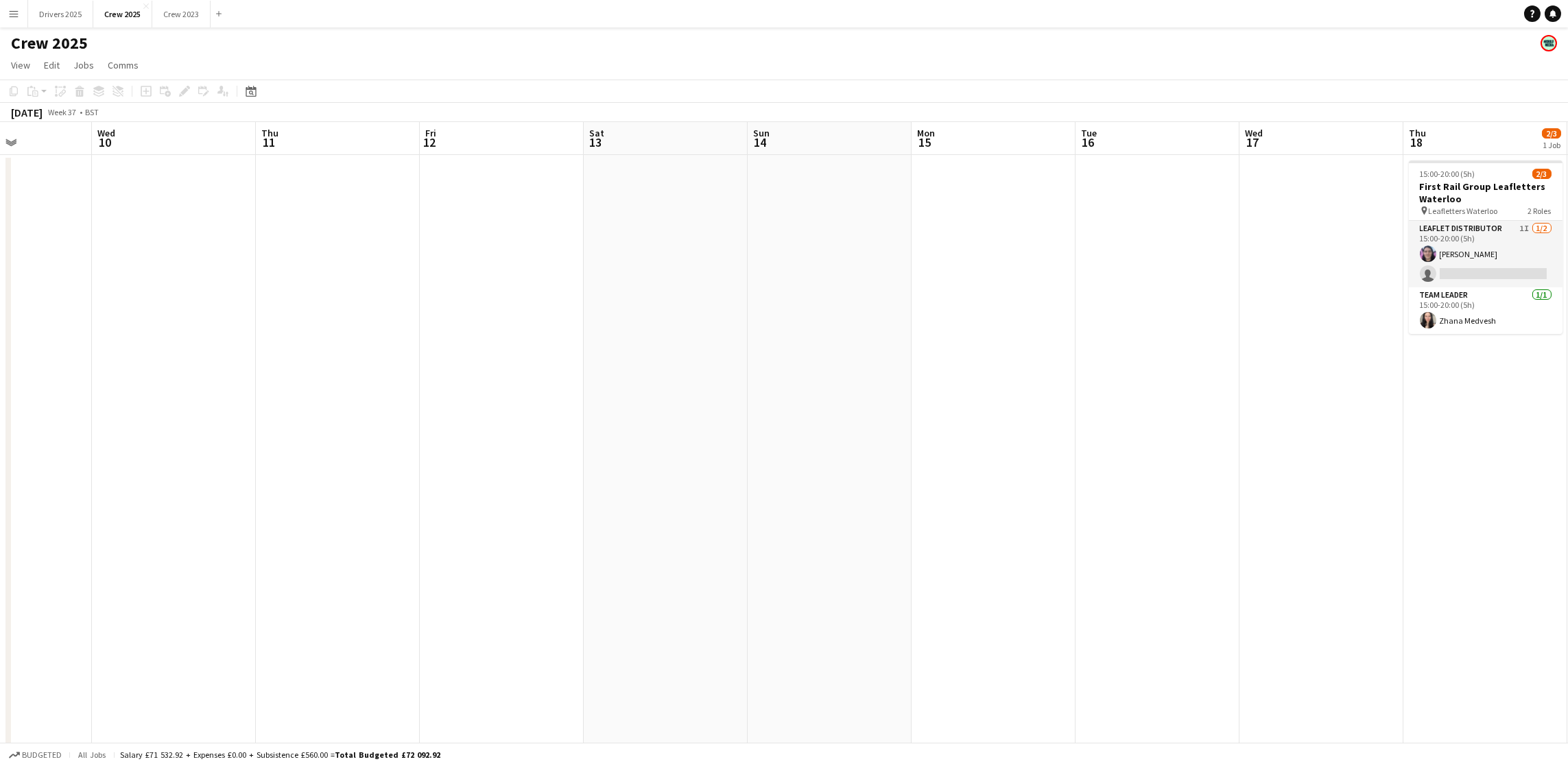
drag, startPoint x: 390, startPoint y: 498, endPoint x: 613, endPoint y: 439, distance: 230.7
click at [613, 439] on app-calendar-viewport "Sat 6 Sun 7 5/8 1 Job Mon 8 Tue 9 Wed 10 Thu 11 Fri 12 Sat 13 Sun 14 Mon 15 Tue…" at bounding box center [784, 465] width 1568 height 686
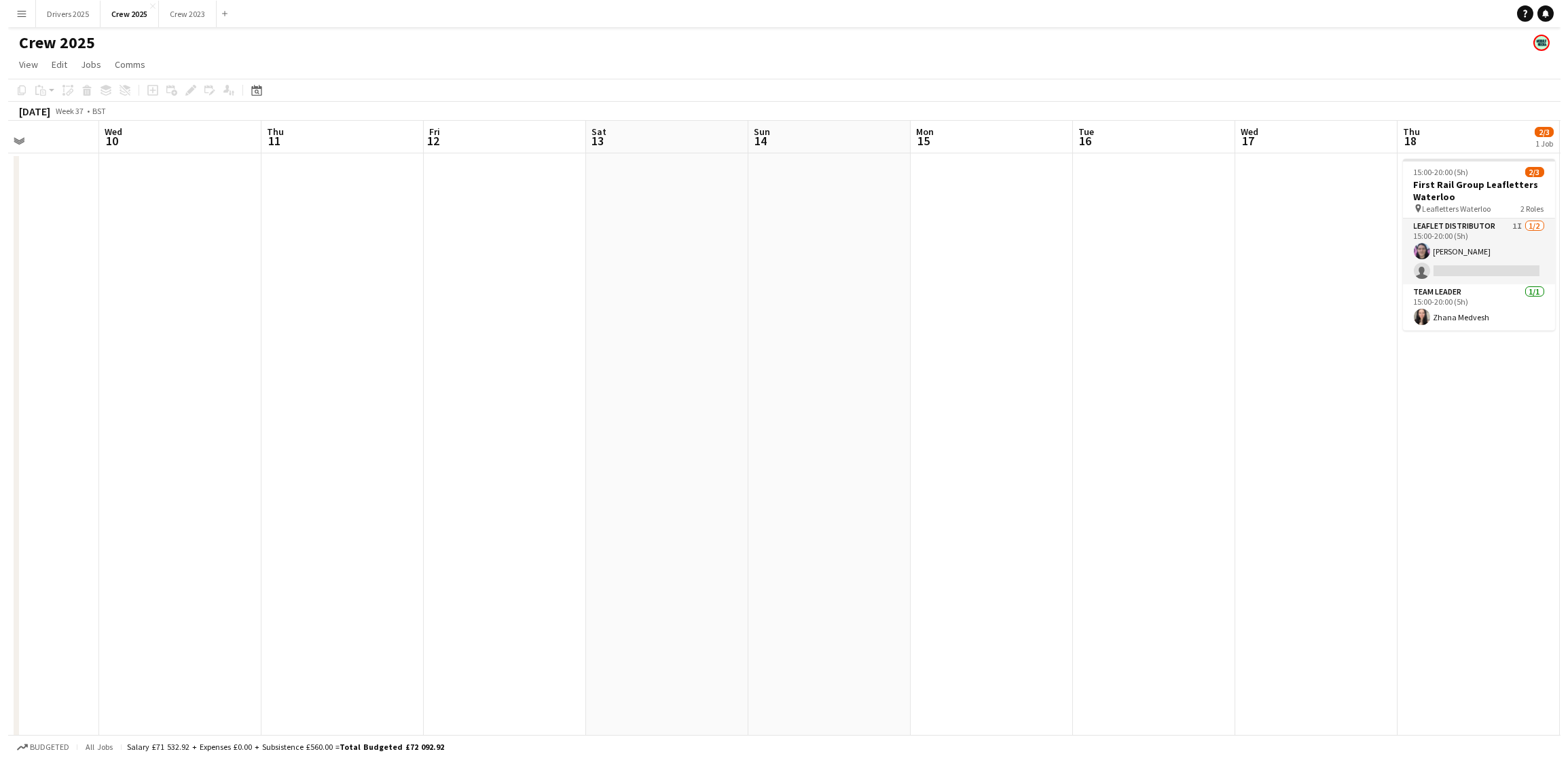
scroll to position [0, 567]
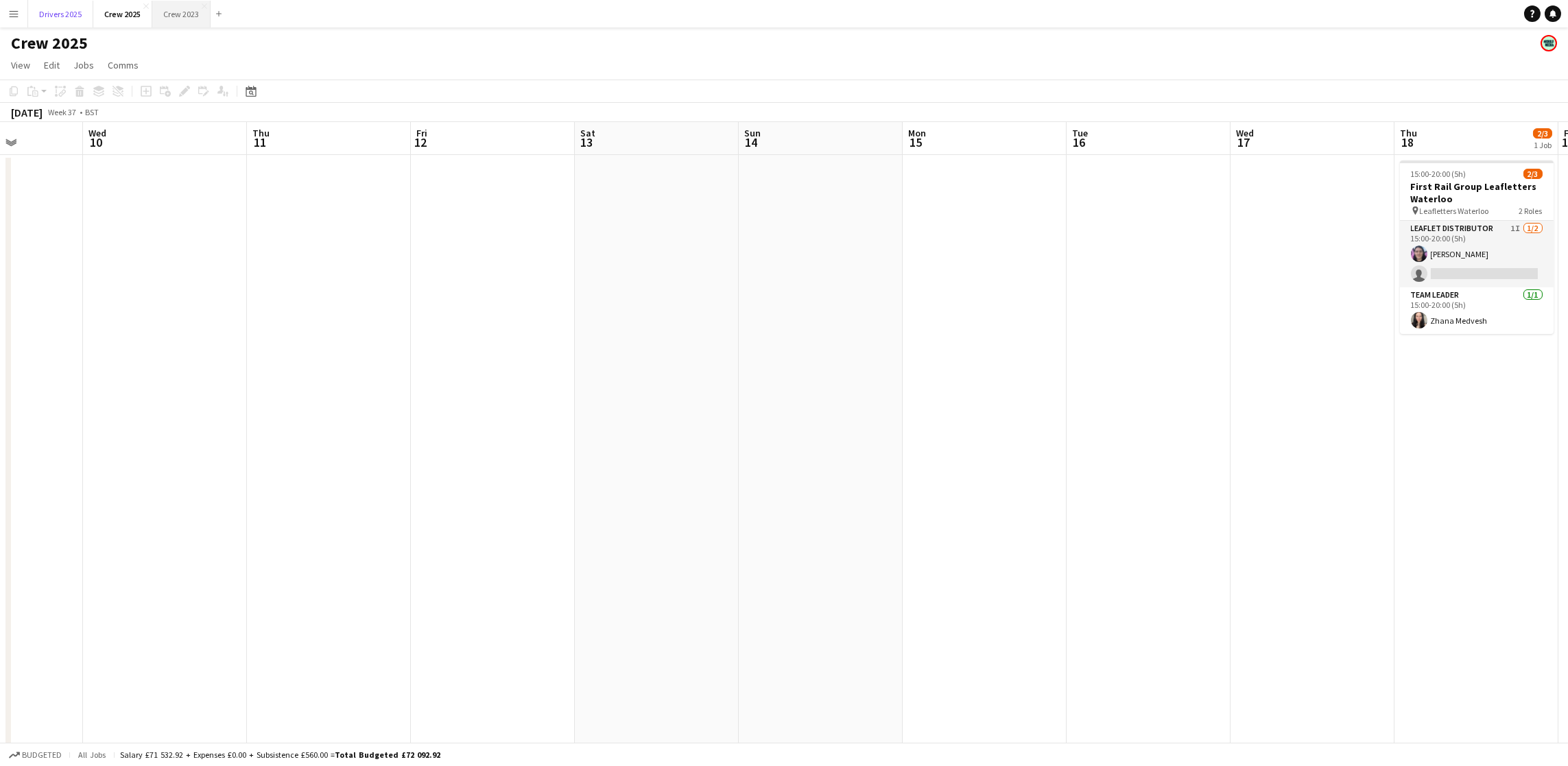
click at [52, 17] on button "Drivers 2025 Close" at bounding box center [61, 14] width 65 height 27
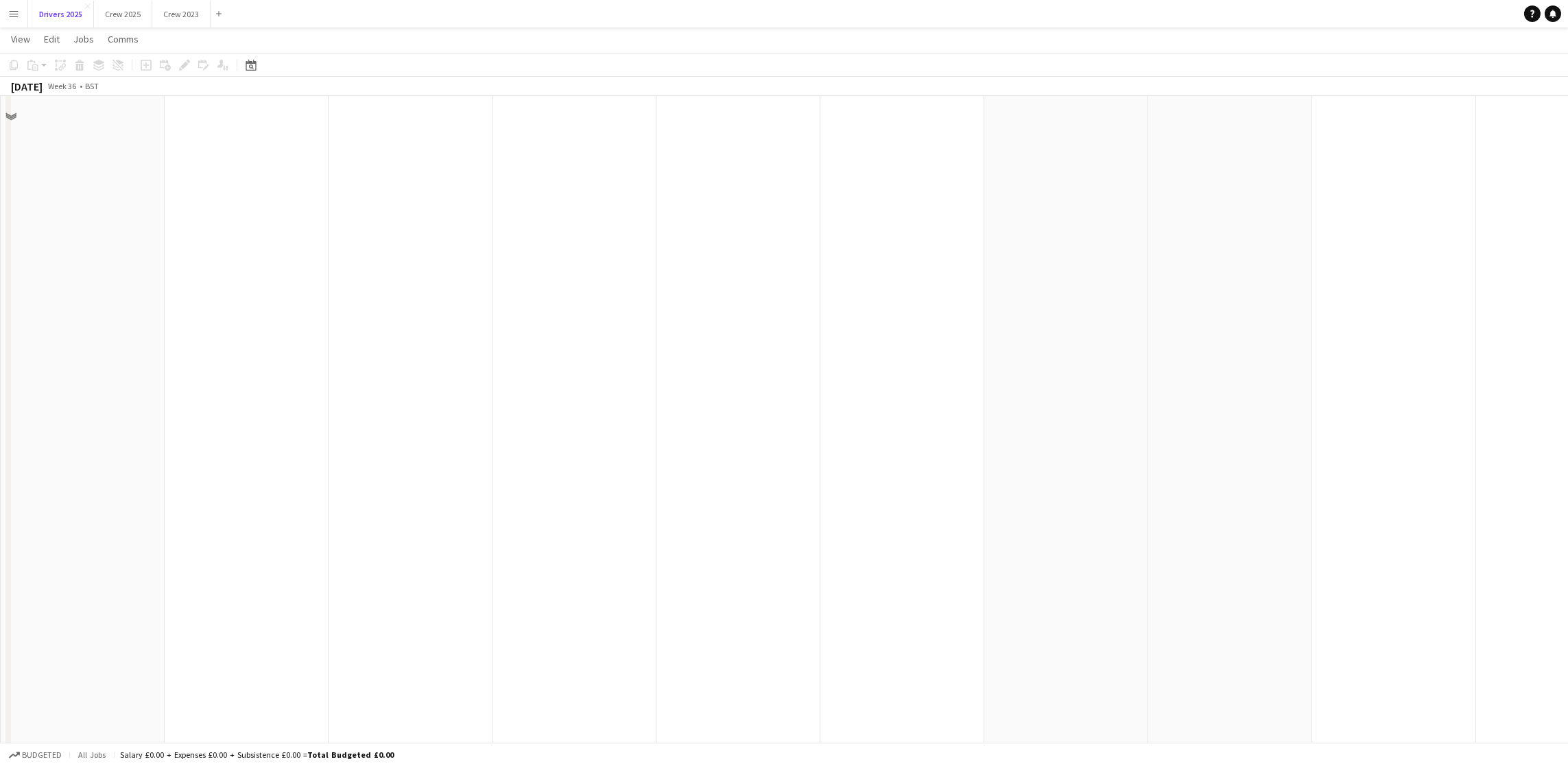
scroll to position [3094, 0]
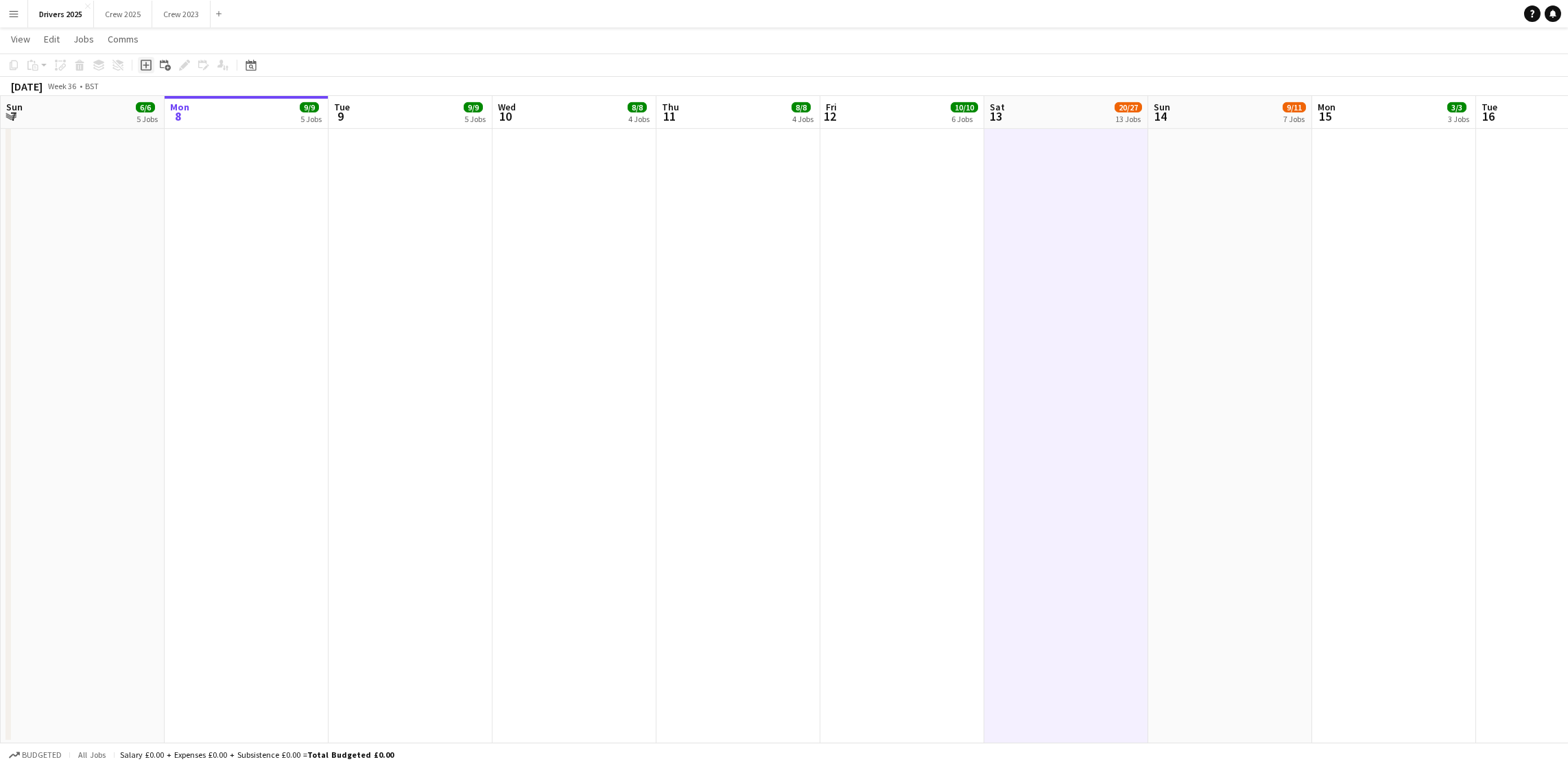
click at [142, 62] on icon "Add job" at bounding box center [145, 65] width 11 height 11
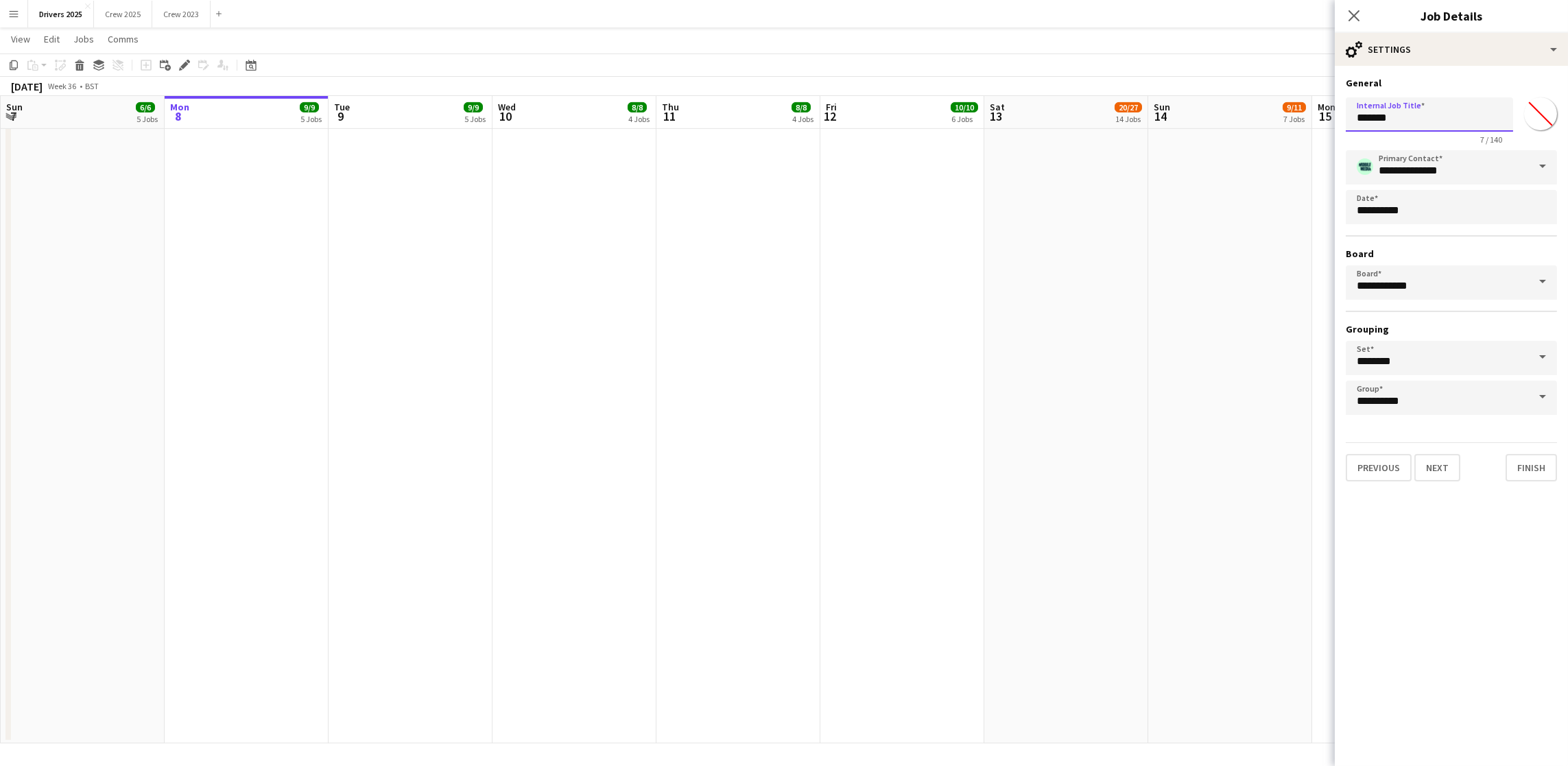
drag, startPoint x: 1451, startPoint y: 108, endPoint x: 1112, endPoint y: 136, distance: 340.2
drag, startPoint x: 1458, startPoint y: 121, endPoint x: 1265, endPoint y: 90, distance: 195.5
type input "**********"
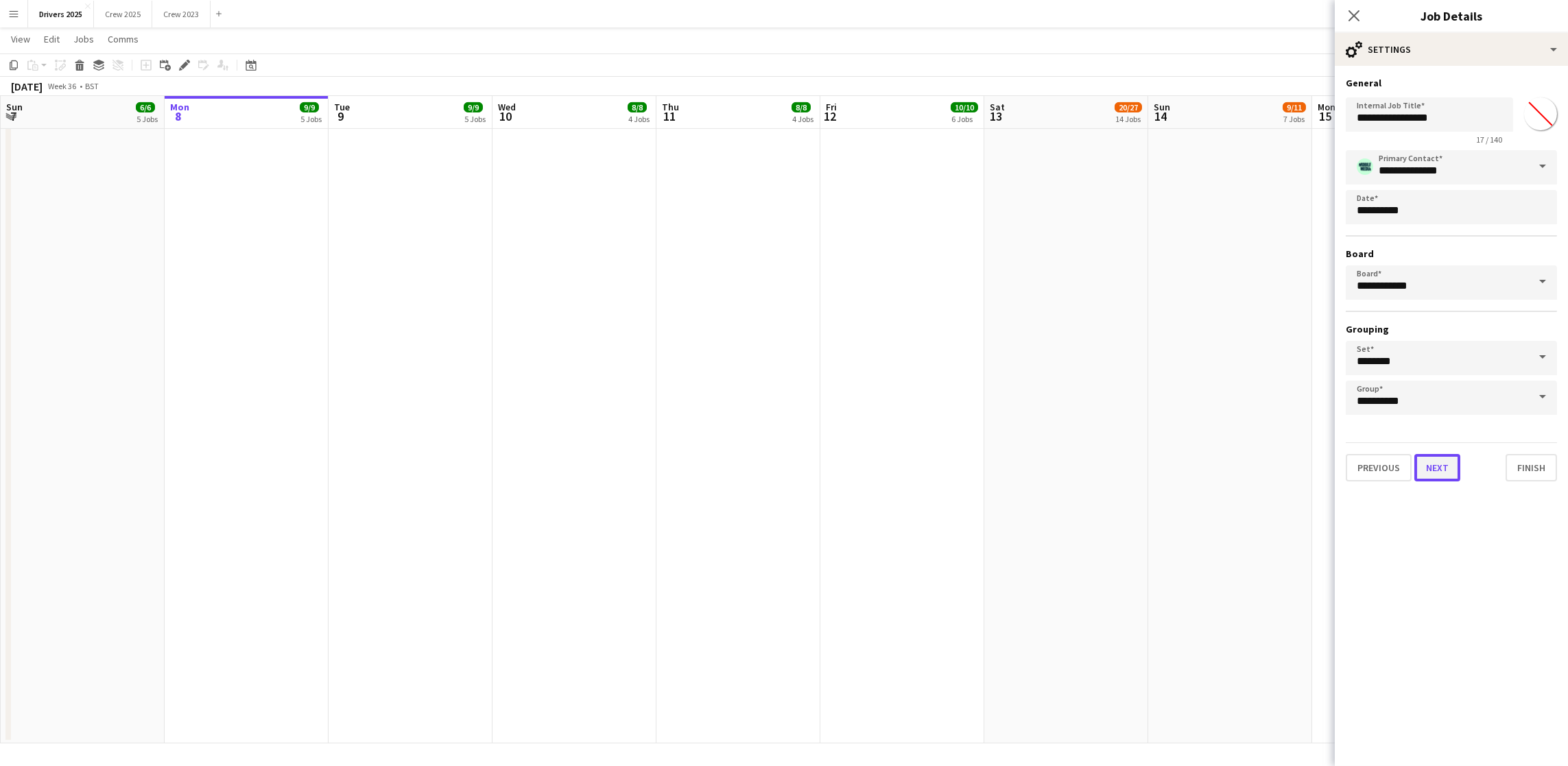
click at [1445, 464] on button "Next" at bounding box center [1437, 468] width 46 height 27
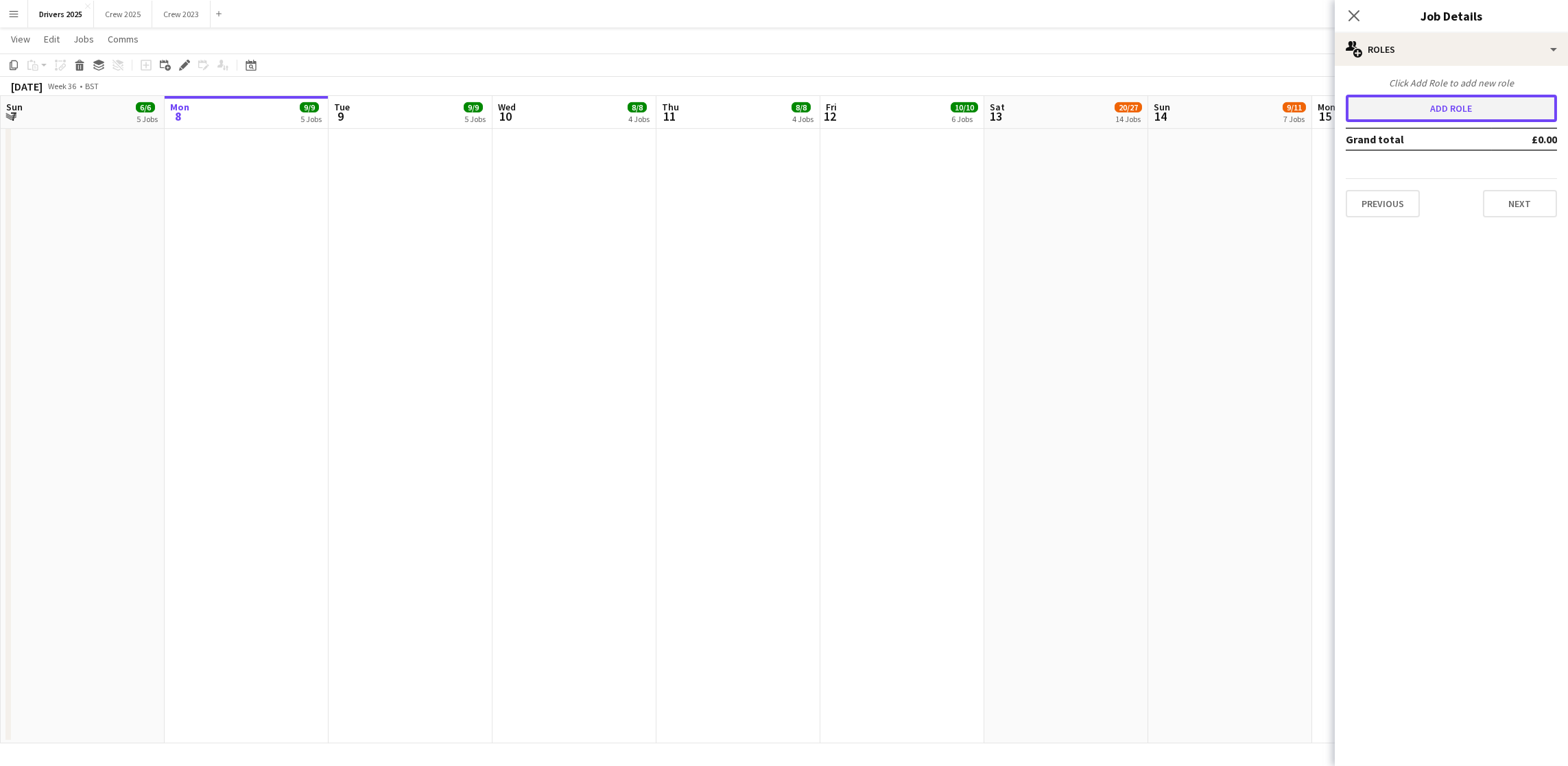
click at [1434, 119] on button "Add role" at bounding box center [1451, 108] width 211 height 27
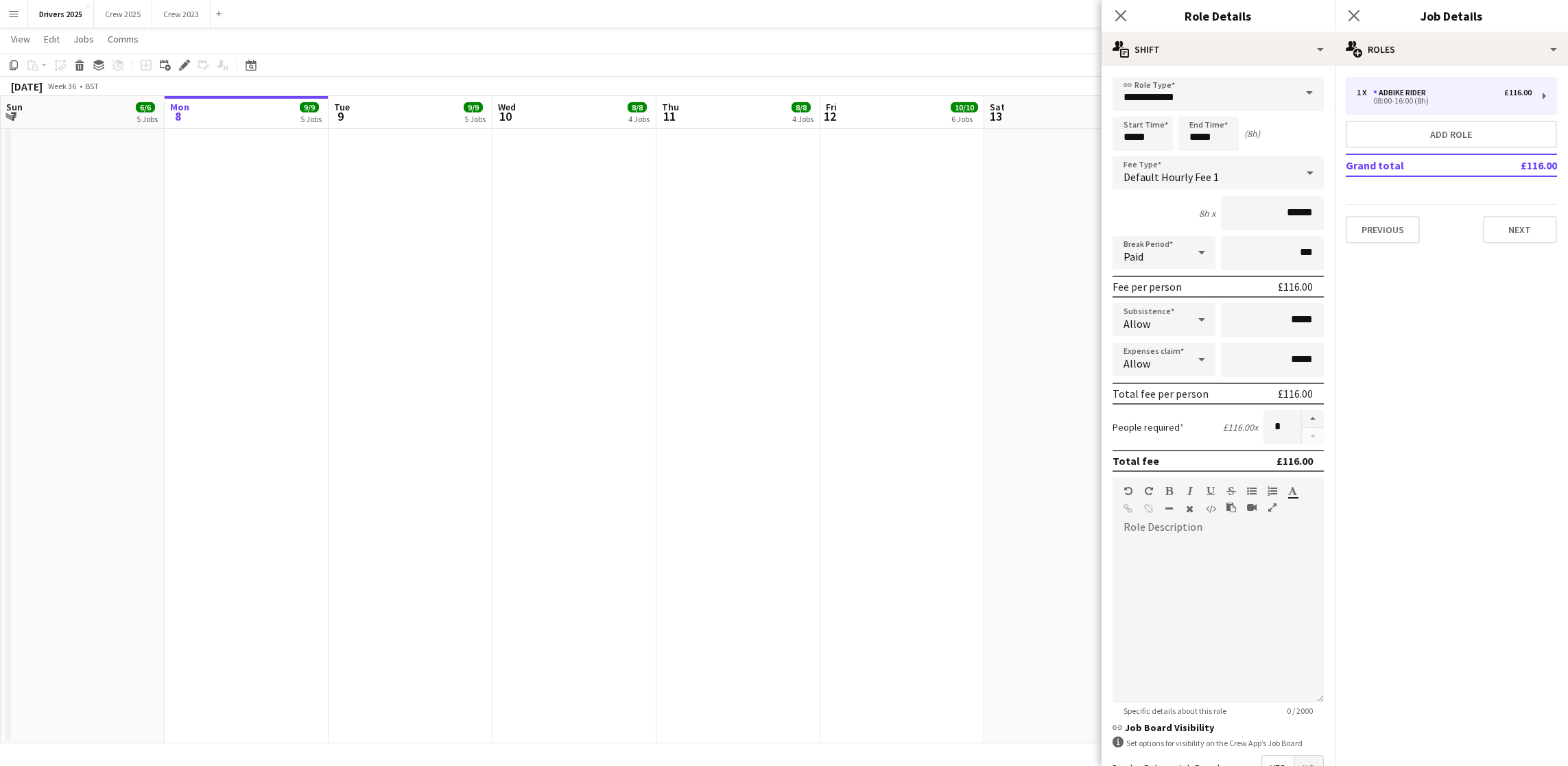
click at [1295, 92] on span at bounding box center [1309, 93] width 29 height 33
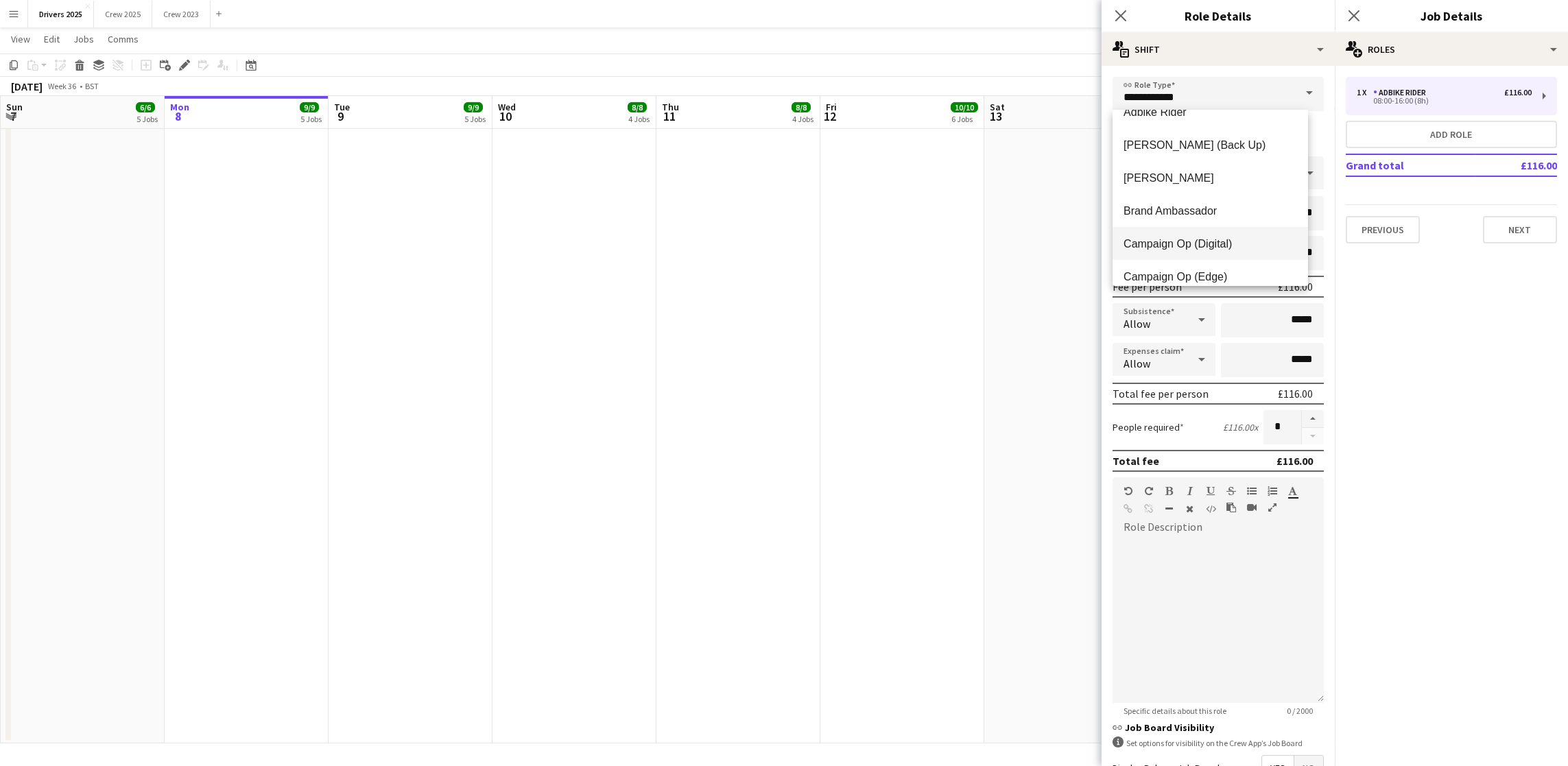
scroll to position [42, 0]
click at [1190, 266] on mat-option "Campaign Op (Edge)" at bounding box center [1209, 256] width 195 height 33
type input "**********"
type input "*****"
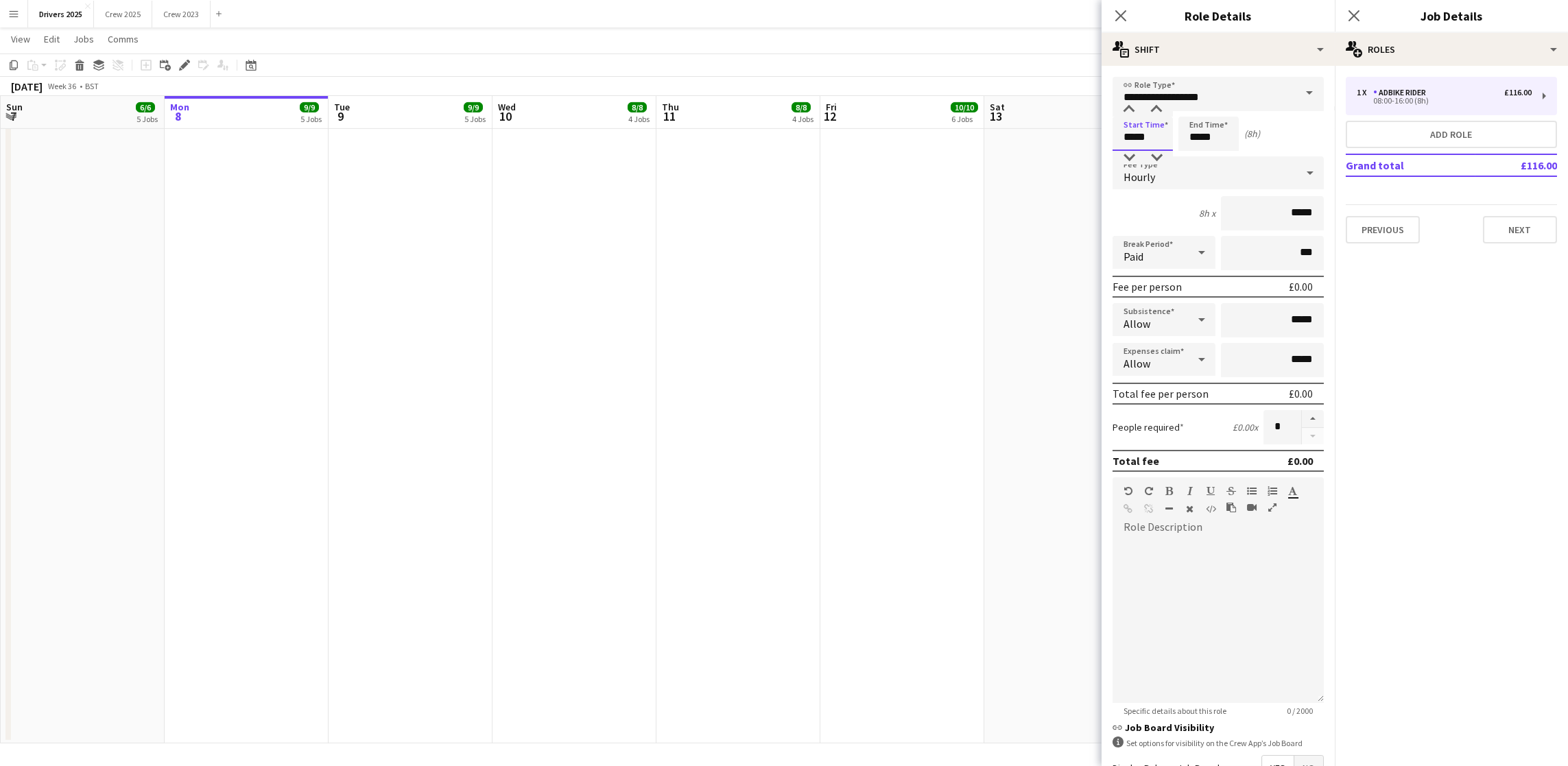
drag, startPoint x: 1157, startPoint y: 136, endPoint x: 929, endPoint y: 130, distance: 228.1
type input "*****"
click at [1153, 175] on span "Hourly" at bounding box center [1139, 177] width 32 height 14
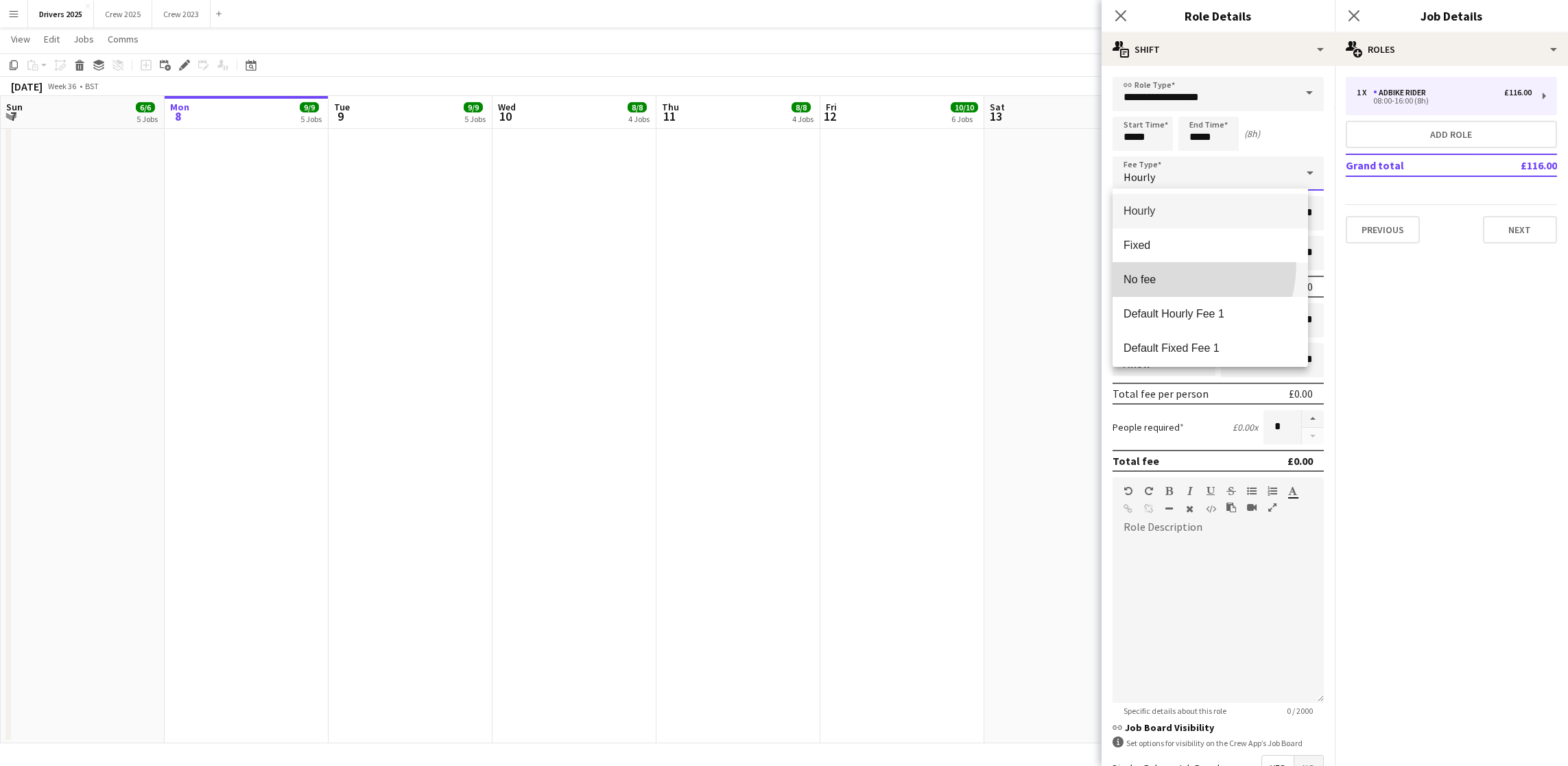
click at [1152, 263] on mat-option "No fee" at bounding box center [1209, 279] width 195 height 34
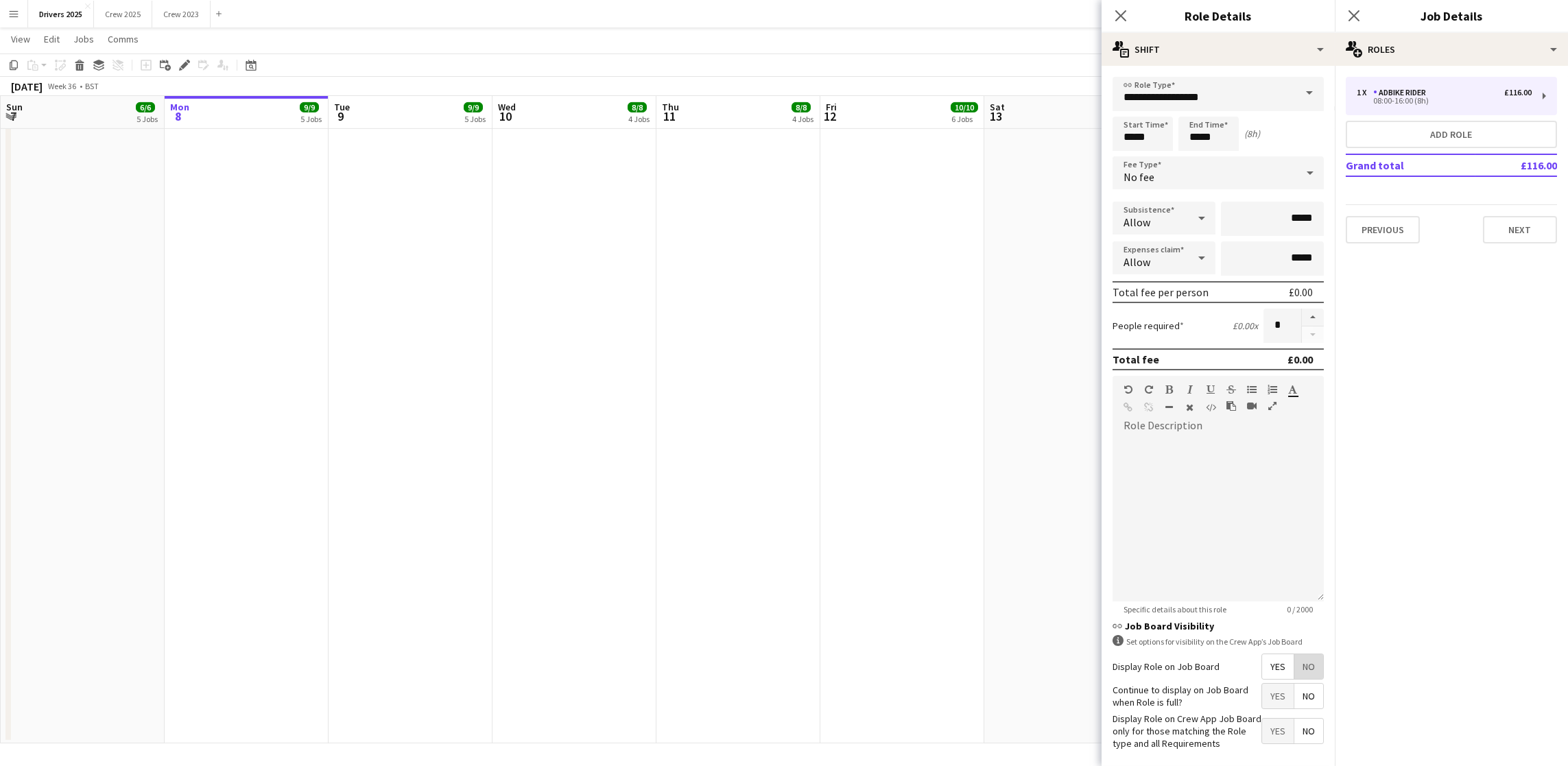
click at [1294, 680] on span "No" at bounding box center [1308, 667] width 29 height 25
click at [1500, 236] on button "Next" at bounding box center [1519, 229] width 74 height 27
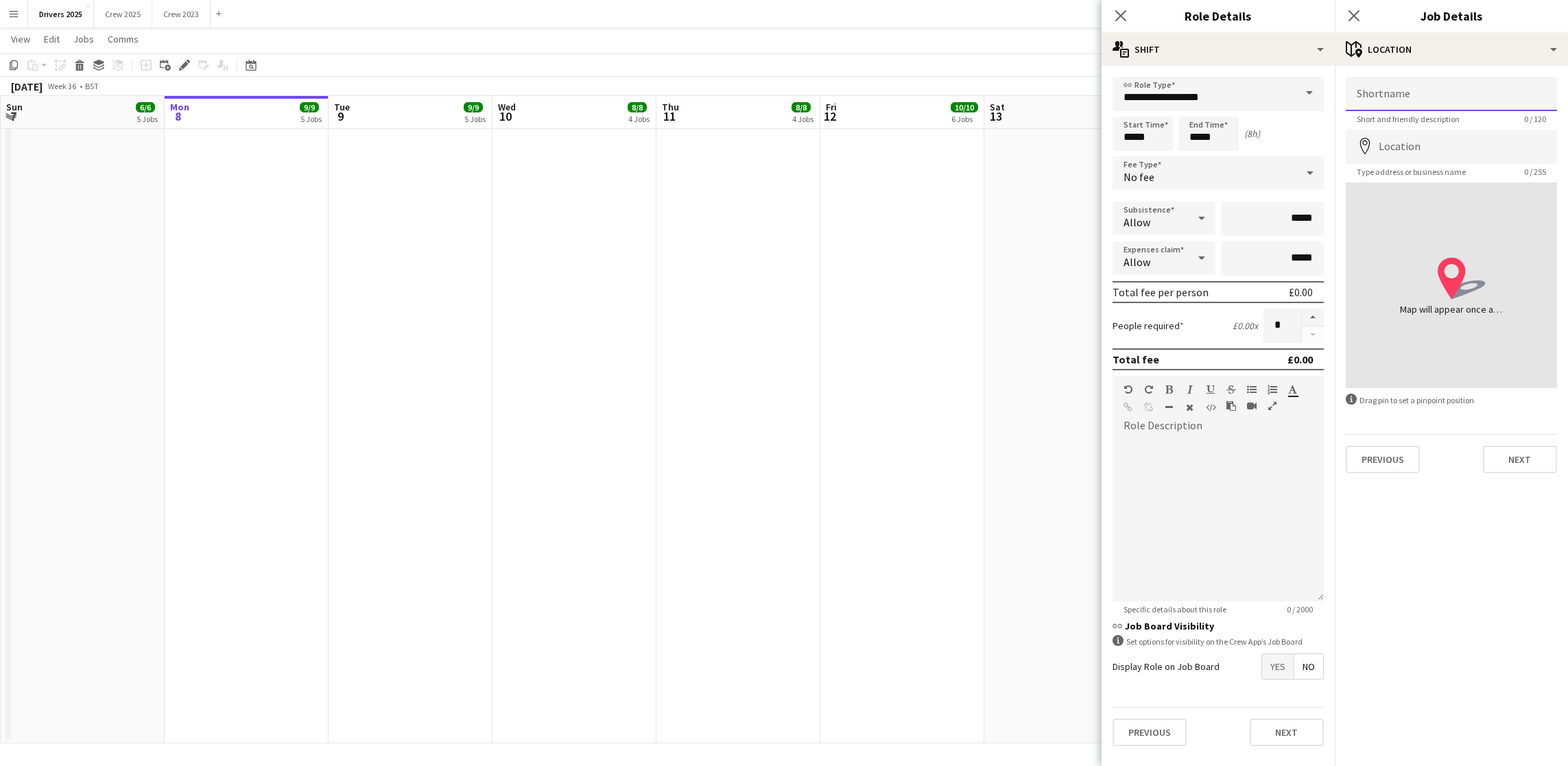
click at [1414, 104] on input "Shortname" at bounding box center [1451, 93] width 211 height 34
paste input "**********"
type input "**********"
click at [1404, 144] on input "Location" at bounding box center [1451, 146] width 211 height 34
type input "**********"
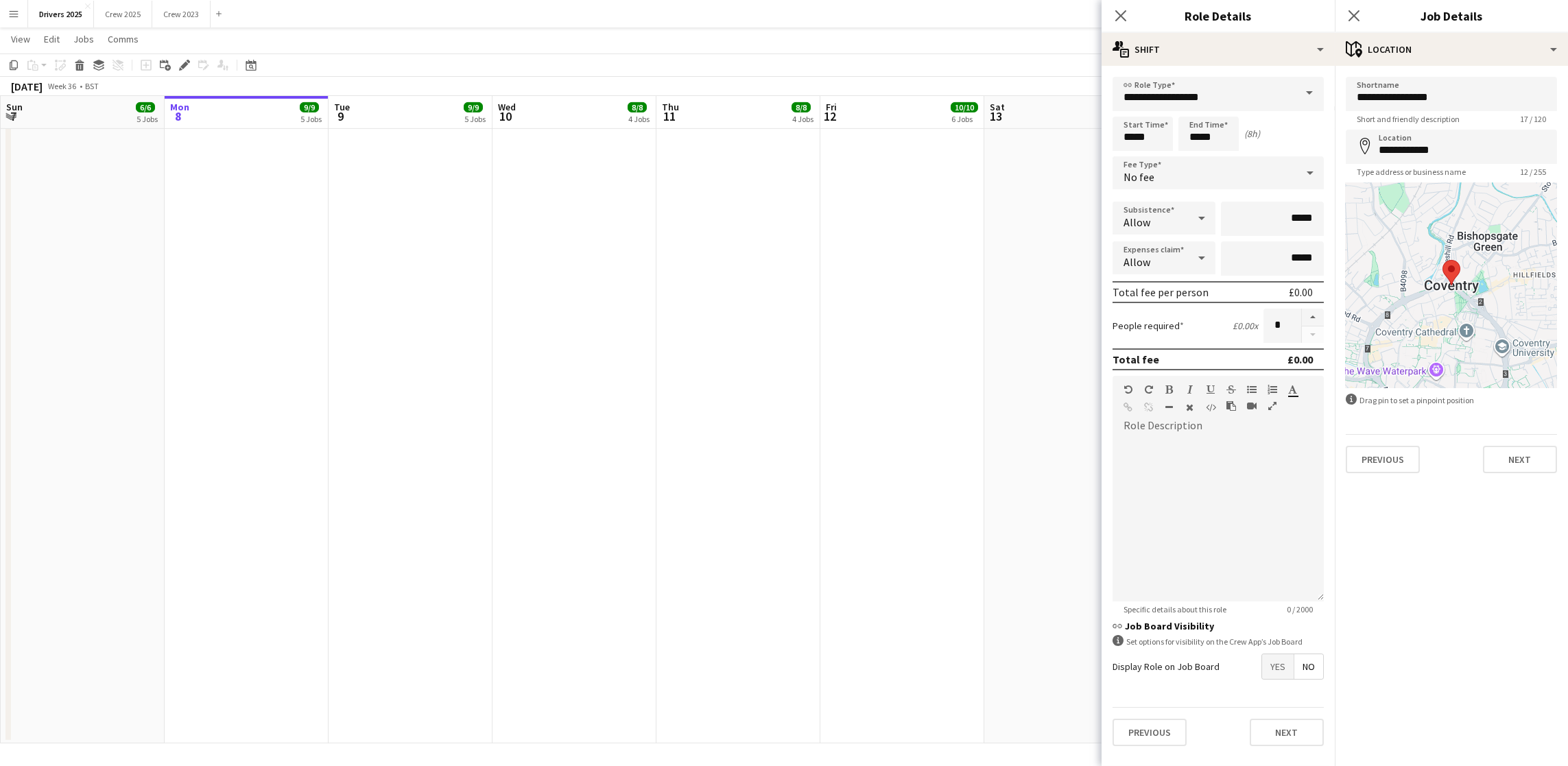
click at [1492, 444] on div "Previous Next" at bounding box center [1451, 454] width 211 height 39
click at [1520, 464] on button "Next" at bounding box center [1519, 459] width 74 height 27
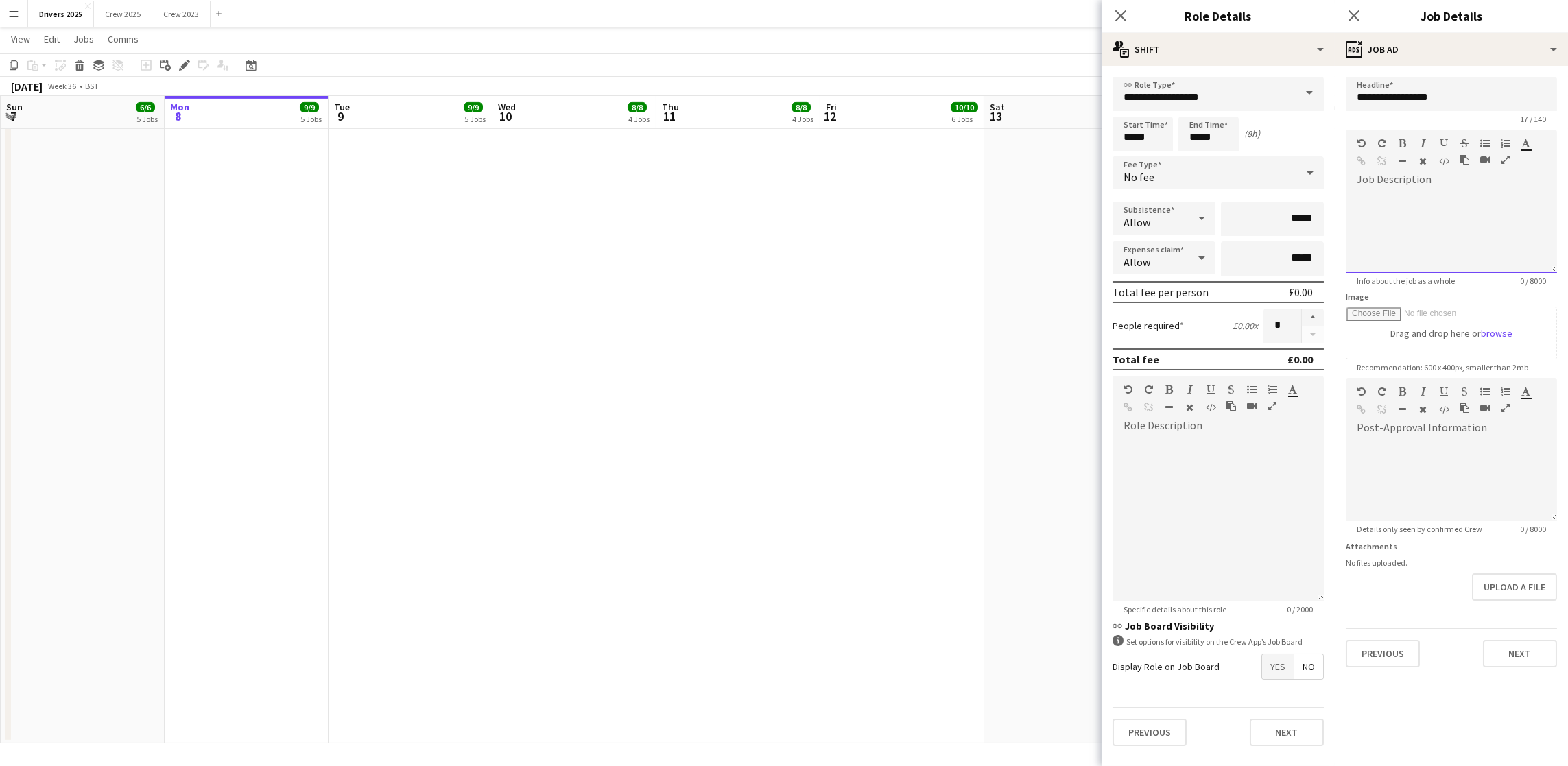
click at [1436, 209] on div at bounding box center [1451, 232] width 211 height 82
click at [1507, 651] on button "Next" at bounding box center [1519, 653] width 74 height 27
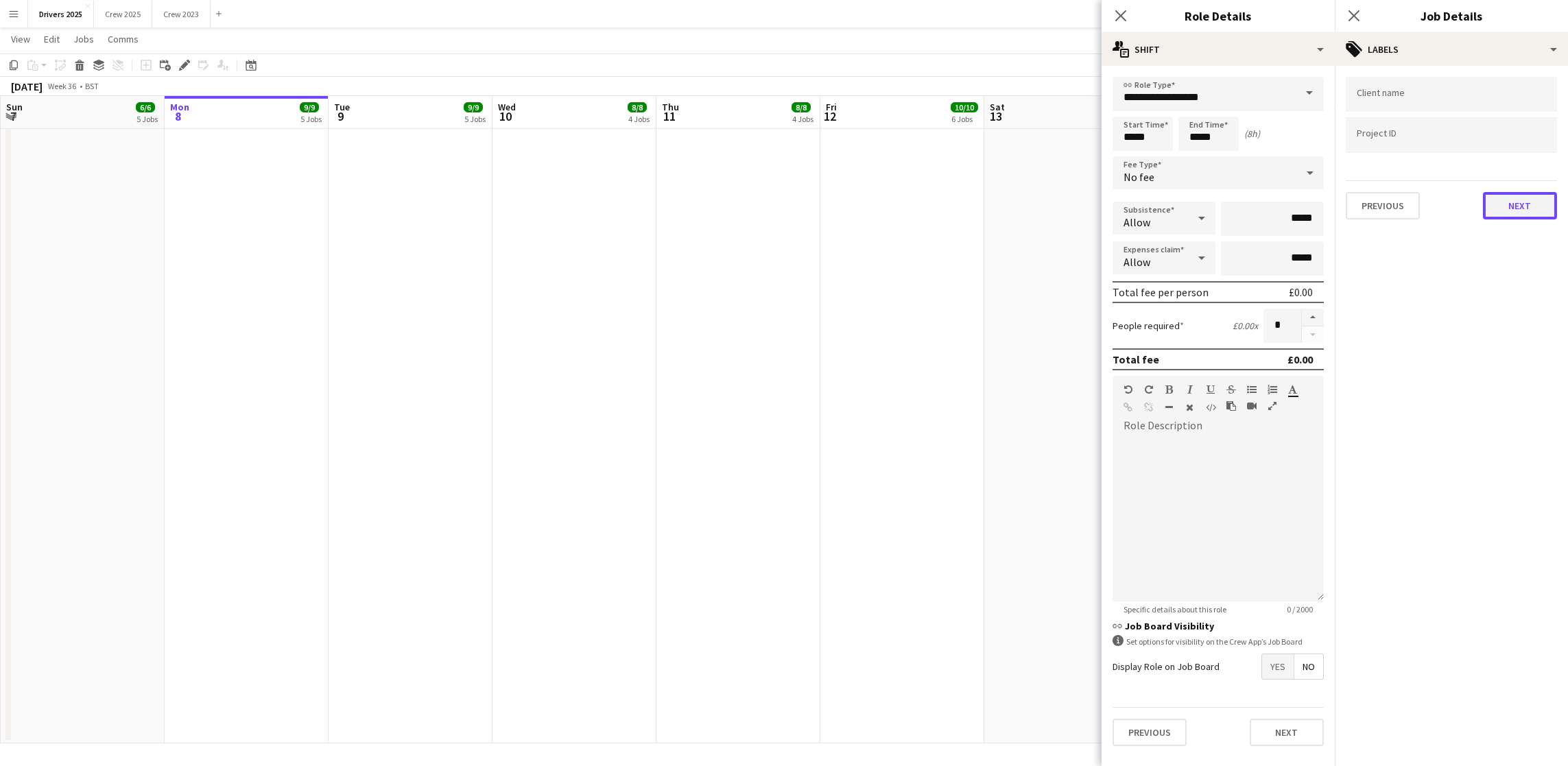
click at [1534, 203] on button "Next" at bounding box center [1519, 205] width 74 height 27
click at [1551, 133] on button "Next" at bounding box center [1519, 141] width 74 height 27
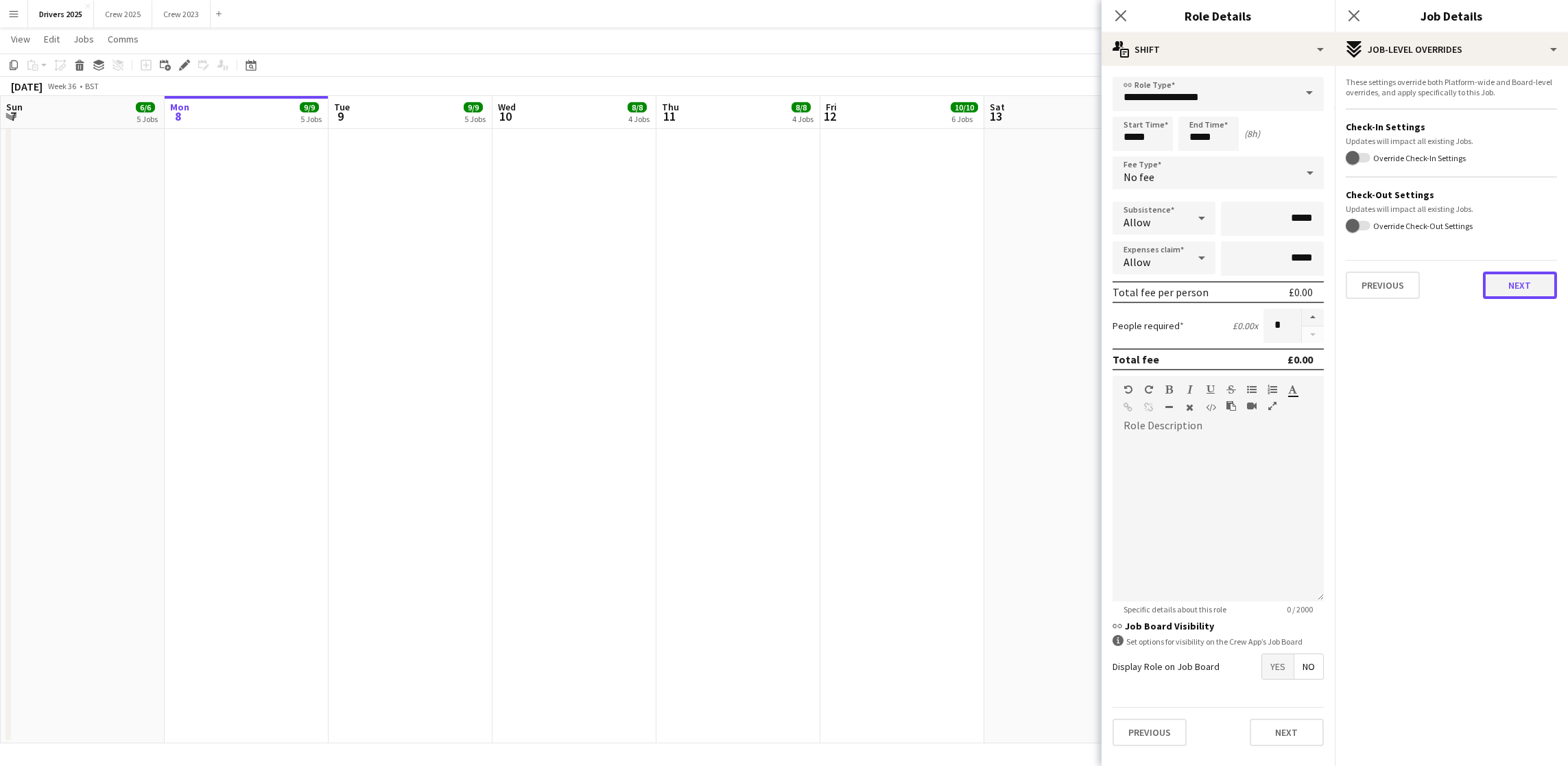
click at [1508, 293] on button "Next" at bounding box center [1519, 285] width 74 height 27
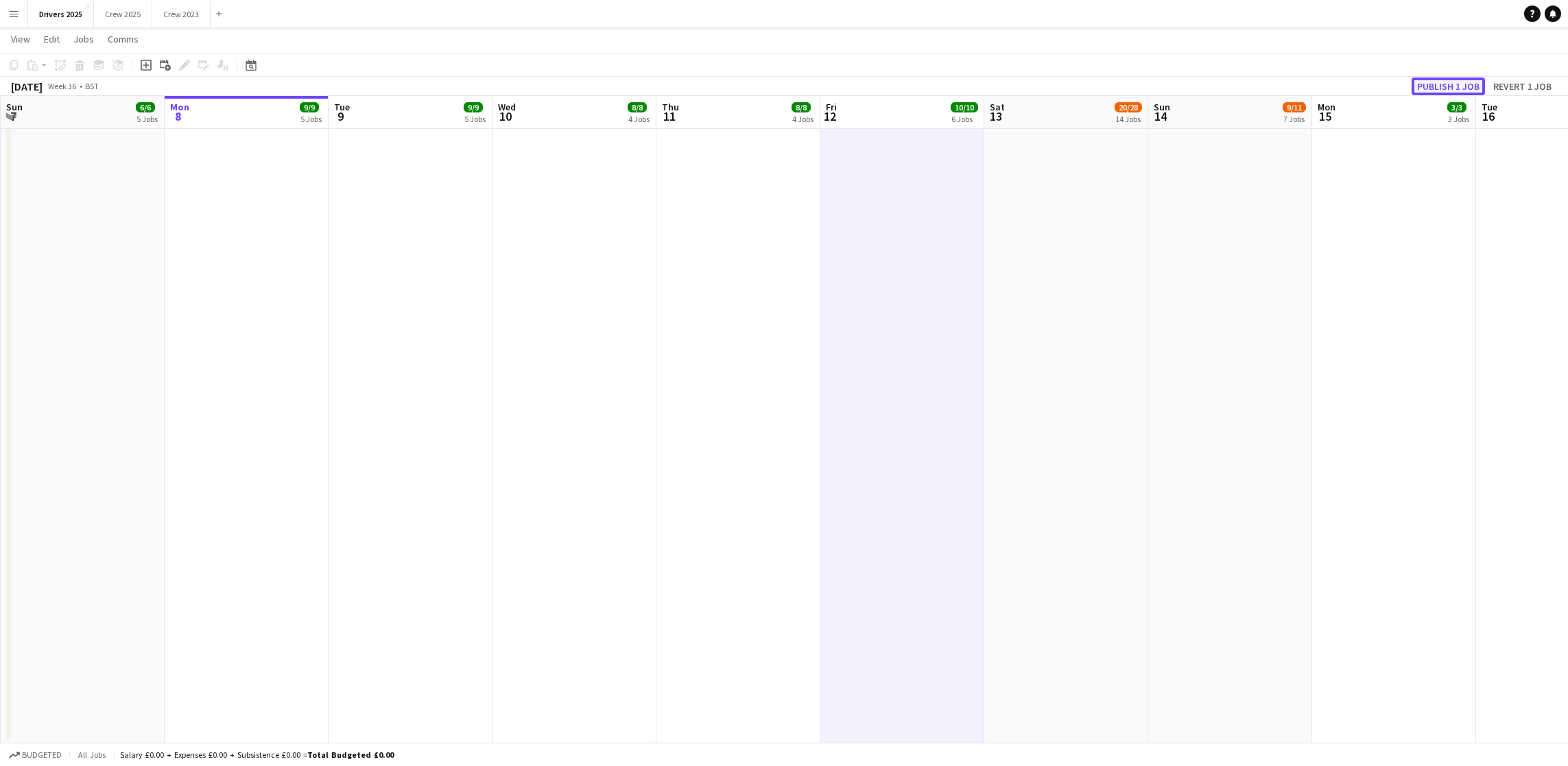
click at [1445, 84] on button "Publish 1 job" at bounding box center [1448, 86] width 73 height 17
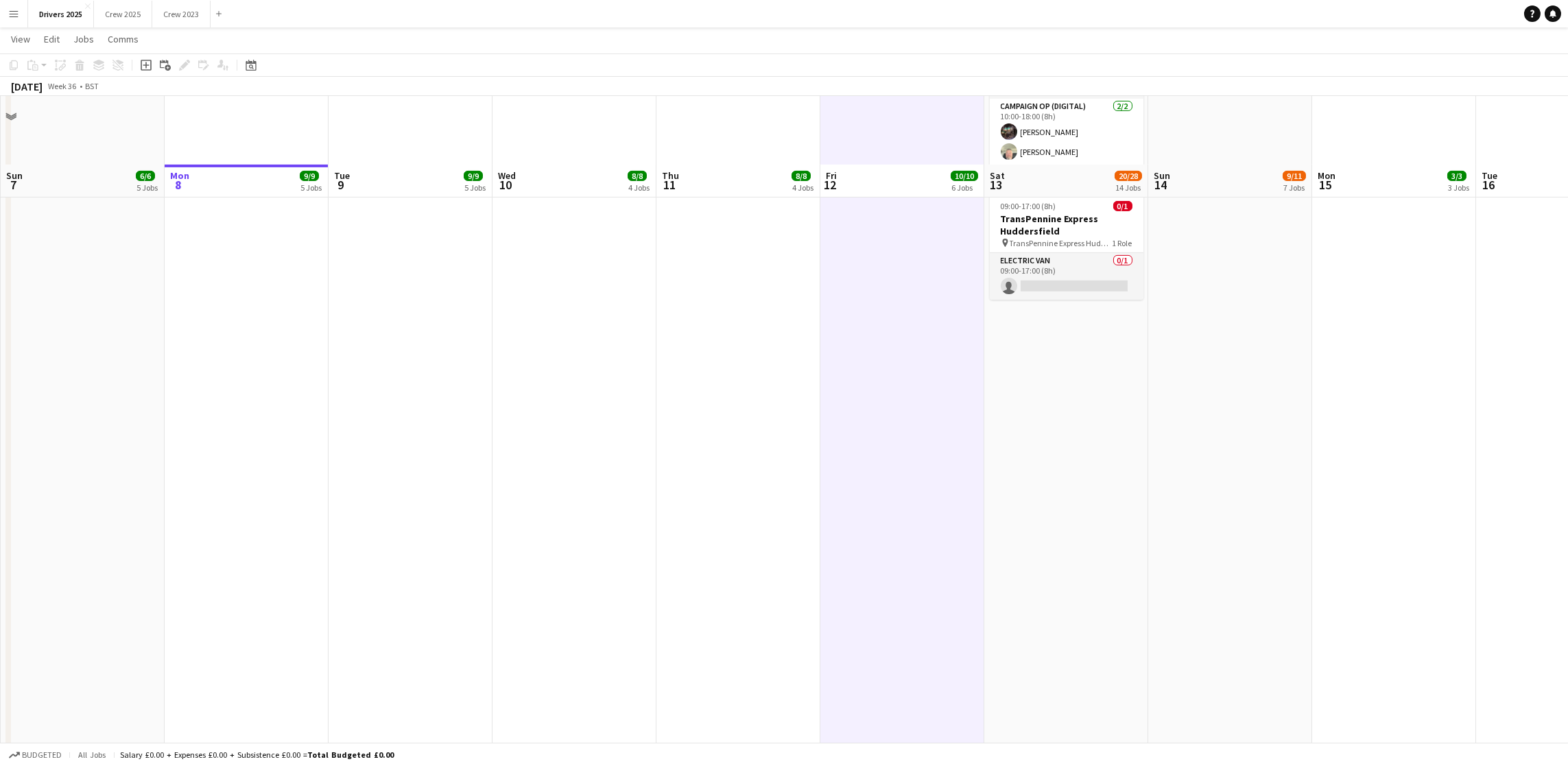
scroll to position [2477, 0]
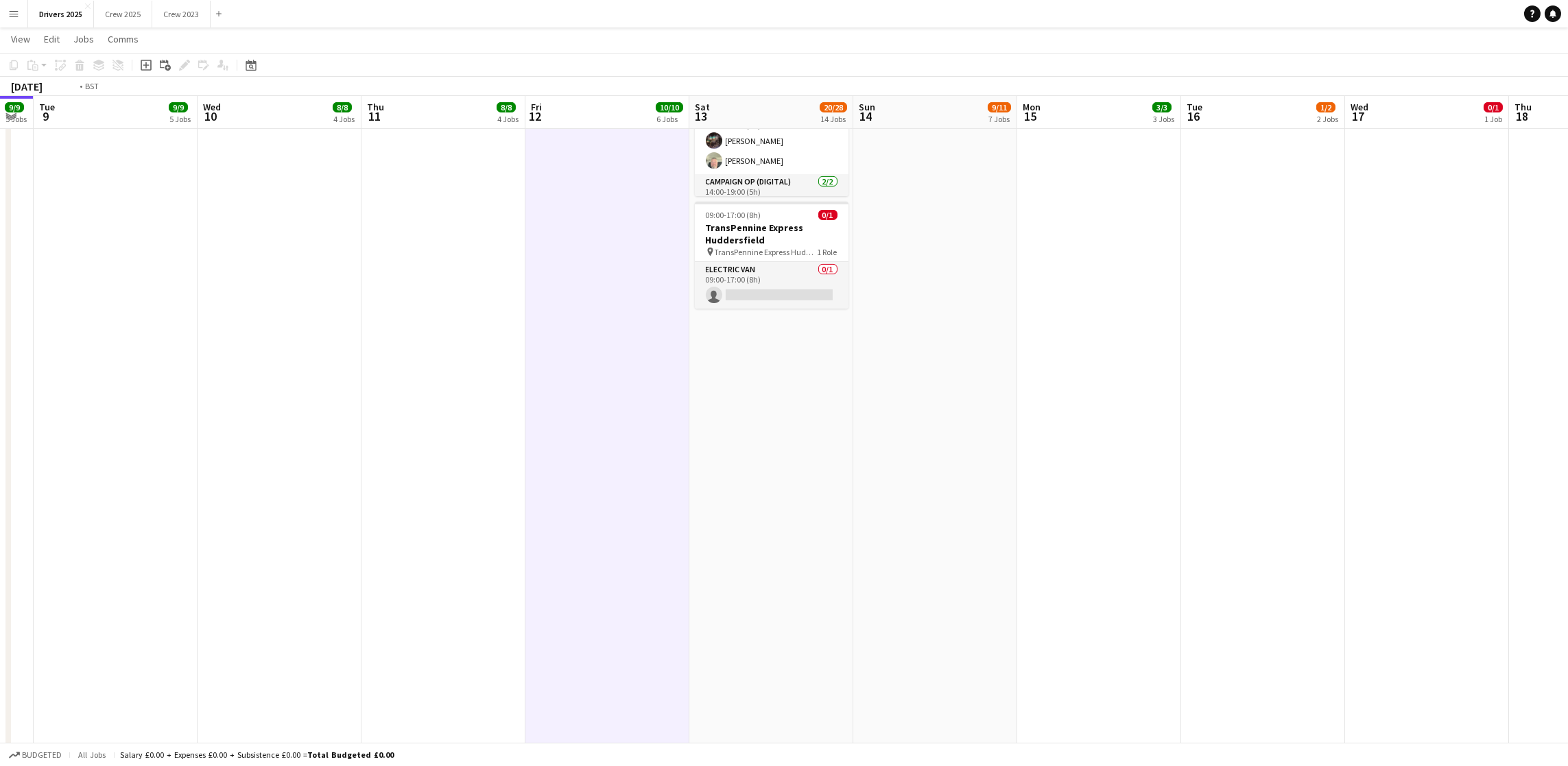
drag, startPoint x: 1321, startPoint y: 508, endPoint x: 991, endPoint y: 524, distance: 330.4
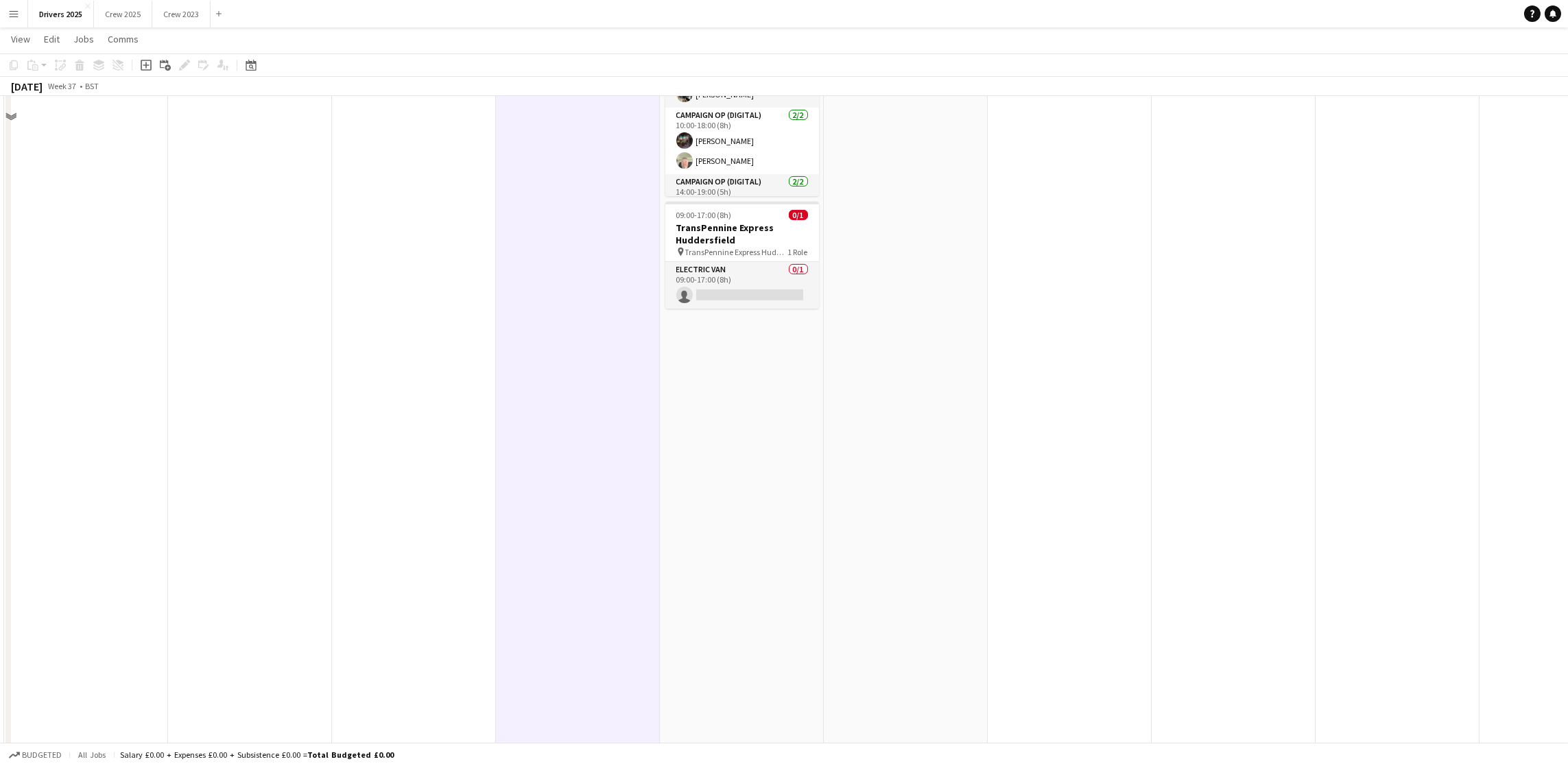
scroll to position [2065, 0]
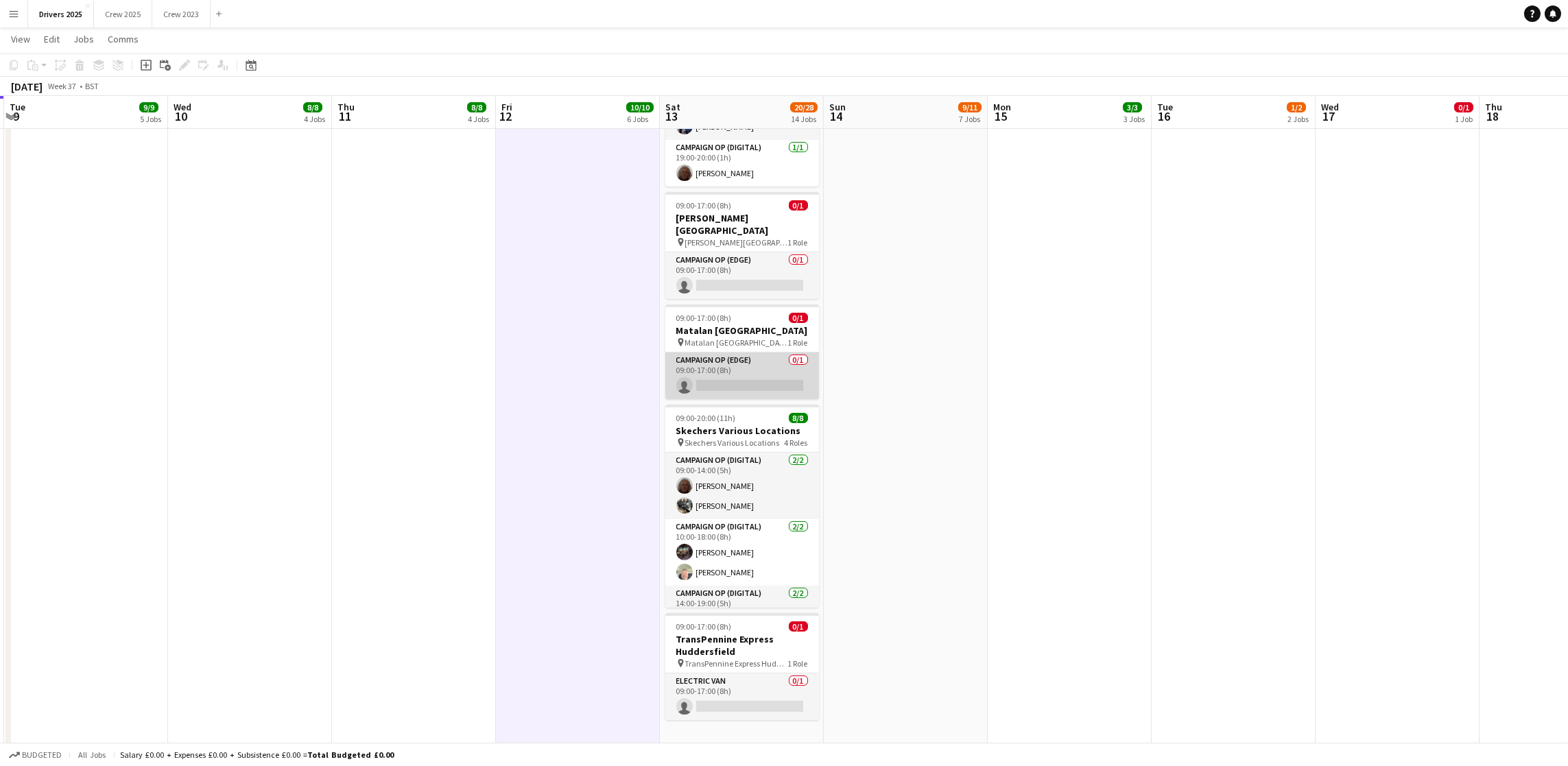
click at [714, 370] on app-card-role "Campaign Op (Edge) 0/1 09:00-17:00 (8h) single-neutral-actions" at bounding box center [742, 376] width 154 height 47
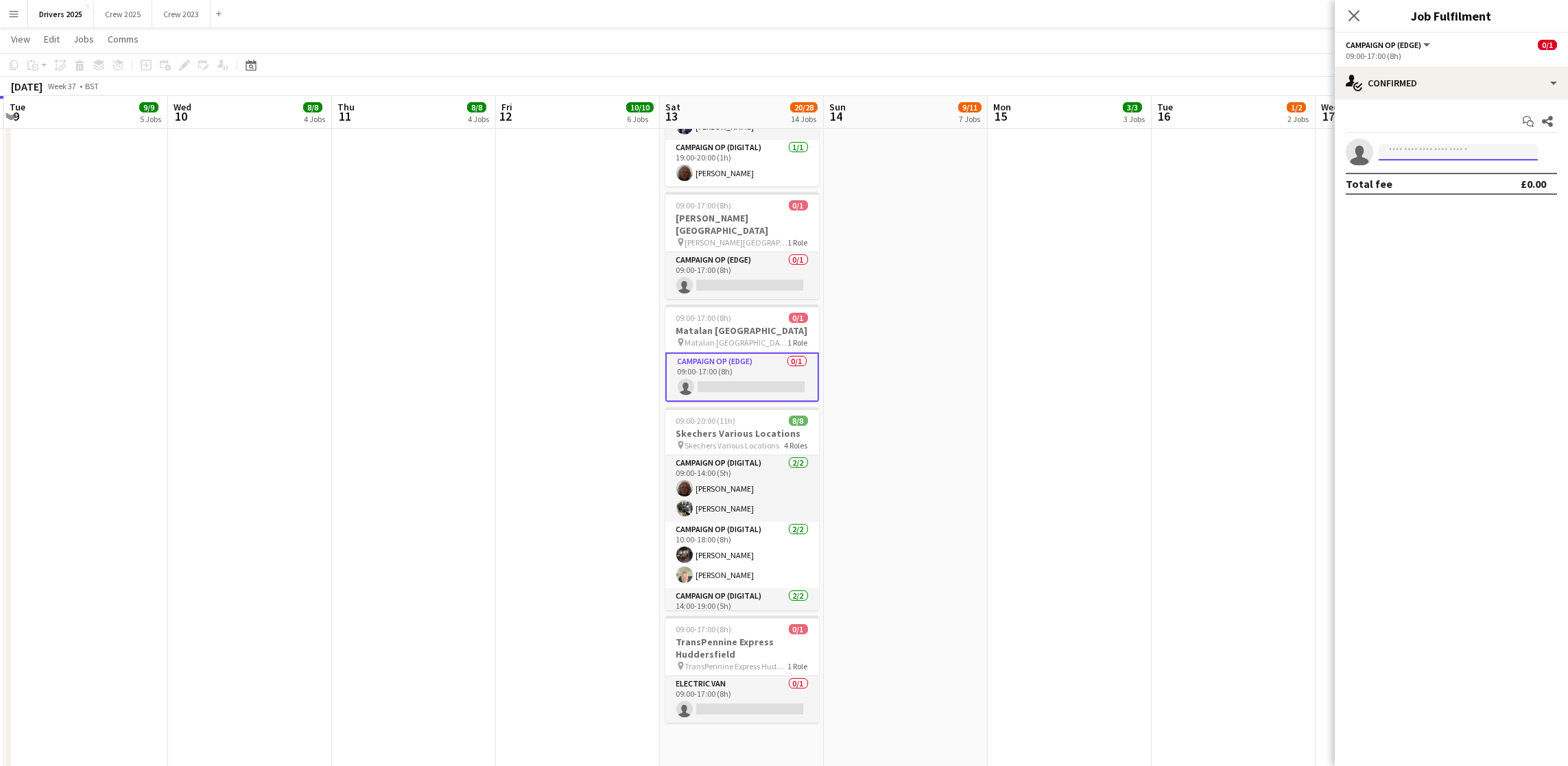
click at [1430, 155] on input at bounding box center [1458, 152] width 159 height 17
type input "****"
click at [1430, 167] on span "Agency 1 Active" at bounding box center [1458, 172] width 137 height 12
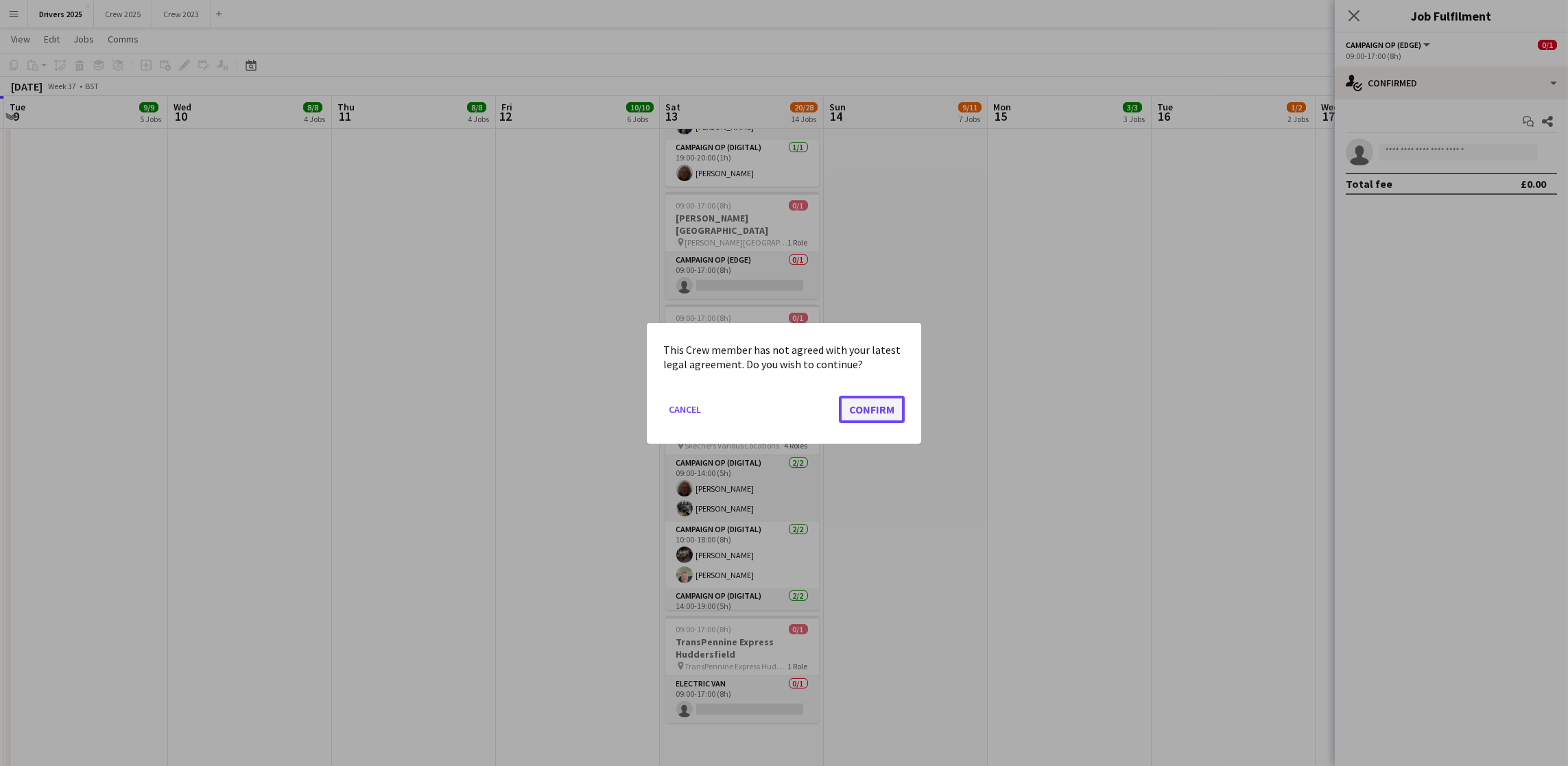
click at [883, 401] on button "Confirm" at bounding box center [871, 409] width 66 height 27
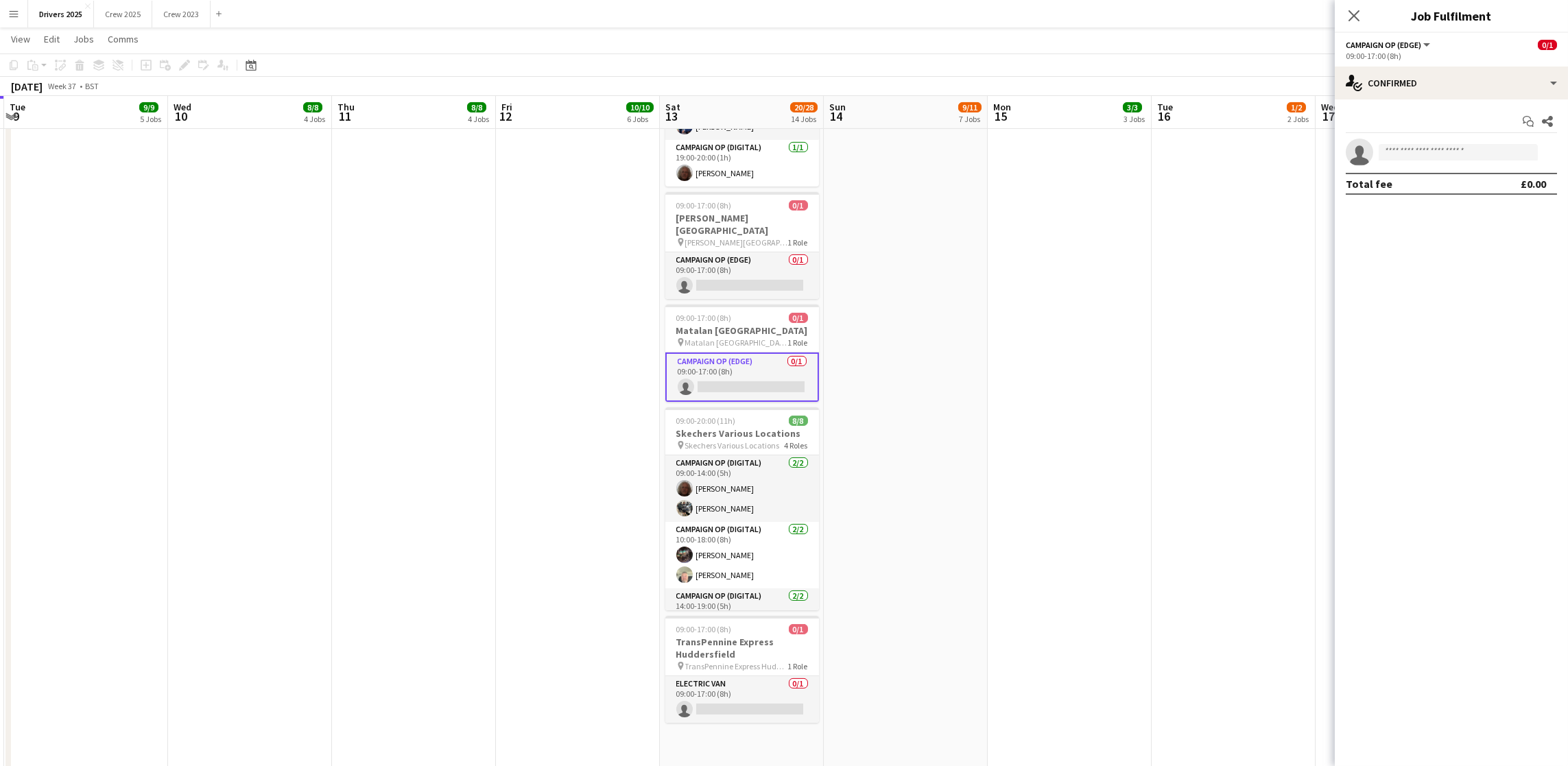
scroll to position [2065, 0]
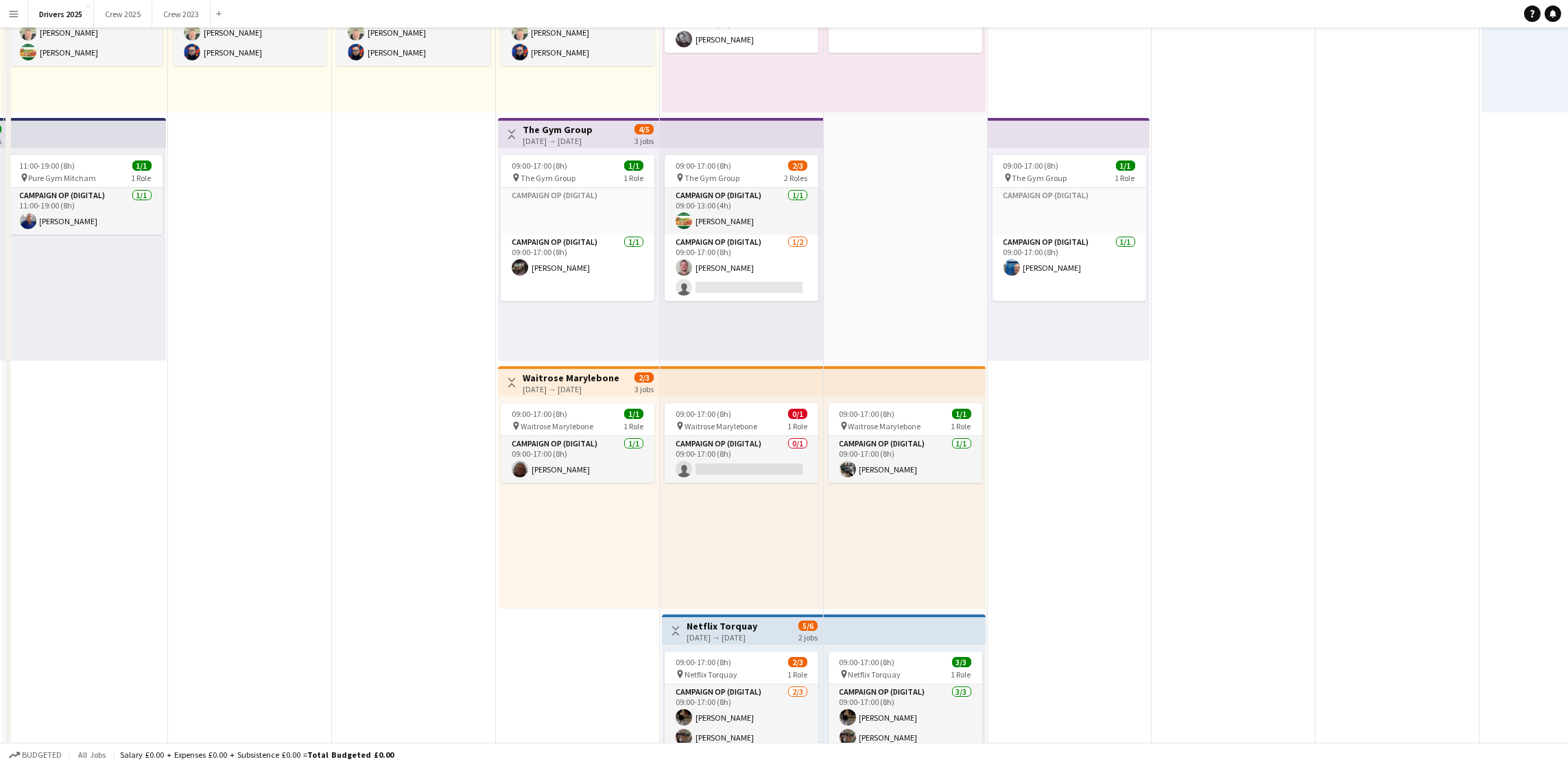
scroll to position [0, 0]
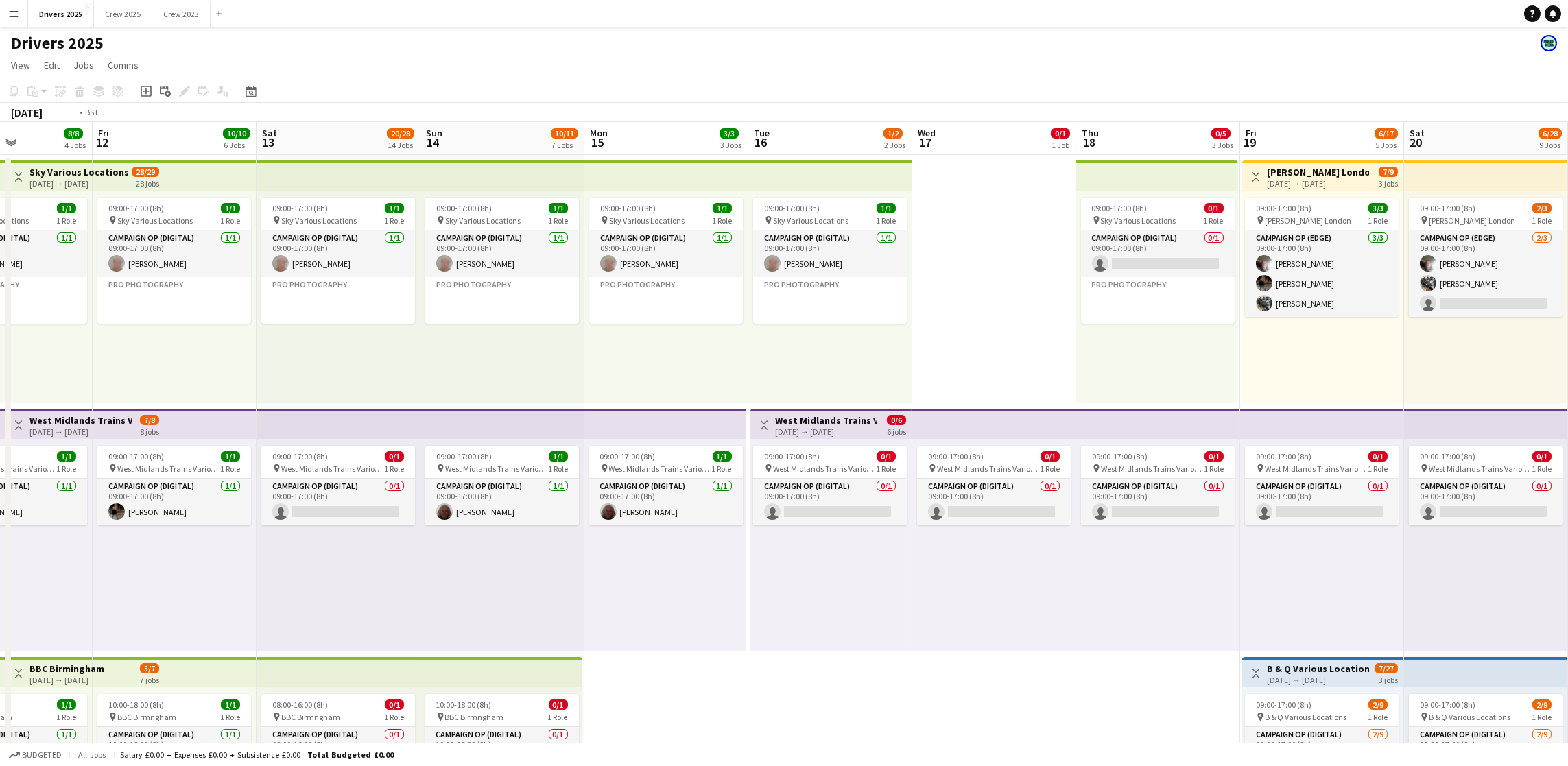
drag, startPoint x: 1236, startPoint y: 676, endPoint x: 198, endPoint y: 685, distance: 1038.0
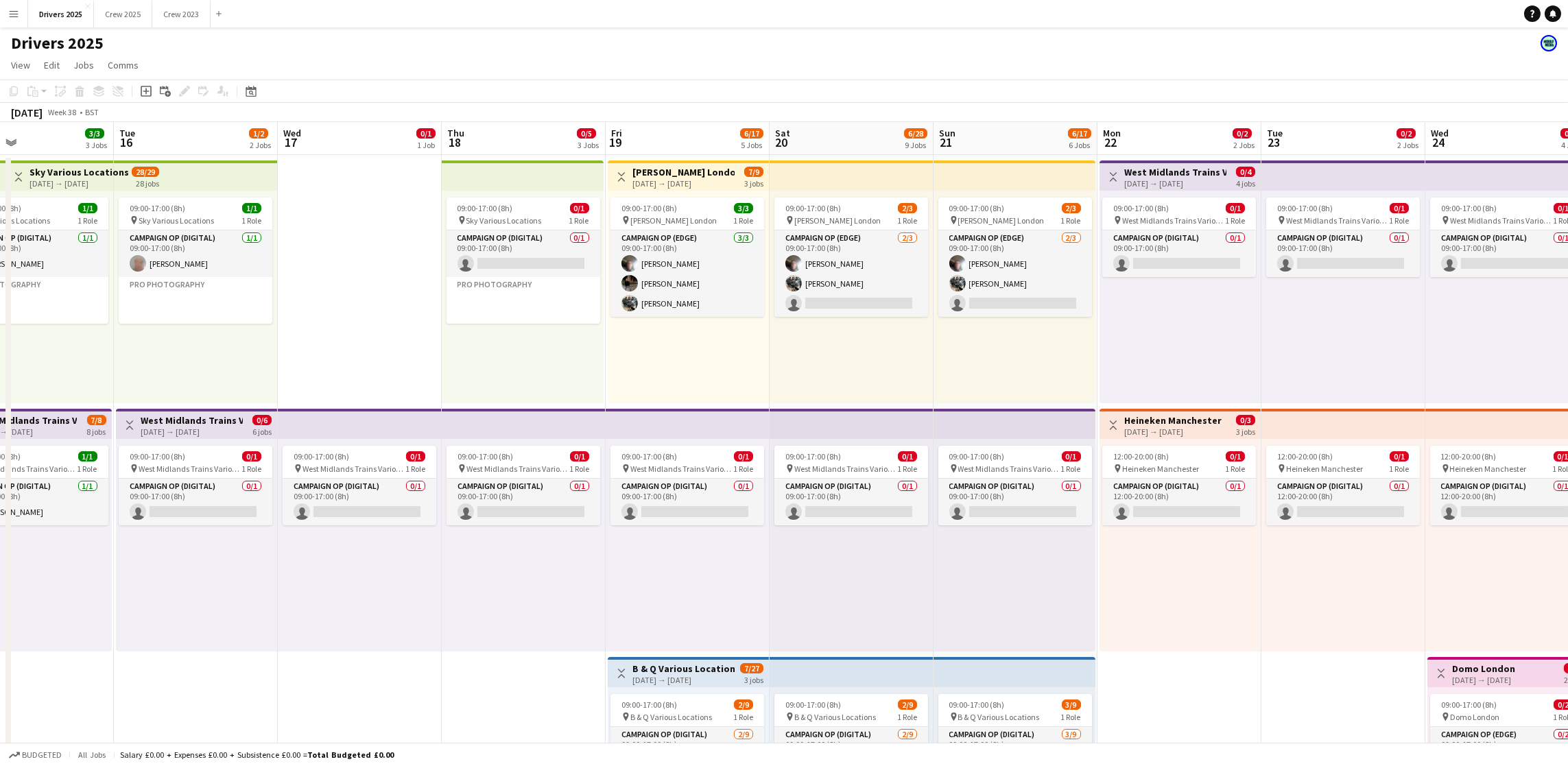
scroll to position [0, 600]
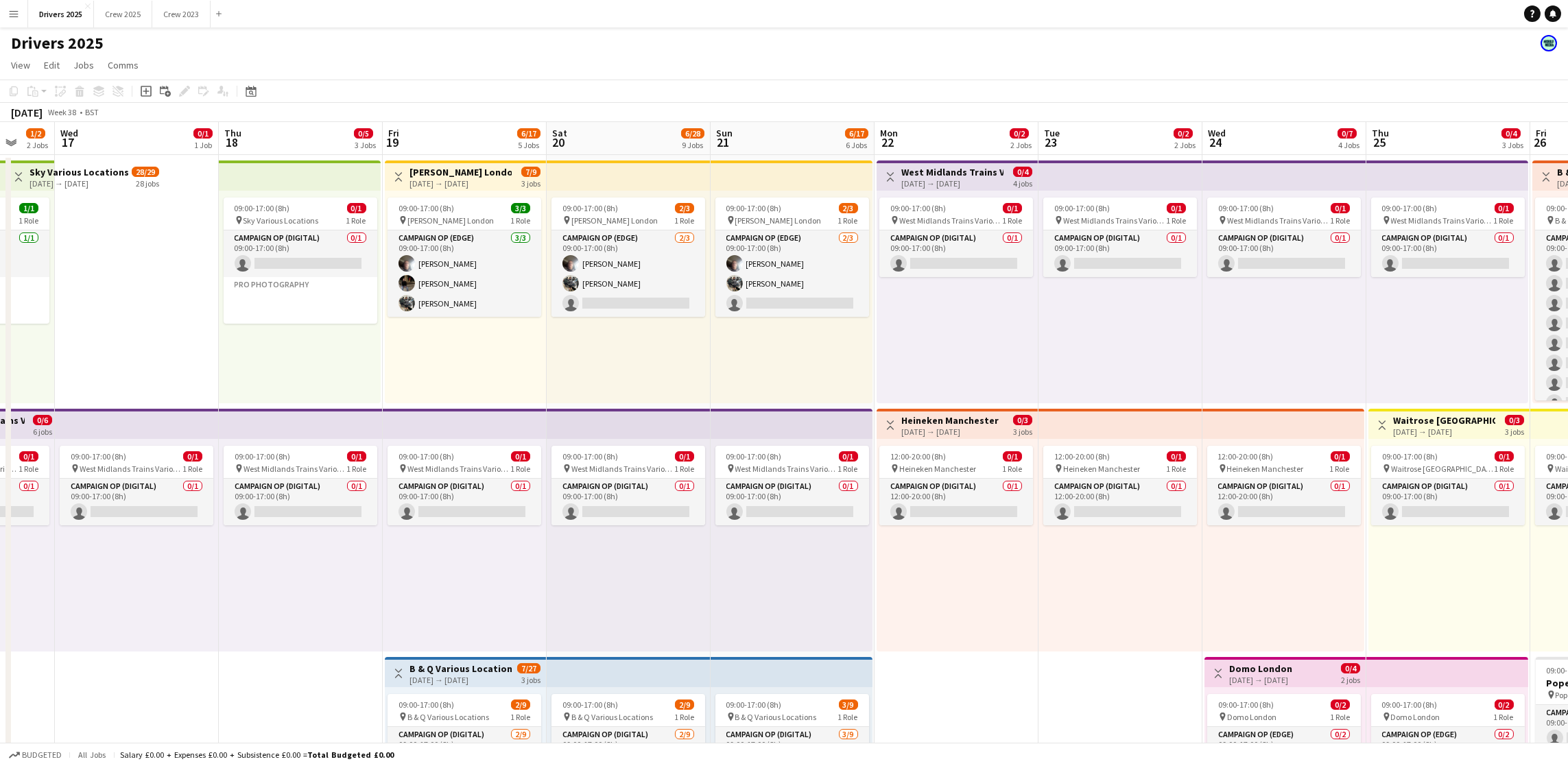
drag, startPoint x: 1145, startPoint y: 486, endPoint x: 923, endPoint y: 486, distance: 222.0
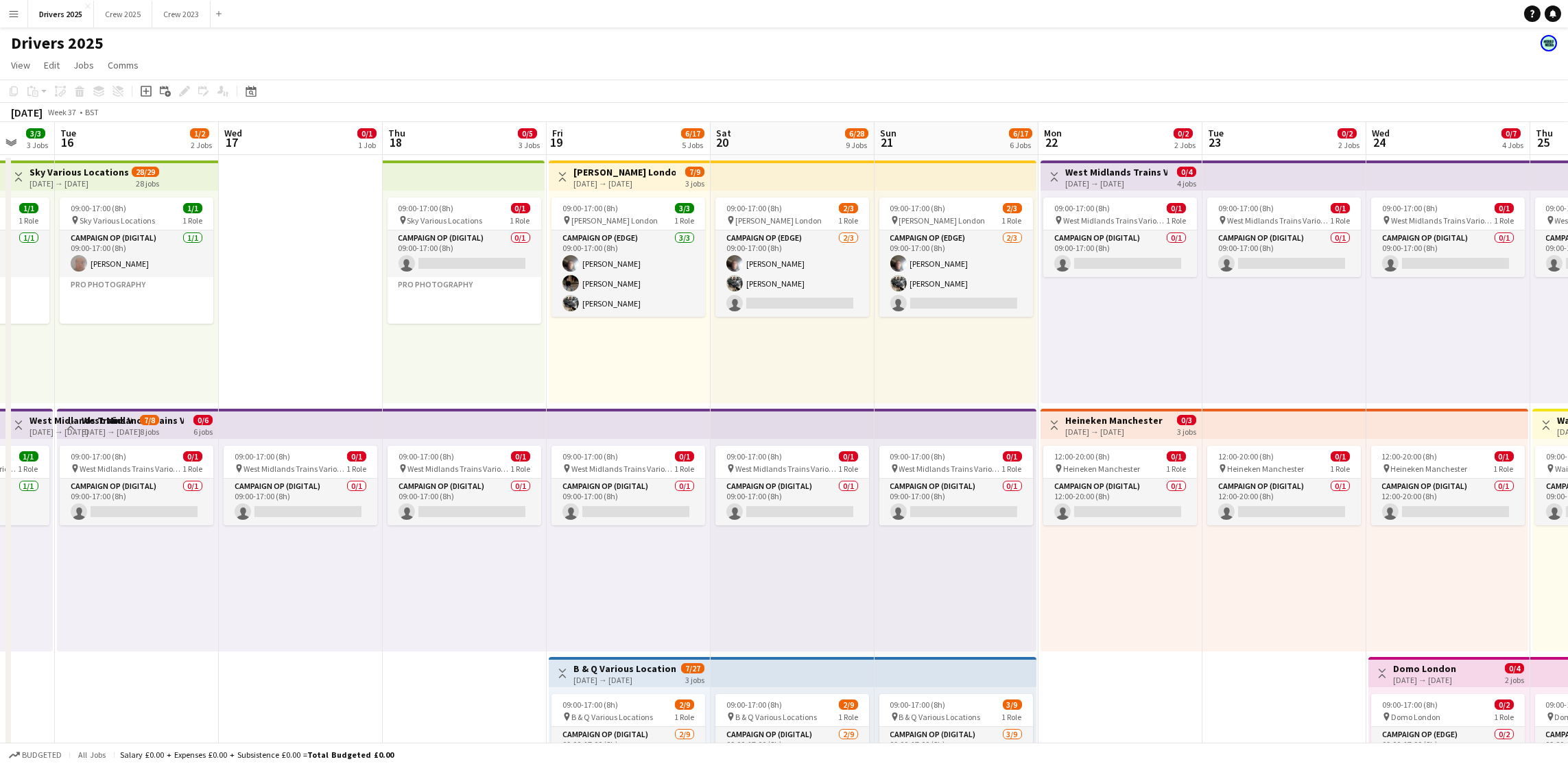
scroll to position [0, 327]
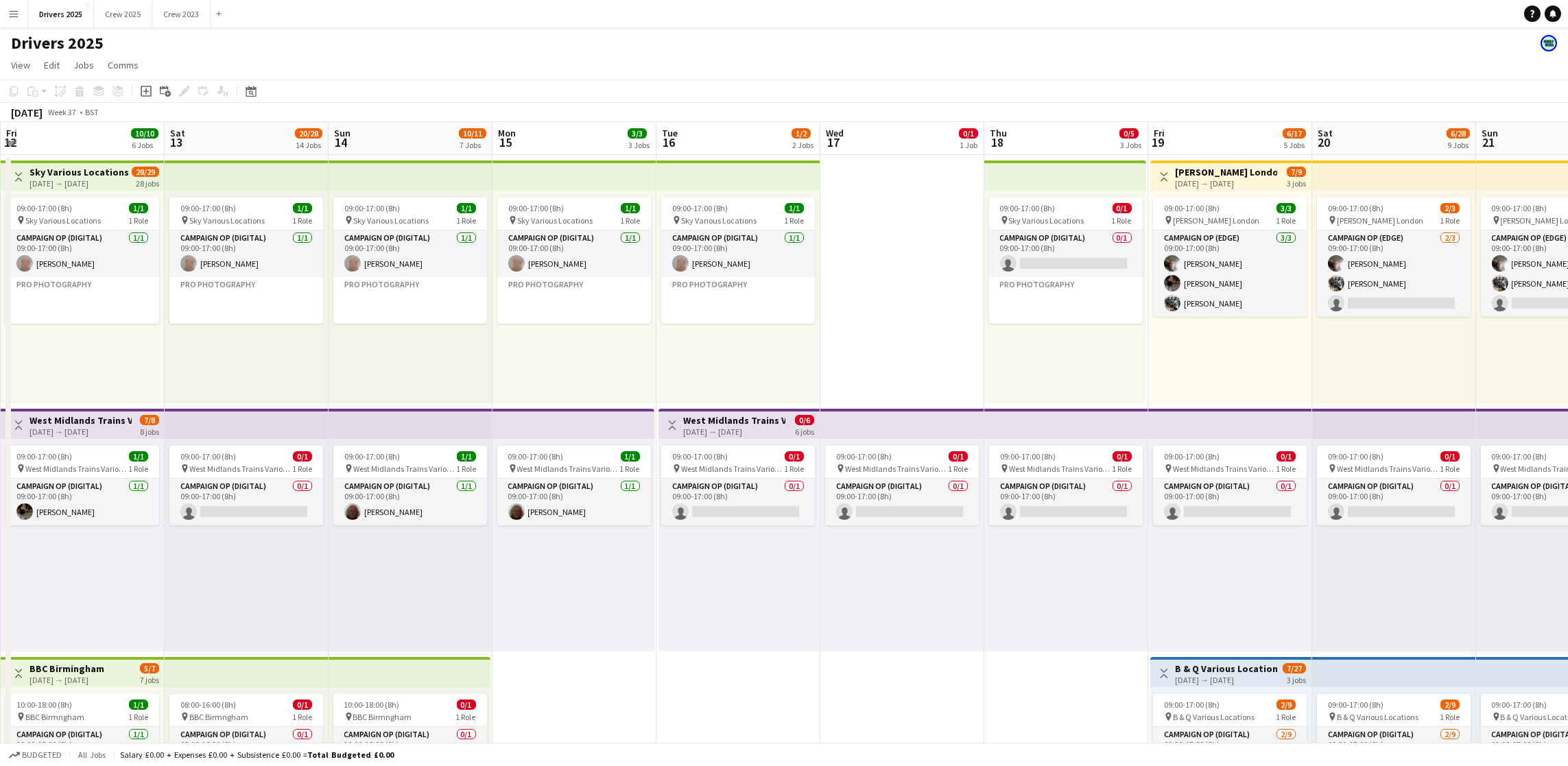
drag, startPoint x: 428, startPoint y: 457, endPoint x: 1161, endPoint y: 403, distance: 735.0
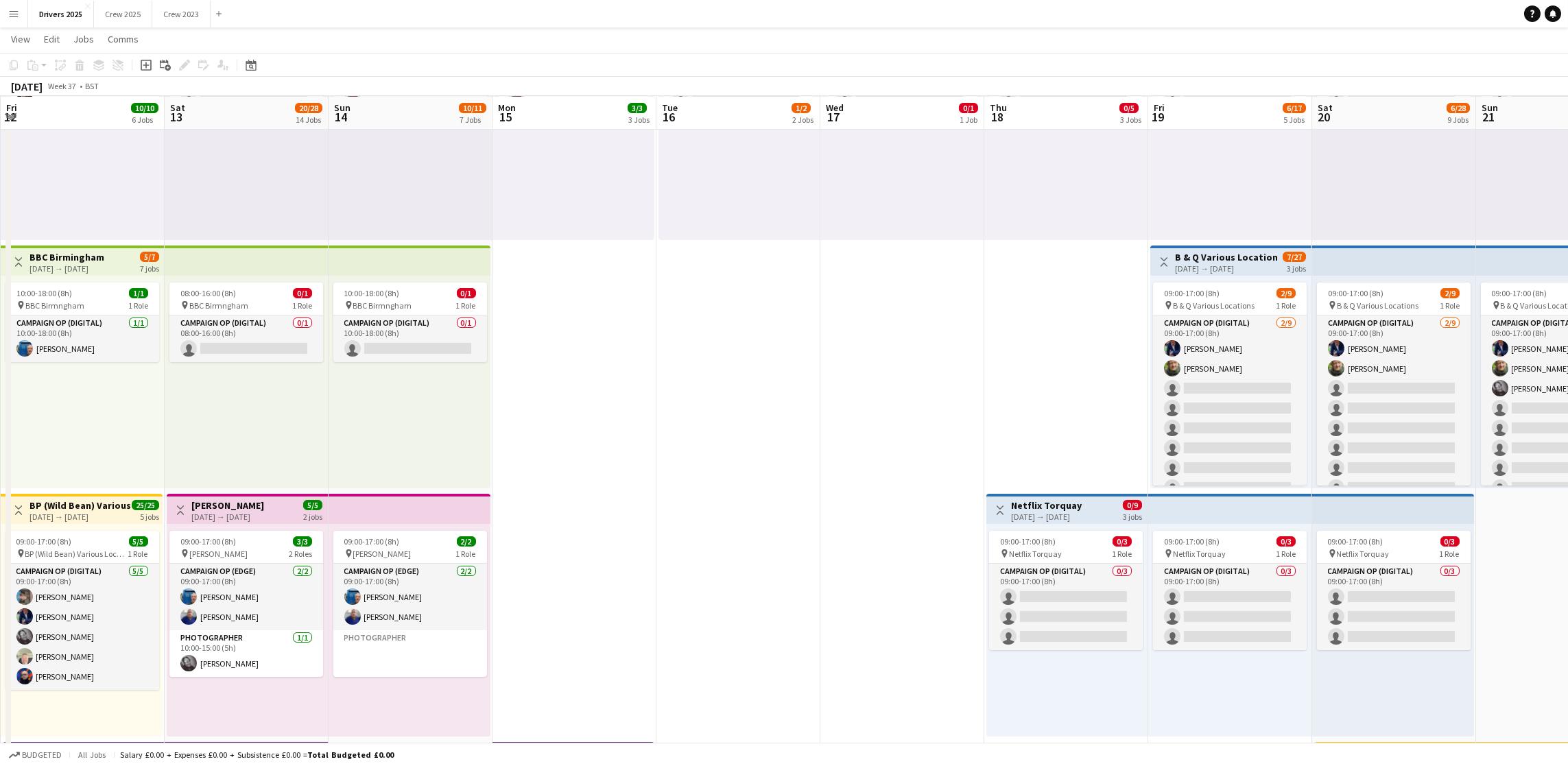
scroll to position [411, 0]
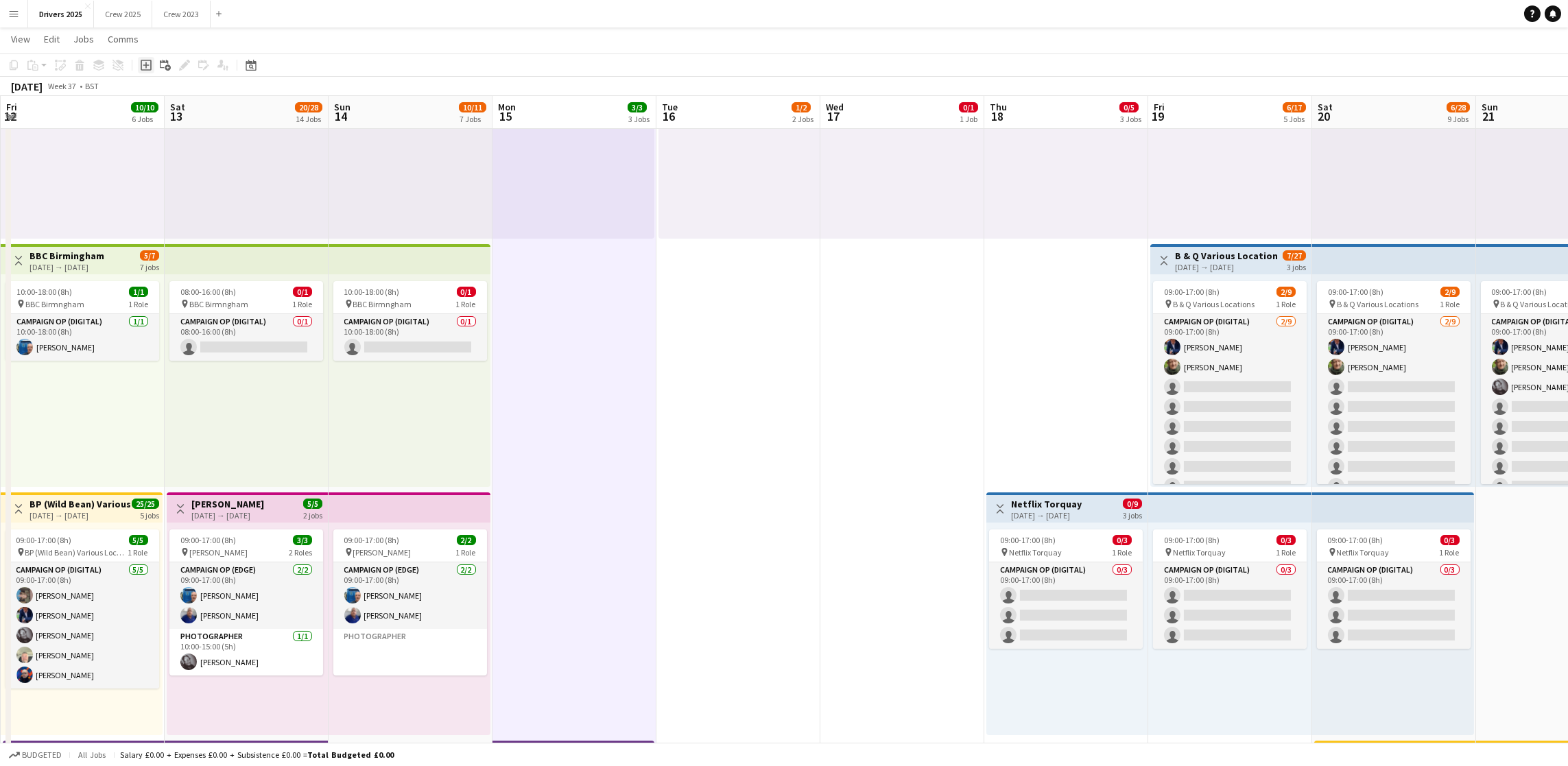
click at [140, 64] on icon "Add job" at bounding box center [145, 65] width 11 height 11
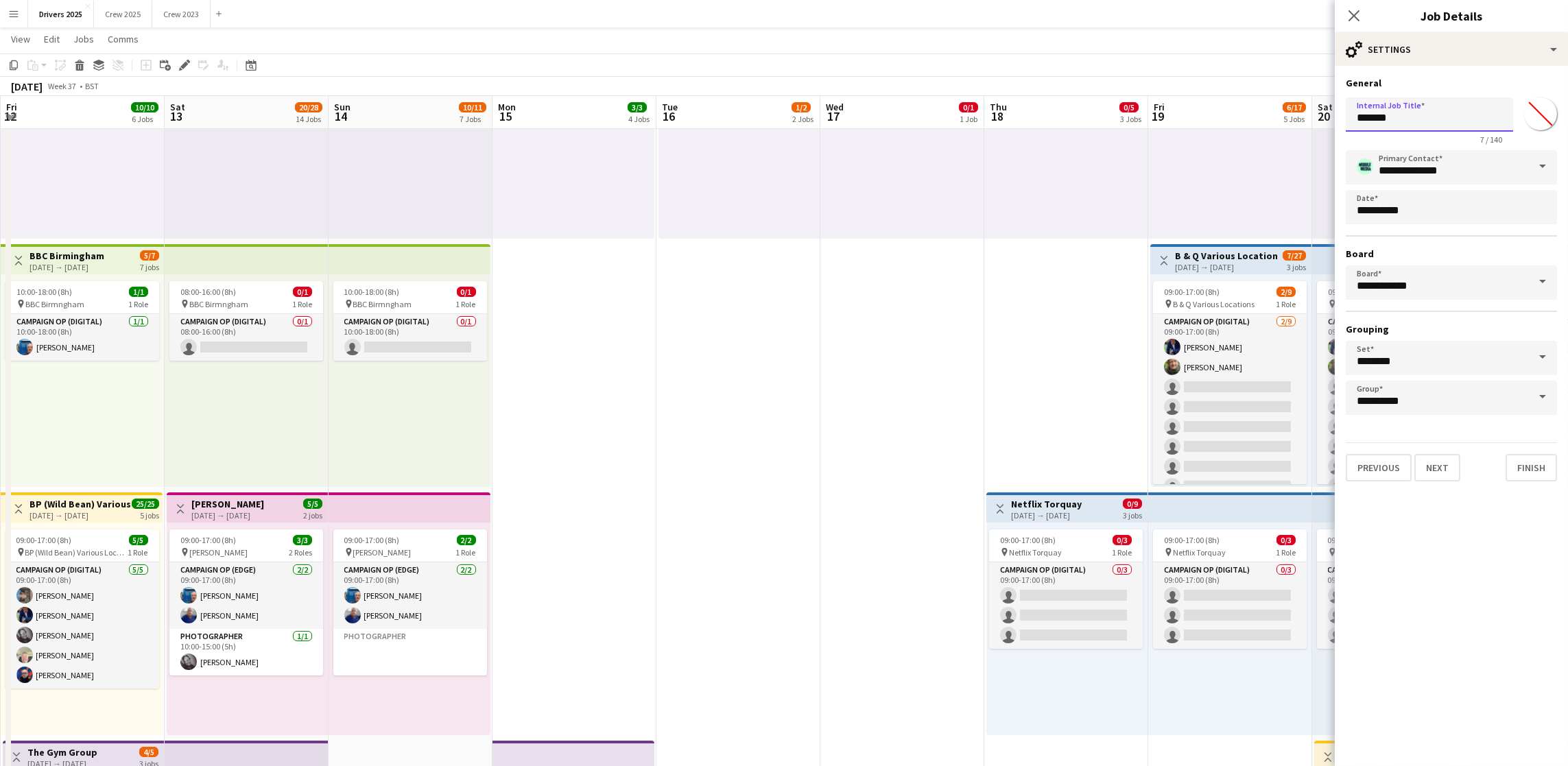
drag, startPoint x: 1429, startPoint y: 115, endPoint x: 908, endPoint y: 124, distance: 521.1
drag, startPoint x: 1482, startPoint y: 117, endPoint x: 1269, endPoint y: 116, distance: 213.0
type input "**********"
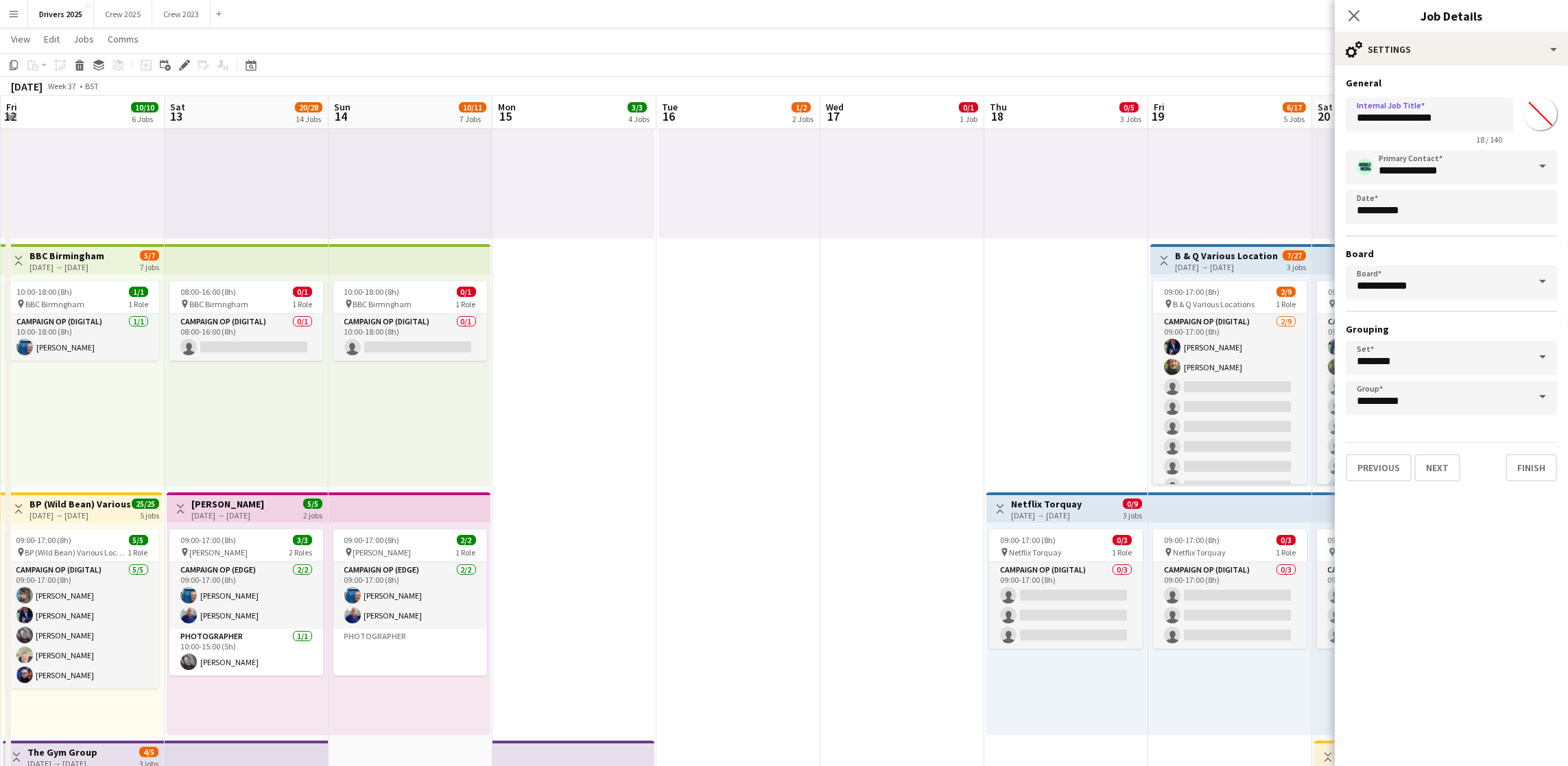
click at [1421, 448] on div "Previous Next Finish" at bounding box center [1451, 462] width 211 height 39
click at [1433, 454] on button "Next" at bounding box center [1437, 468] width 46 height 27
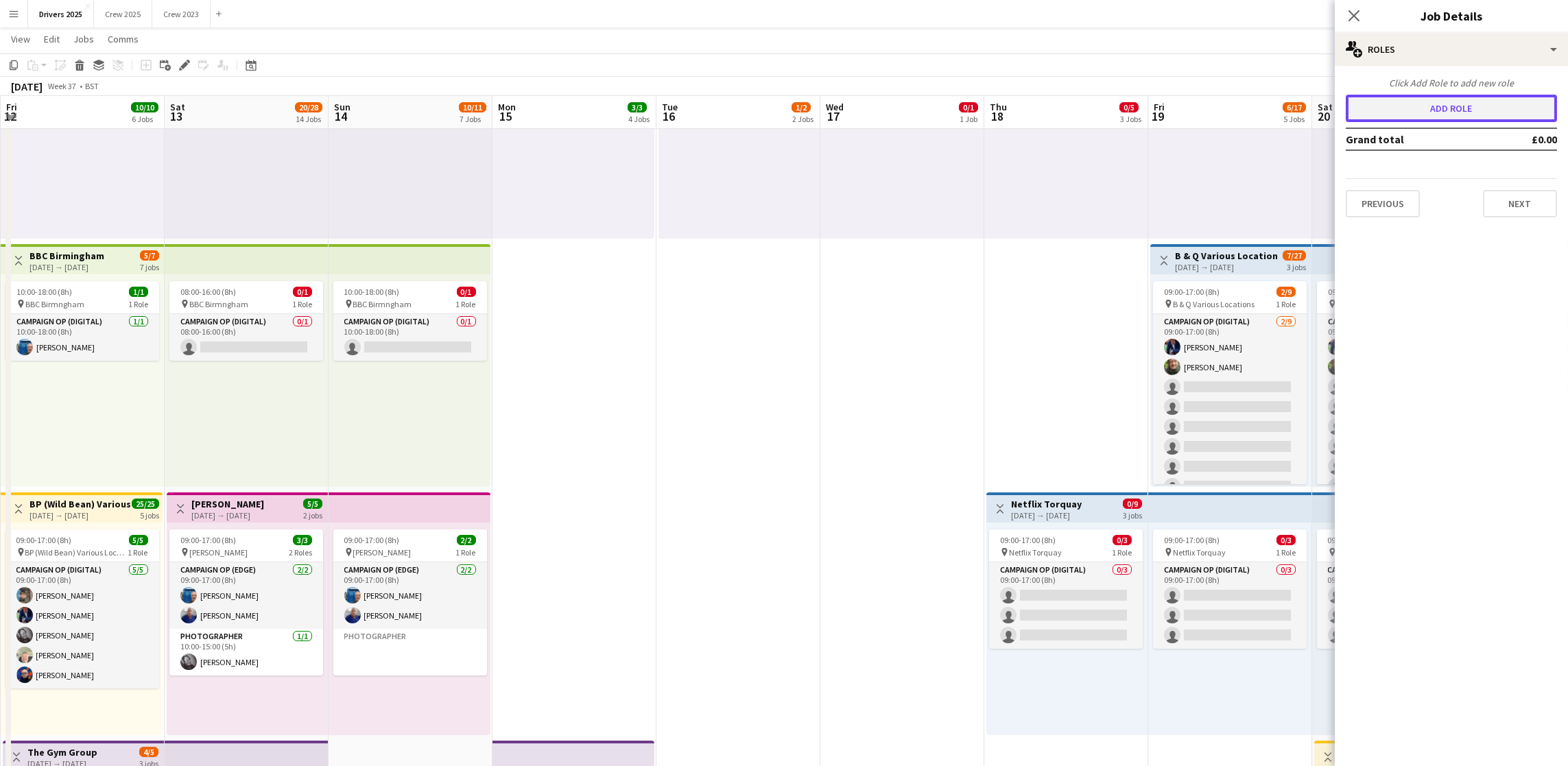
click at [1441, 117] on button "Add role" at bounding box center [1451, 108] width 211 height 27
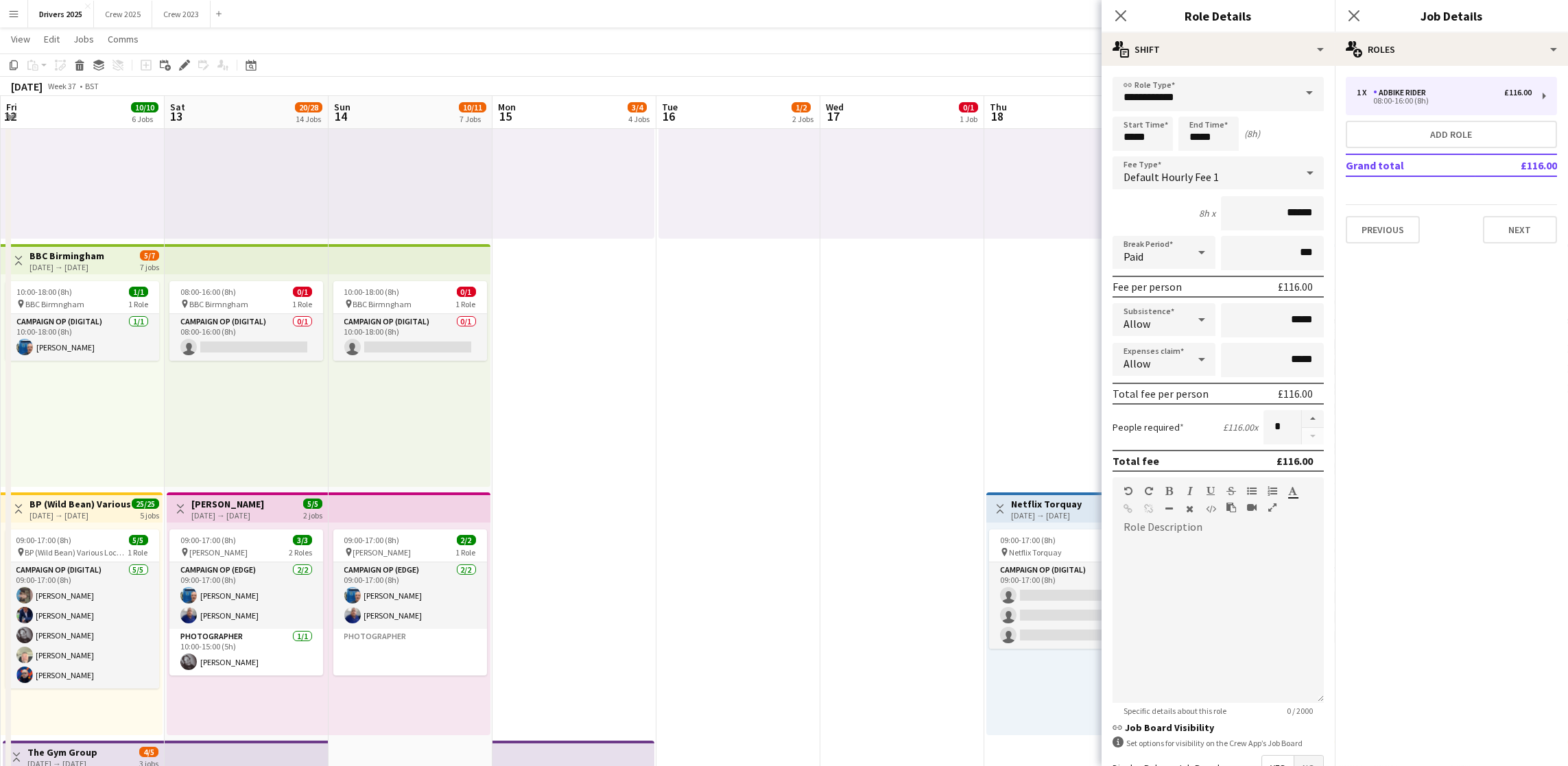
click at [1295, 103] on span at bounding box center [1309, 93] width 29 height 33
click at [1190, 268] on span "Campaign Op (Digital)" at bounding box center [1210, 264] width 174 height 13
type input "**********"
type input "*****"
drag, startPoint x: 1151, startPoint y: 139, endPoint x: 754, endPoint y: 161, distance: 397.6
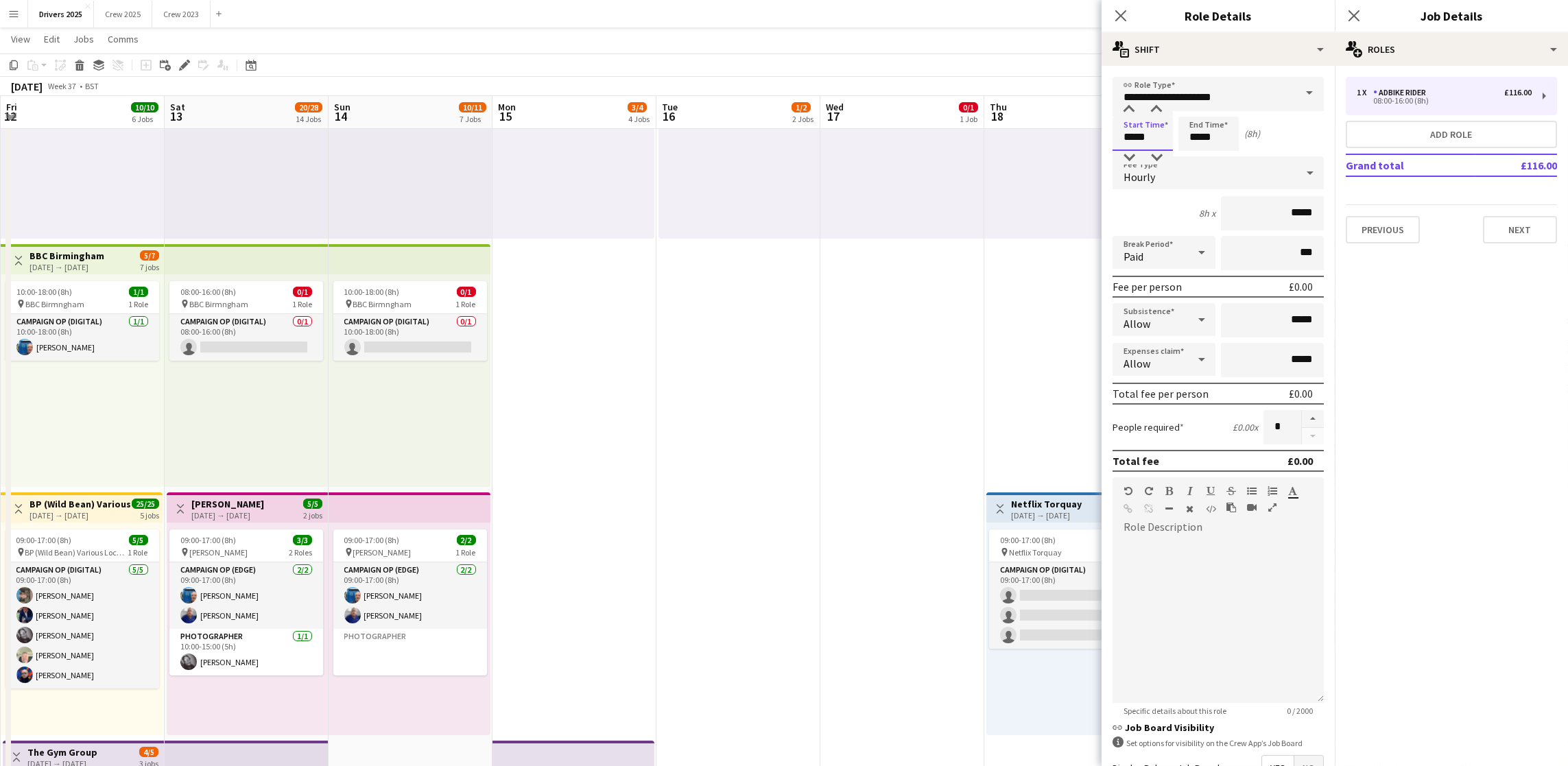
type input "*****"
click at [1213, 175] on div "Hourly" at bounding box center [1203, 173] width 184 height 33
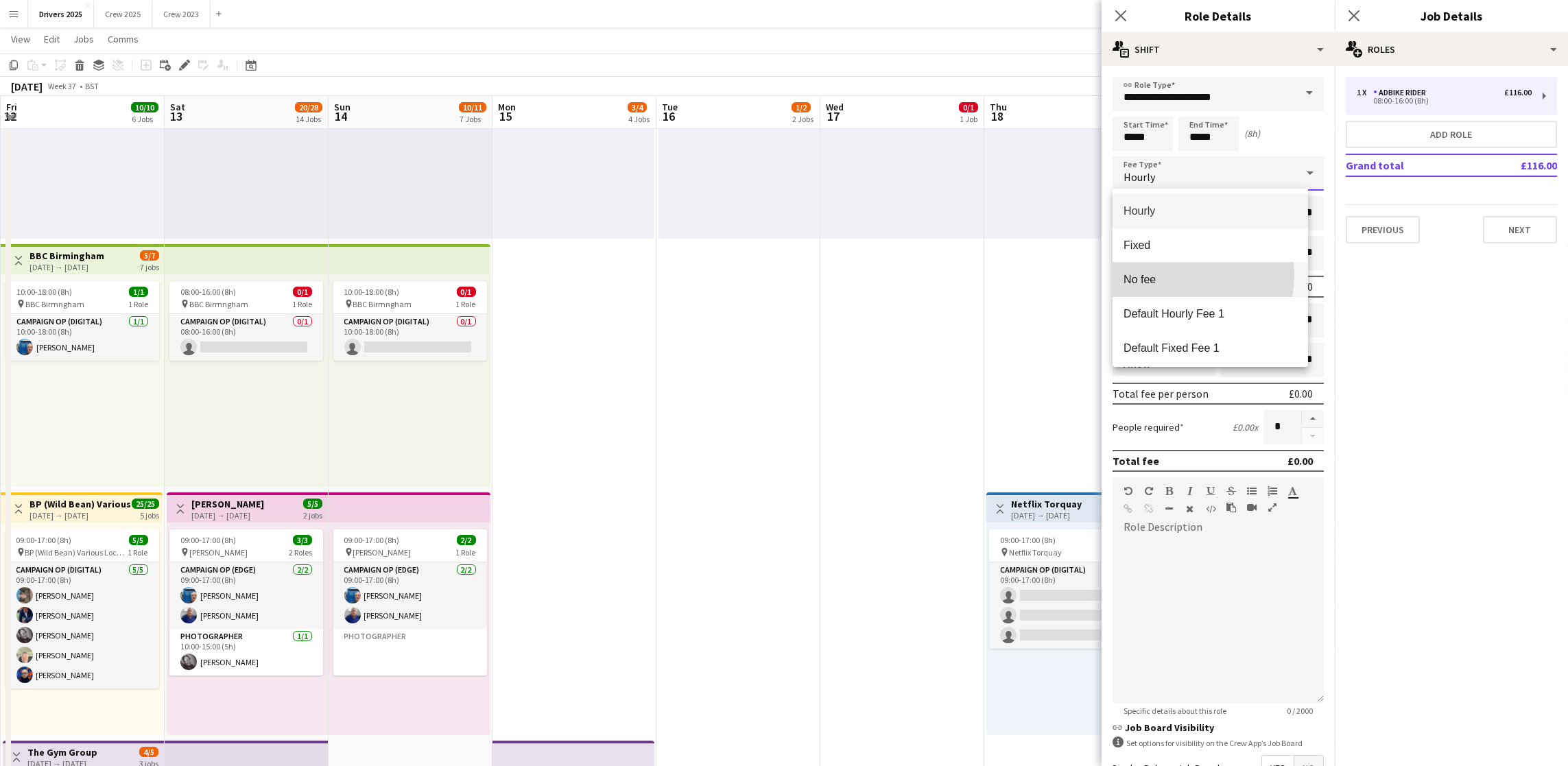
click at [1175, 275] on span "No fee" at bounding box center [1210, 280] width 174 height 13
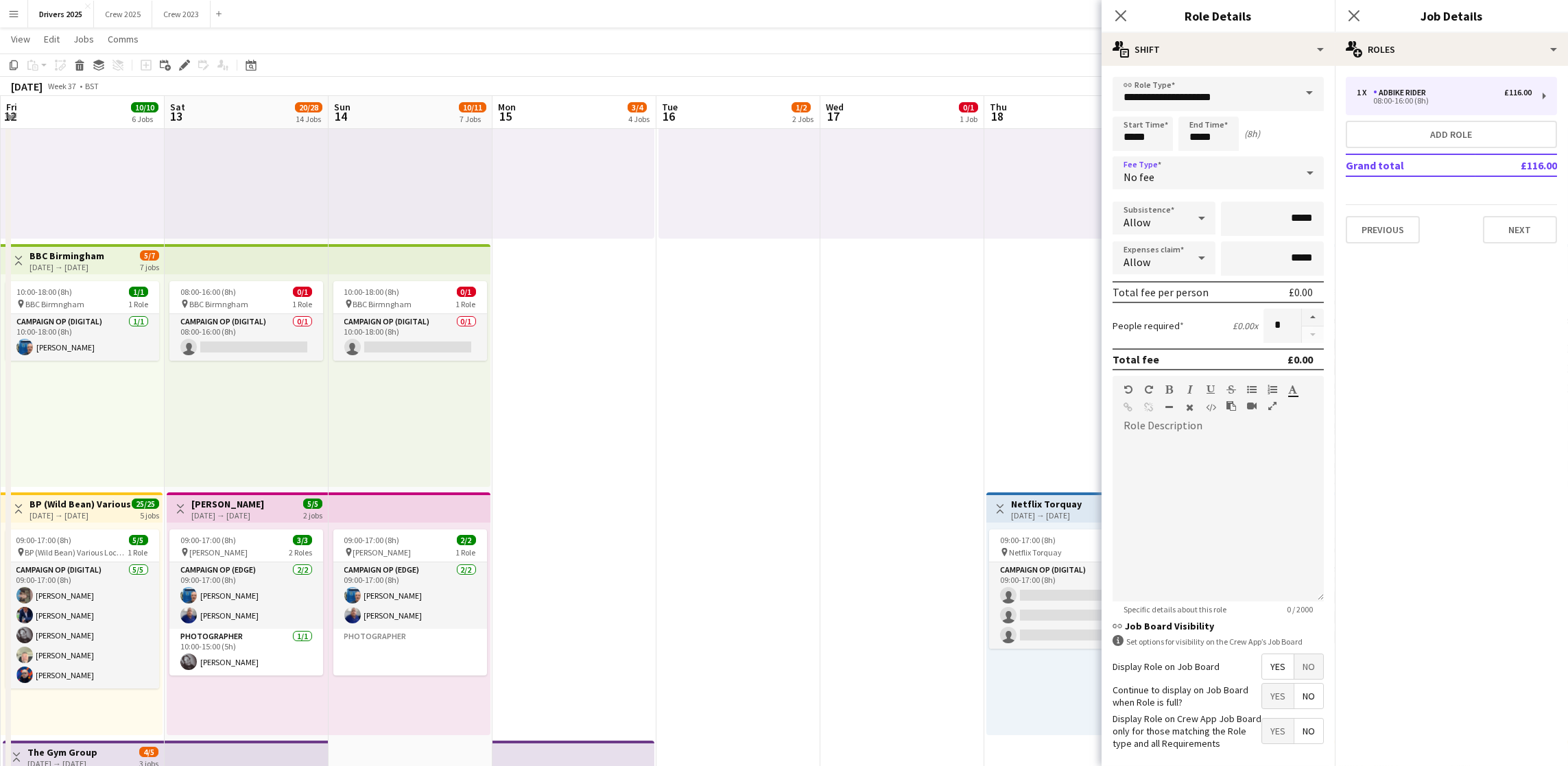
click at [1294, 680] on span "No" at bounding box center [1308, 667] width 29 height 25
click at [1540, 239] on button "Next" at bounding box center [1519, 229] width 74 height 27
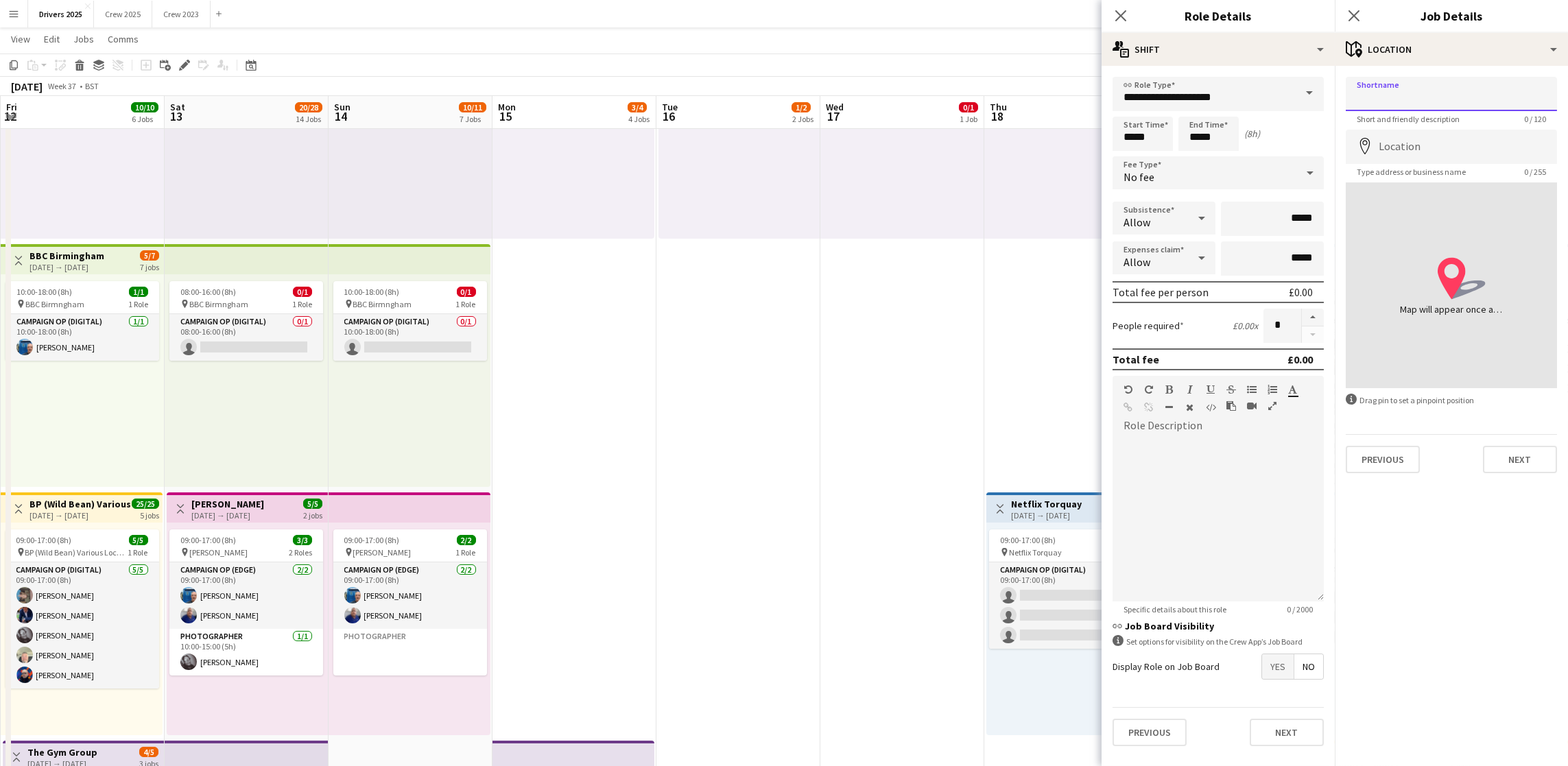
click at [1463, 95] on input "Shortname" at bounding box center [1451, 93] width 211 height 34
paste input "**********"
type input "**********"
click at [1425, 142] on input "Location" at bounding box center [1451, 146] width 211 height 34
paste input "**********"
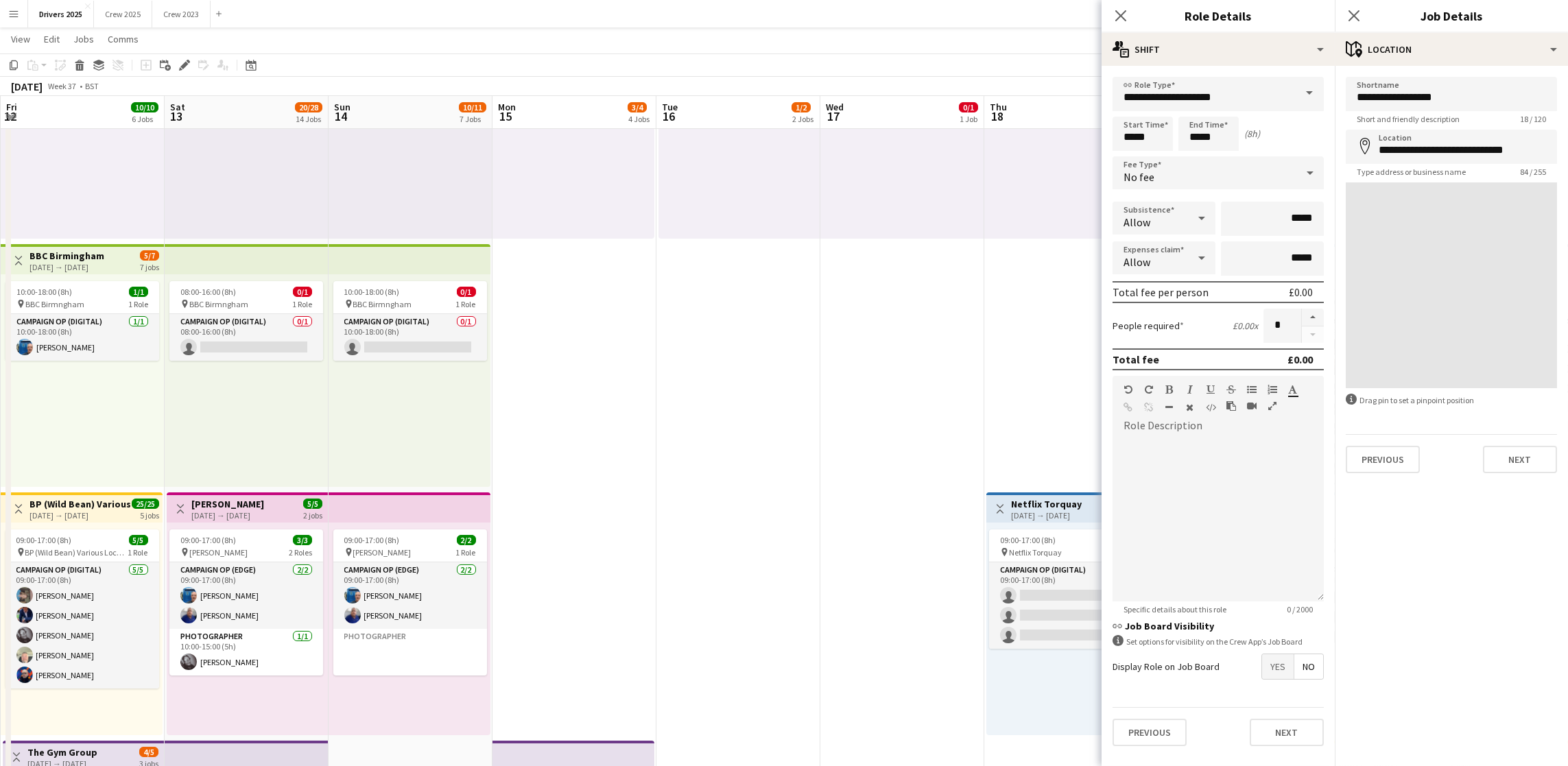
type input "**********"
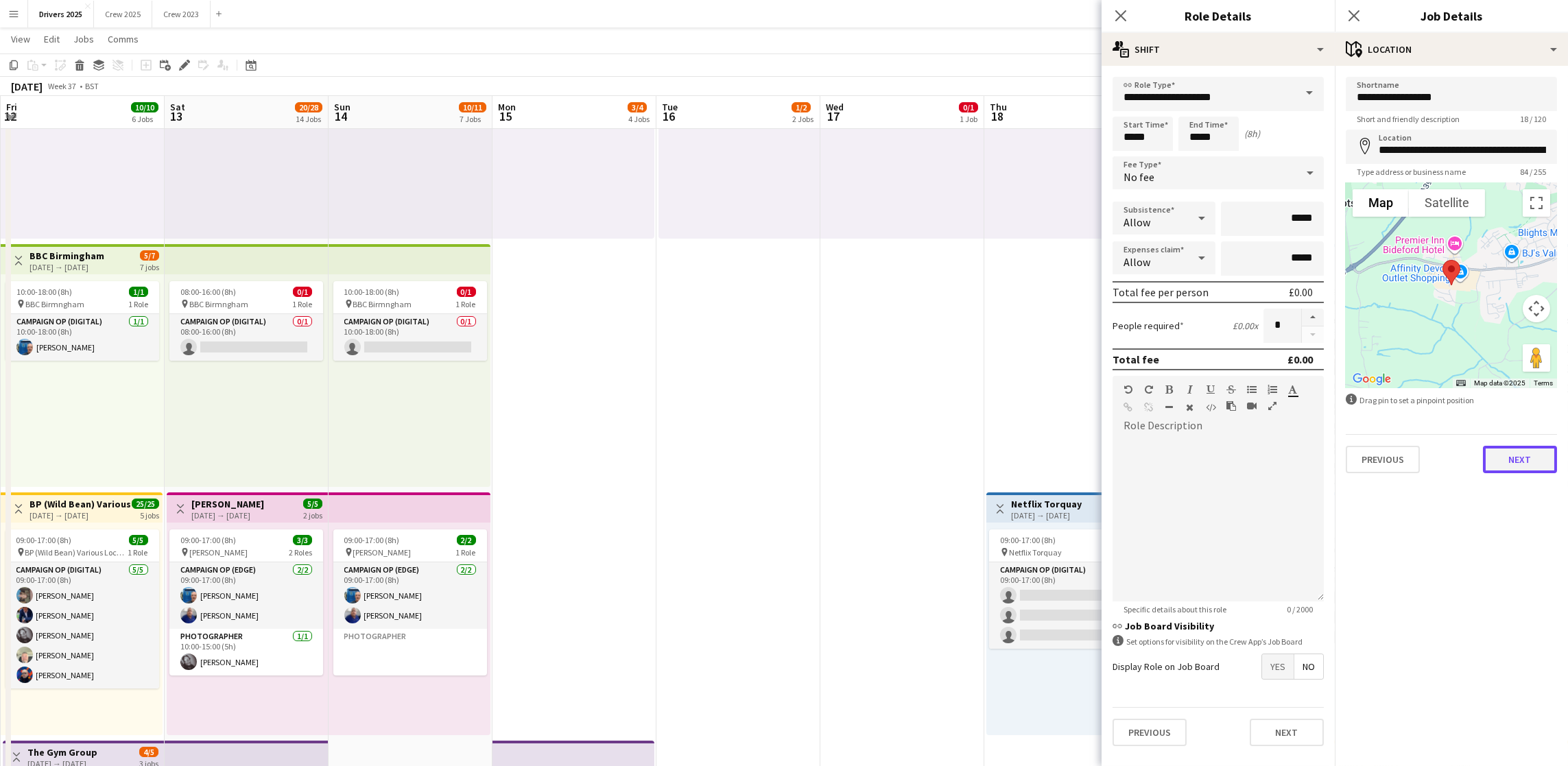
click at [1510, 457] on button "Next" at bounding box center [1519, 459] width 74 height 27
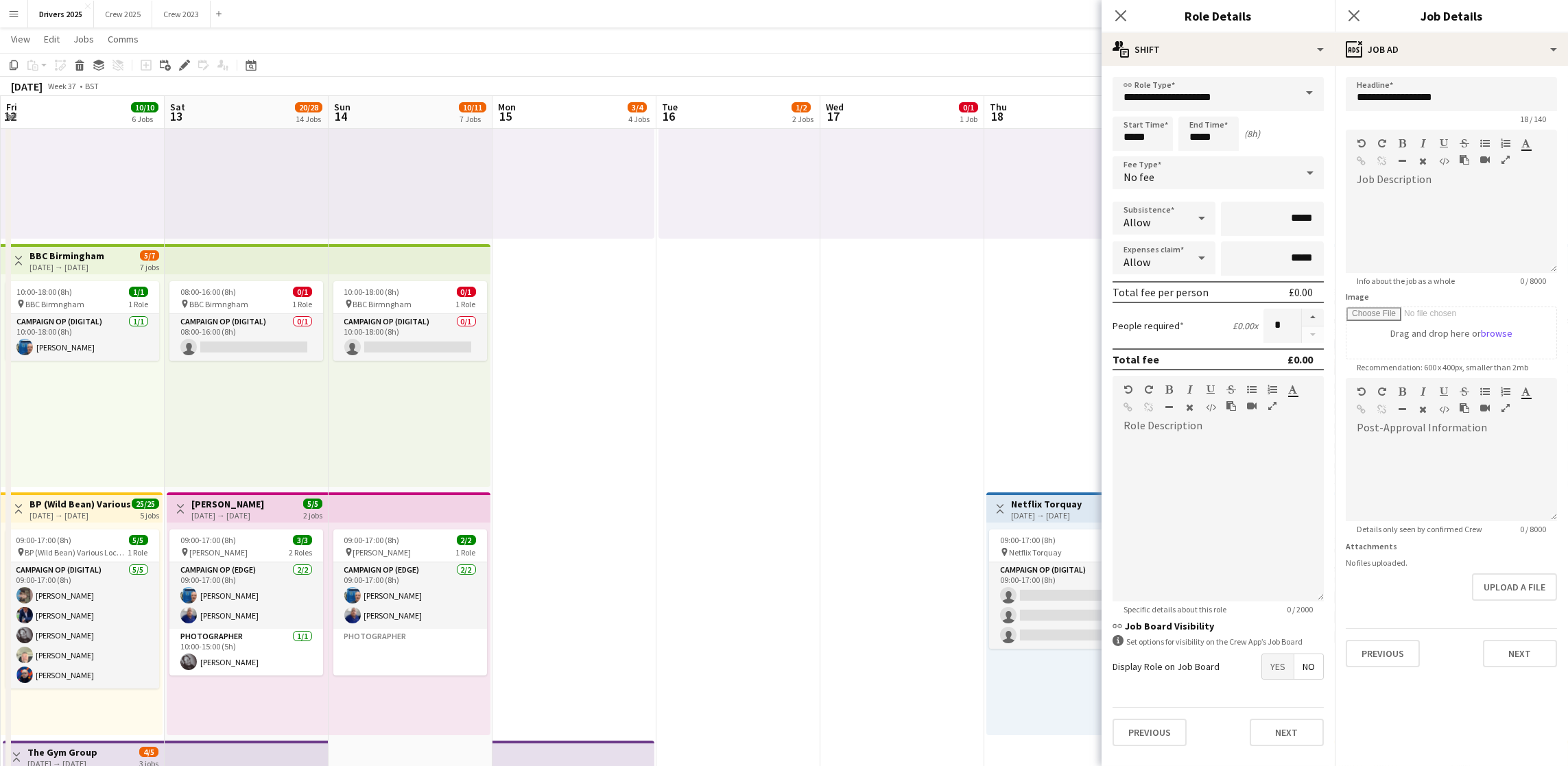
scroll to position [53, 0]
click at [1495, 658] on button "Next" at bounding box center [1519, 653] width 74 height 27
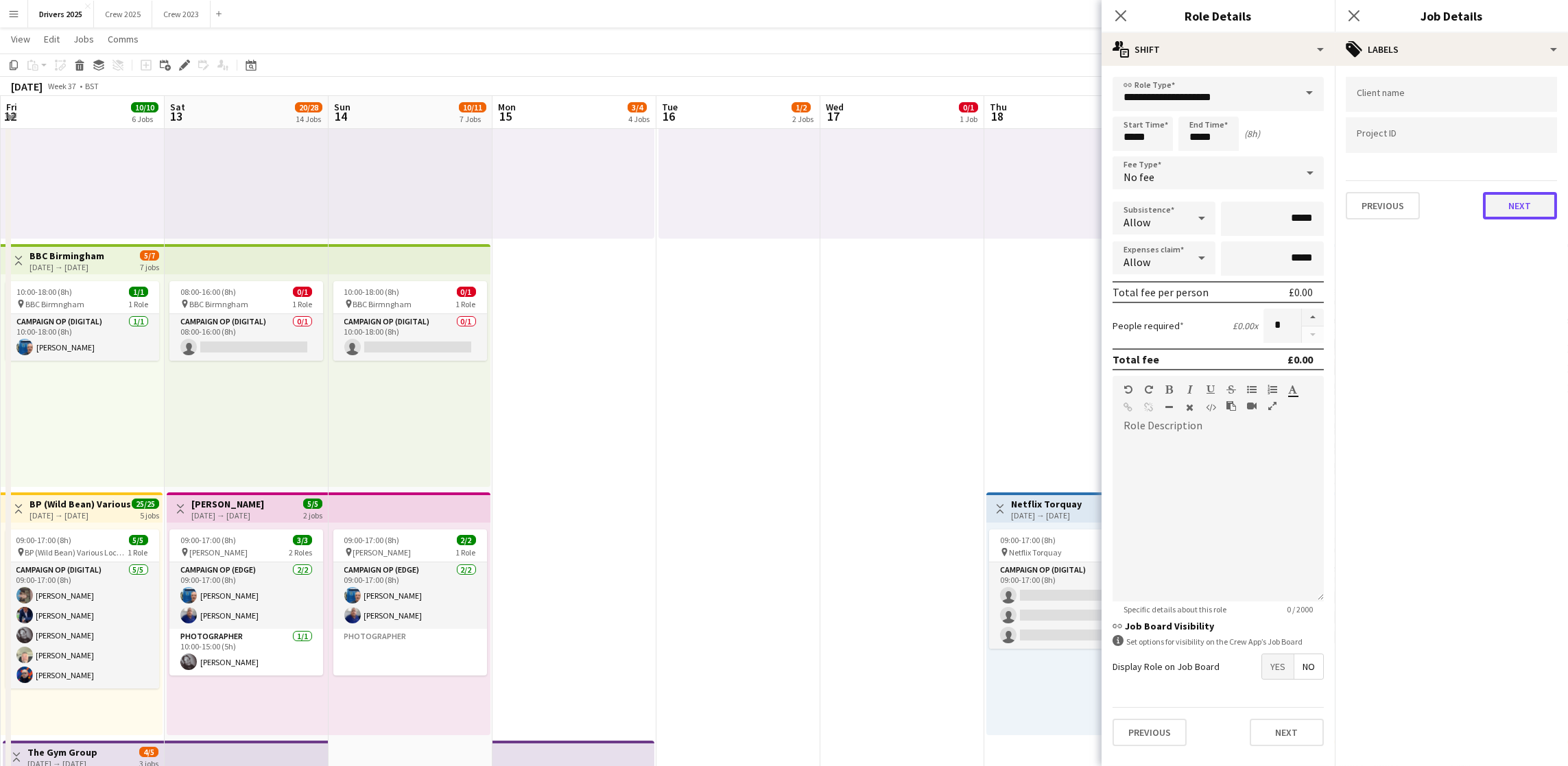
click at [1515, 199] on button "Next" at bounding box center [1519, 205] width 74 height 27
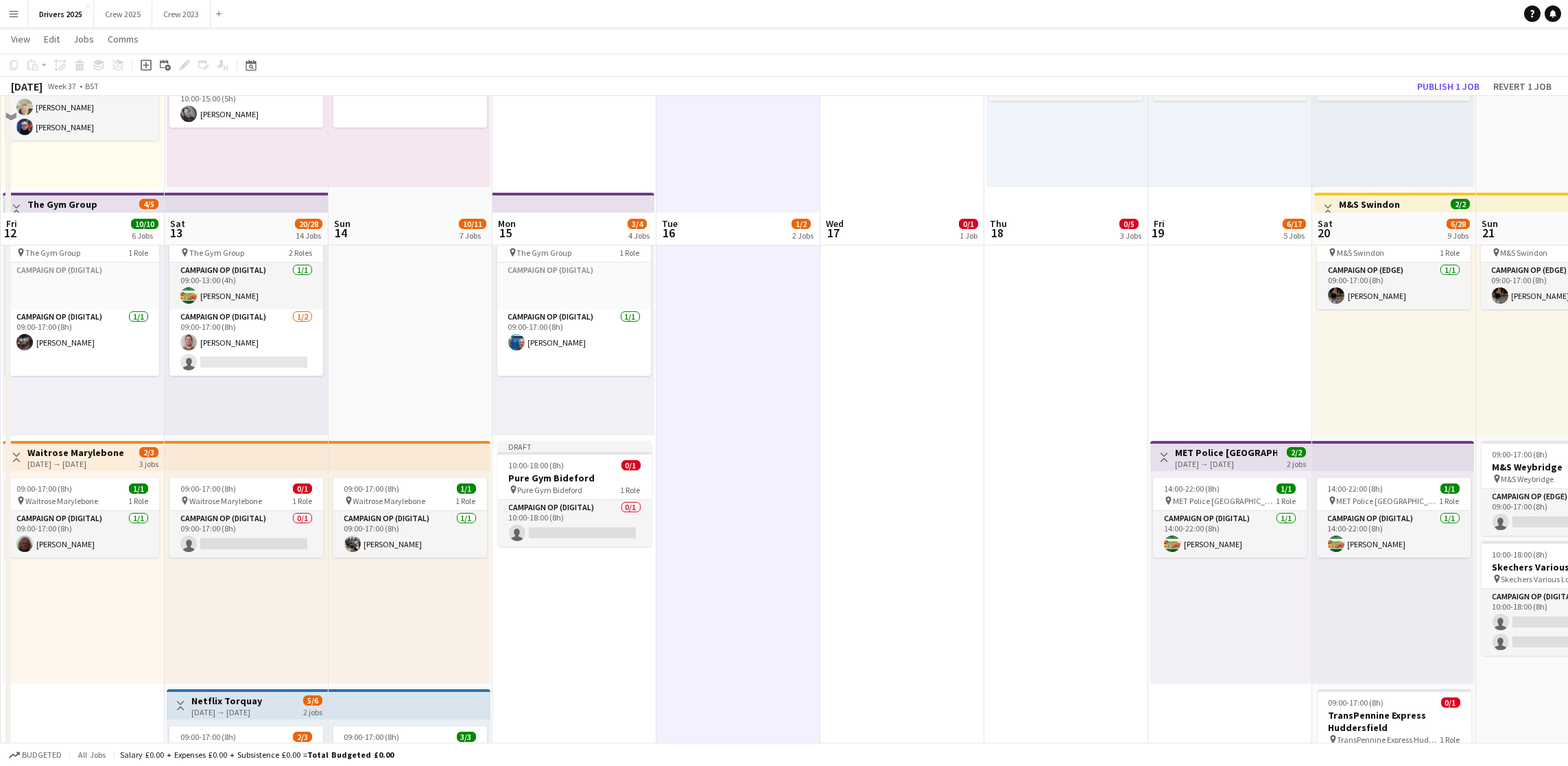
scroll to position [926, 0]
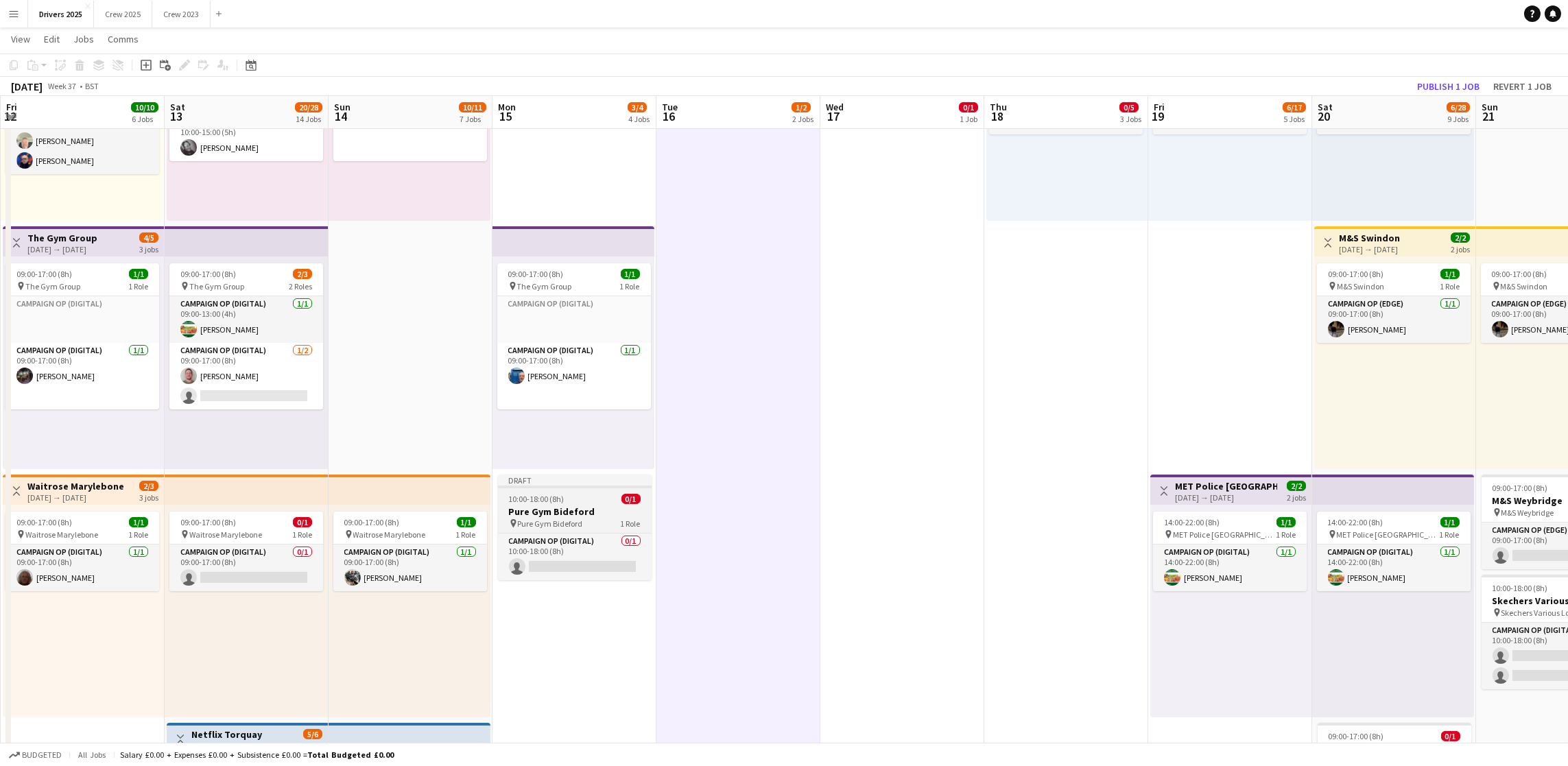
click at [551, 499] on span "10:00-18:00 (8h)" at bounding box center [537, 499] width 56 height 10
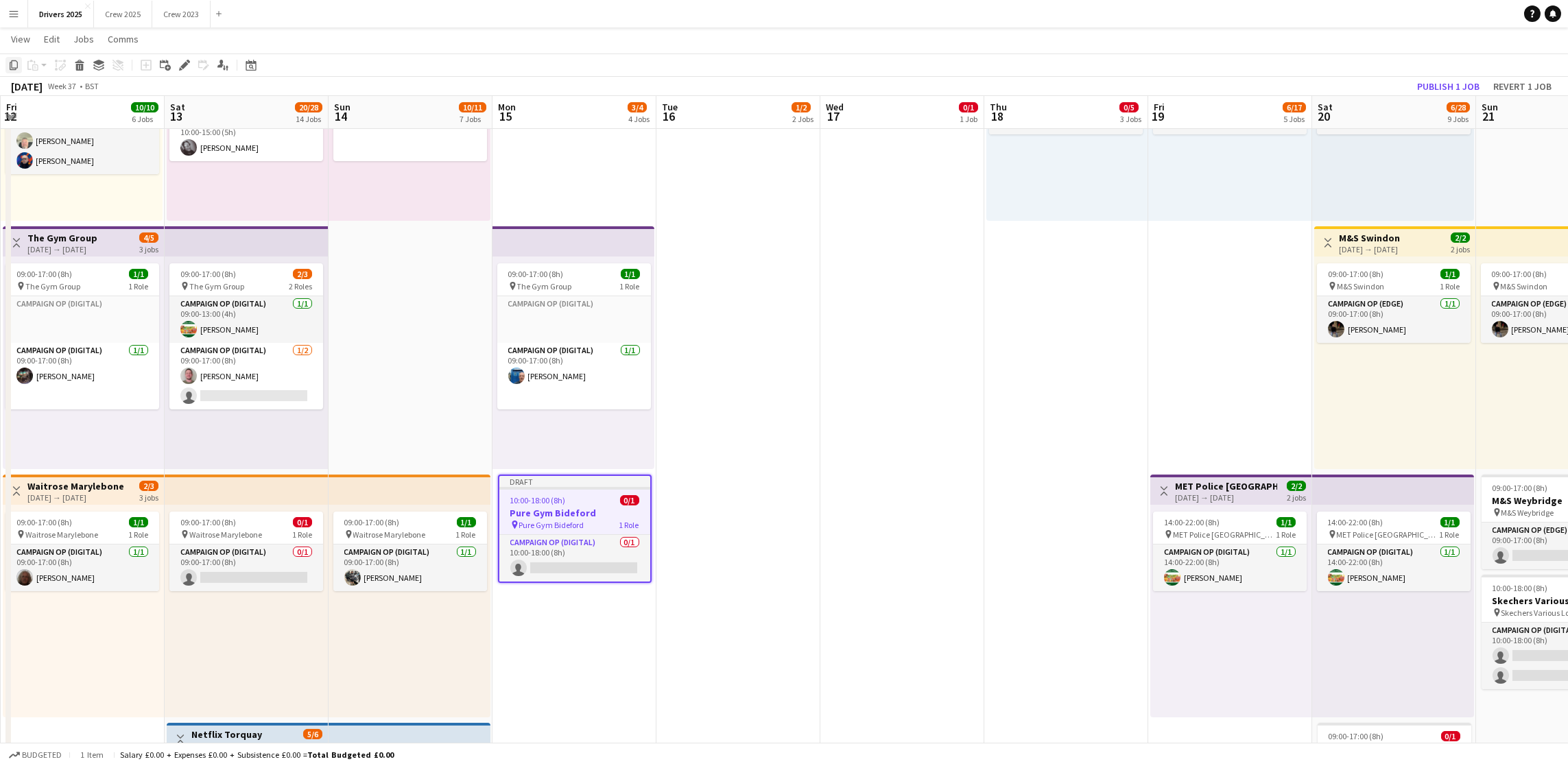
click at [8, 70] on icon "Copy" at bounding box center [13, 65] width 11 height 11
click at [10, 64] on icon "Copy" at bounding box center [13, 65] width 11 height 11
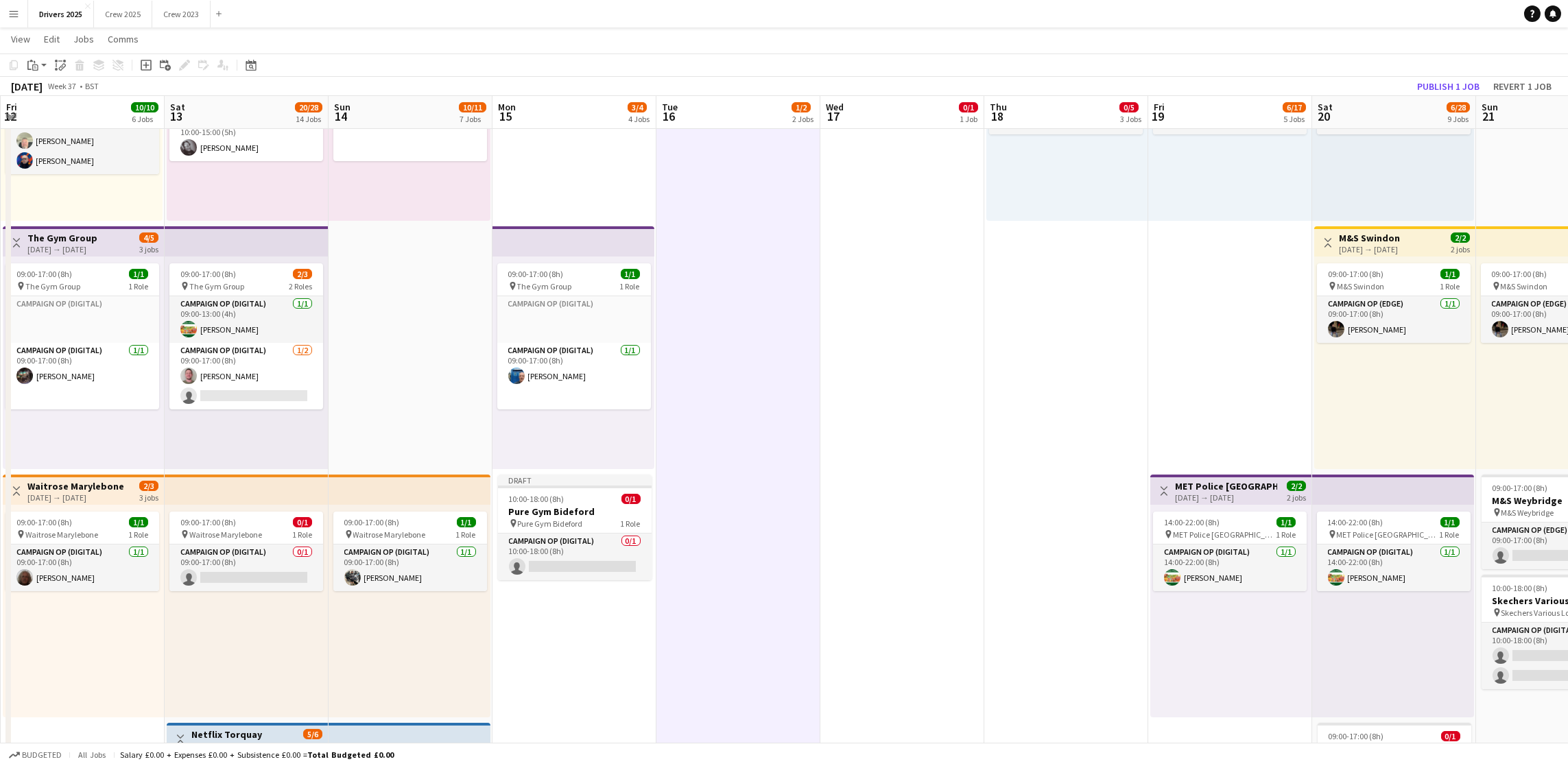
click at [61, 70] on icon "Paste linked Job" at bounding box center [60, 65] width 11 height 11
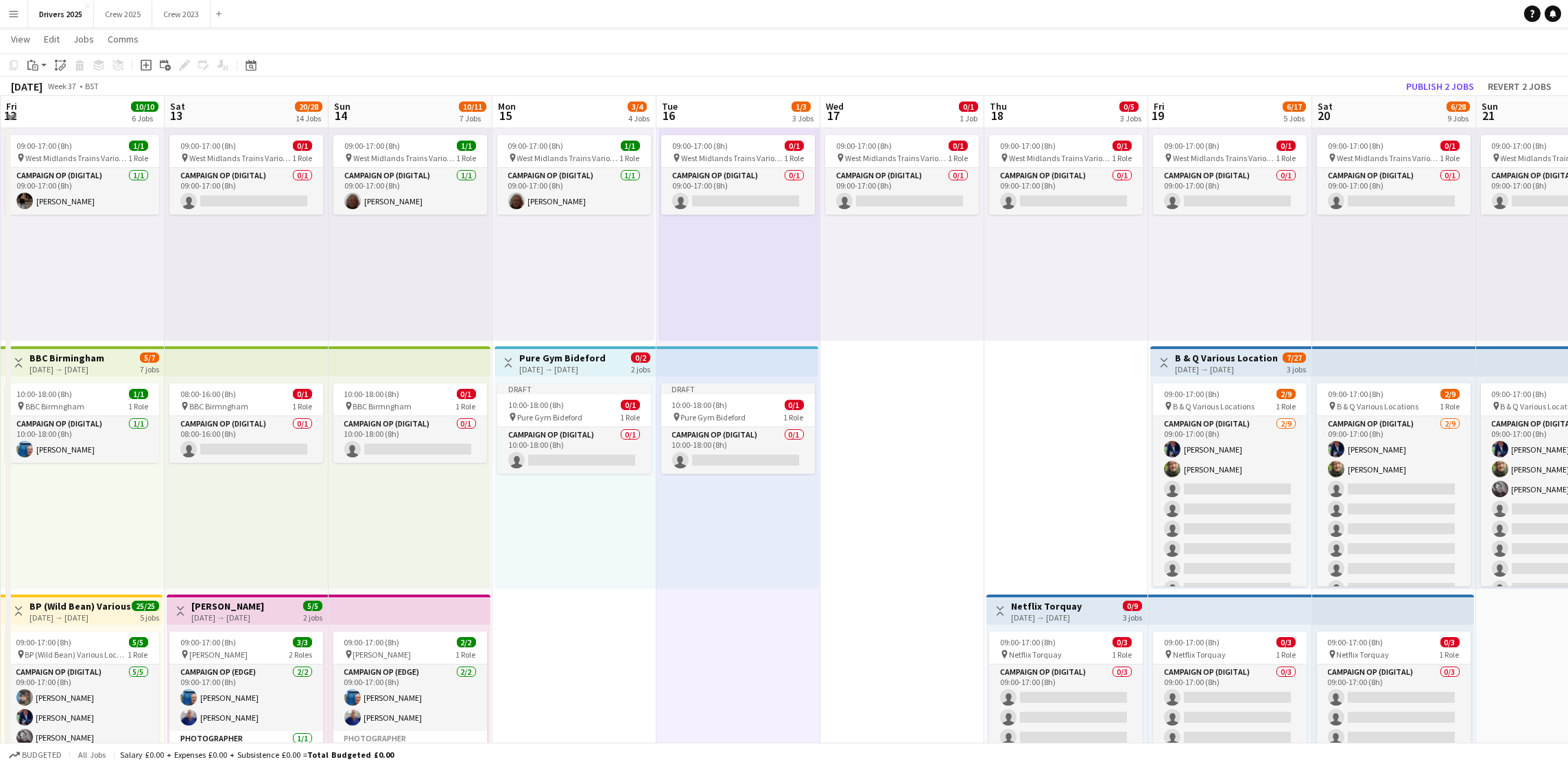
scroll to position [309, 0]
click at [727, 403] on span "10:00-18:00 (8h)" at bounding box center [699, 405] width 56 height 10
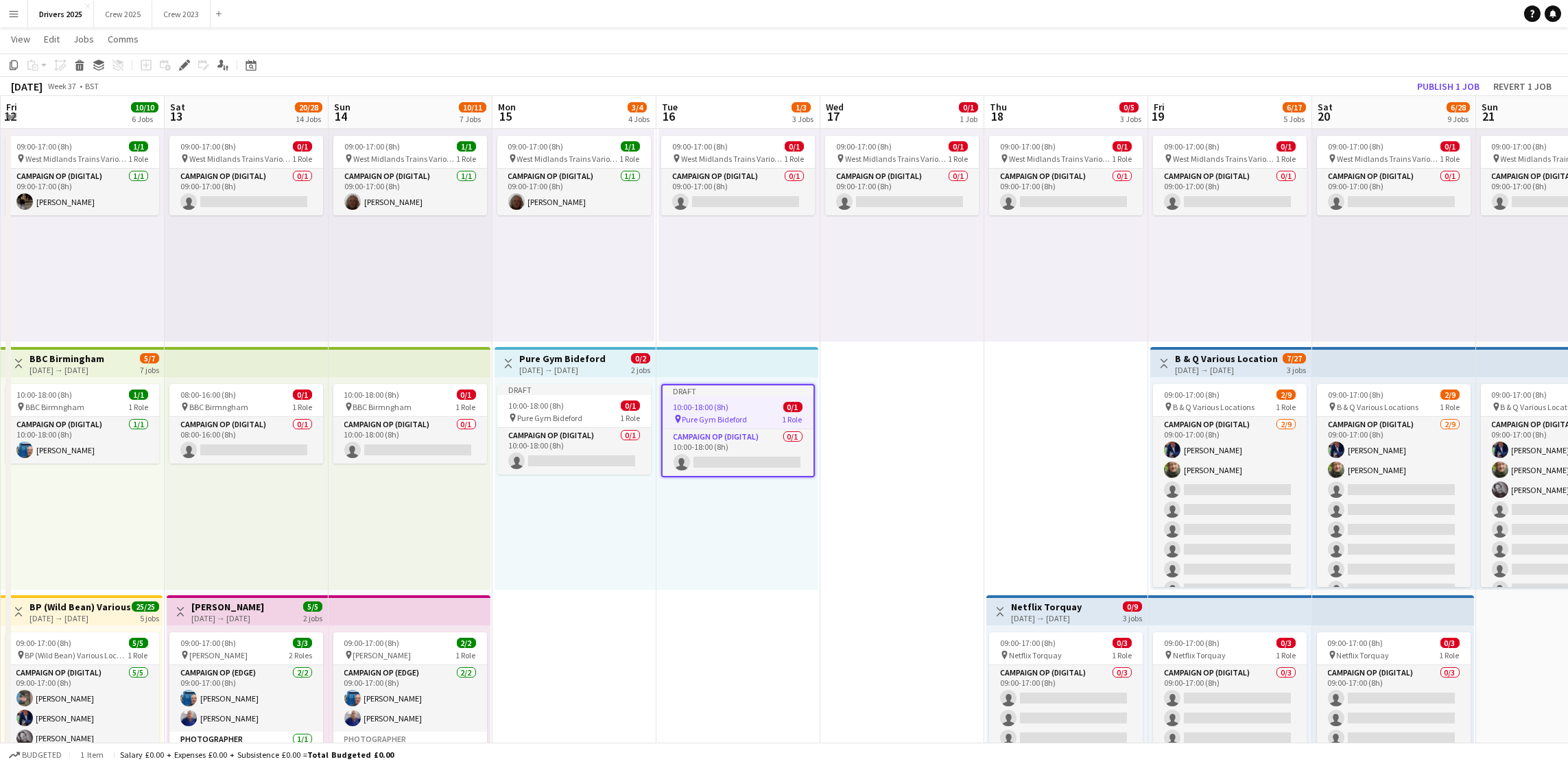
click at [727, 403] on span "10:00-18:00 (8h)" at bounding box center [701, 407] width 56 height 10
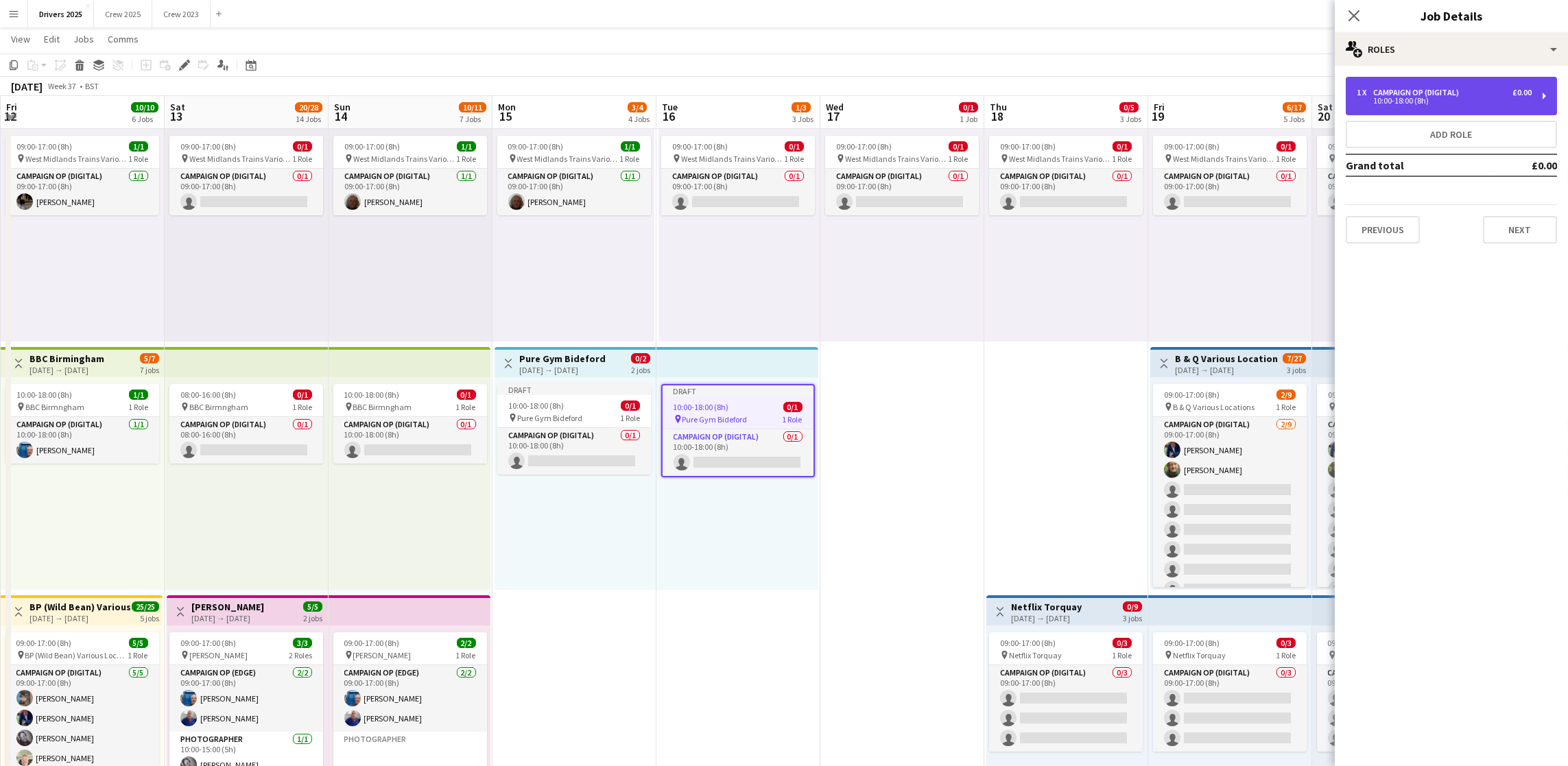
click at [1438, 105] on div "1 x Campaign Op (Digital) £0.00 10:00-18:00 (8h)" at bounding box center [1451, 96] width 211 height 38
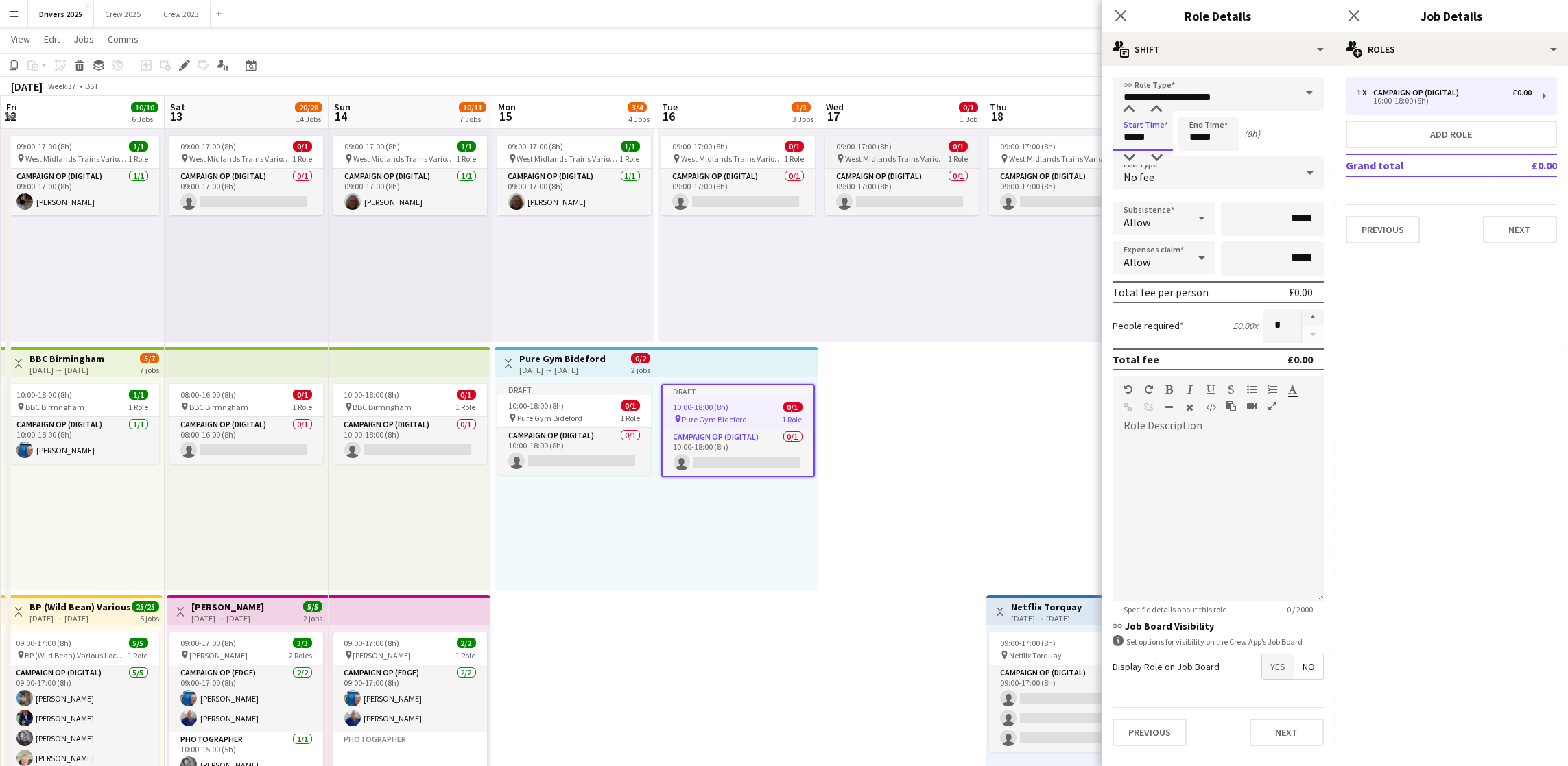
drag, startPoint x: 1156, startPoint y: 144, endPoint x: 967, endPoint y: 150, distance: 189.1
type input "*****"
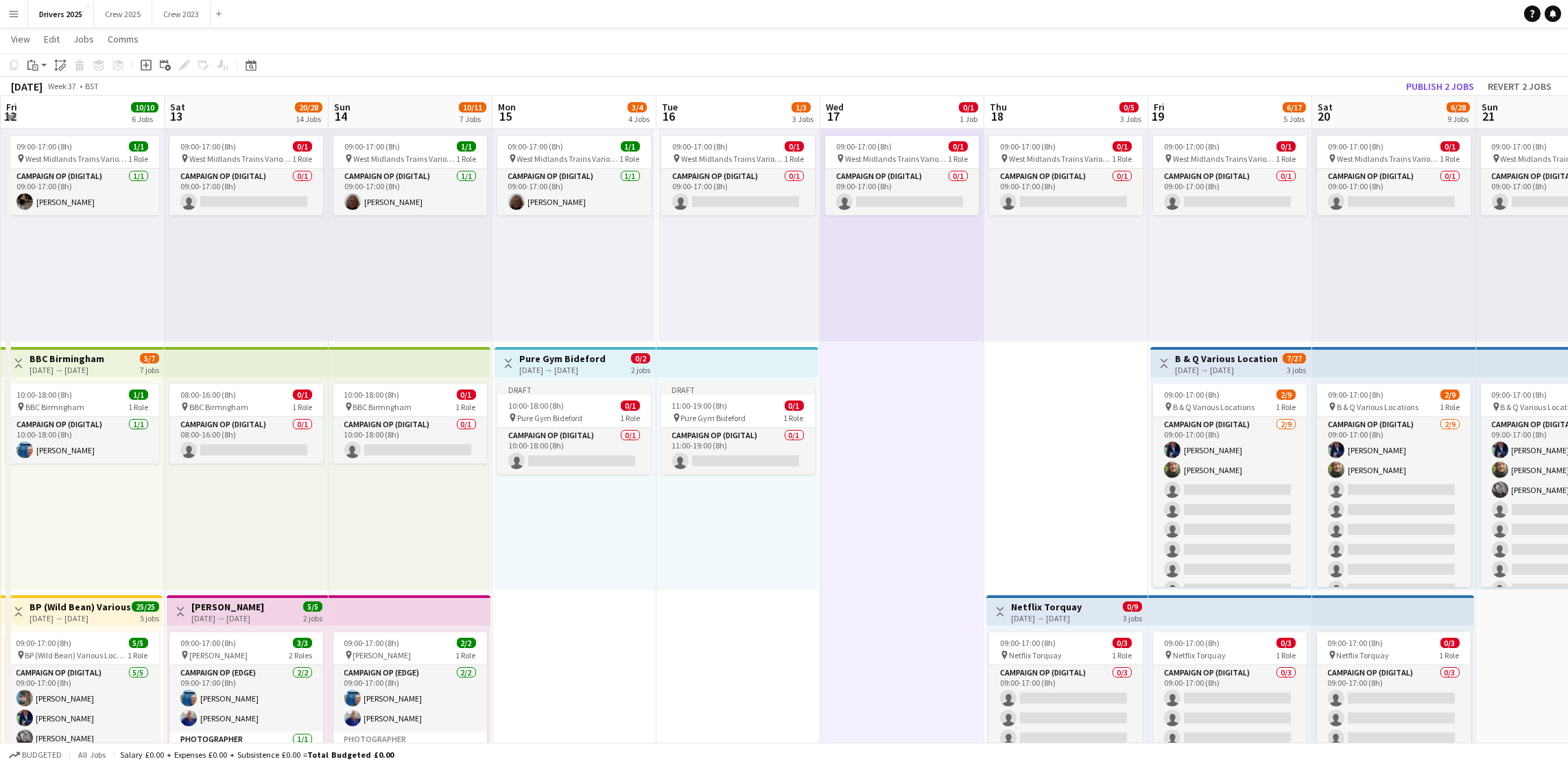
click at [1399, 81] on div "Publish 2 jobs Revert 2 jobs" at bounding box center [1478, 86] width 179 height 17
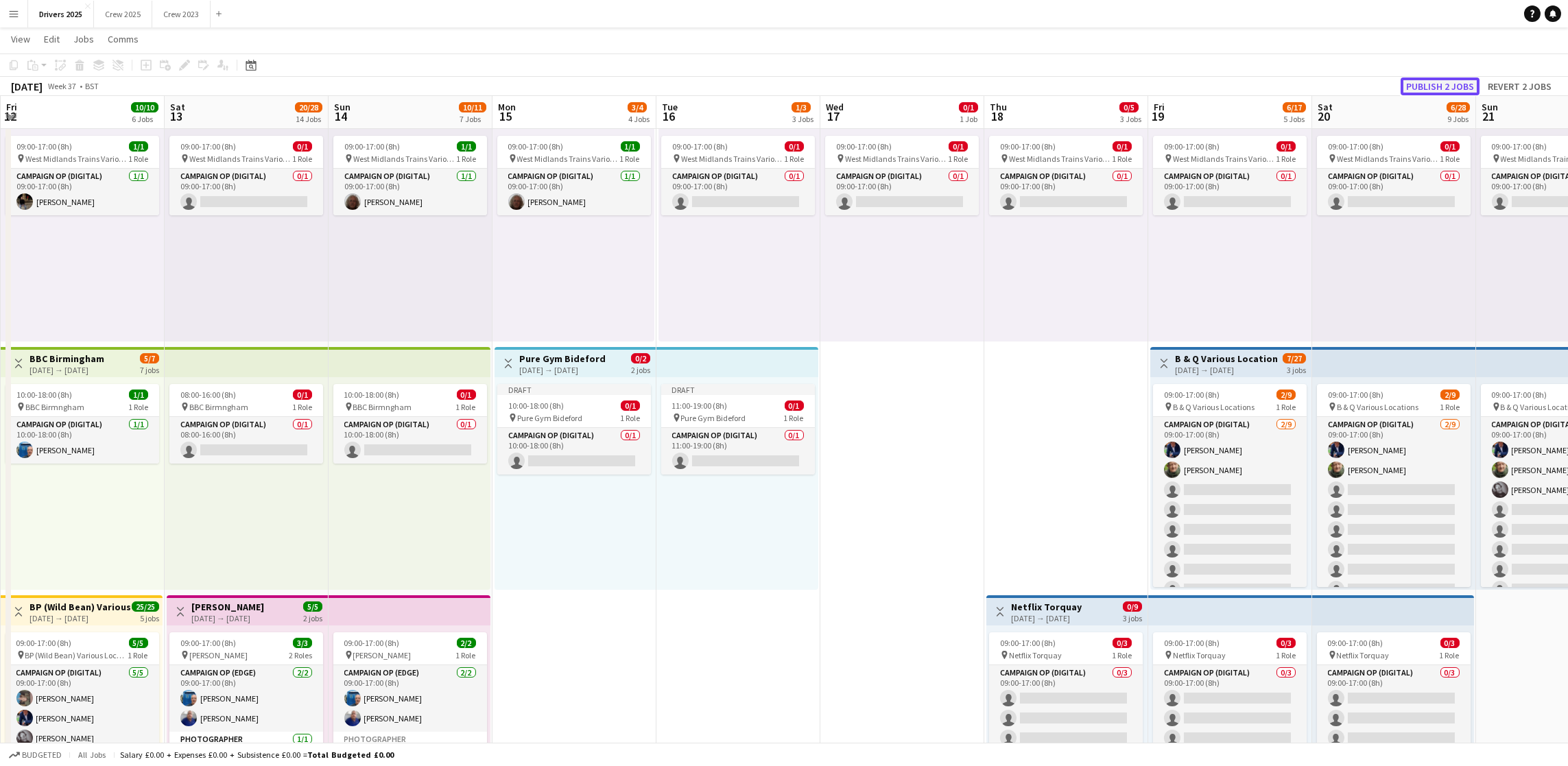
click at [1430, 84] on button "Publish 2 jobs" at bounding box center [1439, 86] width 79 height 17
click at [12, 16] on app-icon "Menu" at bounding box center [13, 13] width 11 height 11
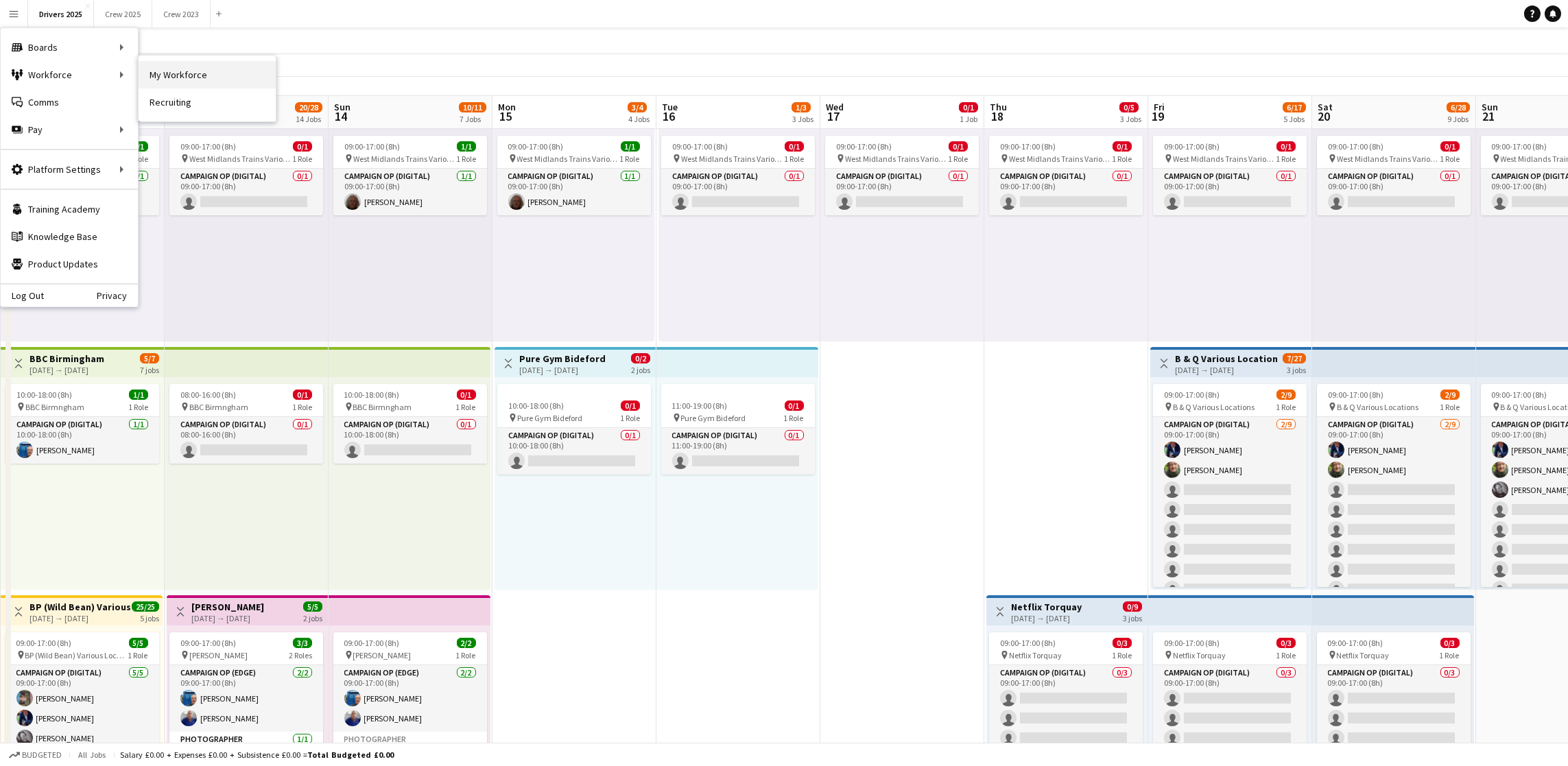
click at [178, 76] on link "My Workforce" at bounding box center [207, 74] width 137 height 27
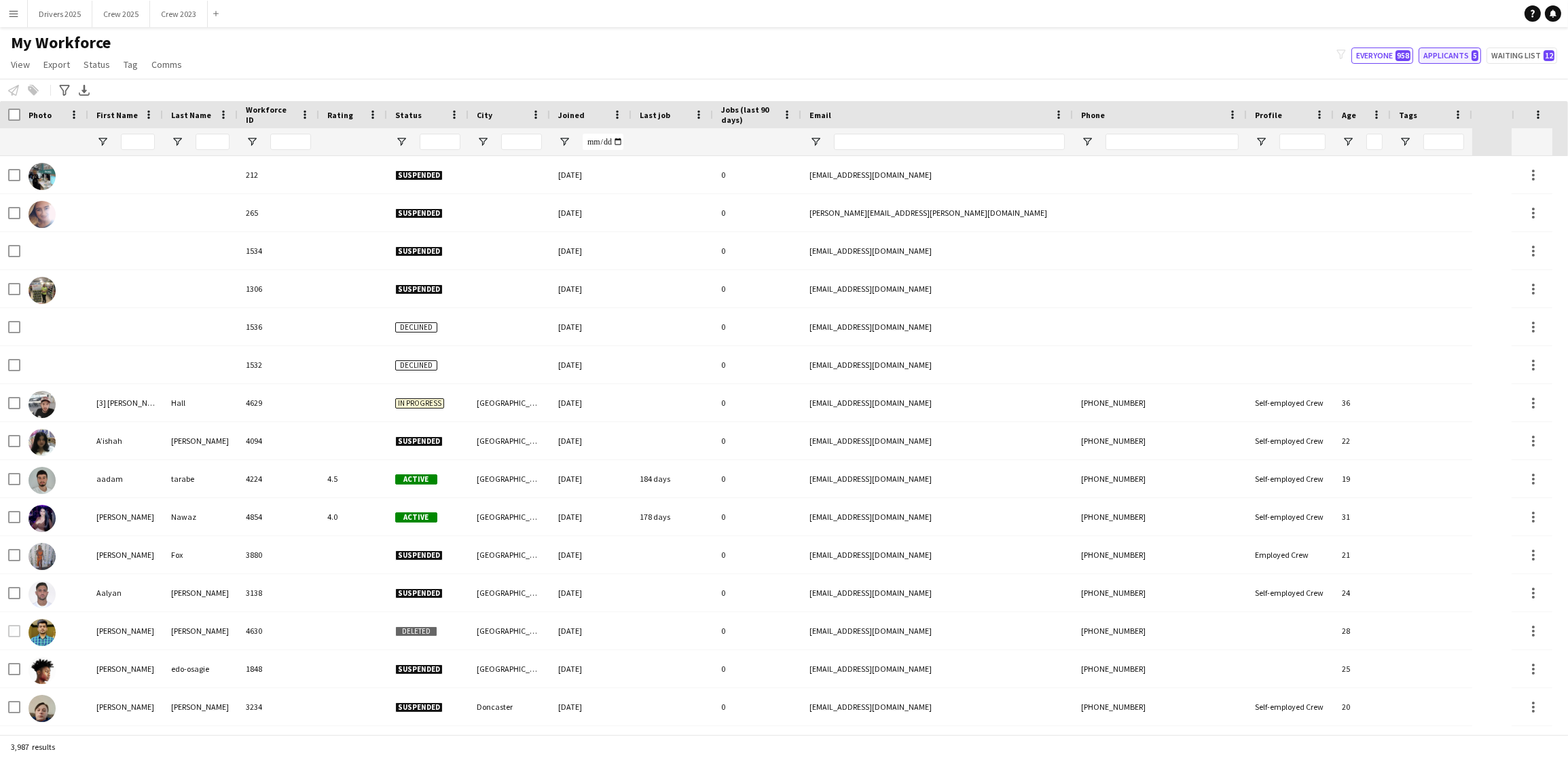
click at [1457, 57] on button "Applicants 5" at bounding box center [1450, 56] width 62 height 16
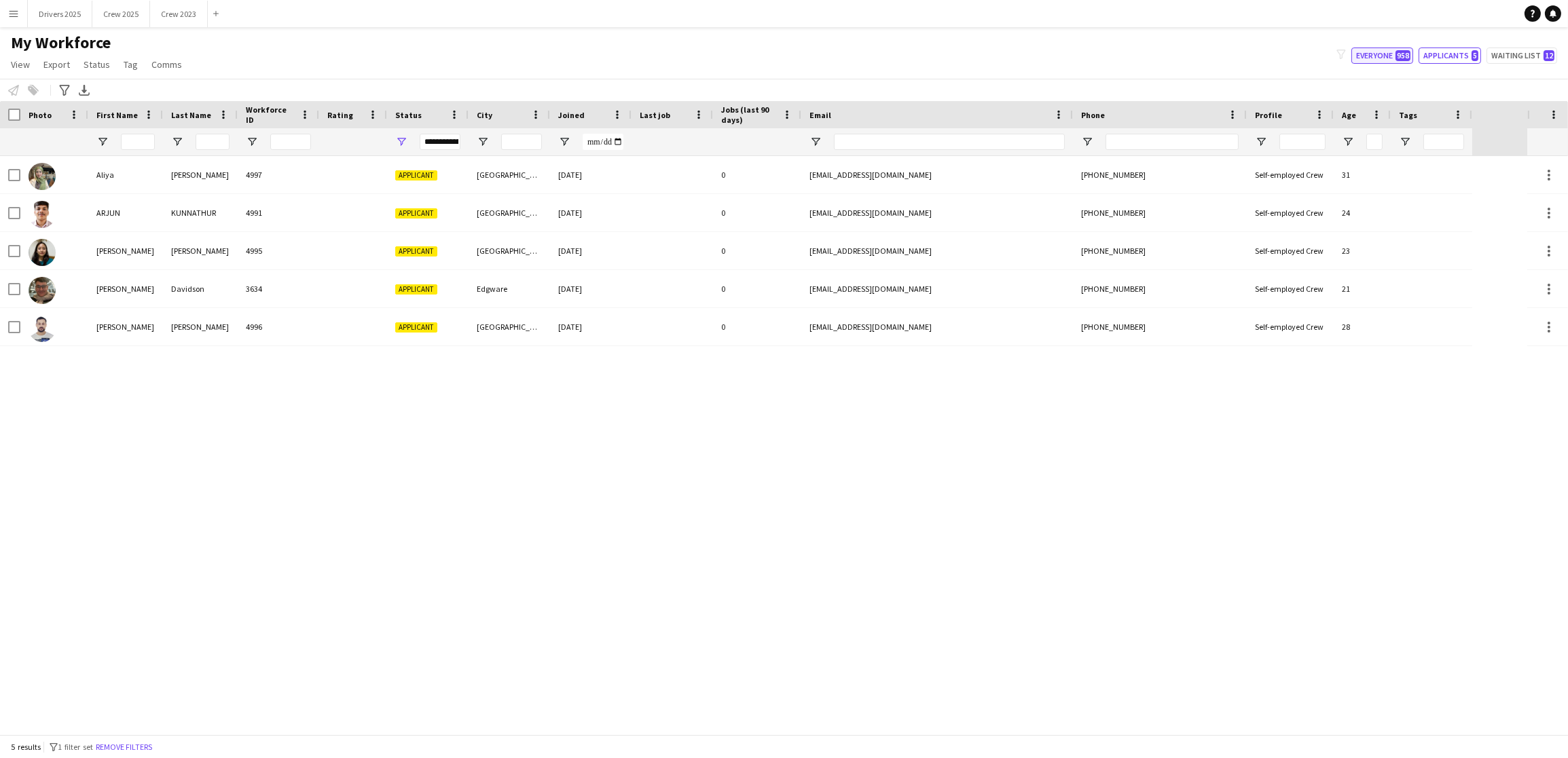
click at [1382, 58] on button "Everyone 958" at bounding box center [1381, 56] width 62 height 16
type input "**********"
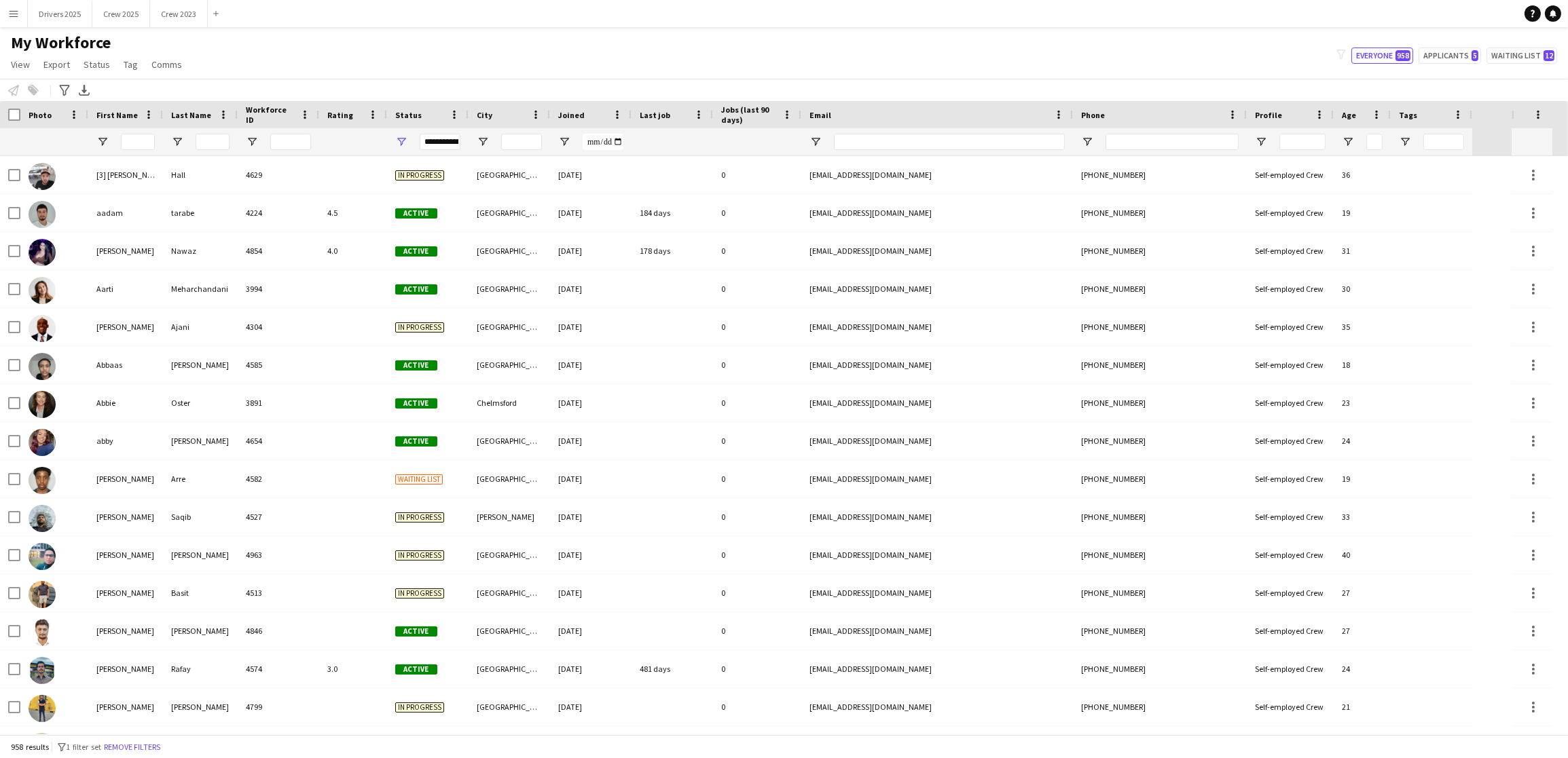
click at [446, 144] on div "**********" at bounding box center [440, 142] width 41 height 16
click at [617, 149] on input "Joined Filter Input" at bounding box center [604, 142] width 41 height 16
click at [618, 145] on input "Joined Filter Input" at bounding box center [604, 142] width 41 height 16
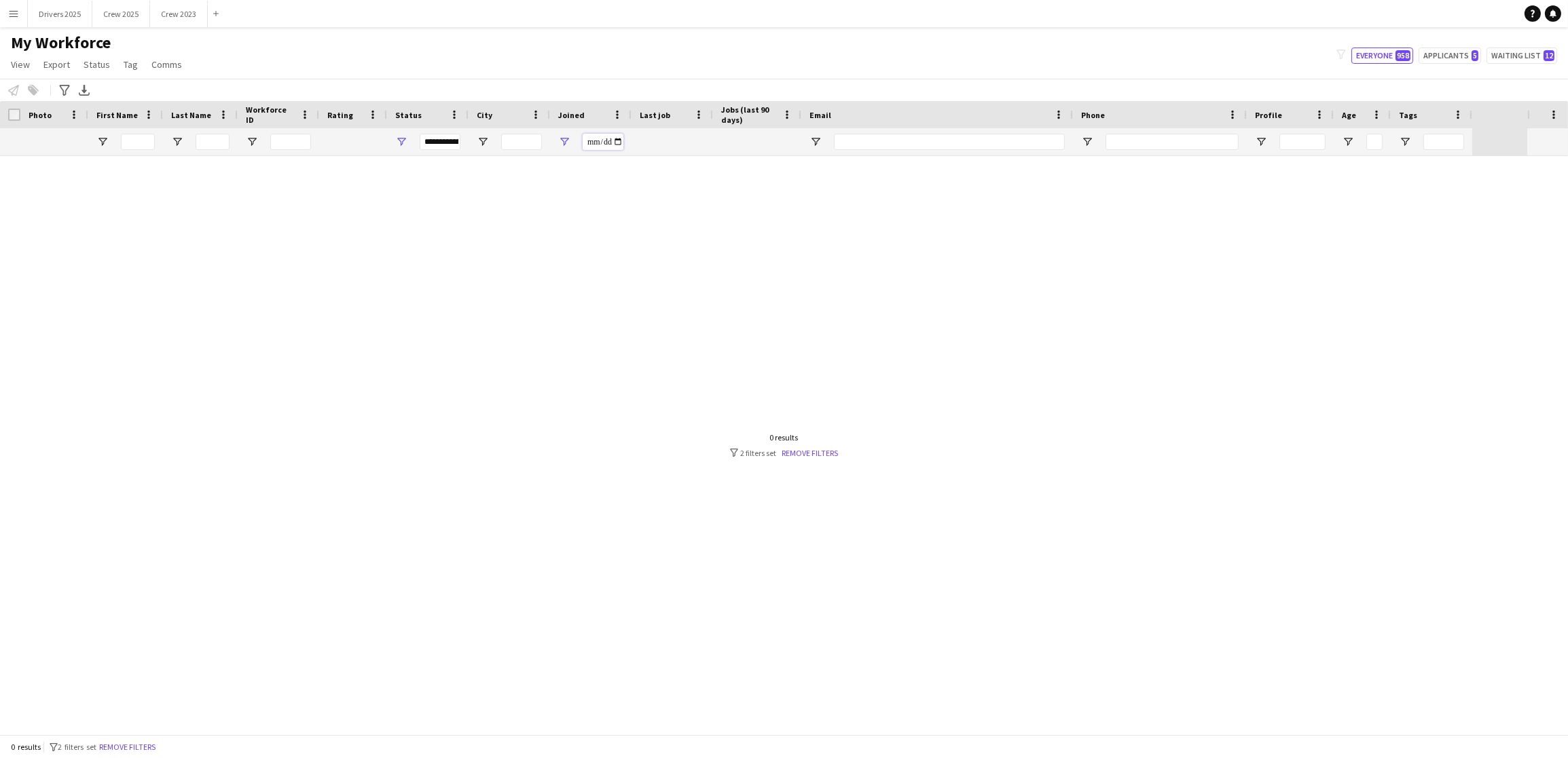
click at [613, 145] on input "**********" at bounding box center [604, 142] width 41 height 16
type input "**********"
click at [613, 138] on input "**********" at bounding box center [604, 142] width 41 height 16
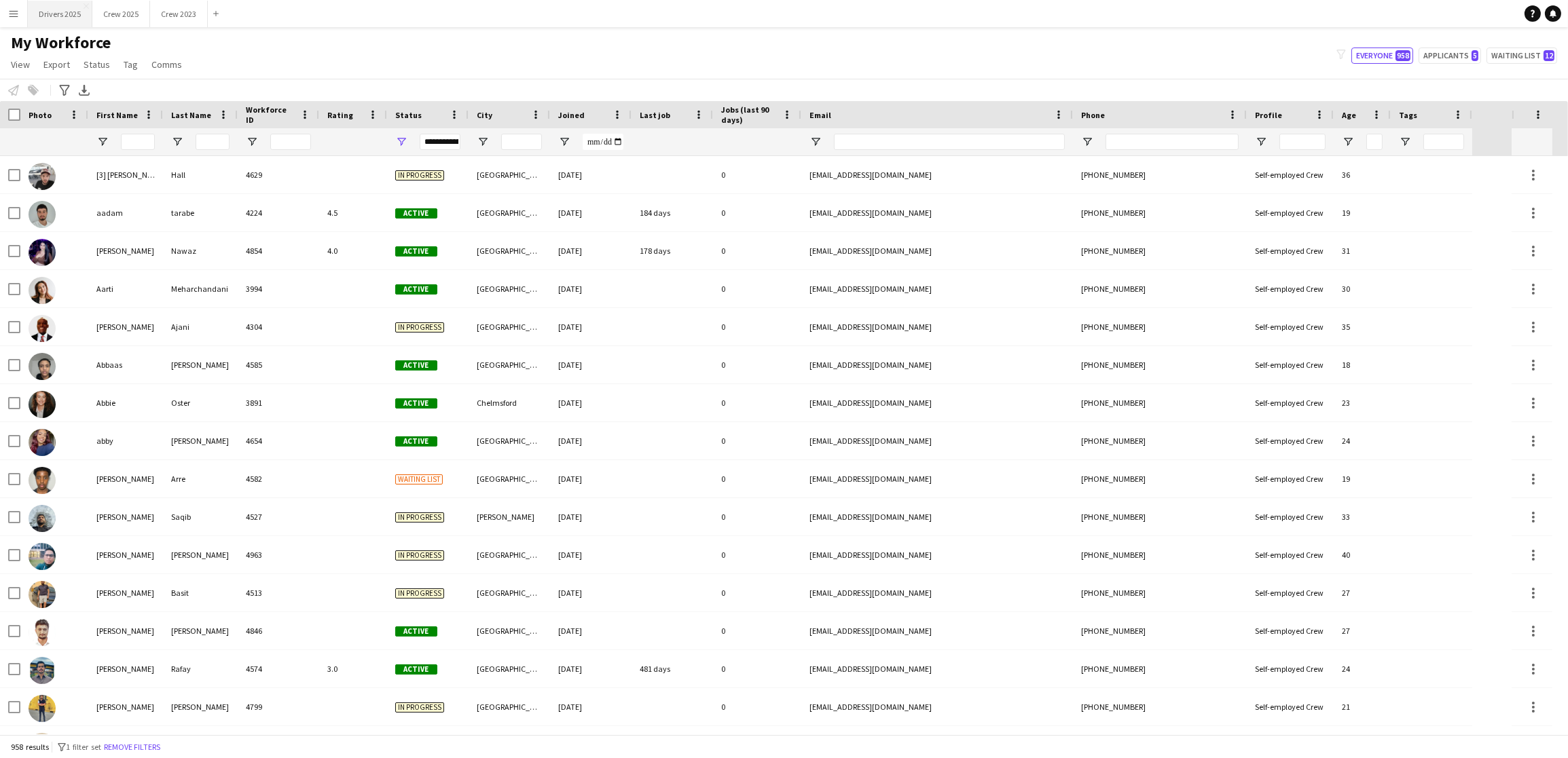
click at [73, 7] on button "Drivers 2025 Close" at bounding box center [60, 14] width 64 height 26
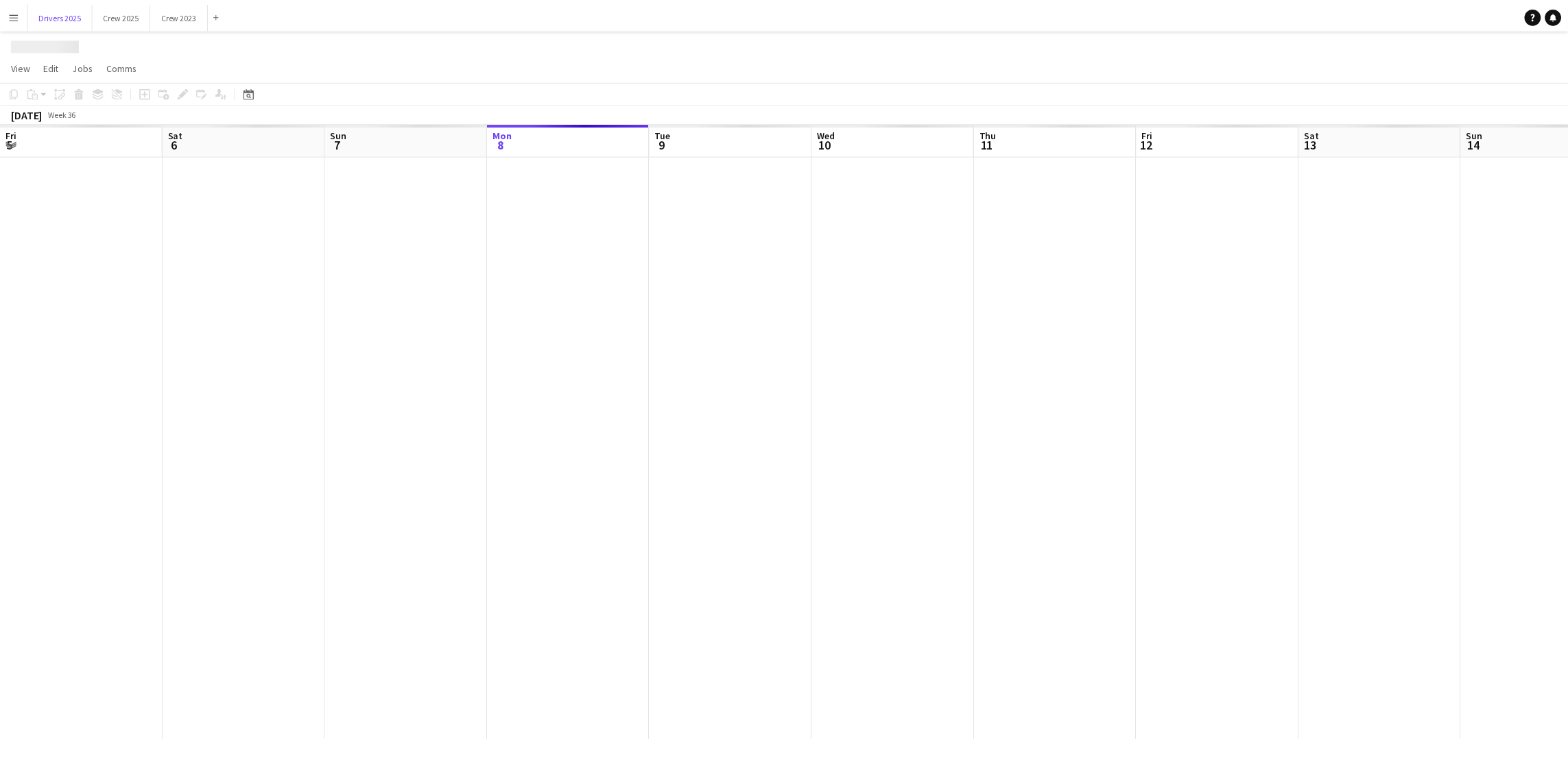
scroll to position [0, 327]
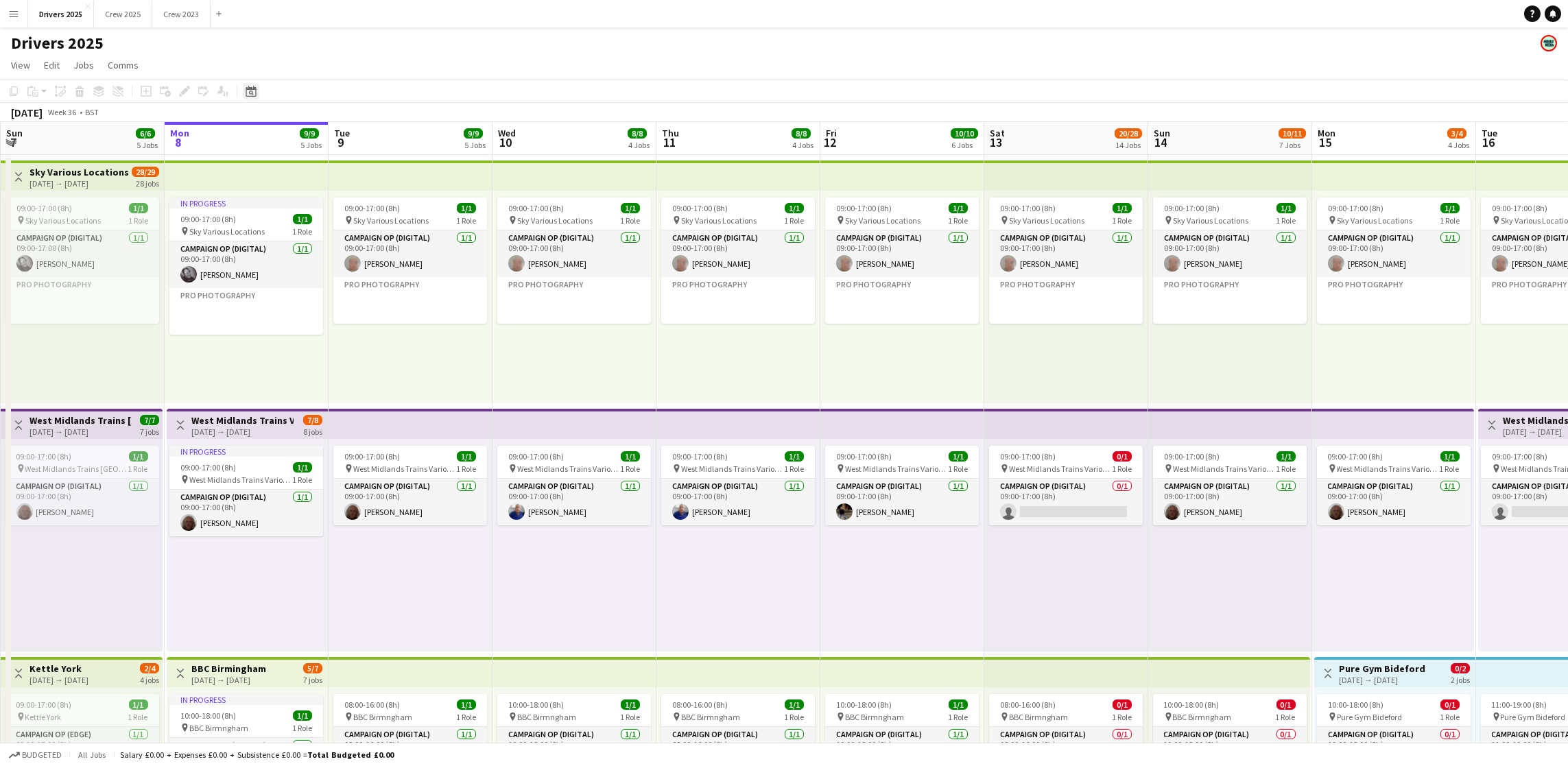
click at [248, 92] on icon "Date picker" at bounding box center [251, 91] width 11 height 11
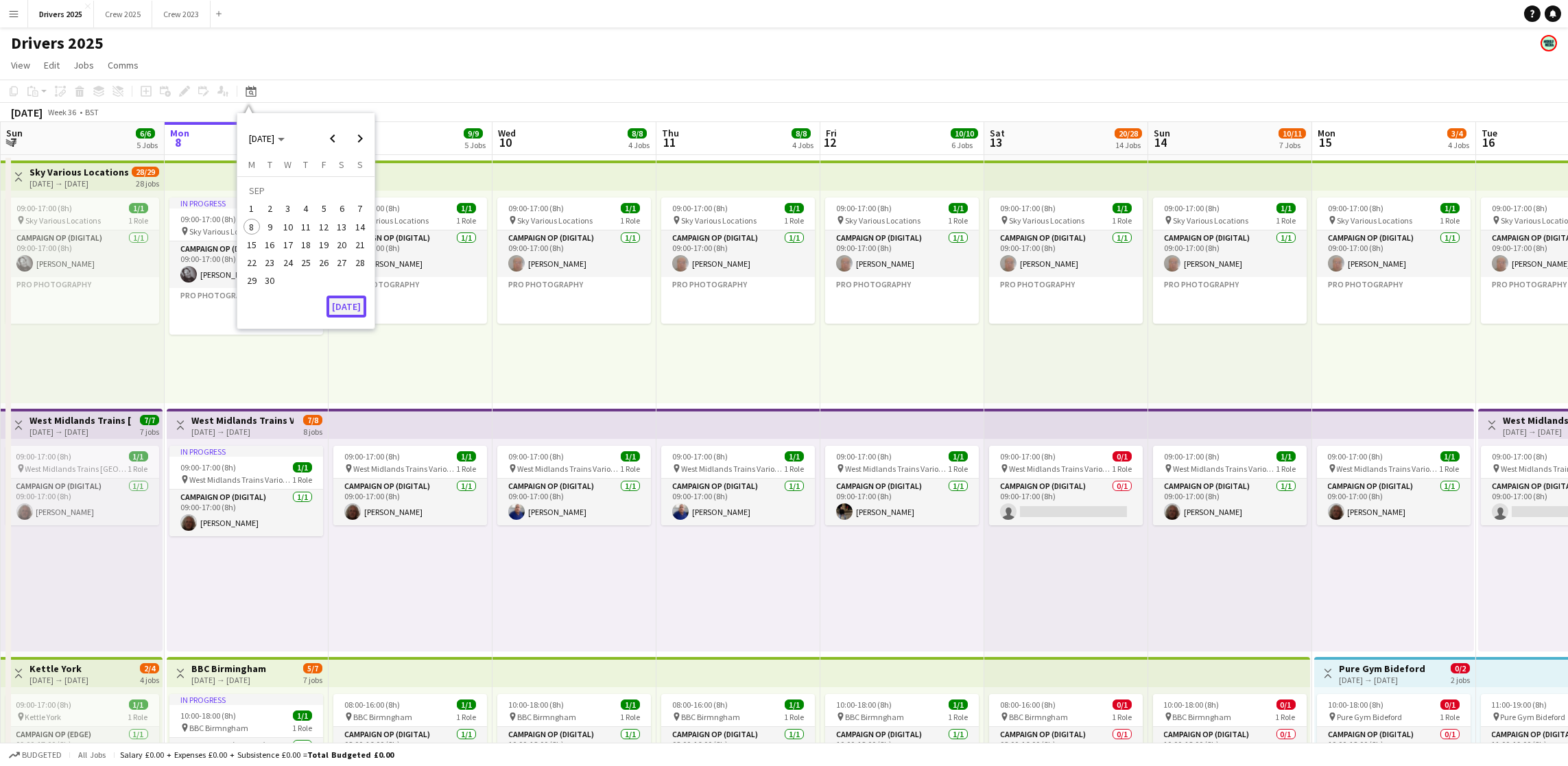
click at [347, 305] on button "[DATE]" at bounding box center [346, 307] width 40 height 22
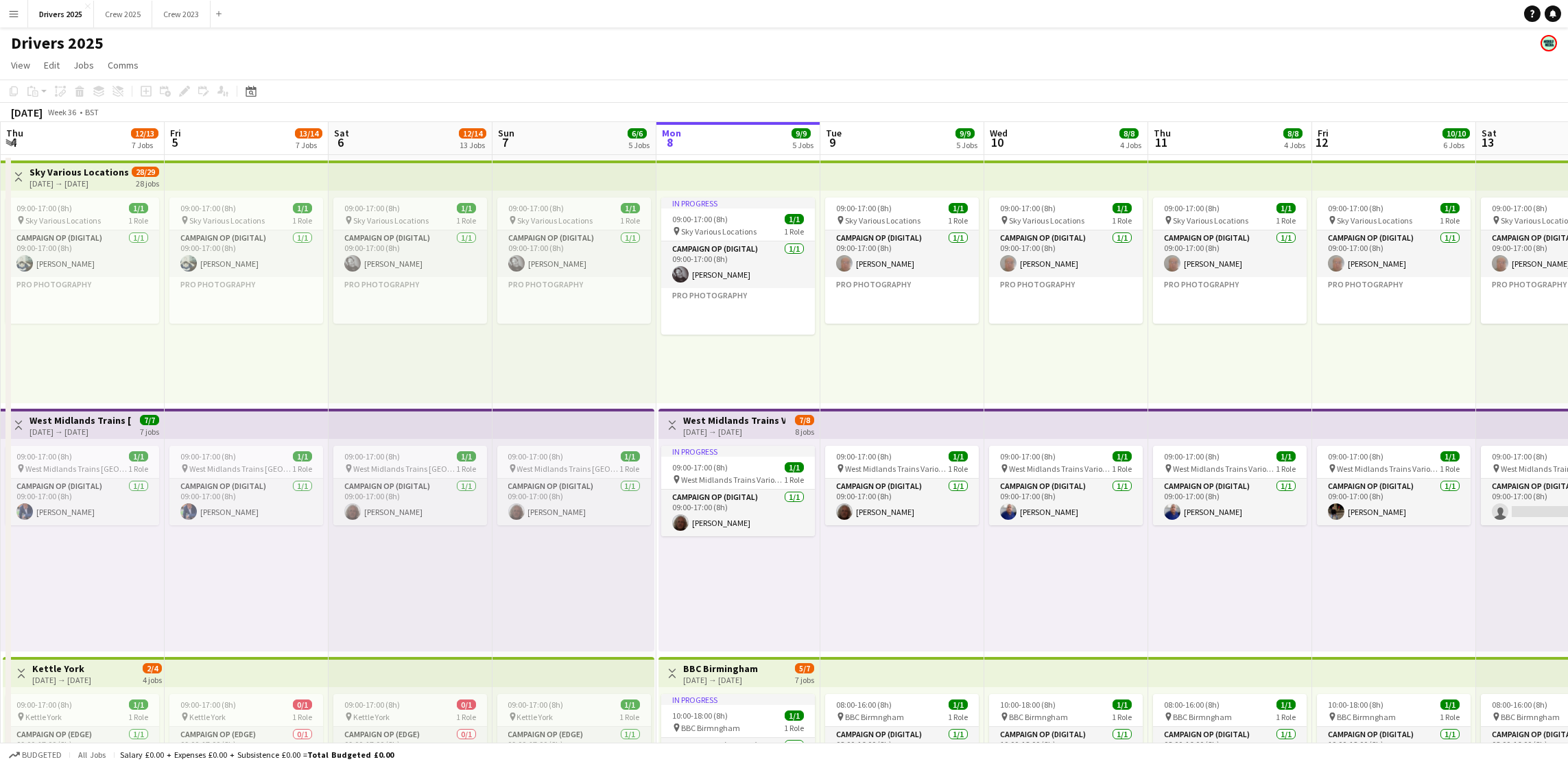
scroll to position [0, 471]
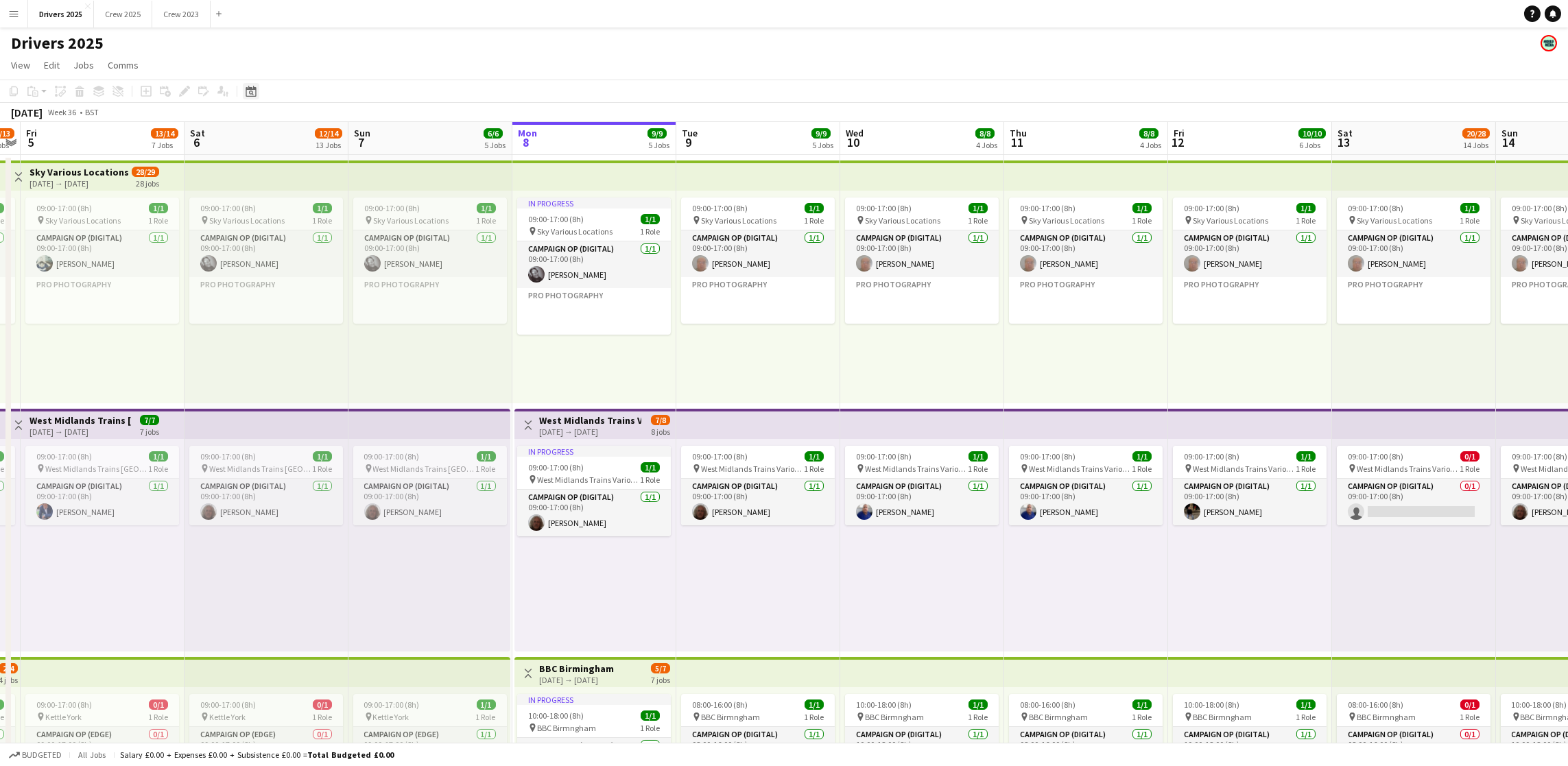
click at [248, 83] on div "Date picker" at bounding box center [251, 91] width 17 height 17
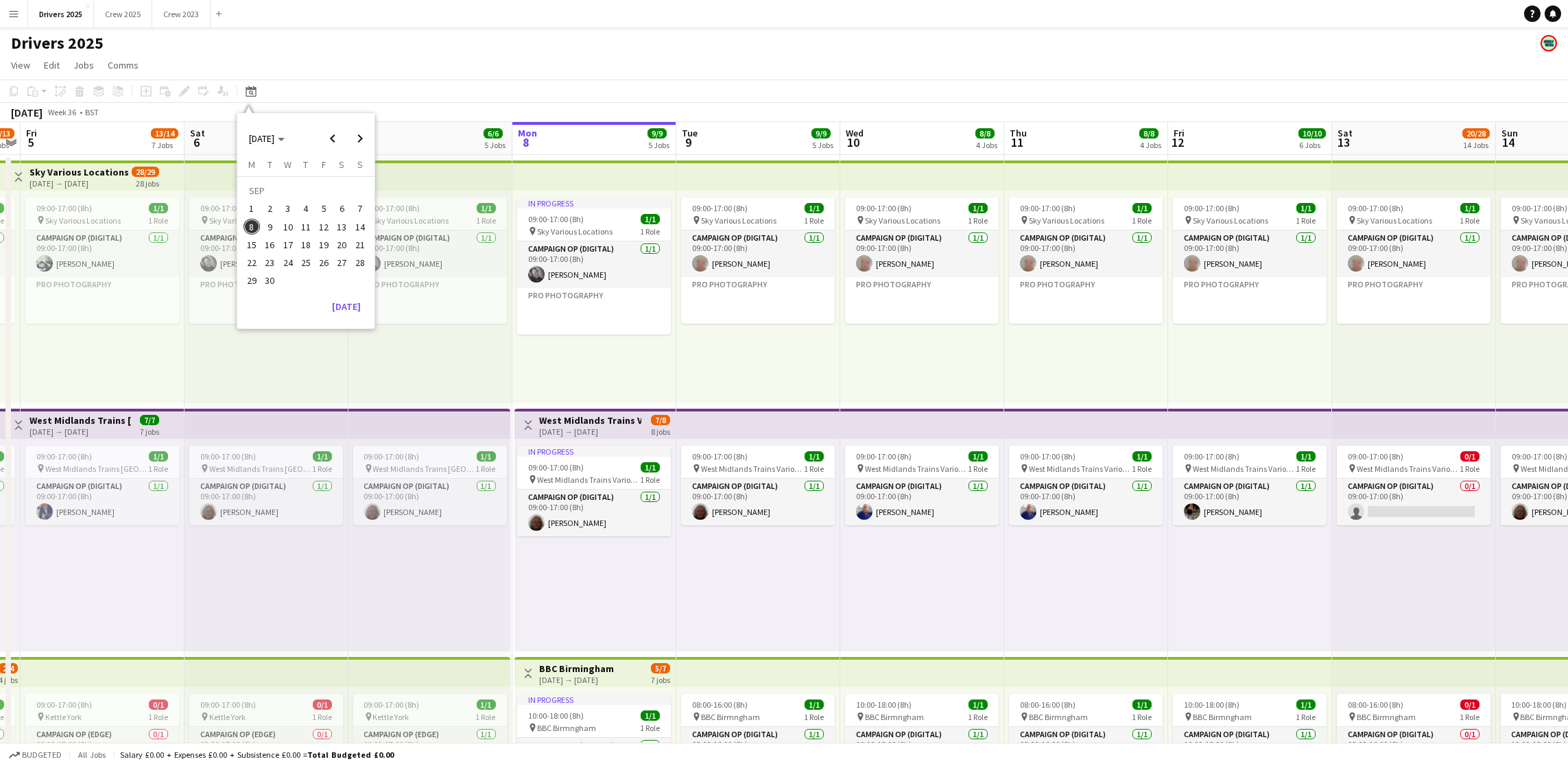
click at [341, 263] on span "27" at bounding box center [342, 263] width 17 height 17
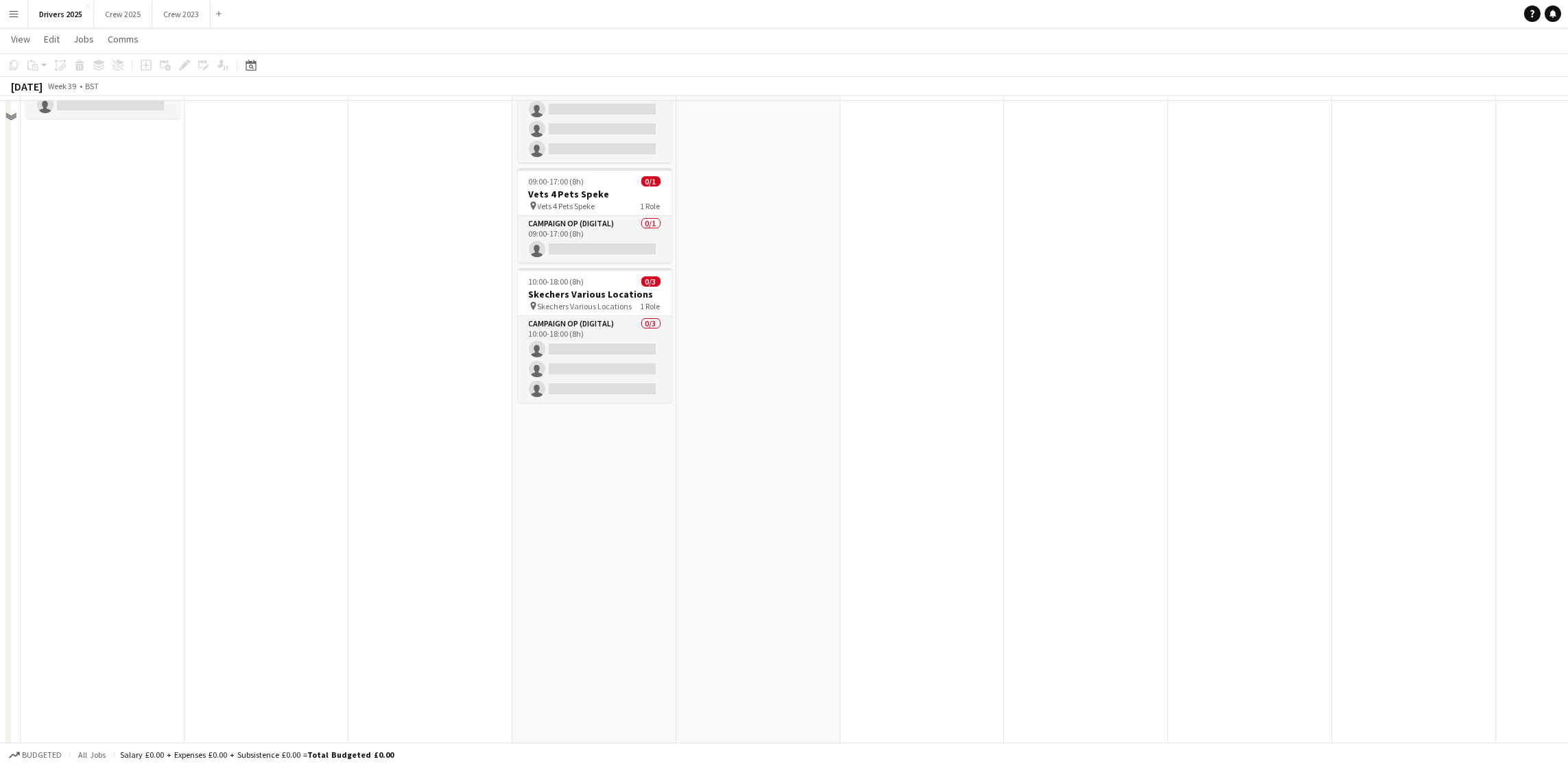
scroll to position [926, 0]
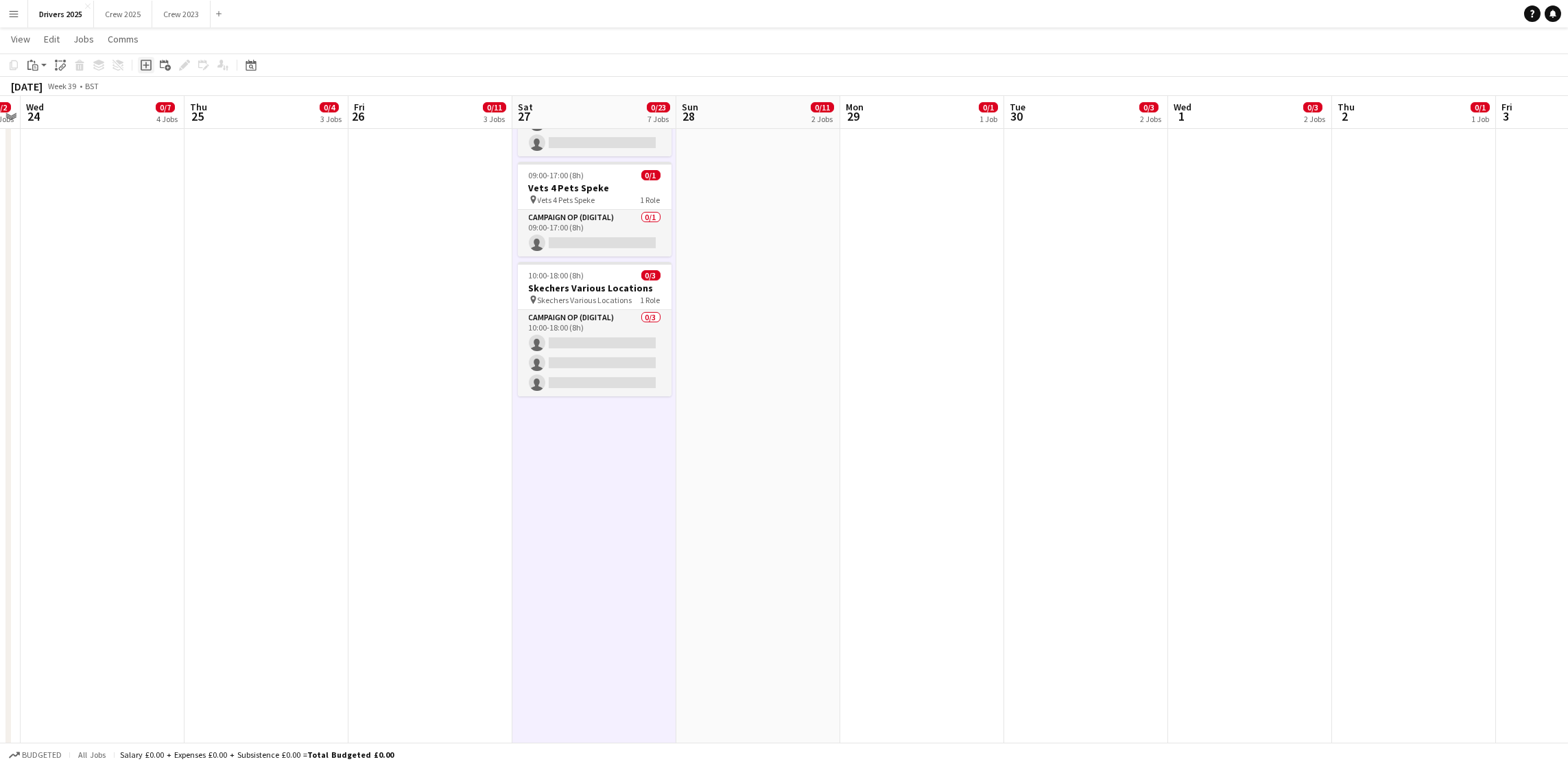
click at [140, 61] on icon "Add job" at bounding box center [145, 65] width 11 height 11
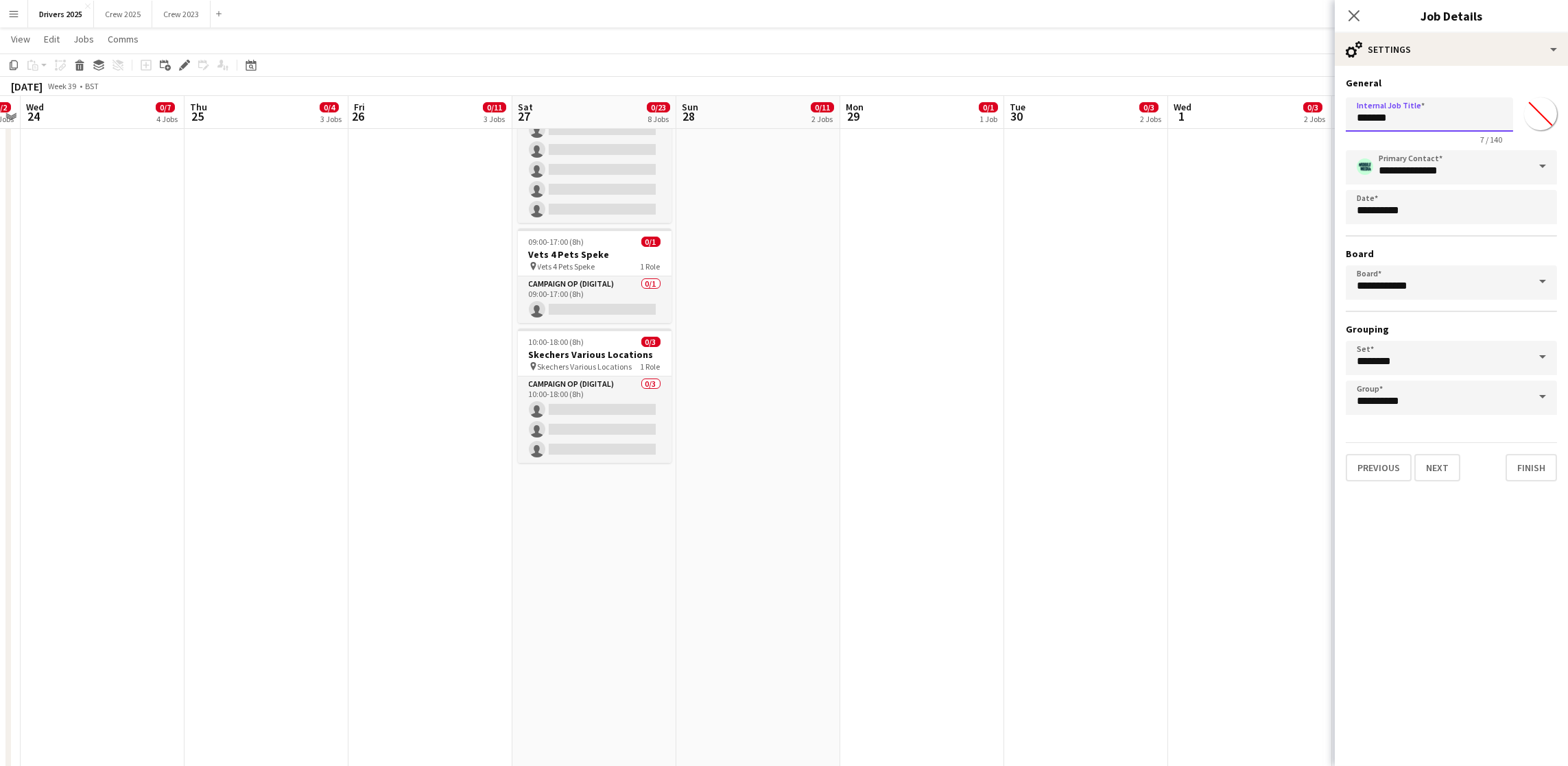
drag, startPoint x: 1446, startPoint y: 116, endPoint x: 1175, endPoint y: 108, distance: 271.1
type input "*"
type input "**********"
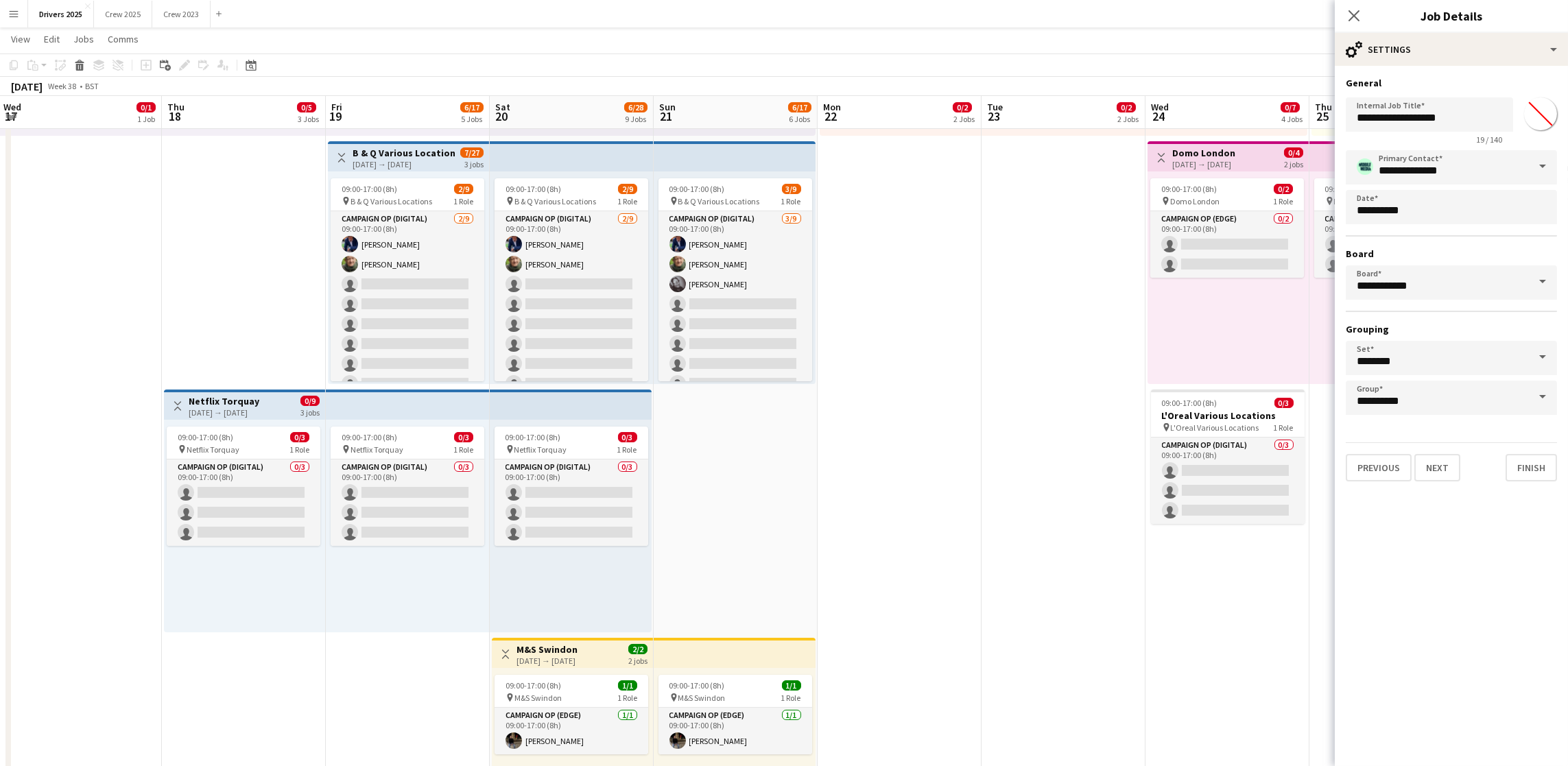
scroll to position [0, 289]
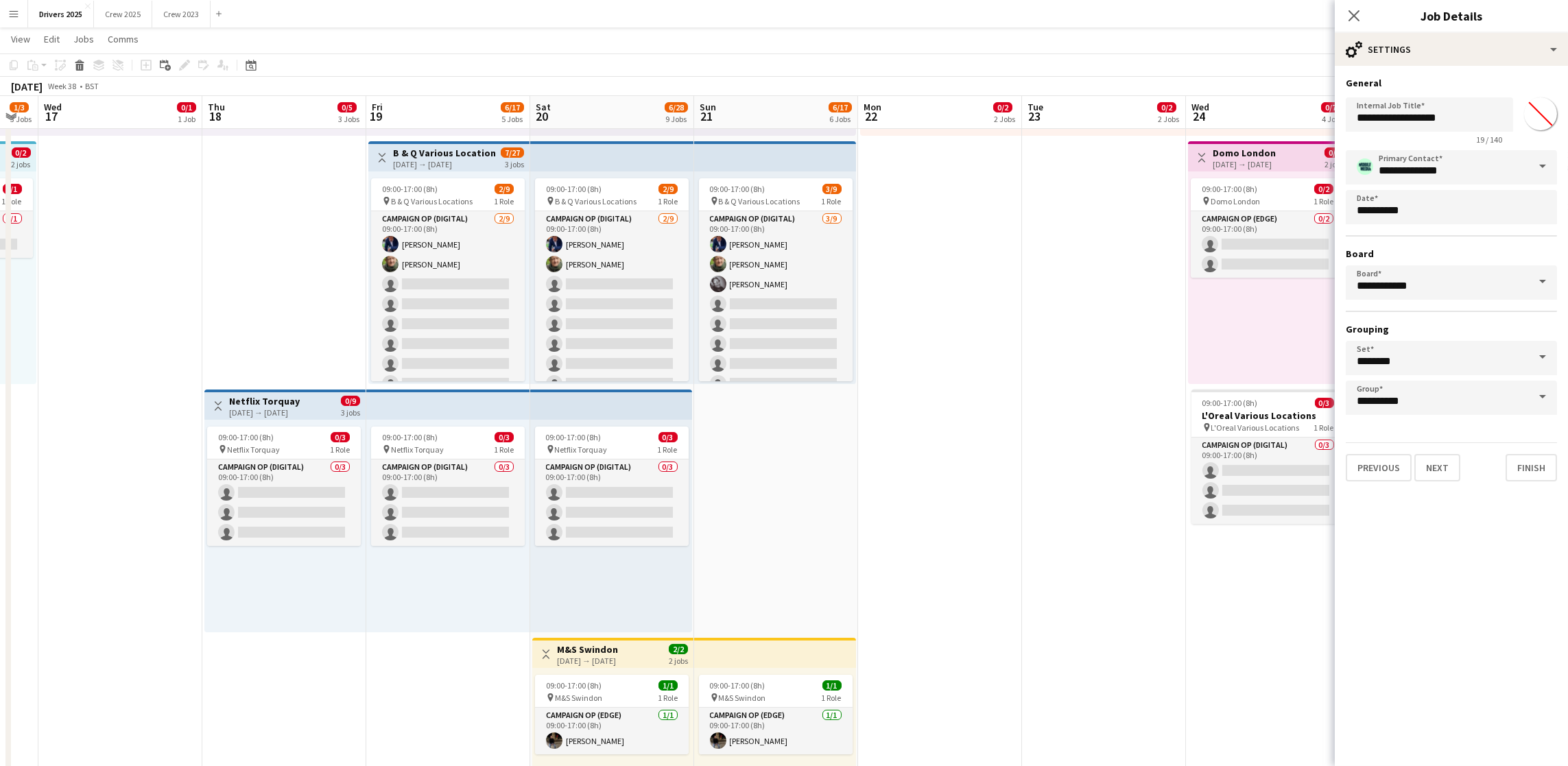
drag, startPoint x: 383, startPoint y: 513, endPoint x: 1434, endPoint y: 424, distance: 1054.8
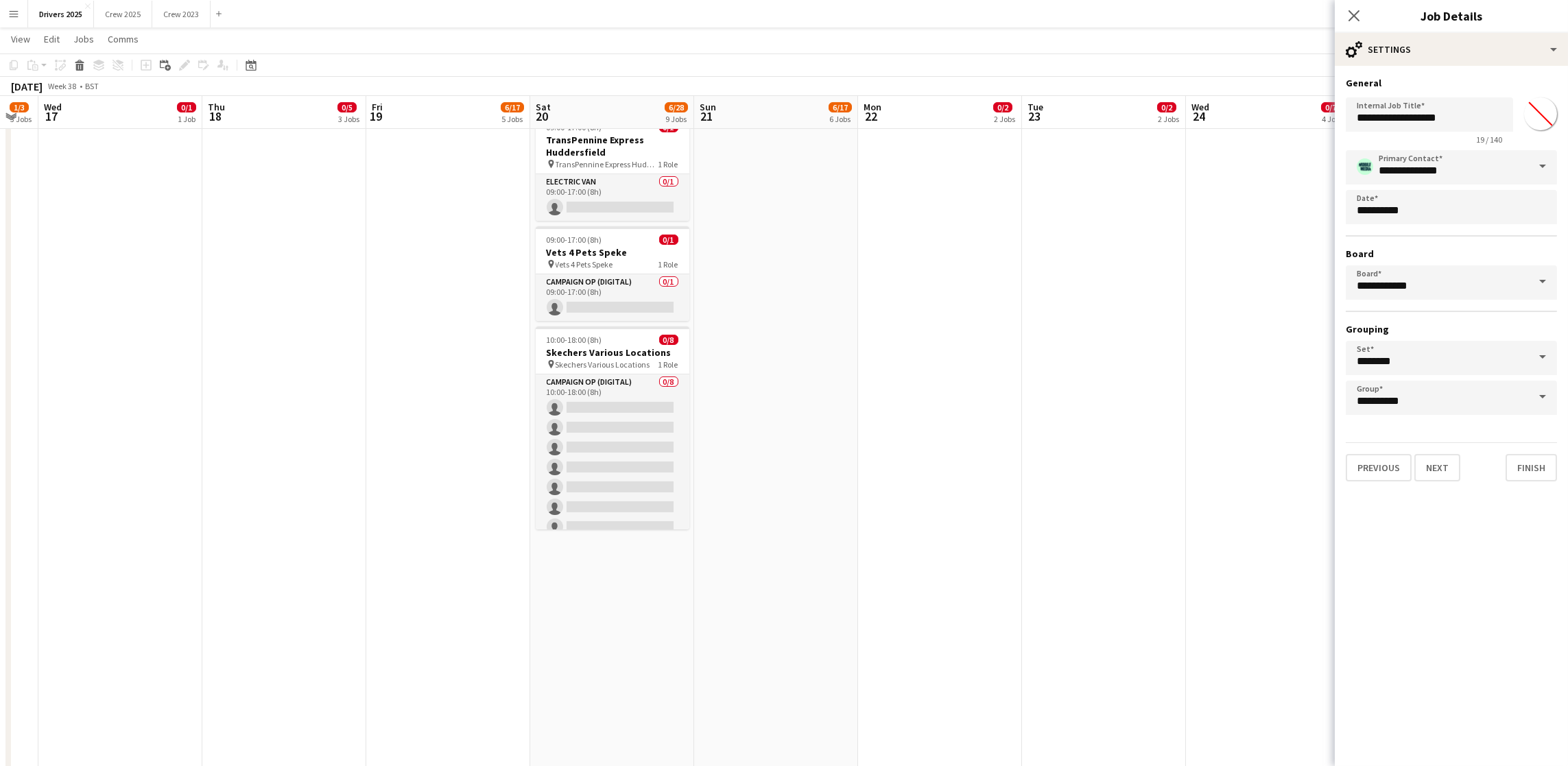
scroll to position [1544, 0]
drag, startPoint x: 1472, startPoint y: 115, endPoint x: 1316, endPoint y: 121, distance: 156.1
click at [1316, 121] on body "Menu Boards Boards Boards All jobs Status Workforce Workforce My Workforce Recr…" at bounding box center [784, 386] width 1568 height 3861
drag, startPoint x: 1434, startPoint y: 467, endPoint x: 1436, endPoint y: 459, distance: 8.2
click at [1435, 467] on button "Next" at bounding box center [1437, 468] width 46 height 27
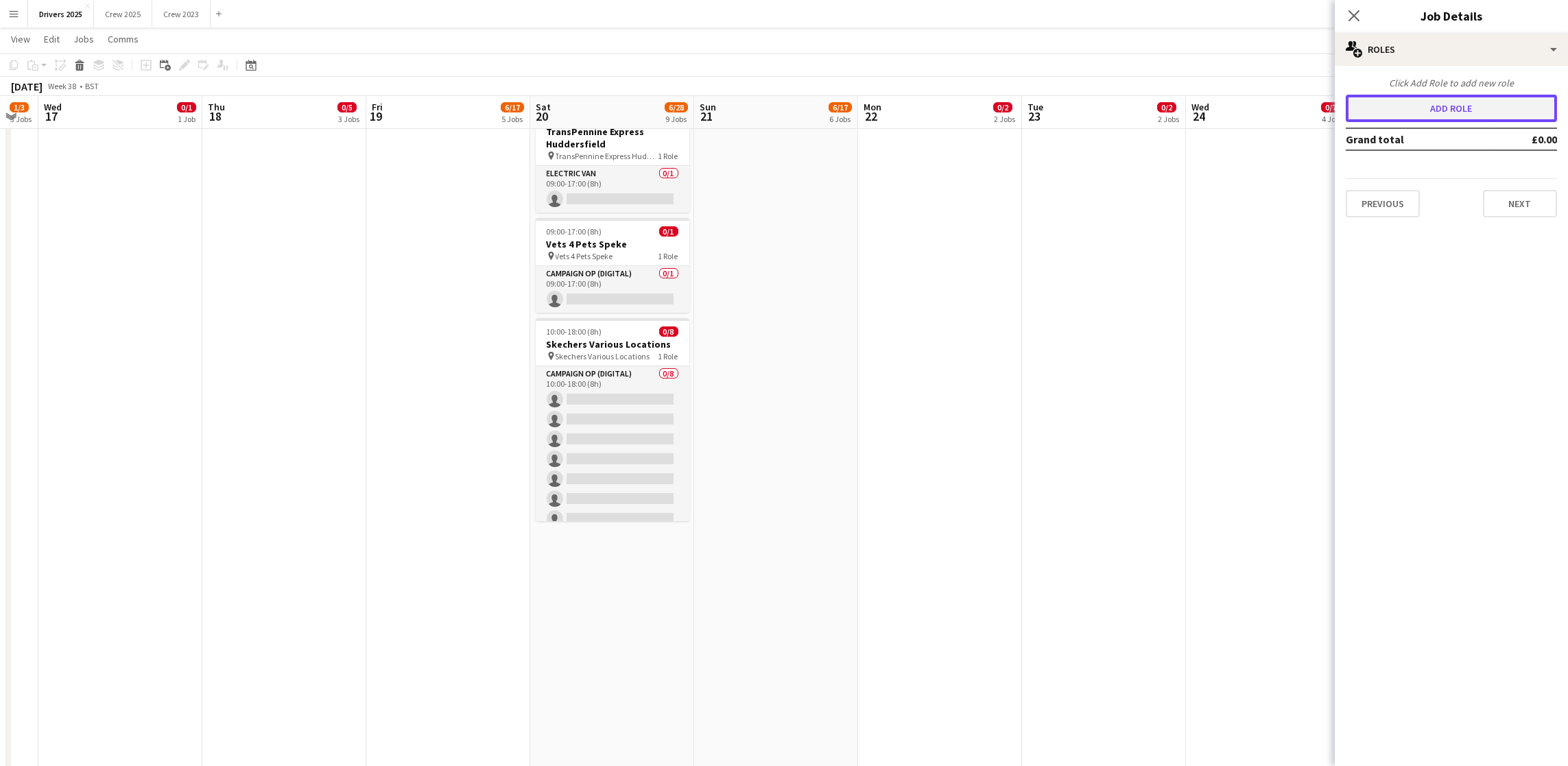
click at [1474, 107] on button "Add role" at bounding box center [1451, 108] width 211 height 27
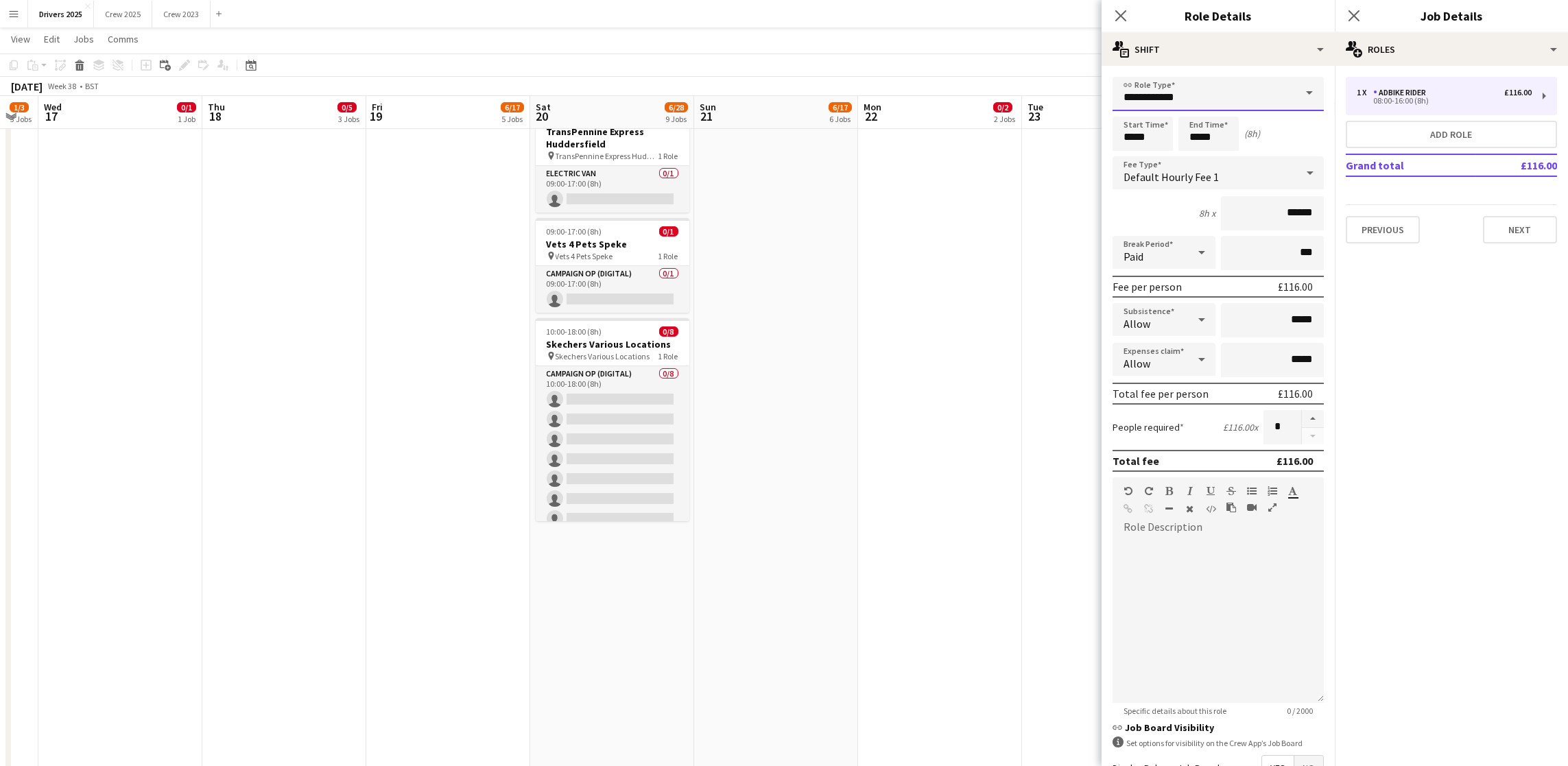
click at [1240, 95] on input "**********" at bounding box center [1218, 93] width 211 height 34
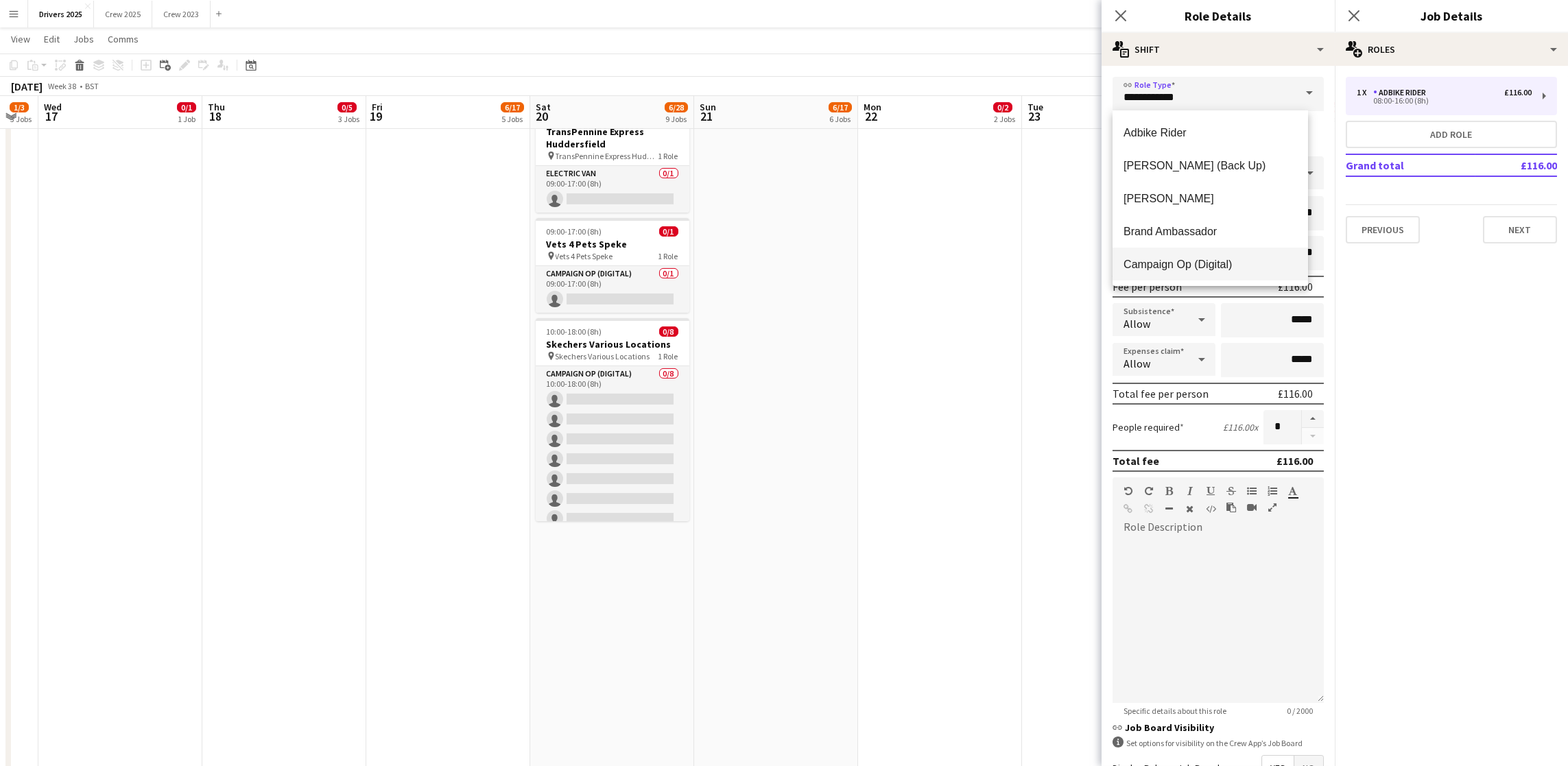
click at [1181, 265] on span "Campaign Op (Digital)" at bounding box center [1210, 264] width 174 height 13
type input "**********"
type input "*****"
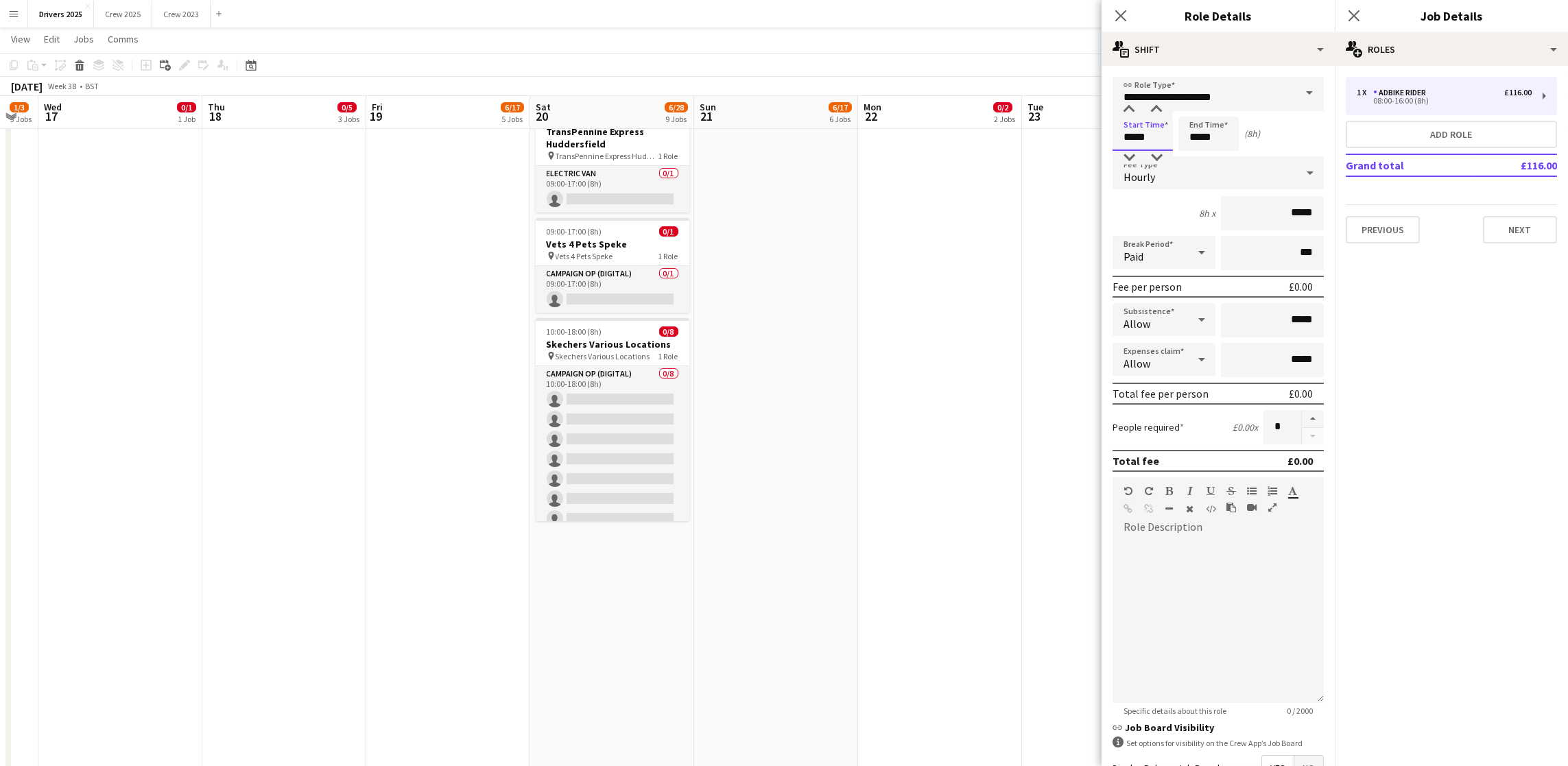
drag, startPoint x: 1155, startPoint y: 135, endPoint x: 987, endPoint y: 130, distance: 168.1
click at [993, 132] on body "Menu Boards Boards Boards All jobs Status Workforce Workforce My Workforce Recr…" at bounding box center [784, 386] width 1568 height 3861
type input "*****"
click at [1264, 171] on div "Hourly" at bounding box center [1203, 173] width 184 height 33
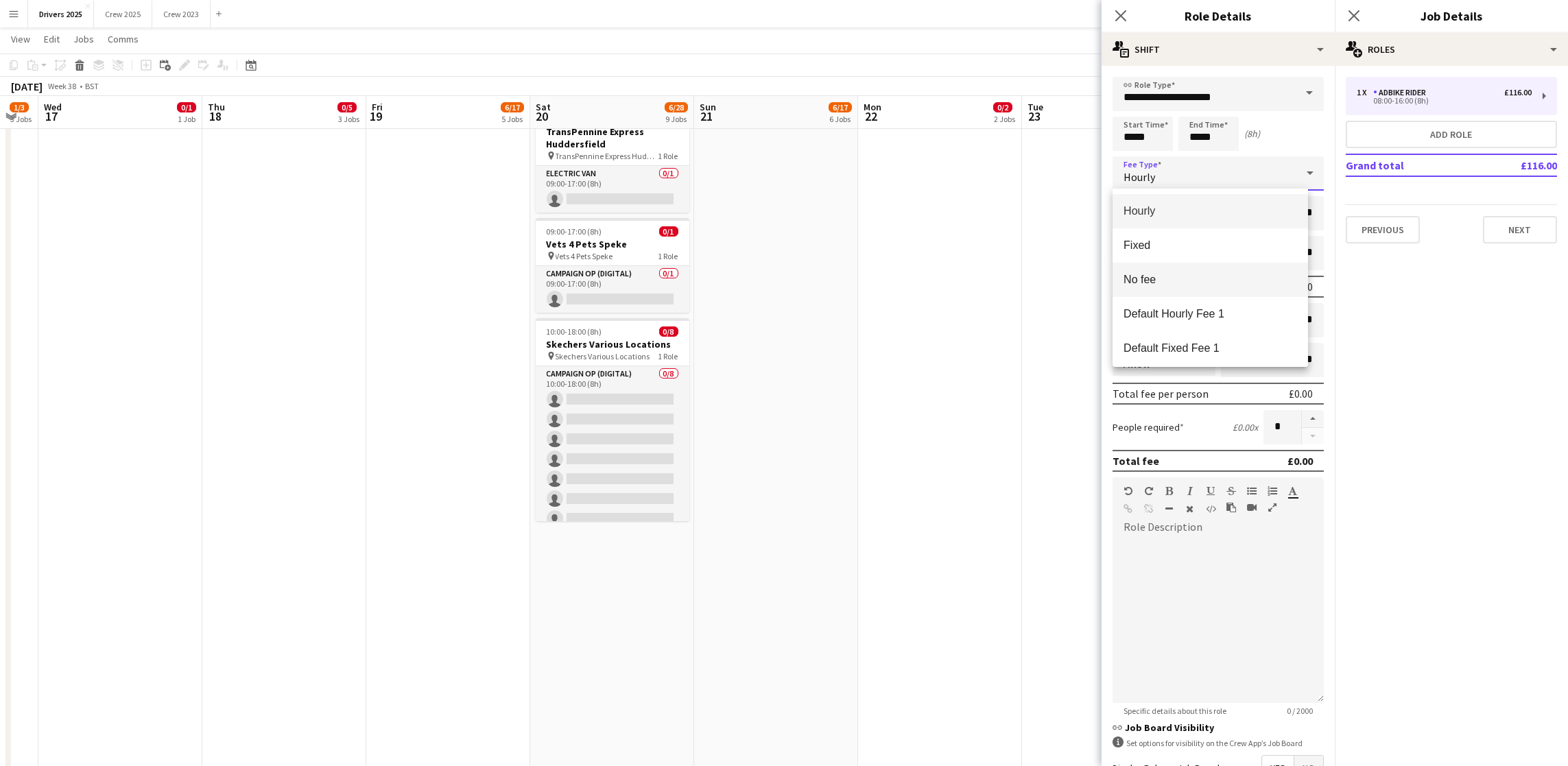
click at [1182, 276] on span "No fee" at bounding box center [1210, 280] width 174 height 13
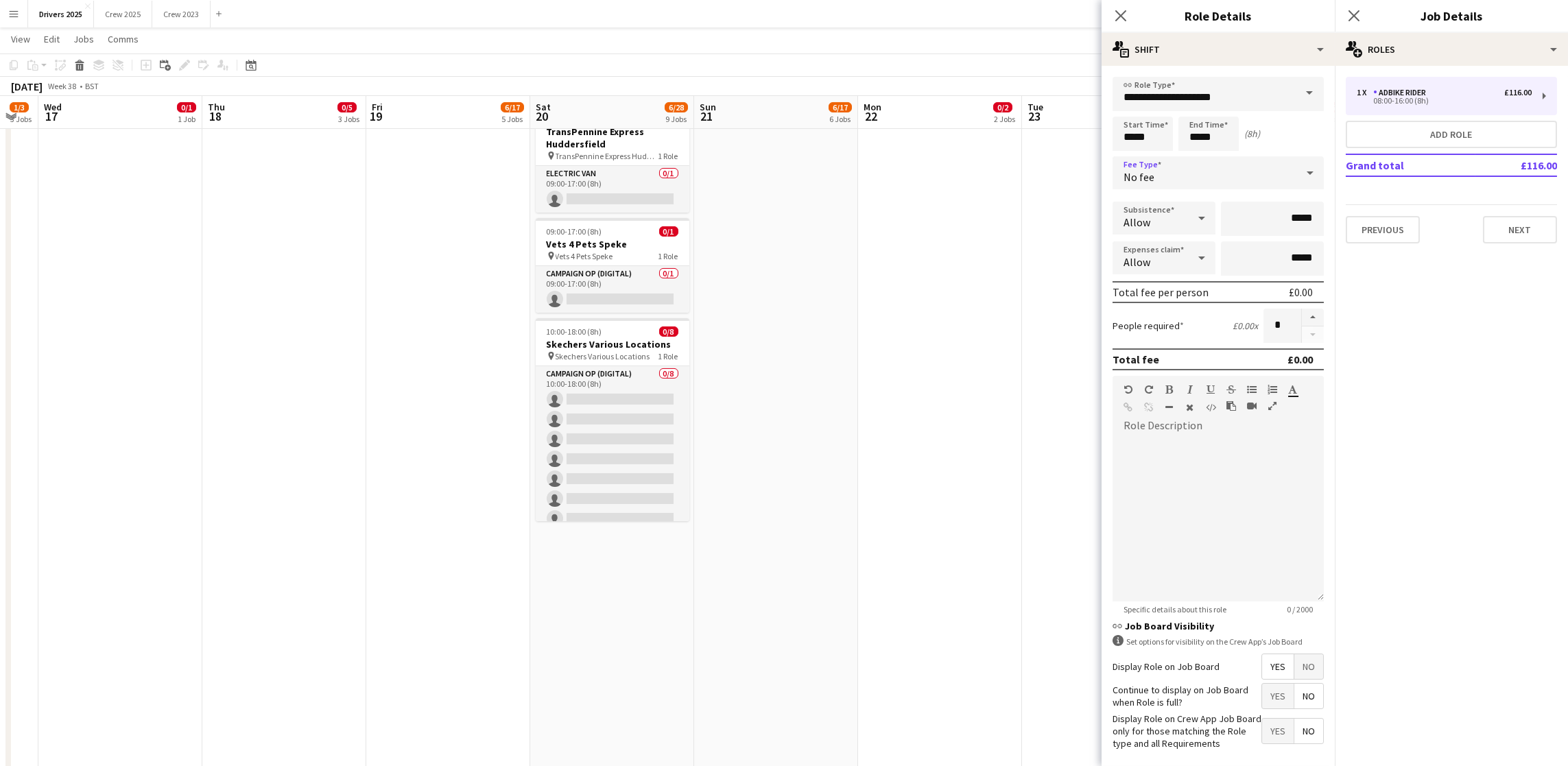
click at [1298, 680] on span "No" at bounding box center [1308, 667] width 29 height 25
click at [1498, 227] on button "Next" at bounding box center [1519, 229] width 74 height 27
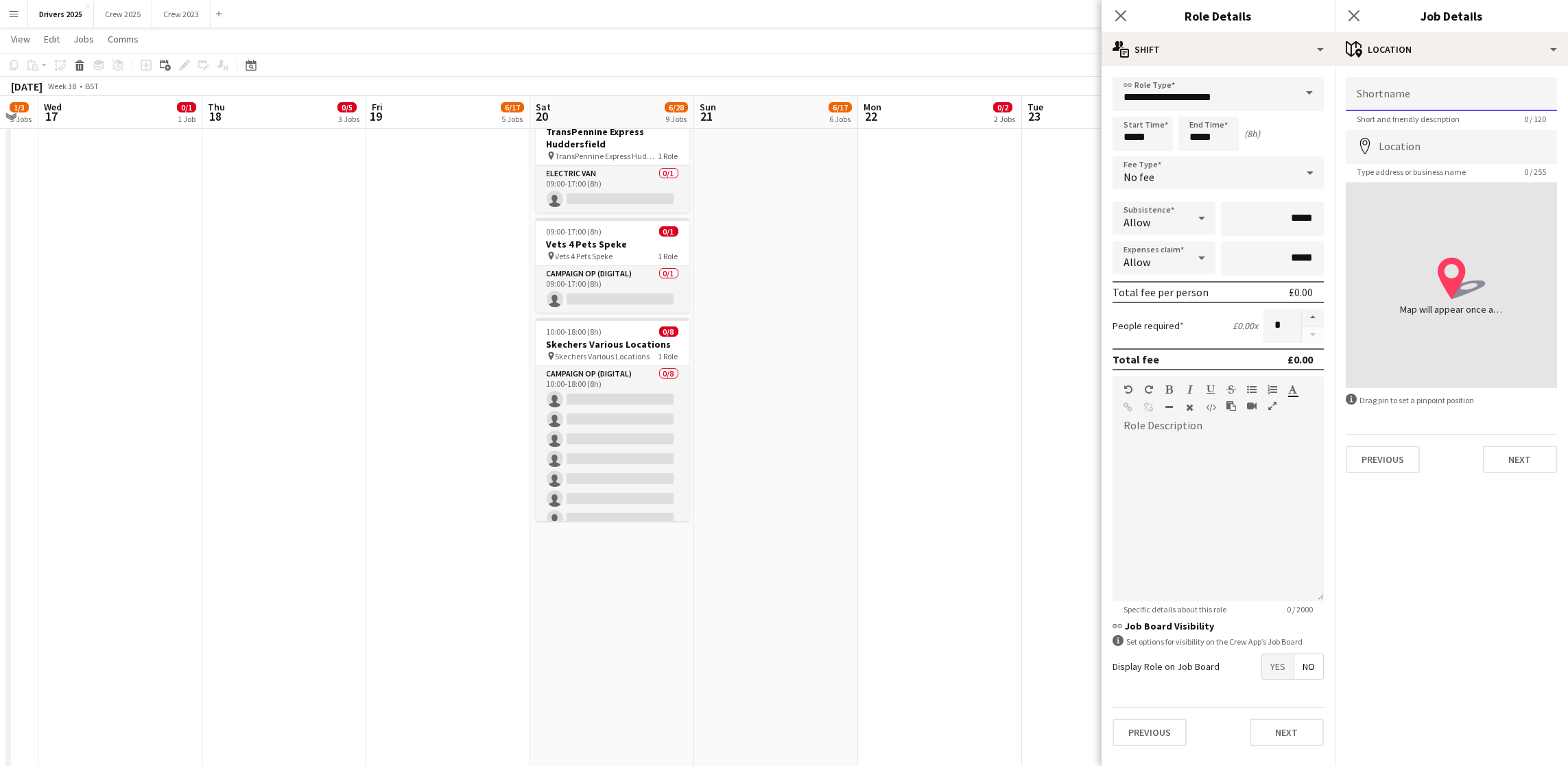
click at [1461, 96] on input "Shortname" at bounding box center [1451, 93] width 211 height 34
paste input "**********"
type input "**********"
click at [1477, 167] on span "Type address or business name" at bounding box center [1411, 172] width 131 height 10
click at [1474, 151] on input "Location" at bounding box center [1451, 146] width 211 height 34
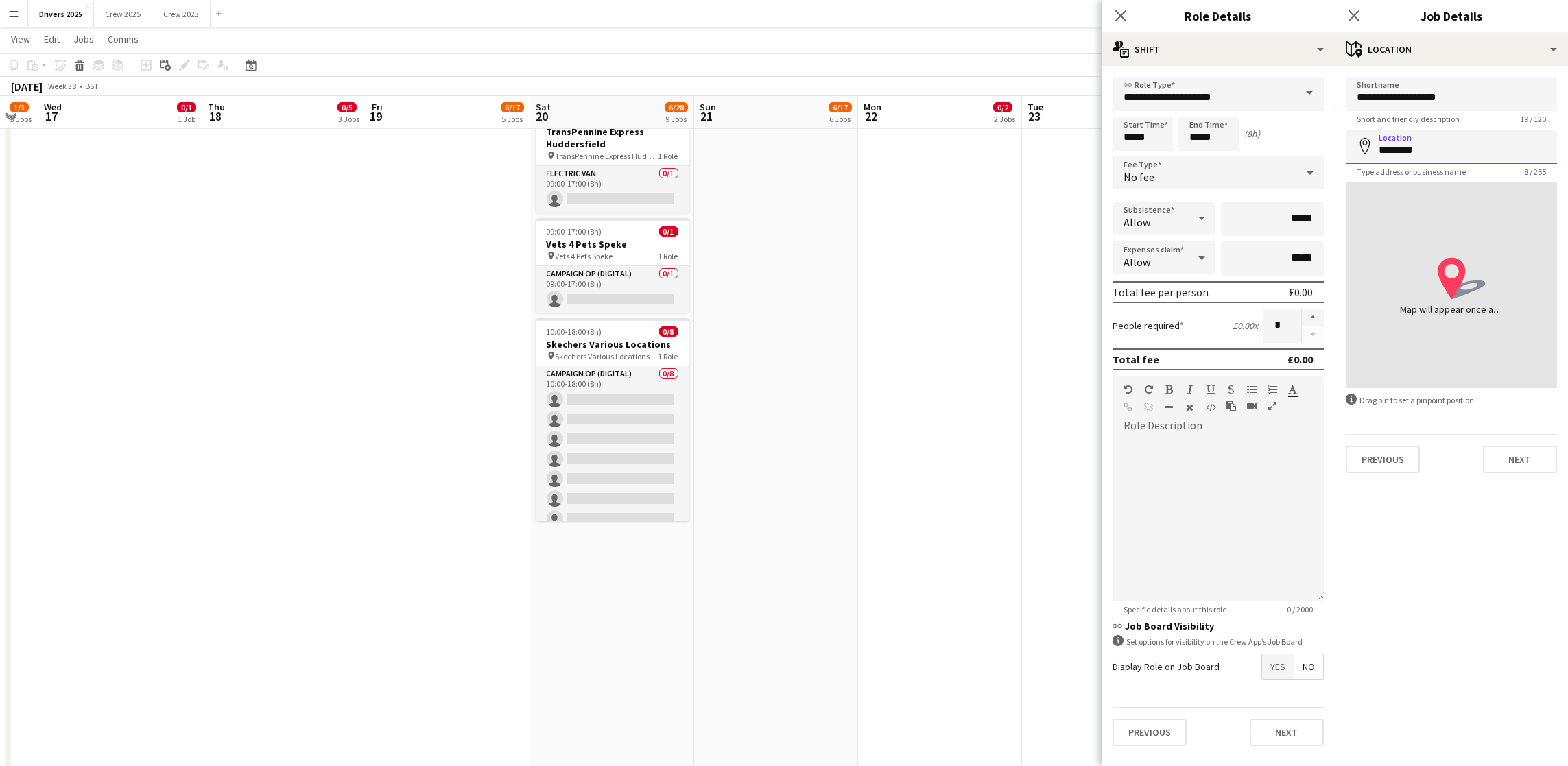
drag, startPoint x: 1482, startPoint y: 148, endPoint x: 1291, endPoint y: 152, distance: 191.0
click at [1291, 152] on body "Menu Boards Boards Boards All jobs Status Workforce Workforce My Workforce Recr…" at bounding box center [784, 386] width 1568 height 3861
click at [1433, 146] on input "**********" at bounding box center [1451, 146] width 211 height 34
drag, startPoint x: 1425, startPoint y: 153, endPoint x: 1307, endPoint y: 150, distance: 118.0
click at [1307, 150] on body "Menu Boards Boards Boards All jobs Status Workforce Workforce My Workforce Recr…" at bounding box center [784, 386] width 1568 height 3861
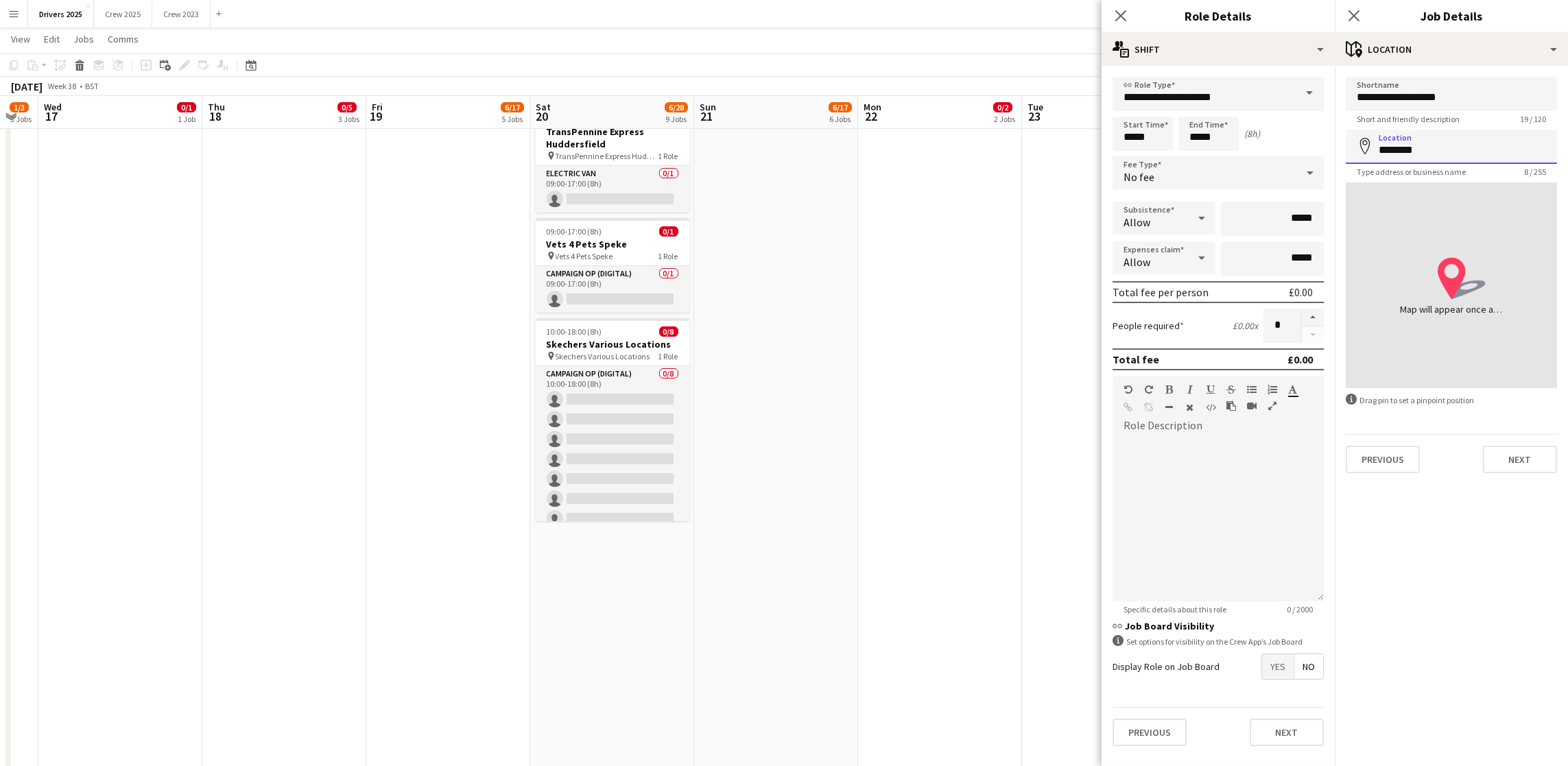
drag, startPoint x: 1475, startPoint y: 148, endPoint x: 1255, endPoint y: 150, distance: 220.0
click at [1255, 150] on body "Menu Boards Boards Boards All jobs Status Workforce Workforce My Workforce Recr…" at bounding box center [784, 386] width 1568 height 3861
type input "*"
type input "**********"
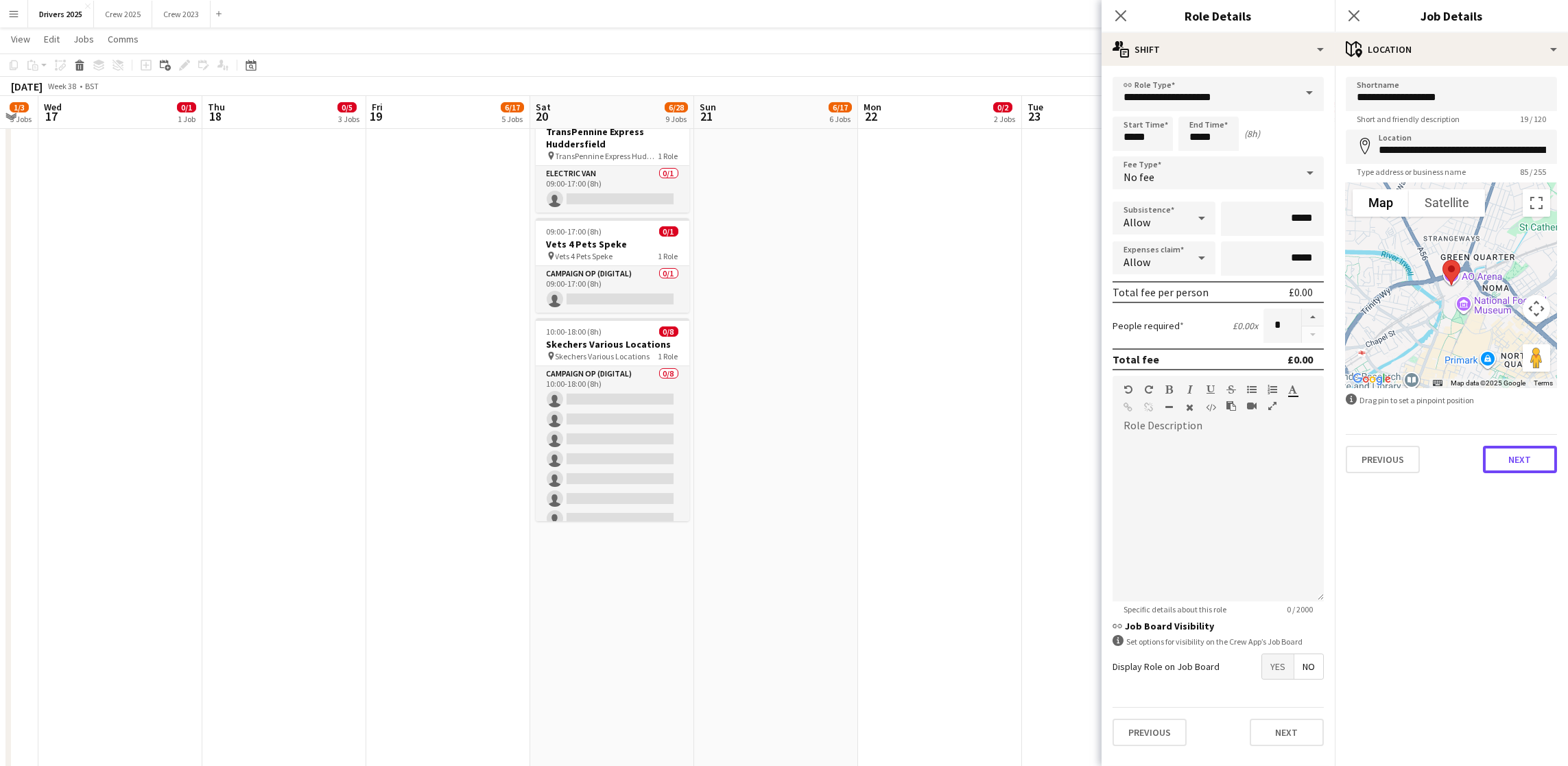
click at [1514, 453] on button "Next" at bounding box center [1519, 459] width 74 height 27
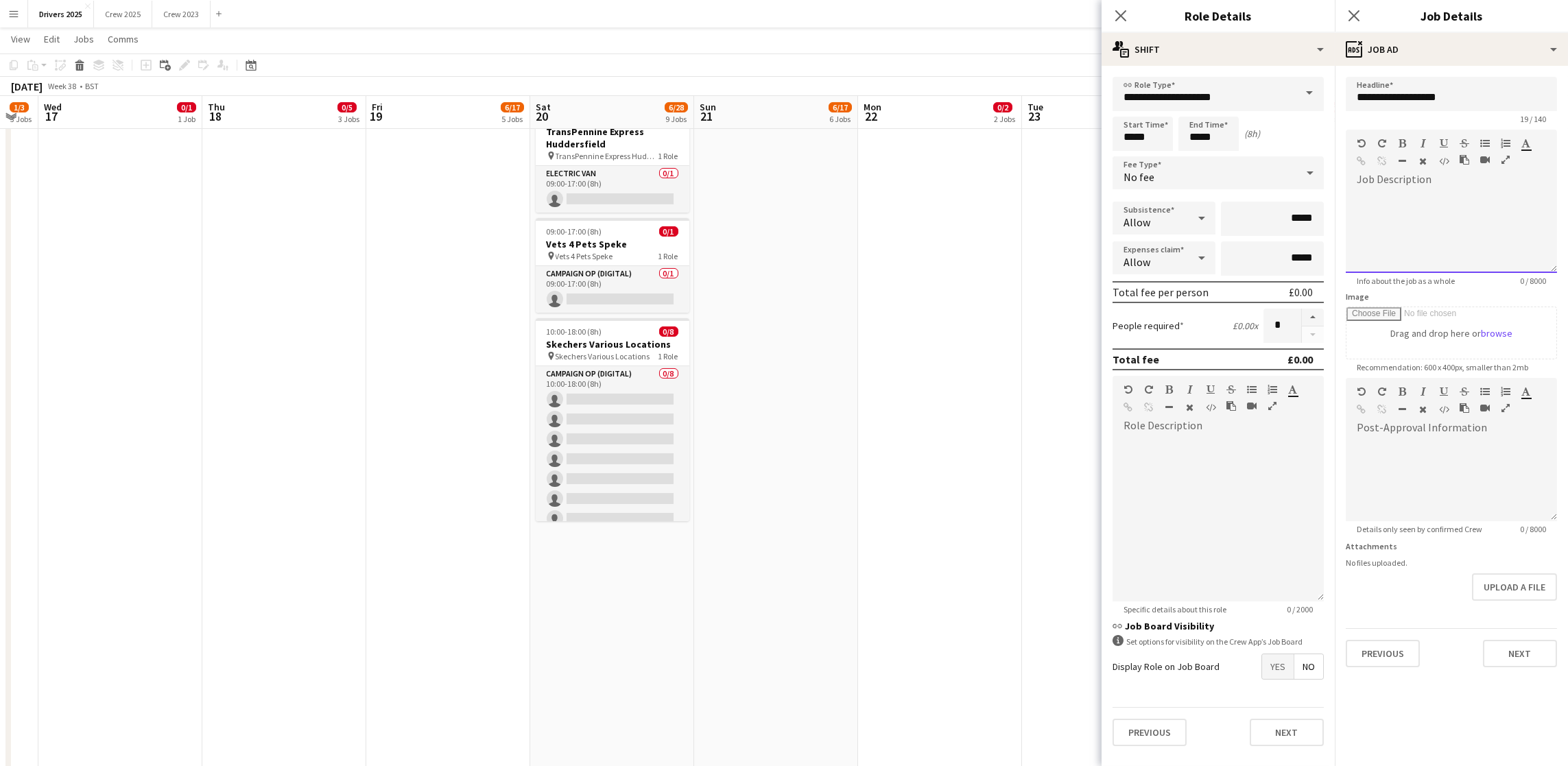
click at [1426, 199] on div at bounding box center [1451, 227] width 211 height 92
paste div
drag, startPoint x: 1537, startPoint y: 266, endPoint x: 1556, endPoint y: 462, distance: 196.9
click at [1556, 462] on form "**********" at bounding box center [1451, 371] width 233 height 591
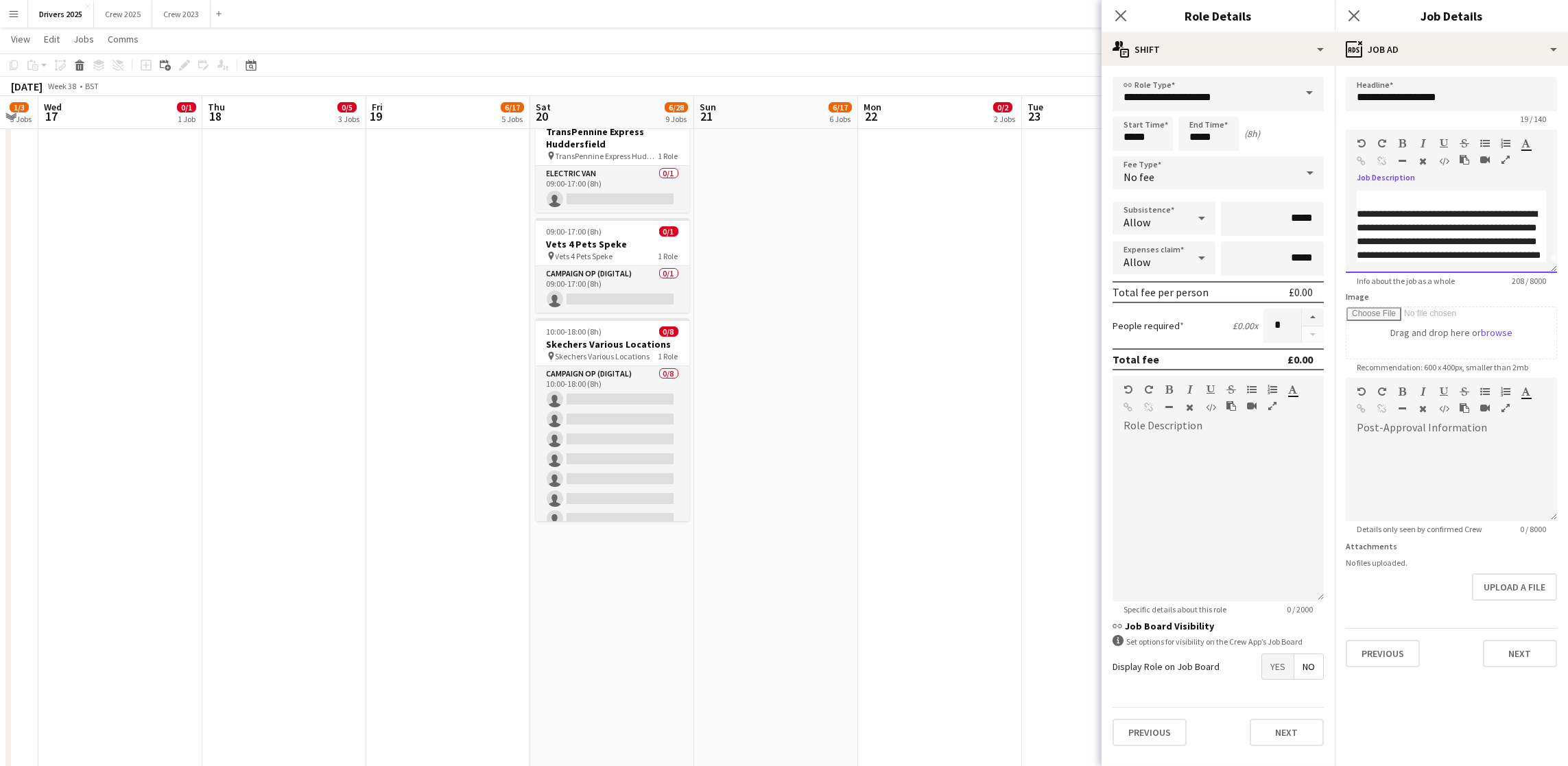
scroll to position [0, 0]
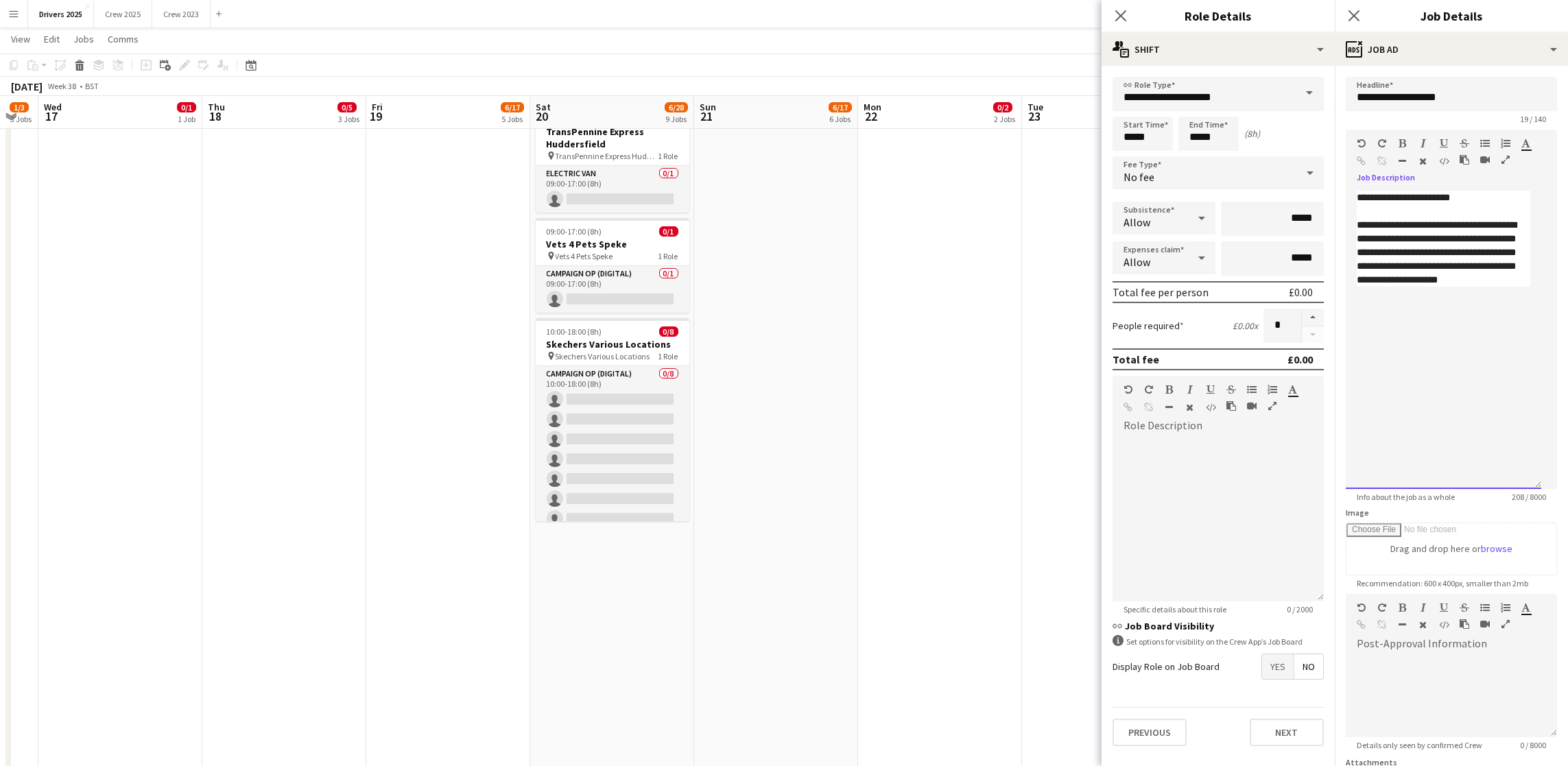
drag, startPoint x: 1555, startPoint y: 264, endPoint x: 1553, endPoint y: 492, distance: 228.0
click at [1553, 492] on mat-expansion-panel "**********" at bounding box center [1451, 415] width 233 height 700
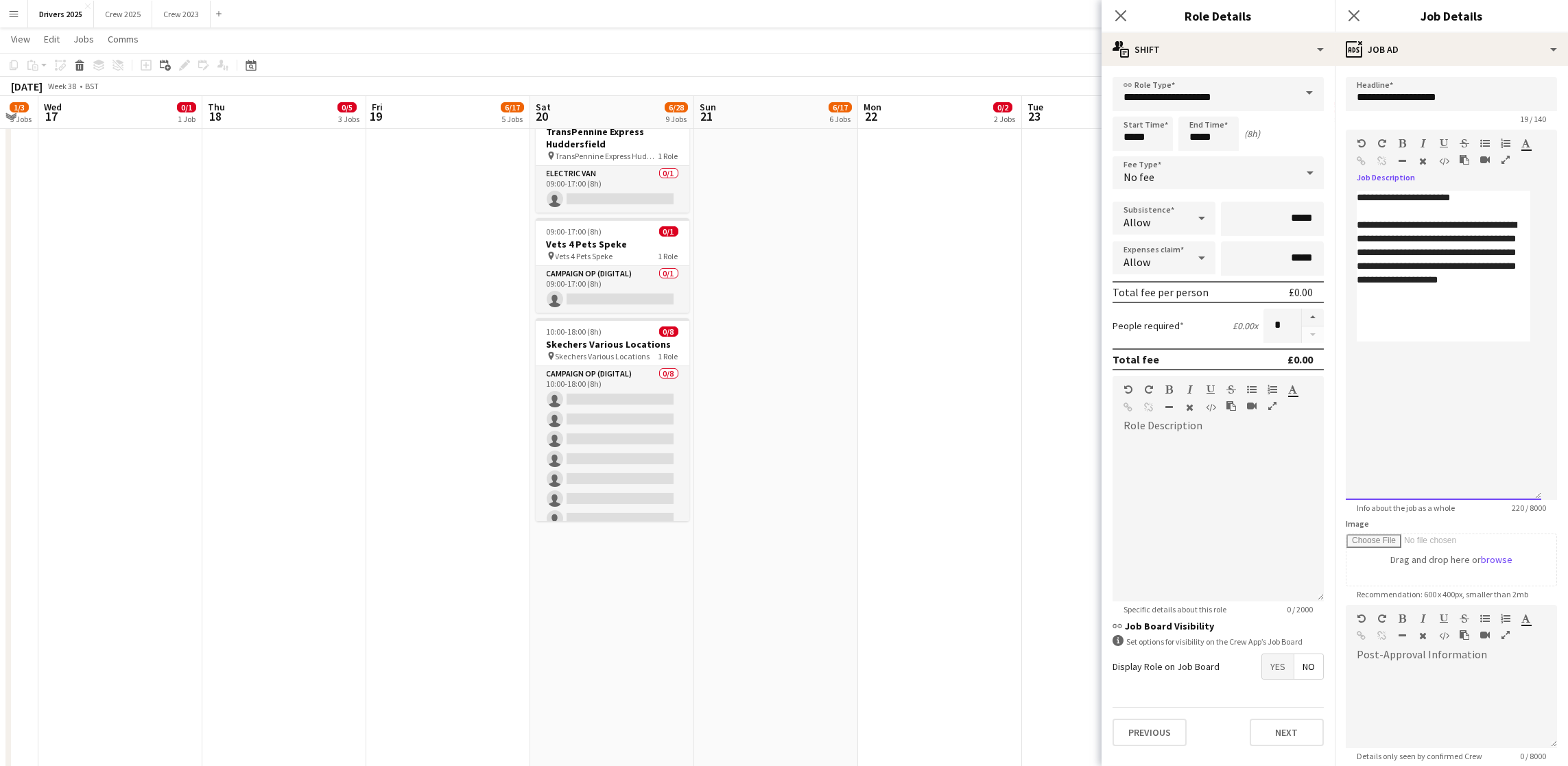
click at [1468, 366] on div "**********" at bounding box center [1443, 346] width 195 height 309
click at [1029, 395] on app-date-cell "09:00-17:00 (8h) 0/1 pin West Midlands Trains Various Locations 1 Role Campaign…" at bounding box center [1103, 452] width 164 height 3684
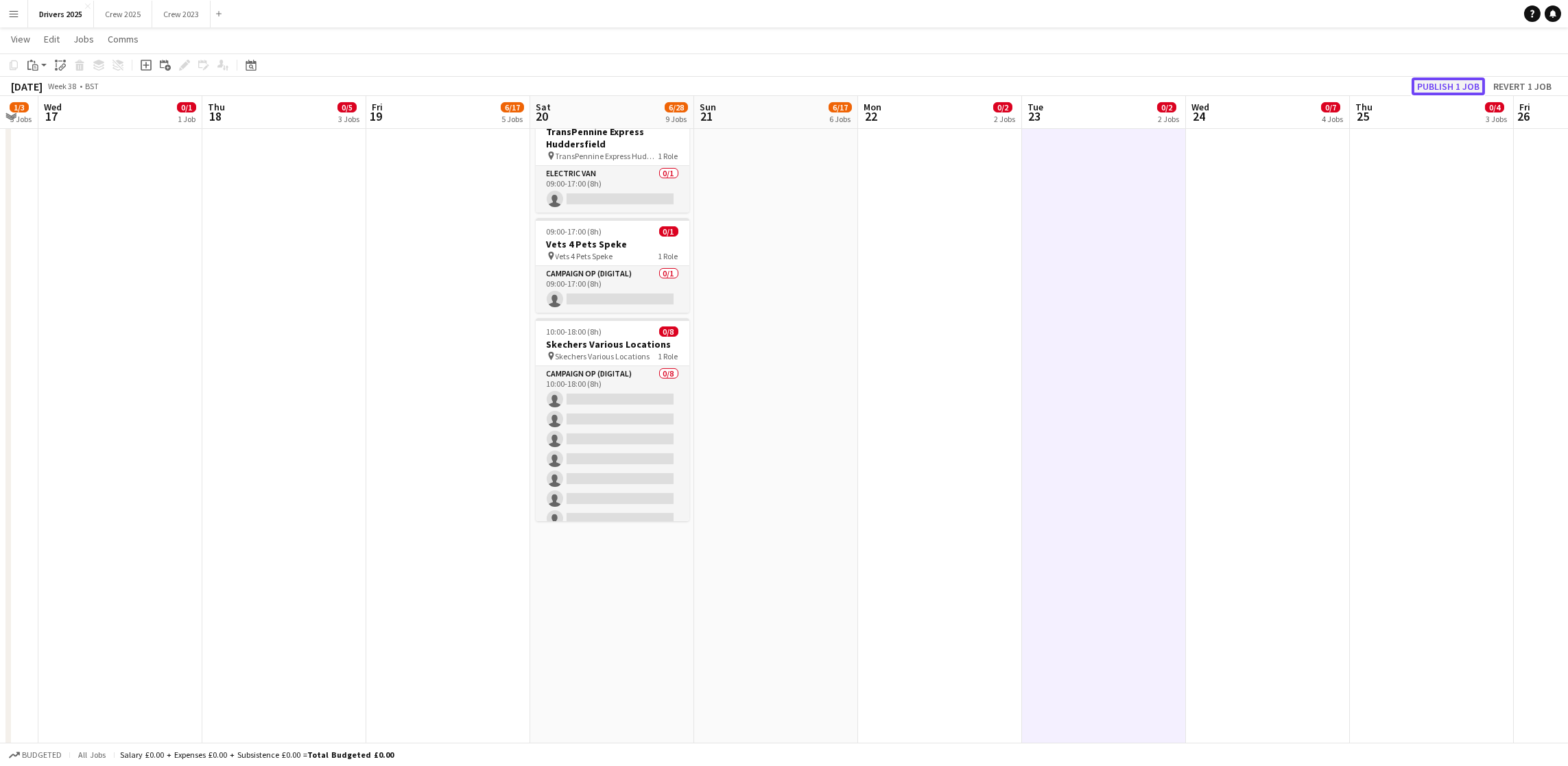
click at [1445, 84] on button "Publish 1 job" at bounding box center [1448, 86] width 73 height 17
